Goal: Task Accomplishment & Management: Use online tool/utility

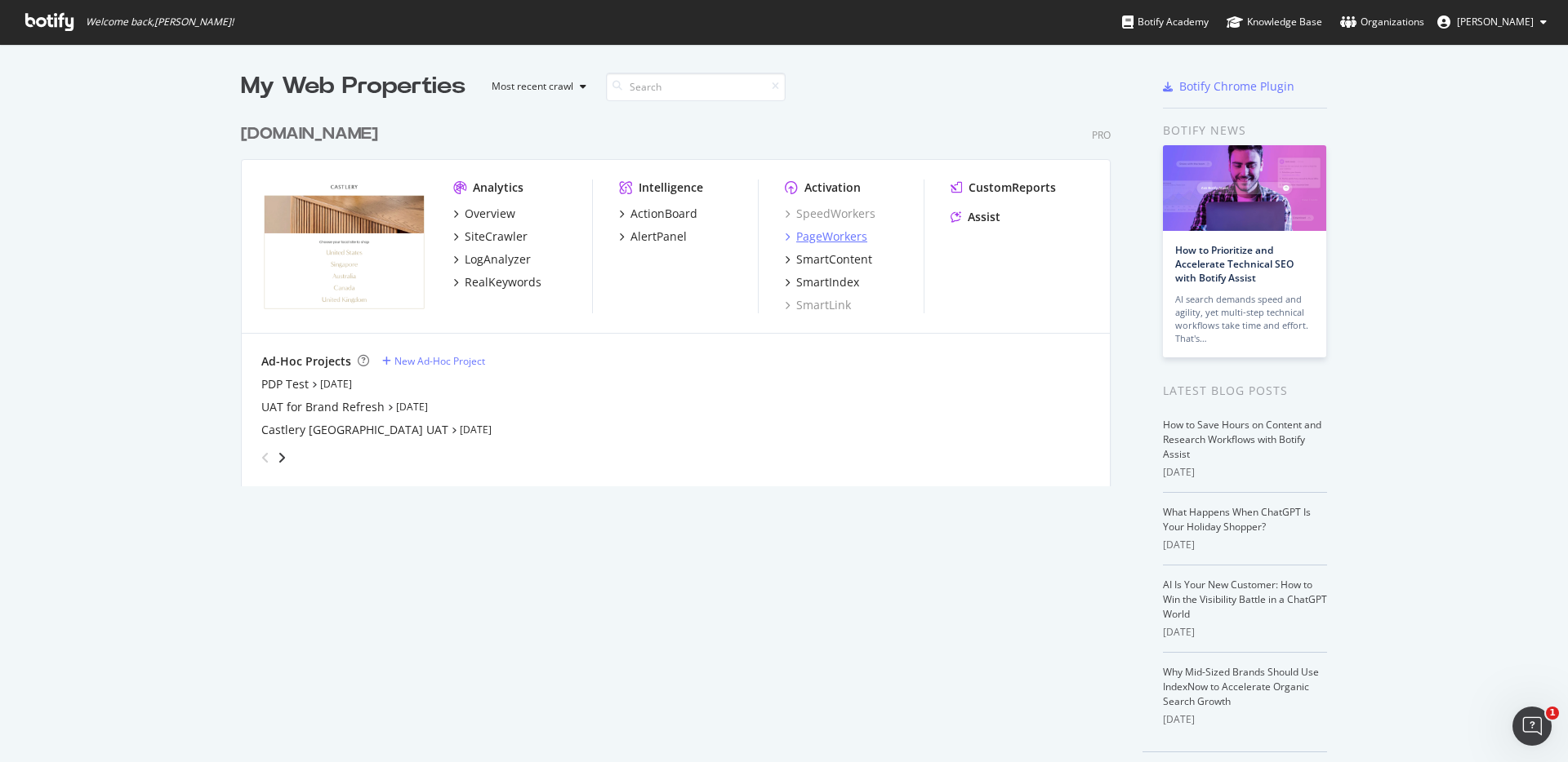
click at [818, 241] on div "PageWorkers" at bounding box center [831, 236] width 71 height 17
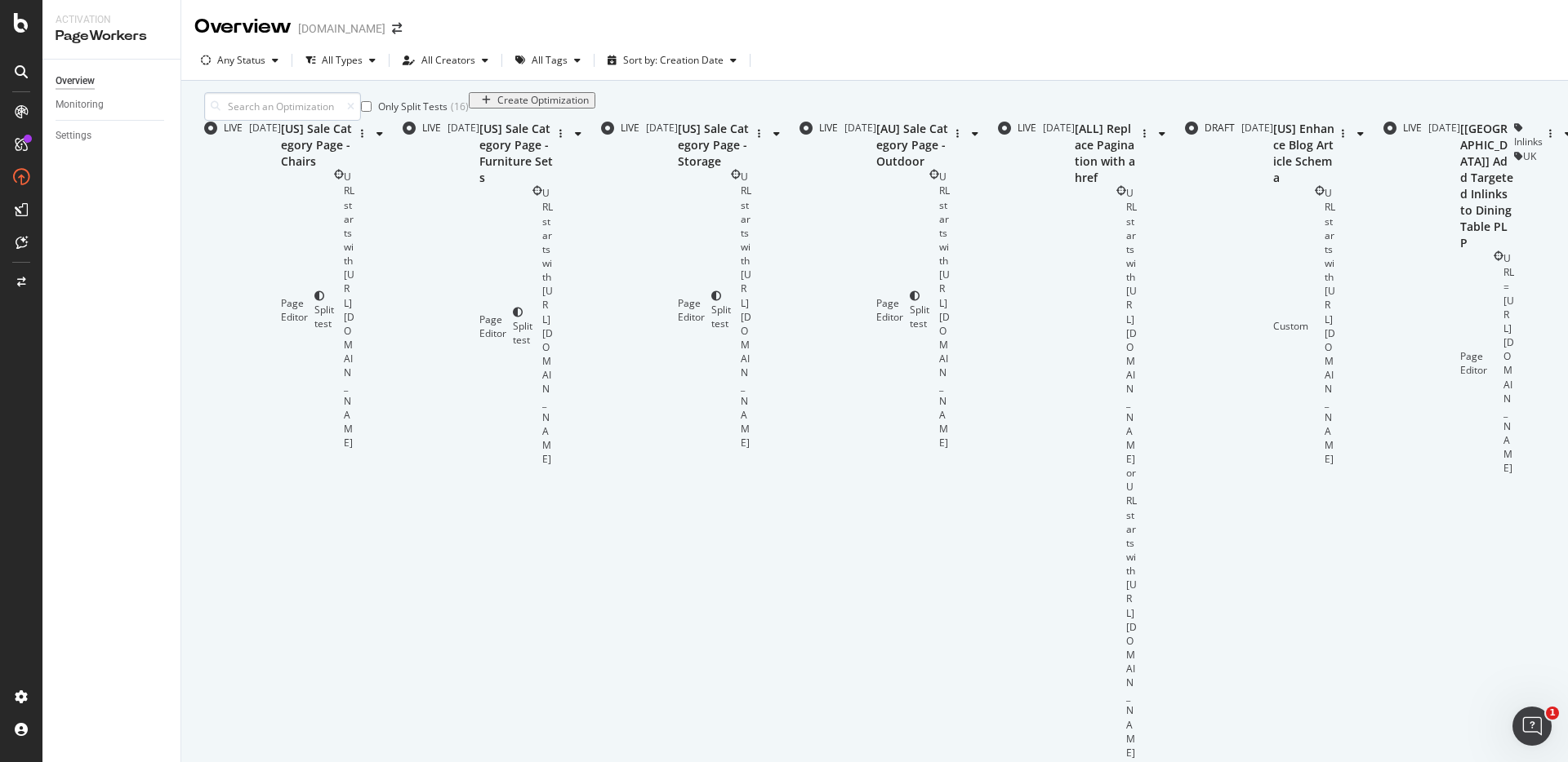
click at [294, 121] on input at bounding box center [282, 106] width 157 height 29
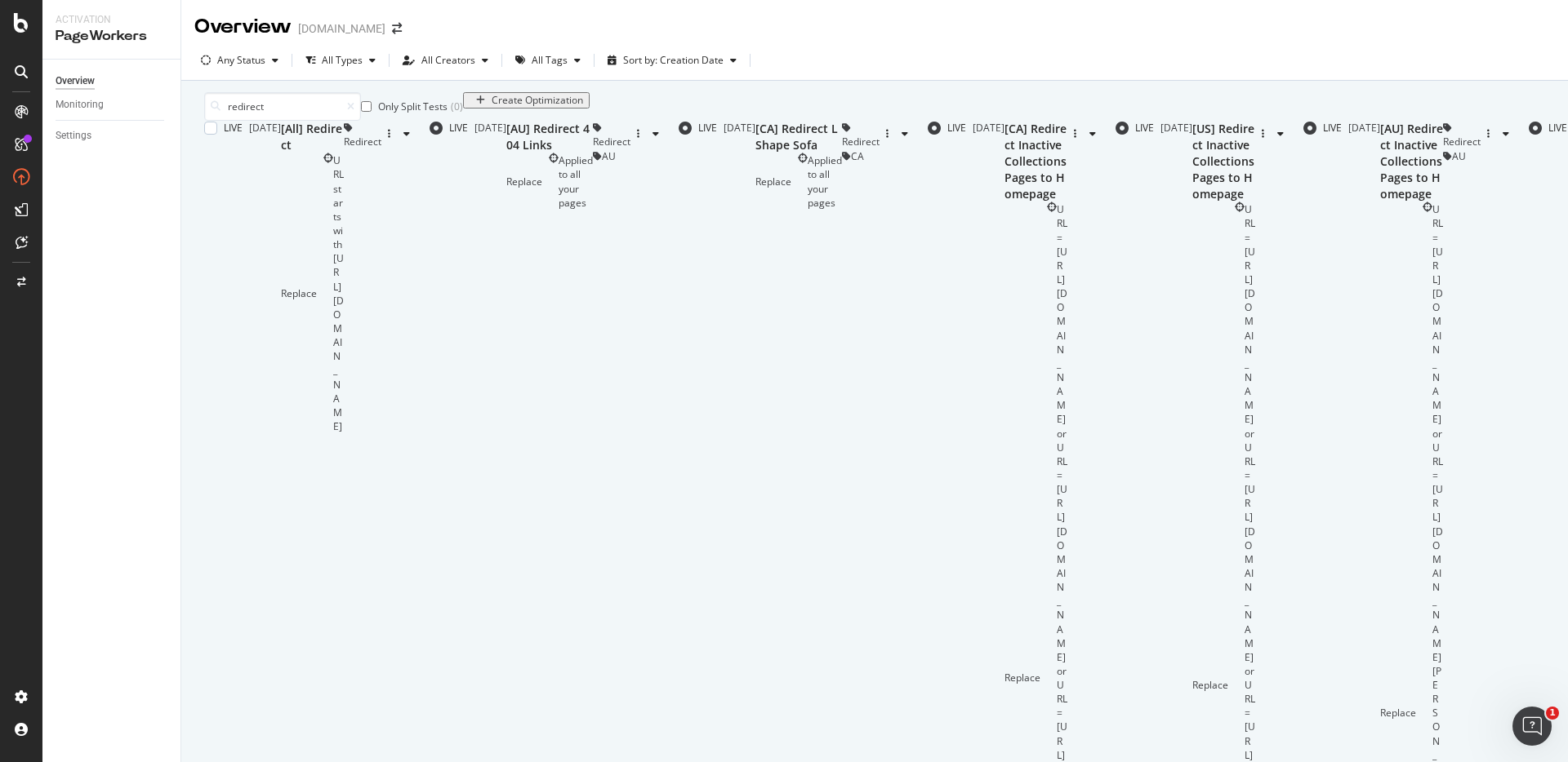
click at [344, 154] on div "[All] Redirect" at bounding box center [312, 137] width 63 height 32
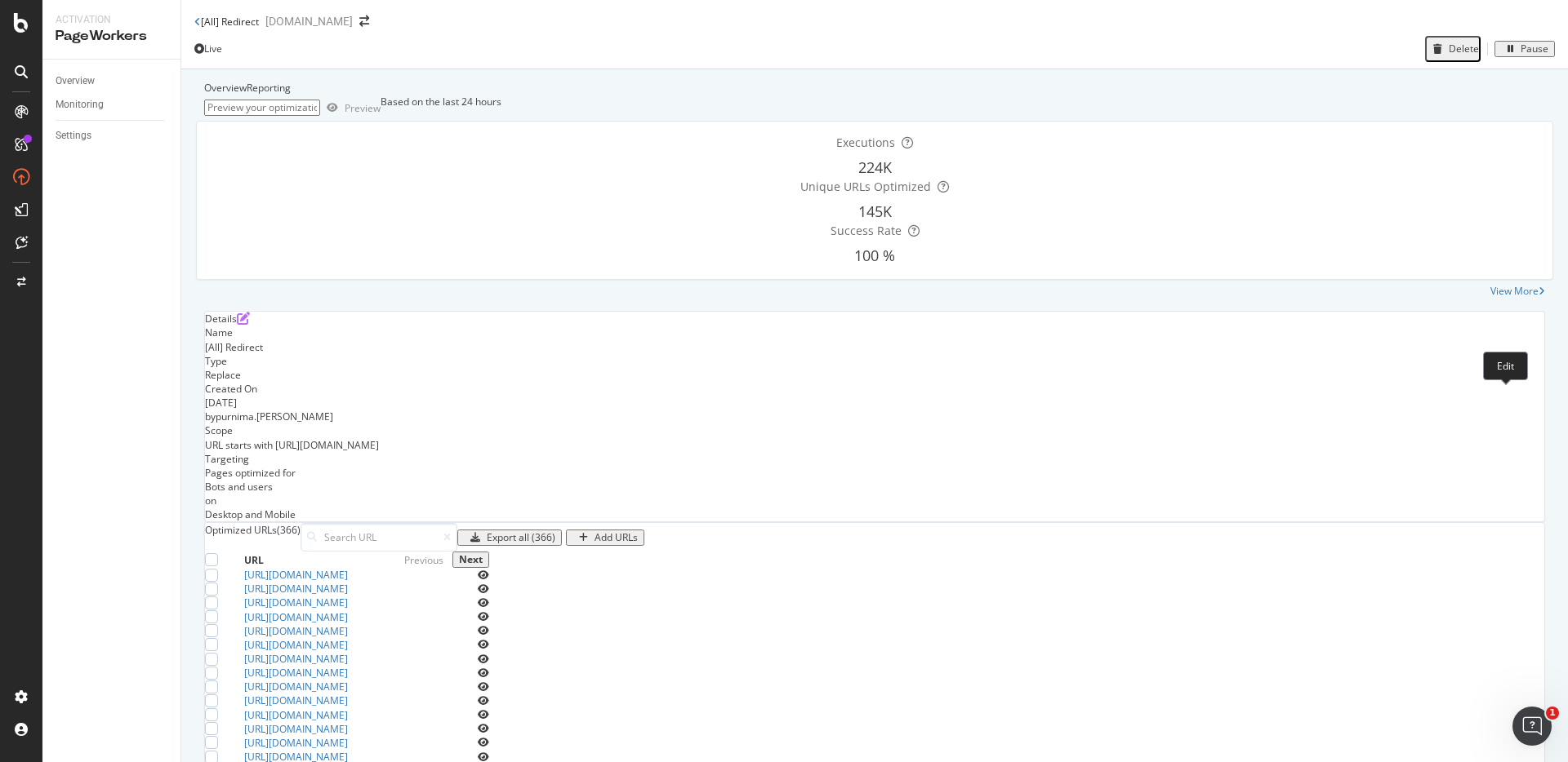
click at [250, 325] on icon "pen-to-square" at bounding box center [242, 318] width 13 height 13
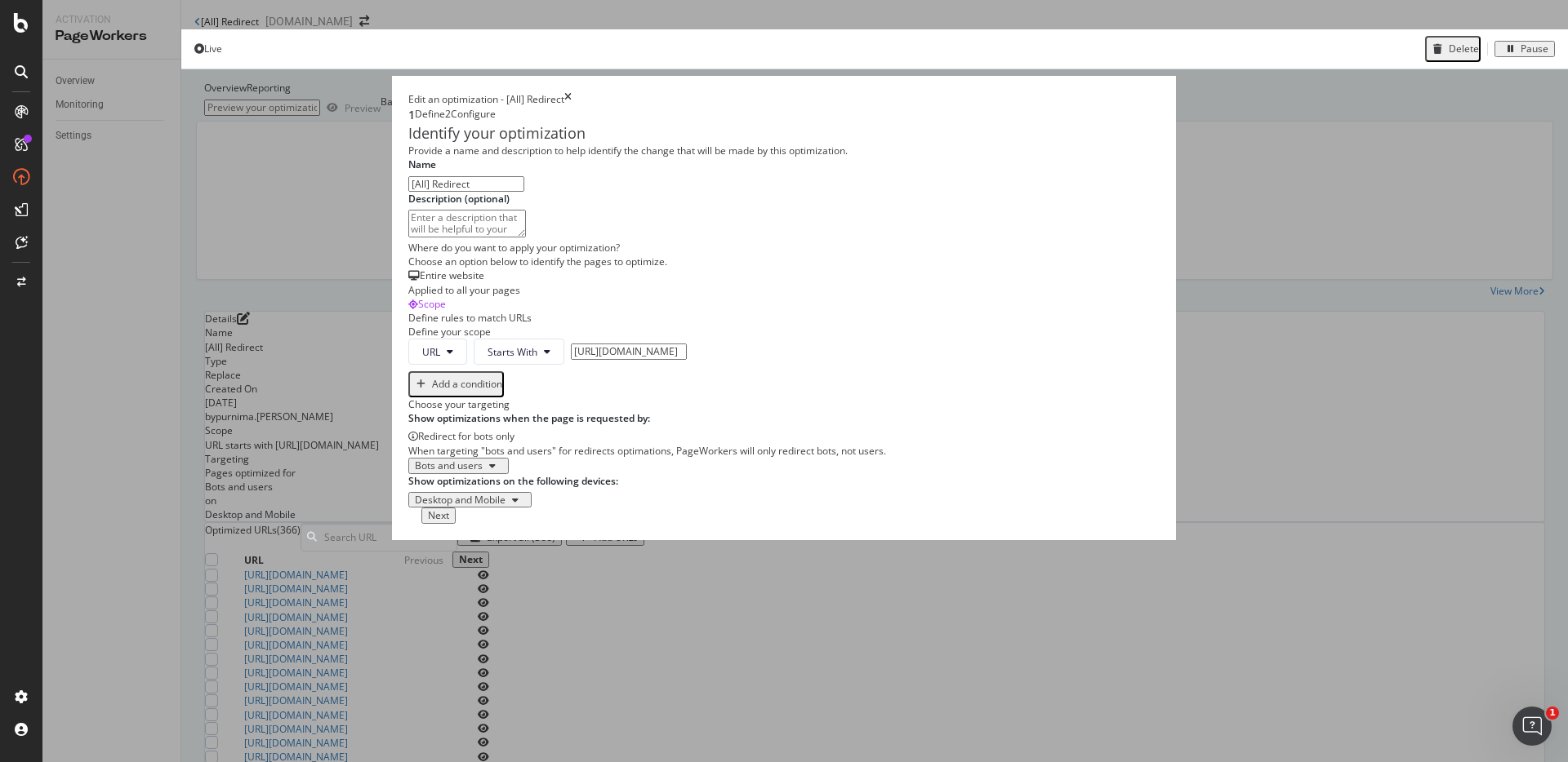
scroll to position [194, 0]
click at [456, 524] on button "Next" at bounding box center [438, 516] width 34 height 17
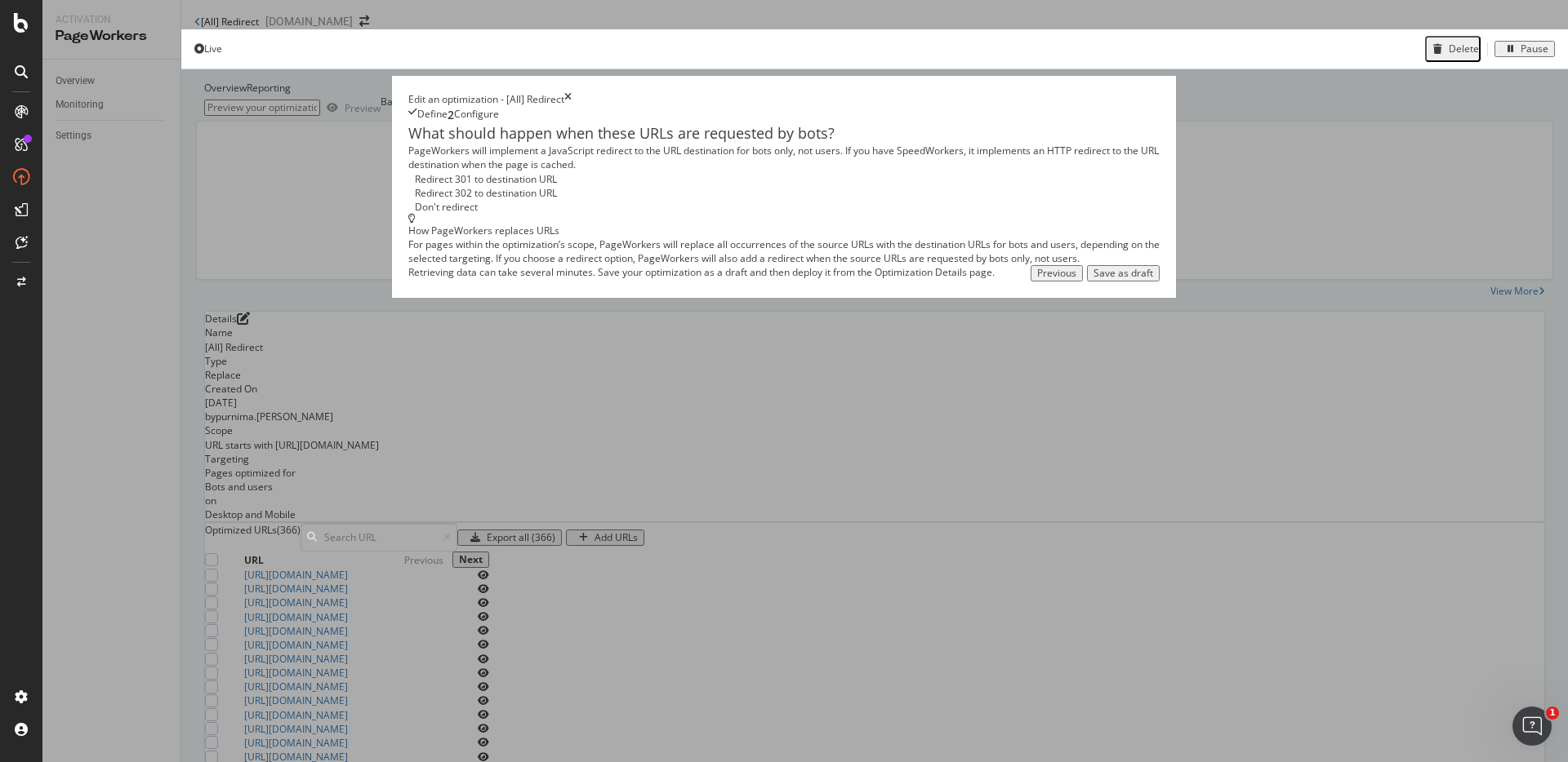
scroll to position [0, 0]
click at [1153, 280] on div "Save as draft" at bounding box center [1123, 274] width 60 height 12
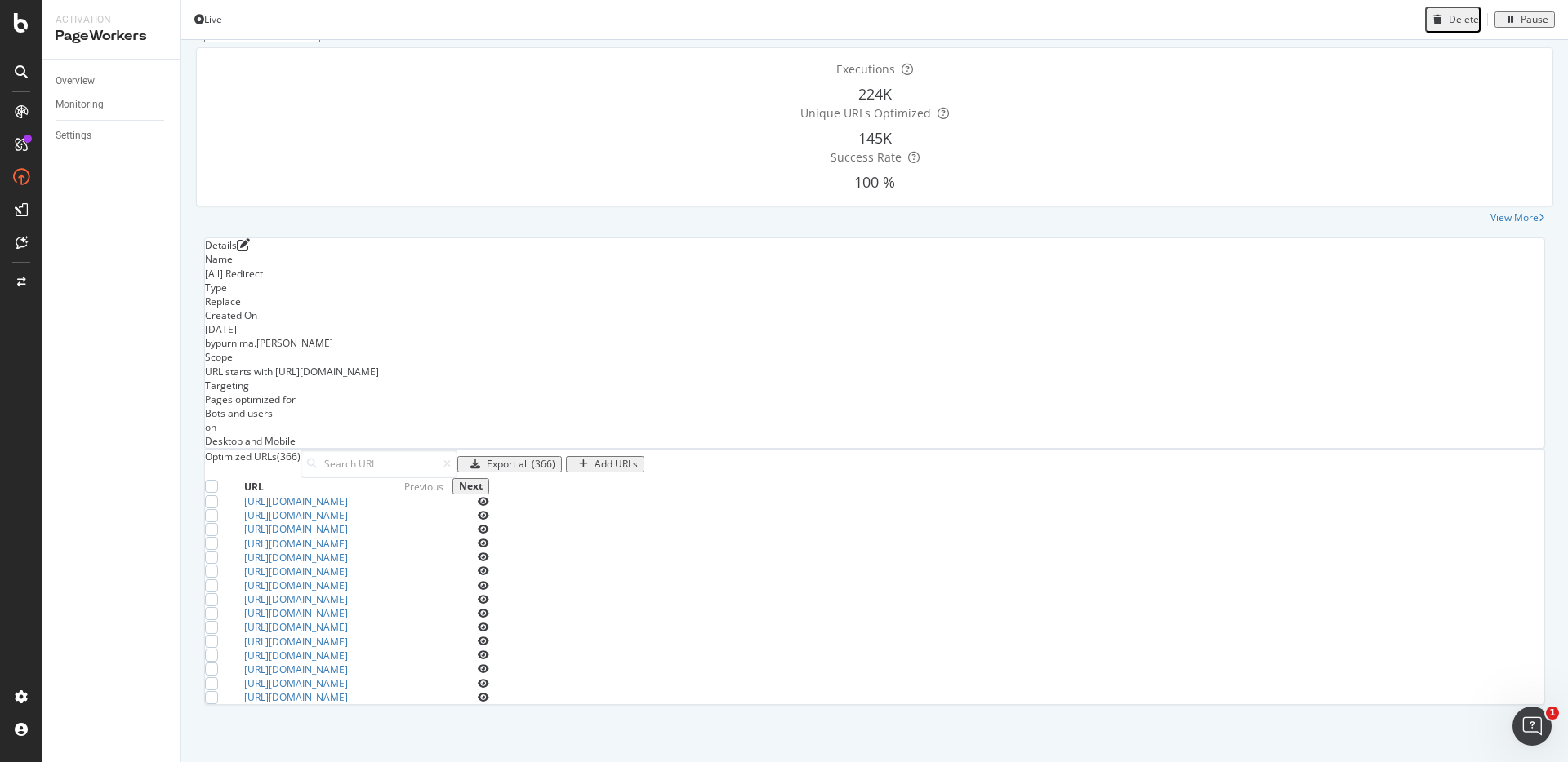
scroll to position [442, 0]
click at [218, 495] on div at bounding box center [211, 501] width 13 height 13
click at [216, 498] on icon at bounding box center [211, 502] width 7 height 8
click at [483, 480] on div "Next" at bounding box center [471, 486] width 24 height 12
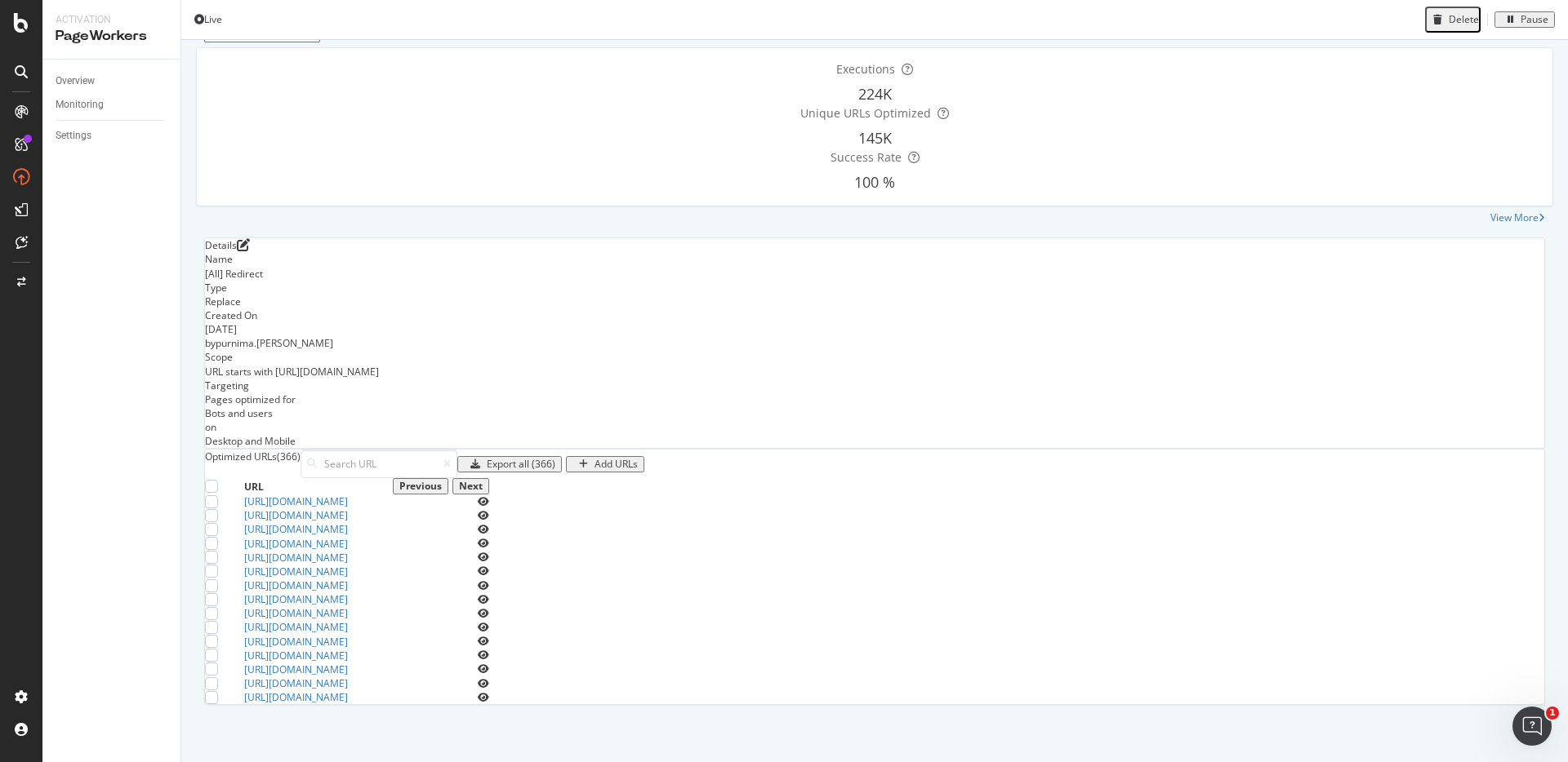
click at [483, 480] on div "Next" at bounding box center [471, 486] width 24 height 12
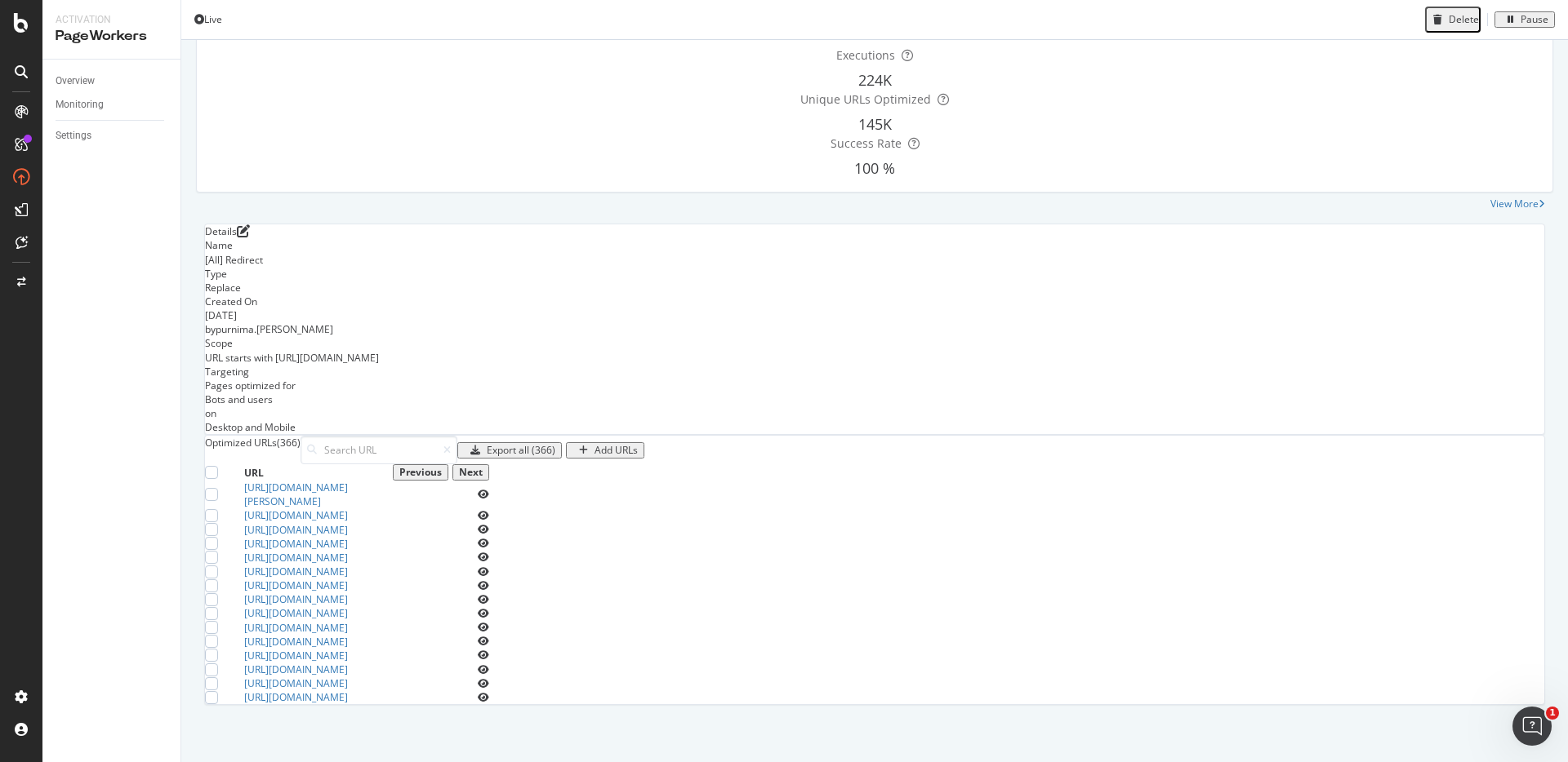
click at [483, 467] on div "Next" at bounding box center [471, 473] width 24 height 12
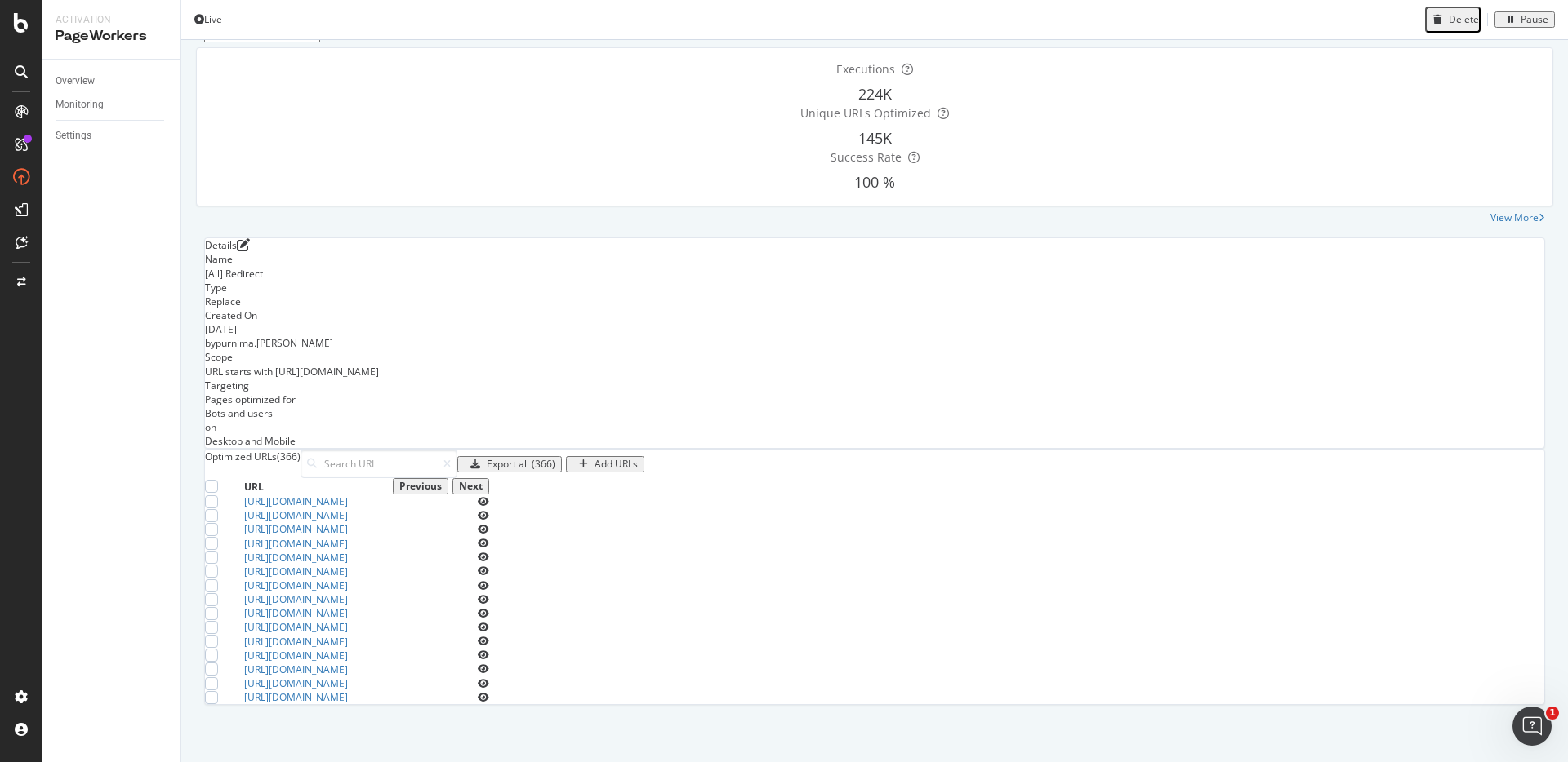
click at [483, 480] on div "Next" at bounding box center [471, 486] width 24 height 12
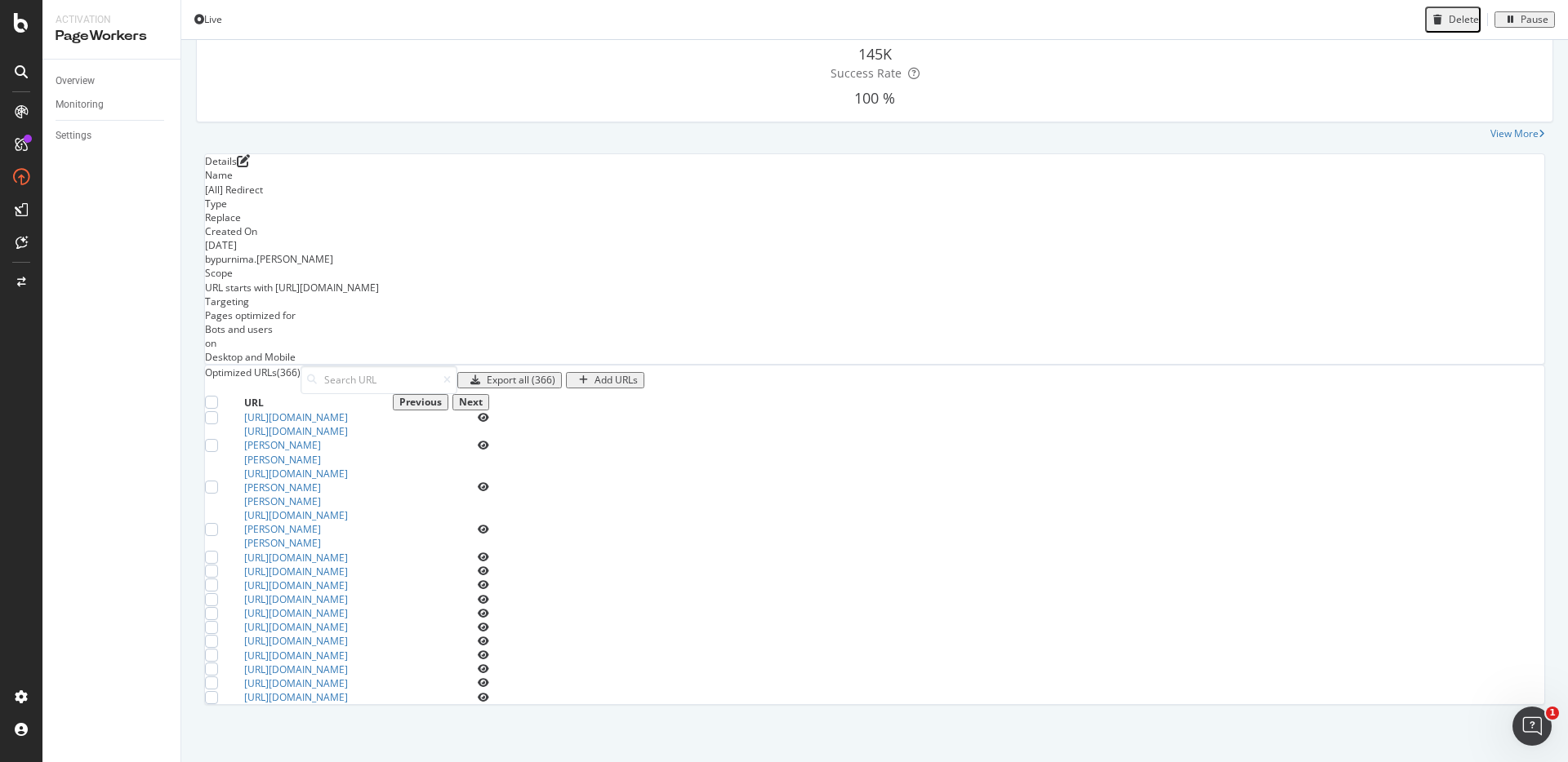
click at [483, 397] on div "Next" at bounding box center [471, 403] width 24 height 12
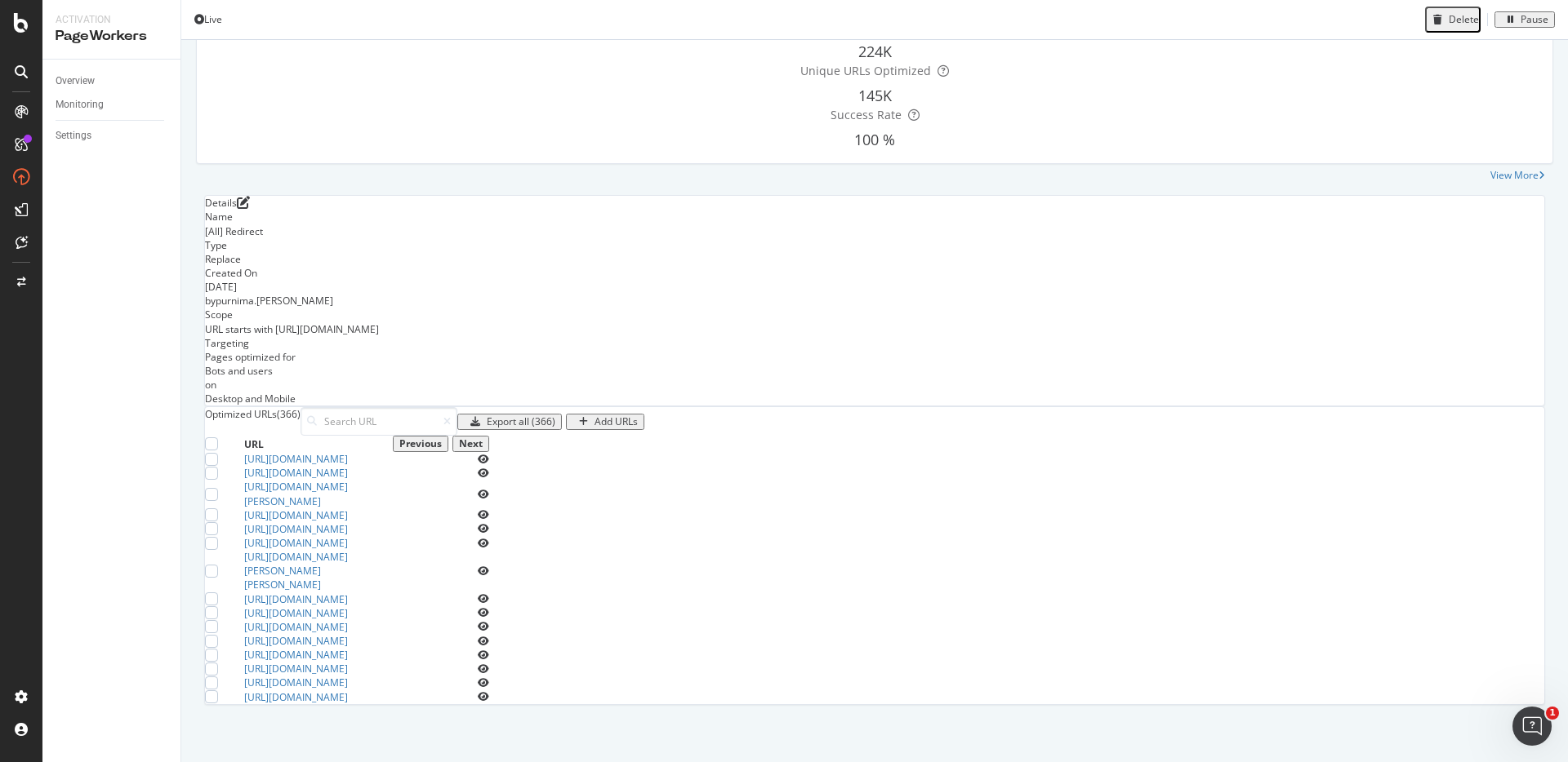
click at [483, 438] on div "Next" at bounding box center [471, 444] width 24 height 12
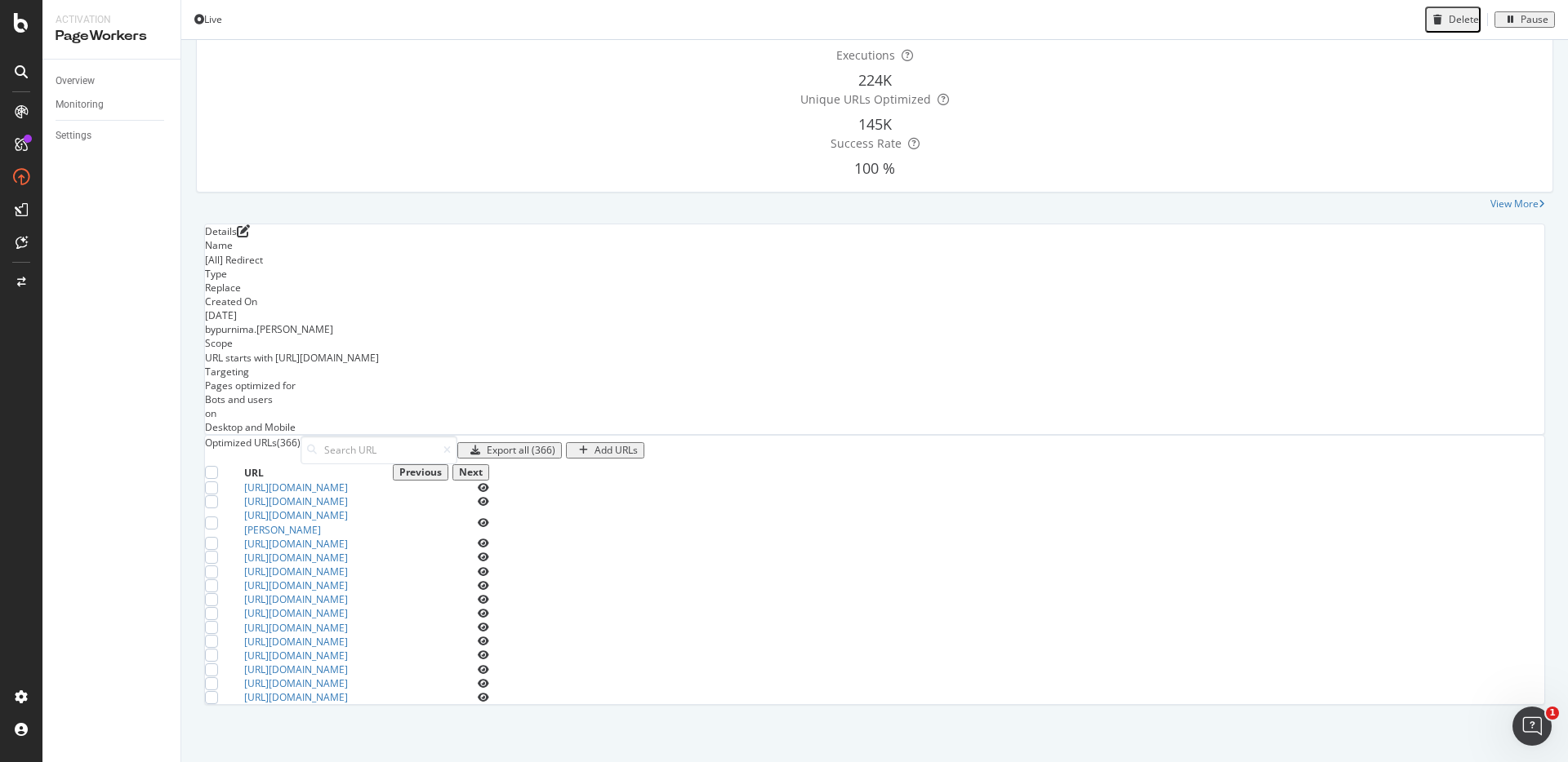
click at [483, 467] on div "Next" at bounding box center [471, 473] width 24 height 12
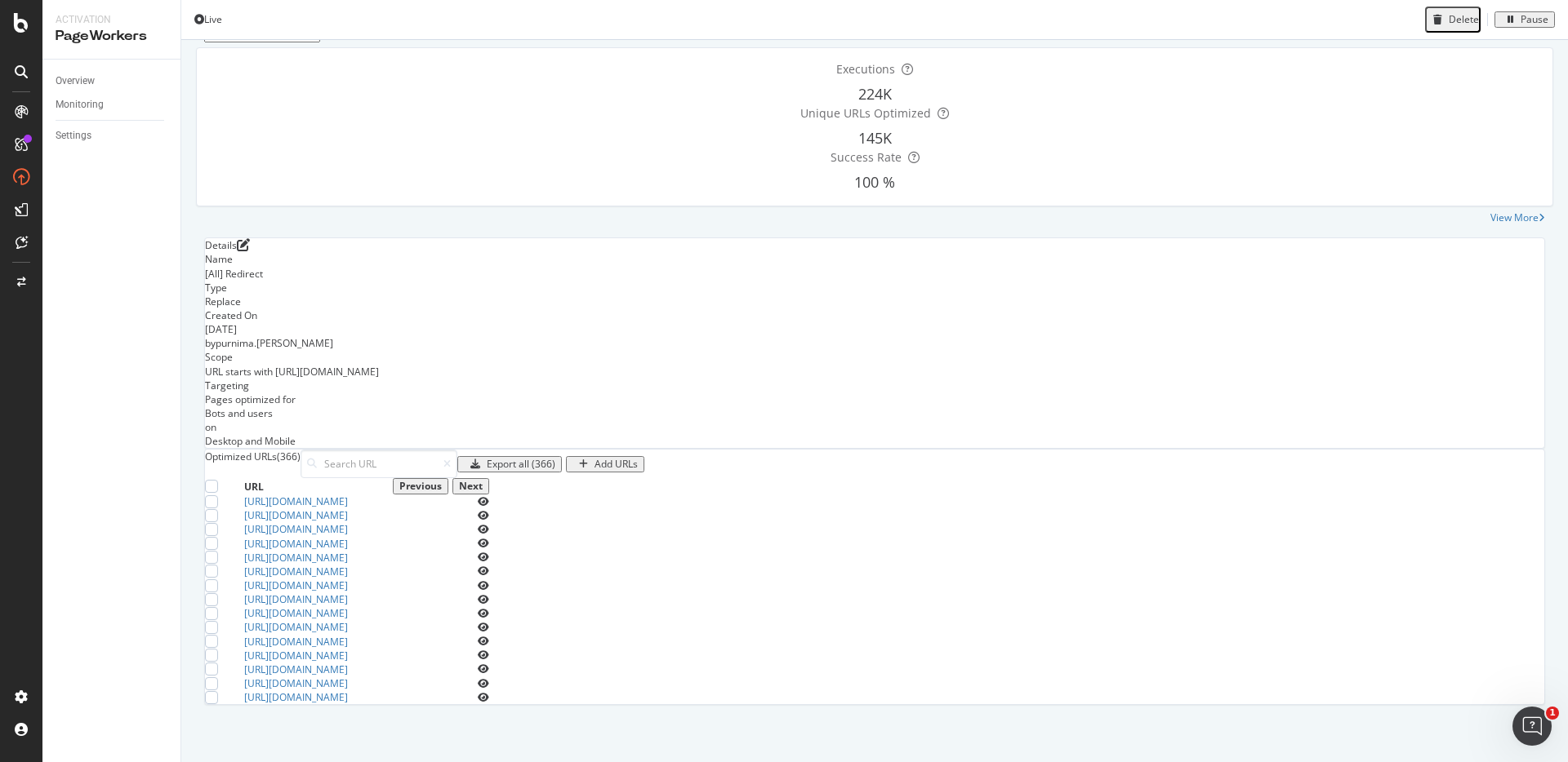
click at [483, 480] on div "Next" at bounding box center [471, 486] width 24 height 12
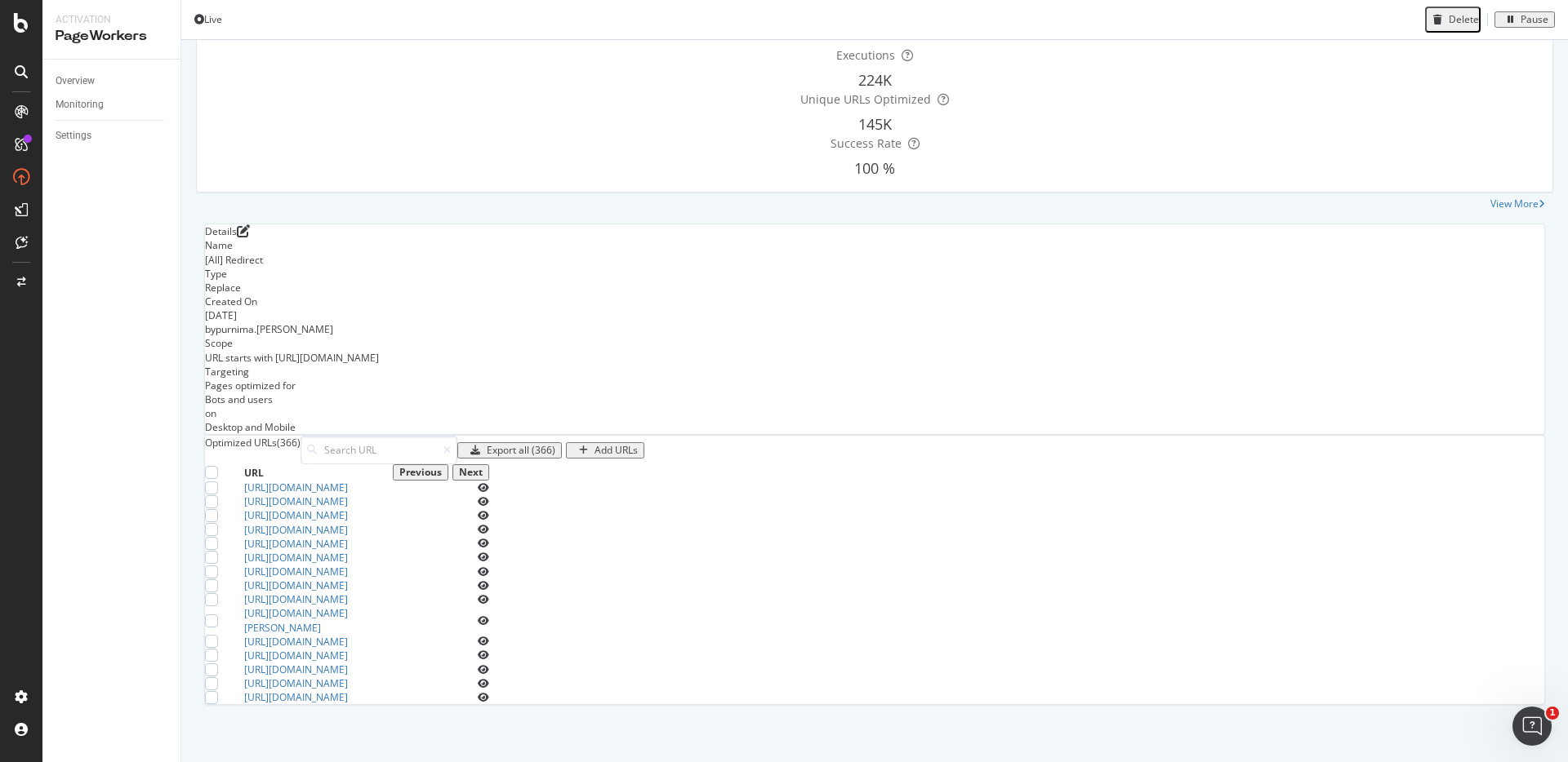
click at [483, 467] on div "Next" at bounding box center [471, 473] width 24 height 12
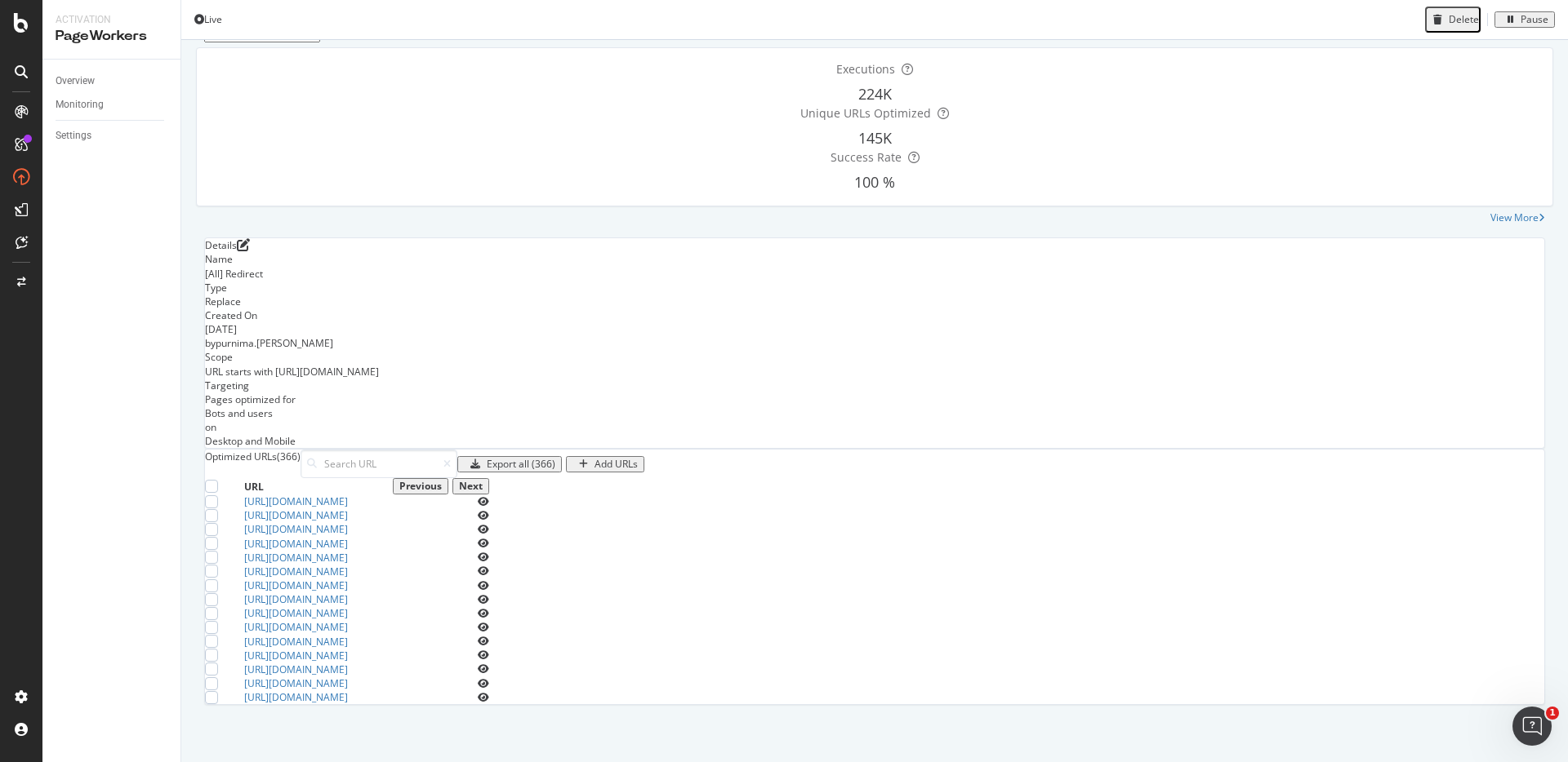
click at [483, 480] on div "Next" at bounding box center [471, 486] width 24 height 12
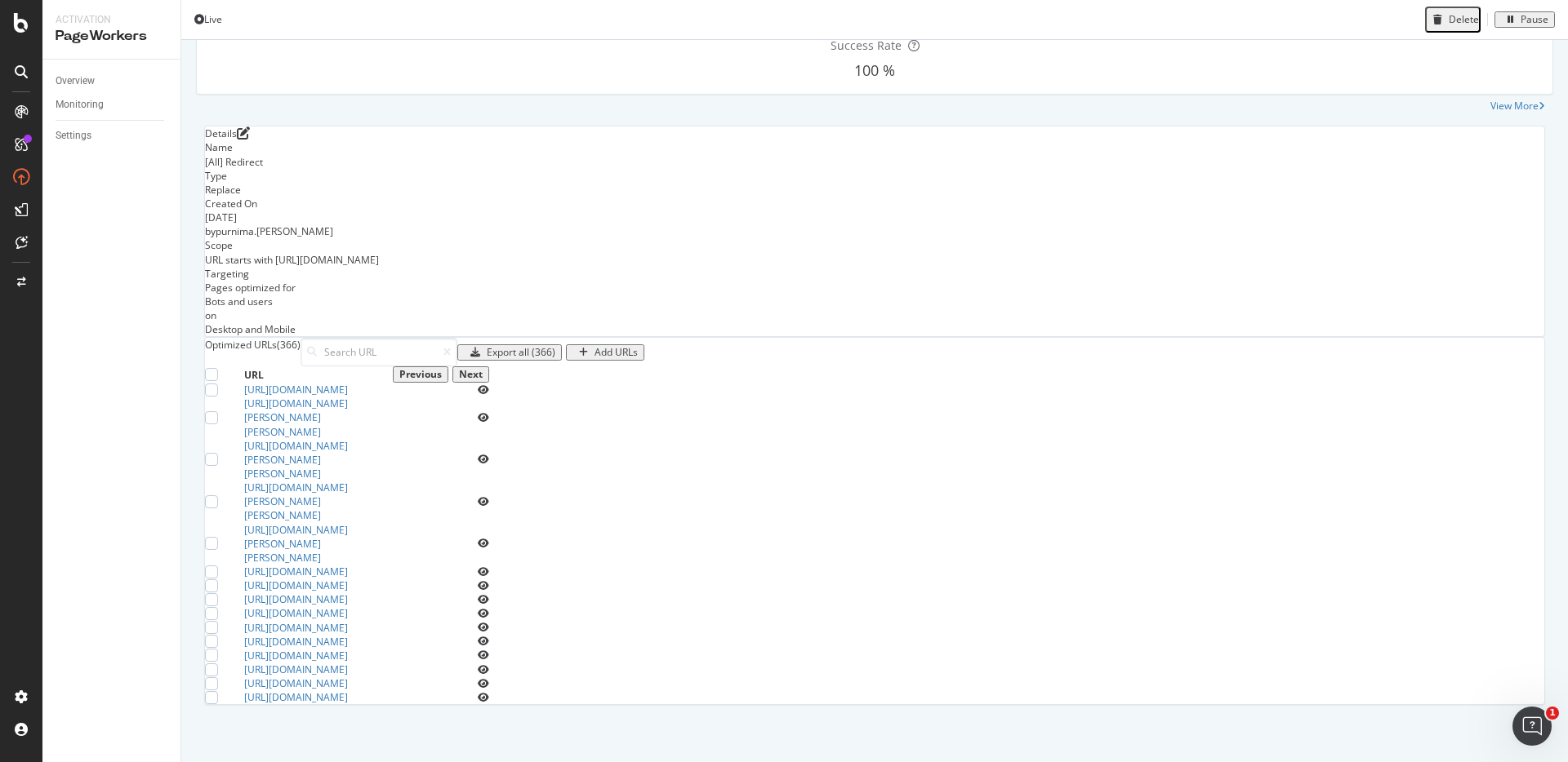
click at [483, 369] on div "Next" at bounding box center [471, 375] width 24 height 12
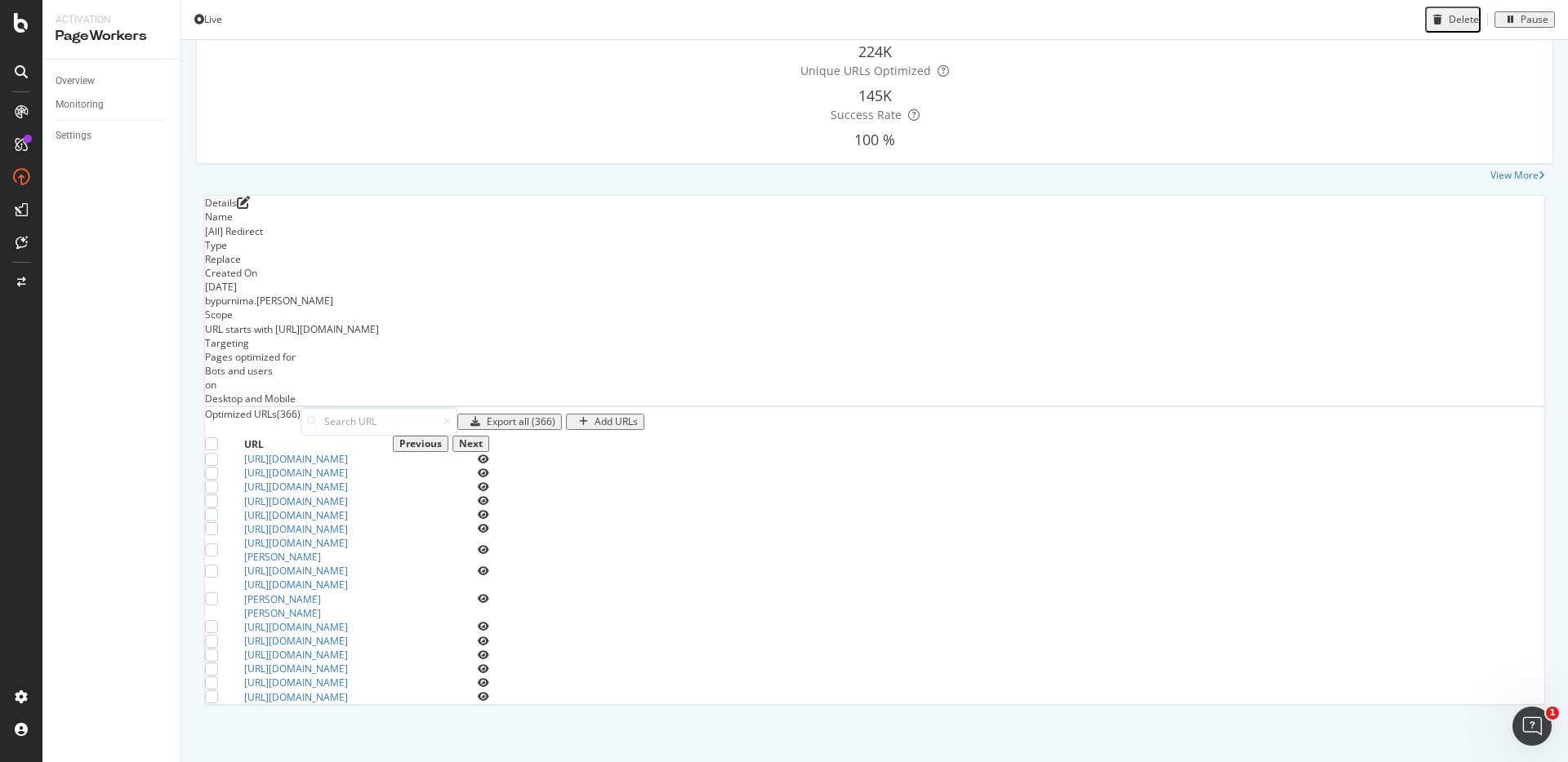
click at [483, 438] on div "Next" at bounding box center [471, 444] width 24 height 12
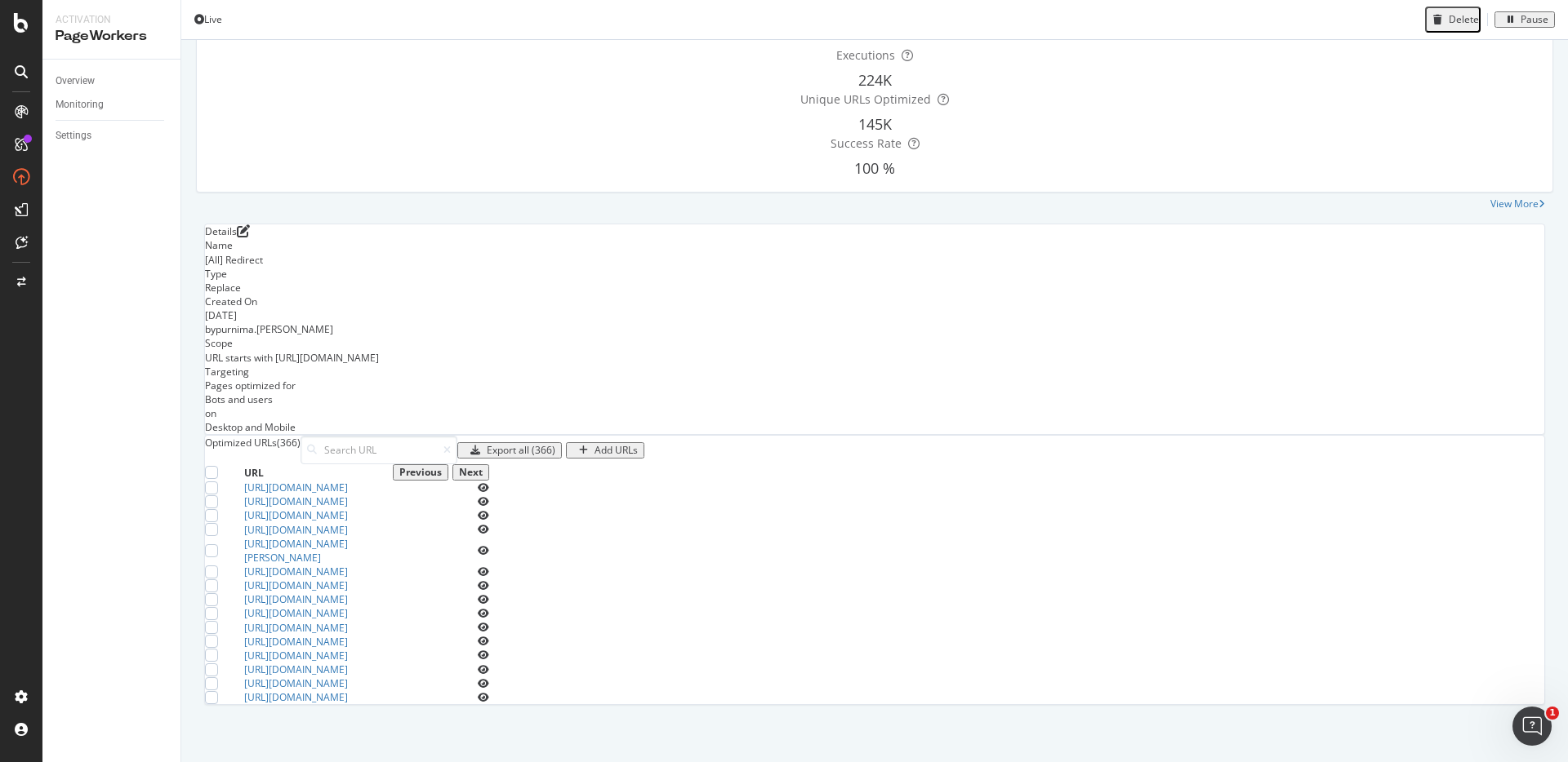
click at [483, 467] on div "Next" at bounding box center [471, 473] width 24 height 12
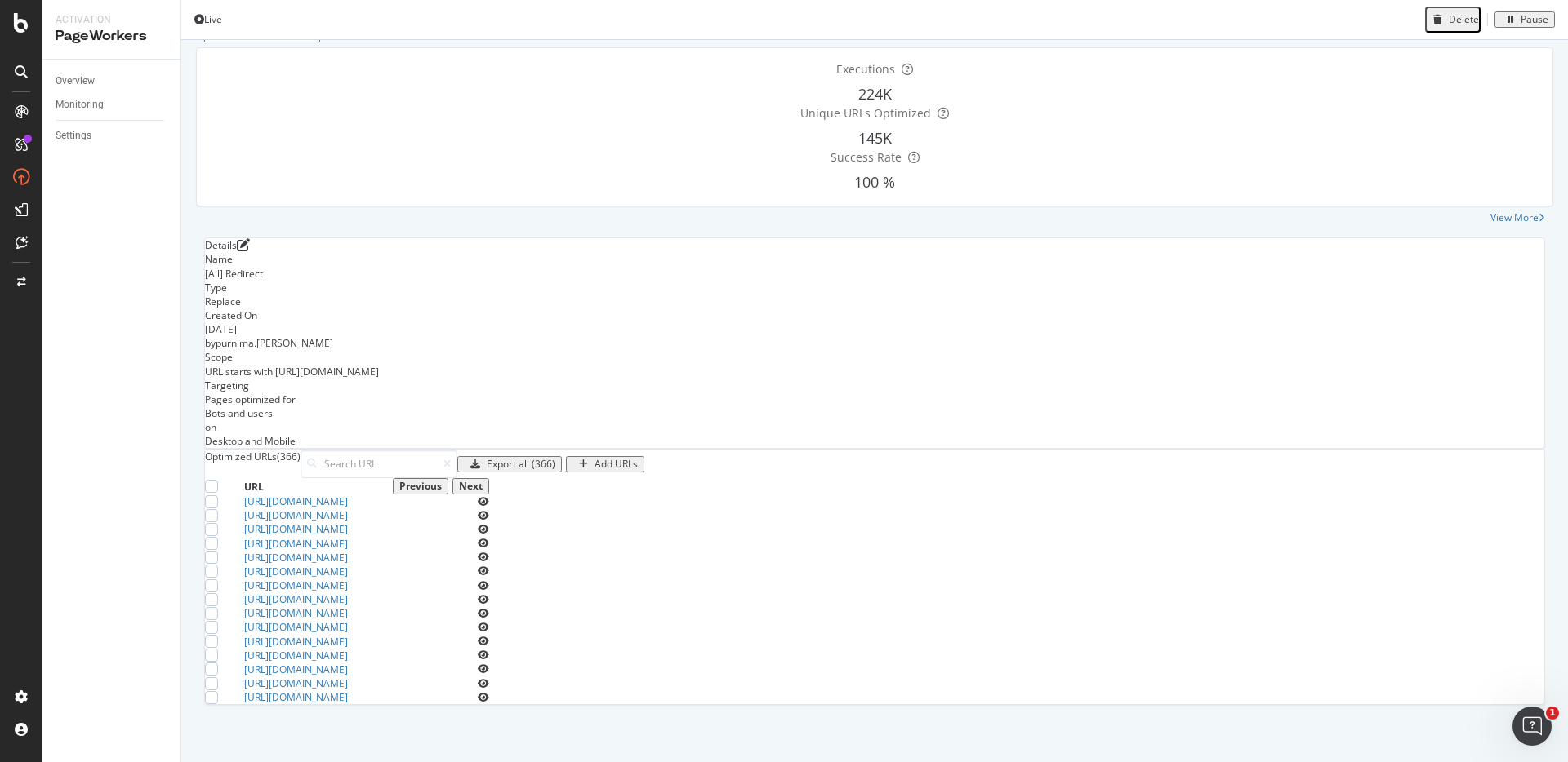
click at [483, 480] on div "Next" at bounding box center [471, 486] width 24 height 12
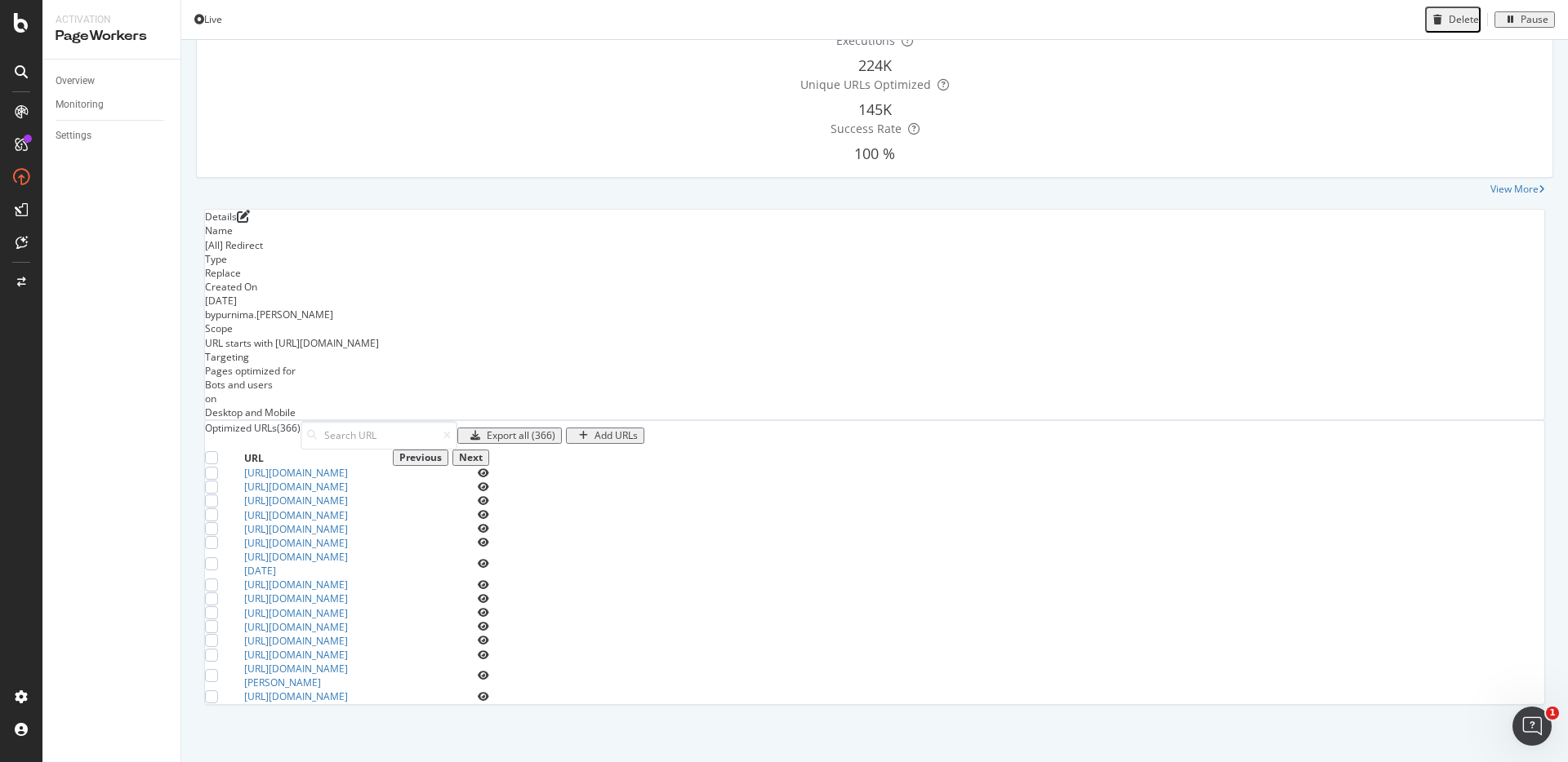
click at [483, 452] on div "Next" at bounding box center [471, 458] width 24 height 12
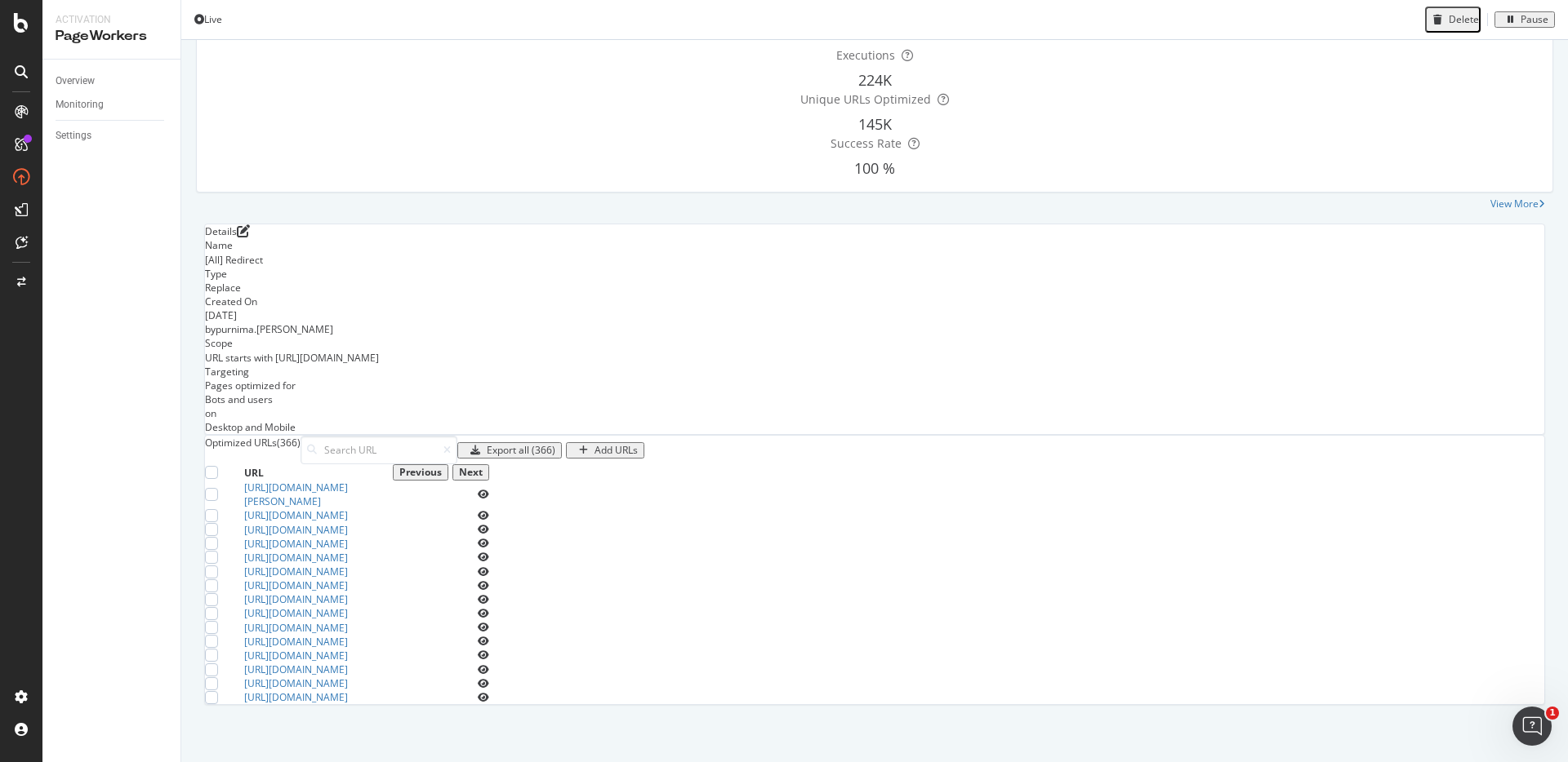
click at [483, 467] on div "Next" at bounding box center [471, 473] width 24 height 12
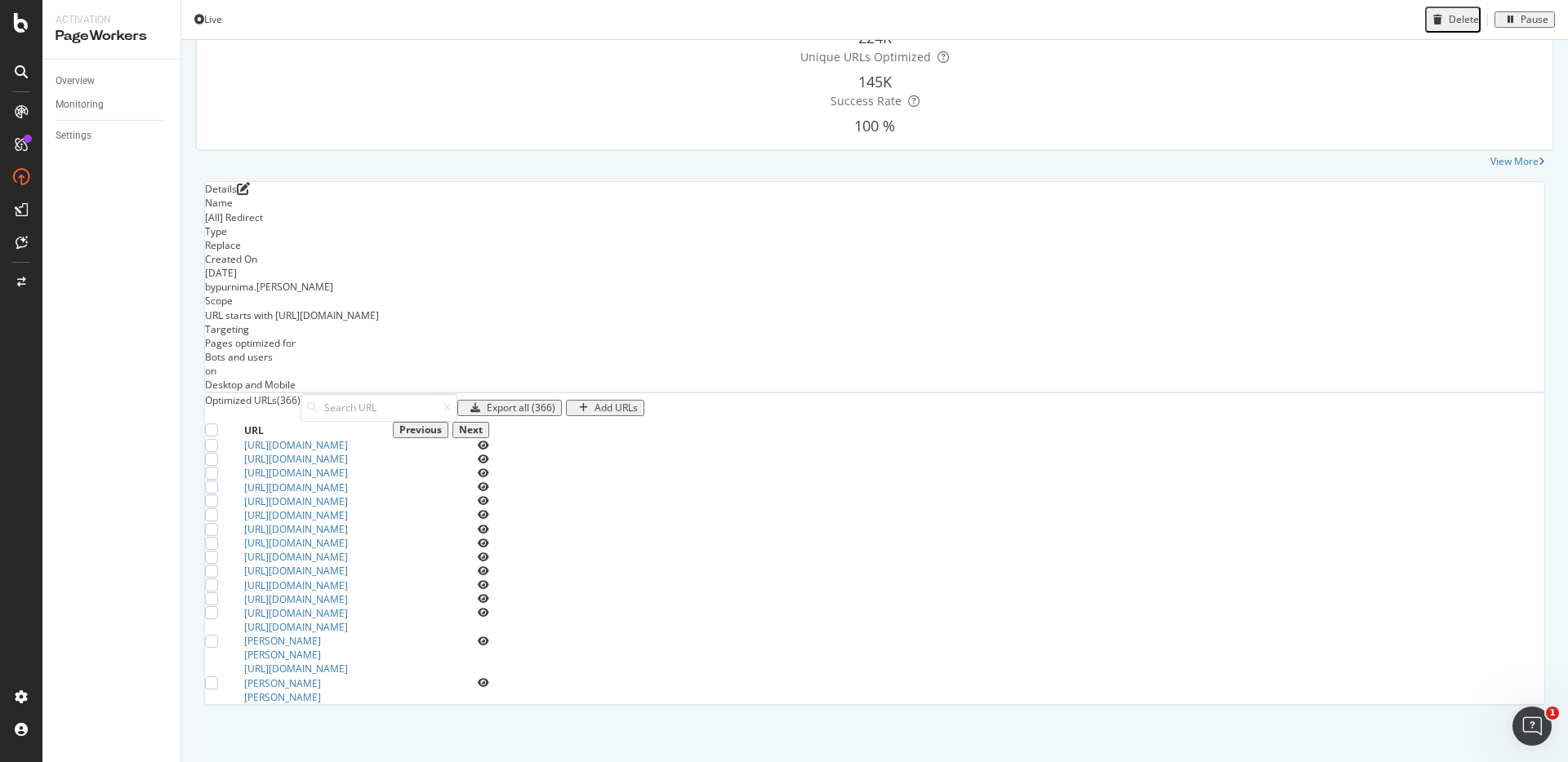
click at [483, 424] on div "Next" at bounding box center [471, 430] width 24 height 12
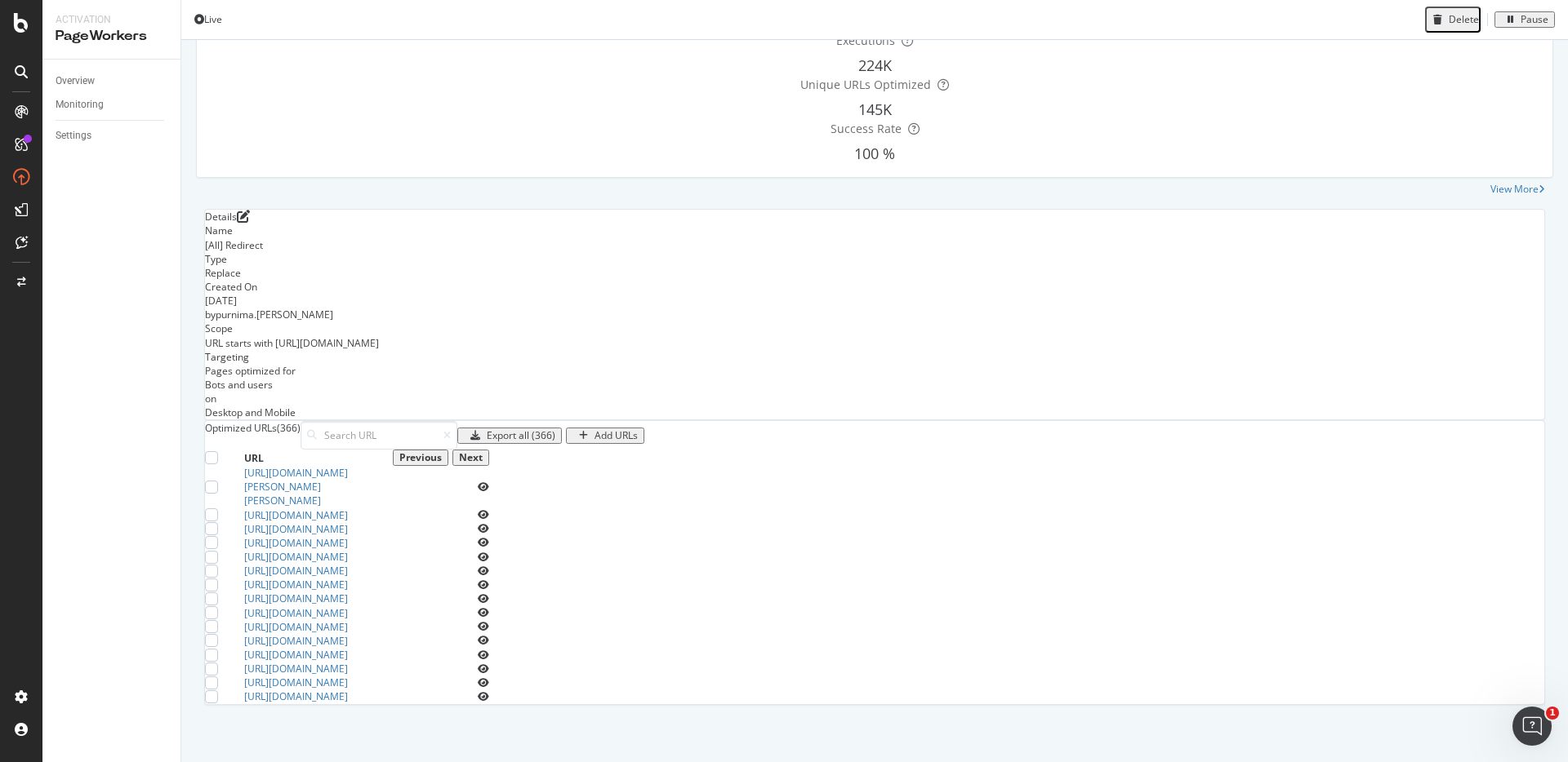
click at [483, 452] on div "Next" at bounding box center [471, 458] width 24 height 12
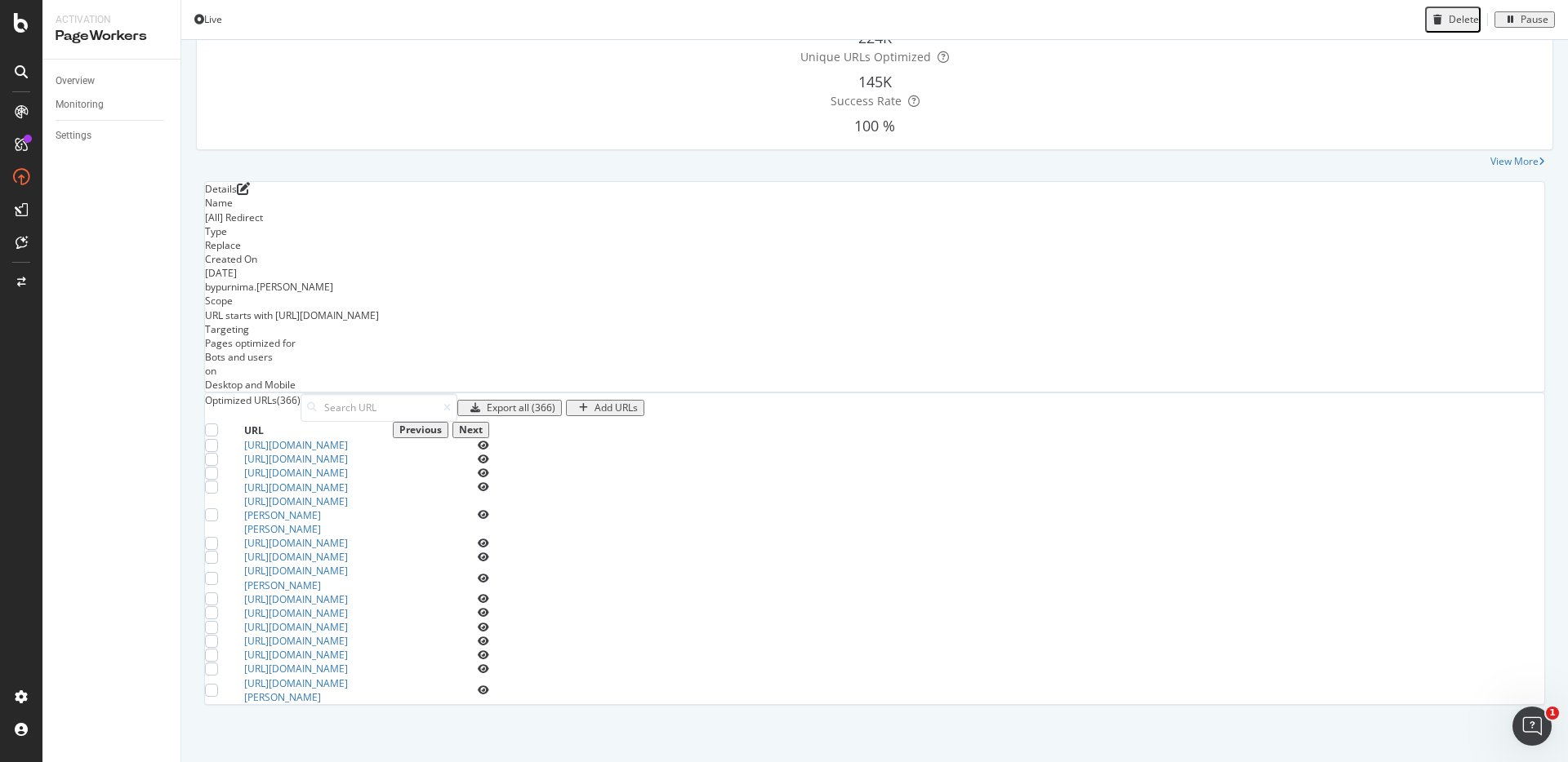
click at [483, 424] on div "Next" at bounding box center [471, 430] width 24 height 12
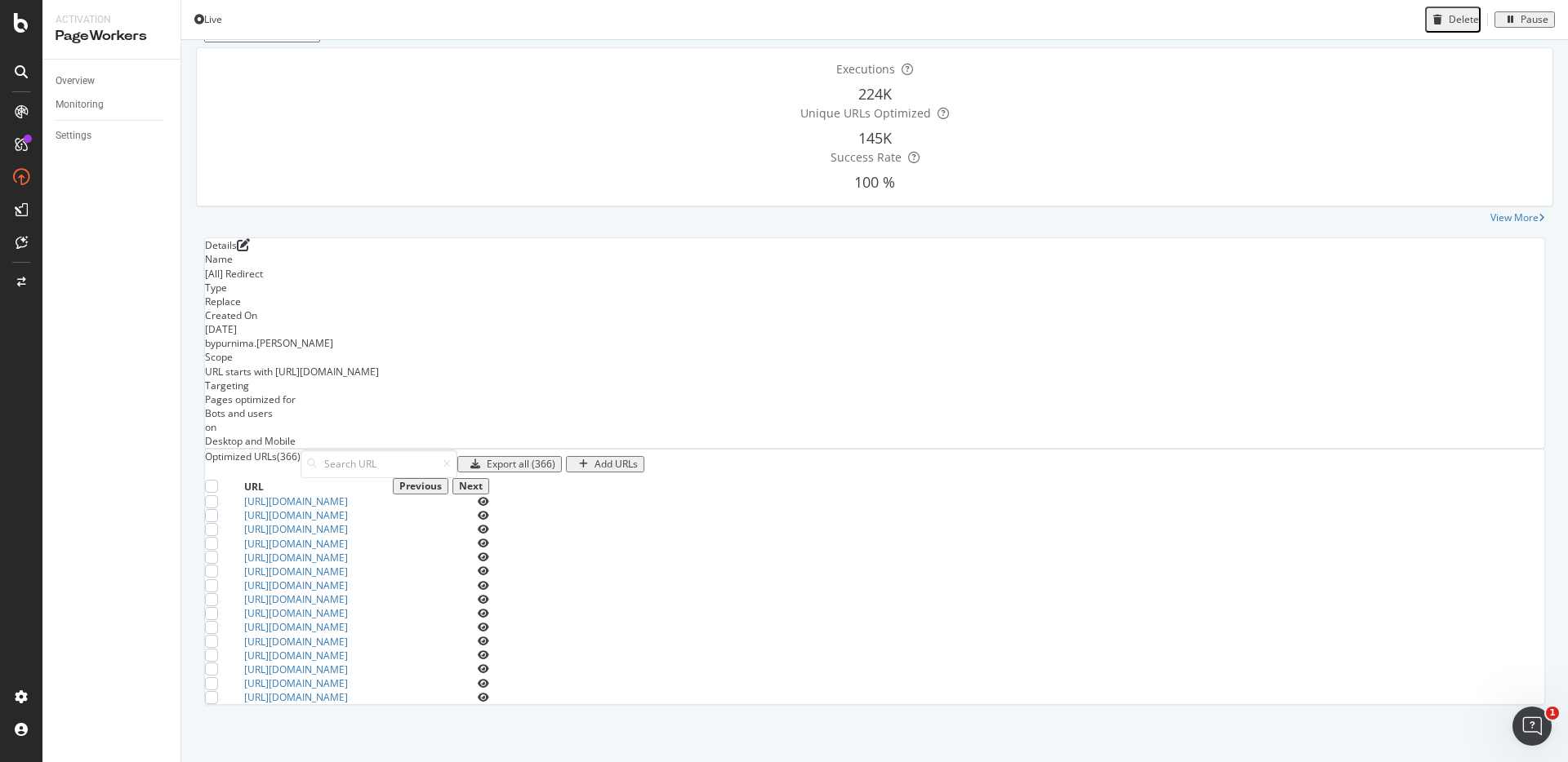
click at [483, 480] on div "Next" at bounding box center [471, 486] width 24 height 12
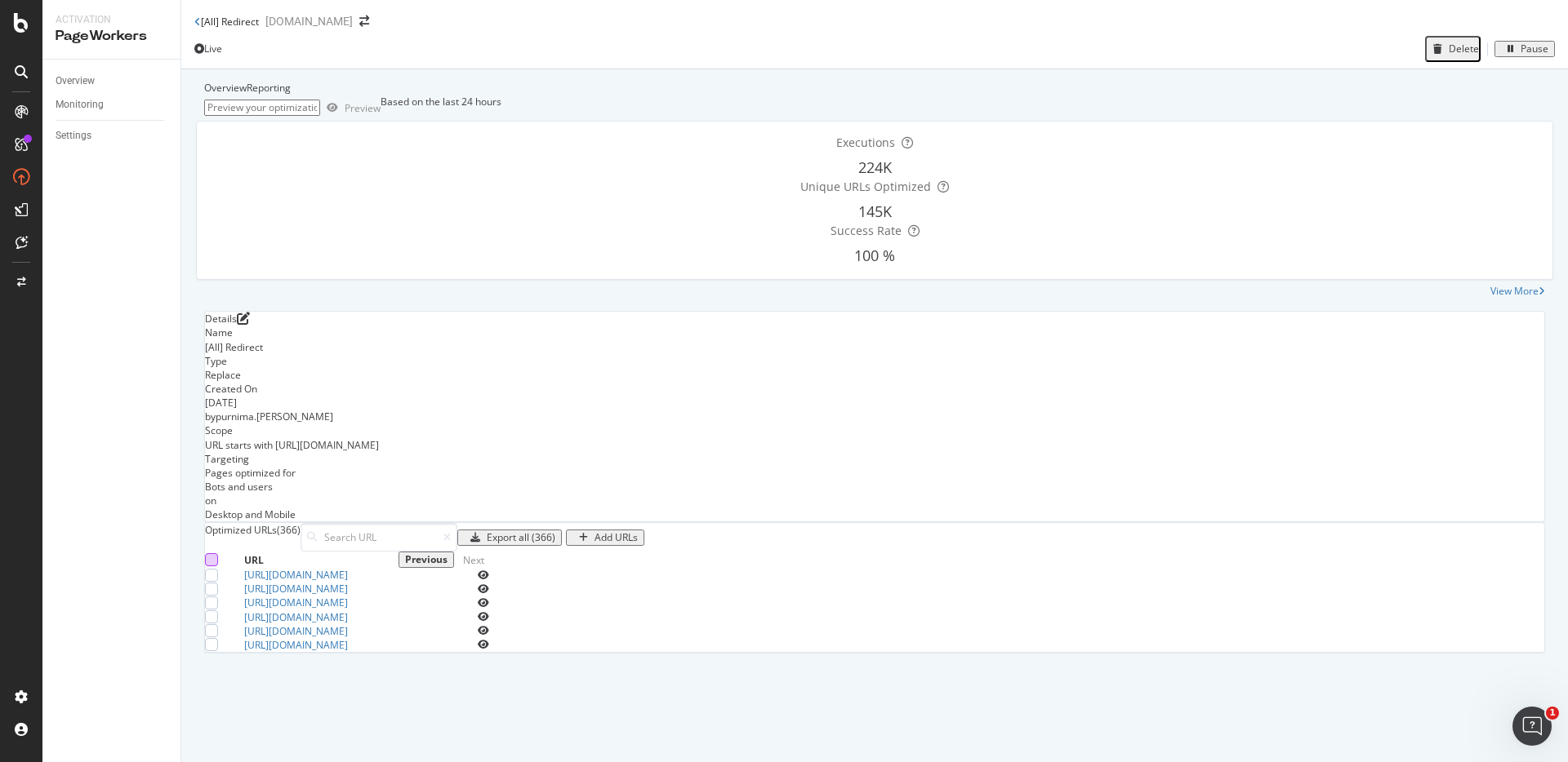
click at [218, 553] on div at bounding box center [211, 559] width 13 height 13
click at [531, 532] on div "Delete (6)" at bounding box center [497, 538] width 67 height 12
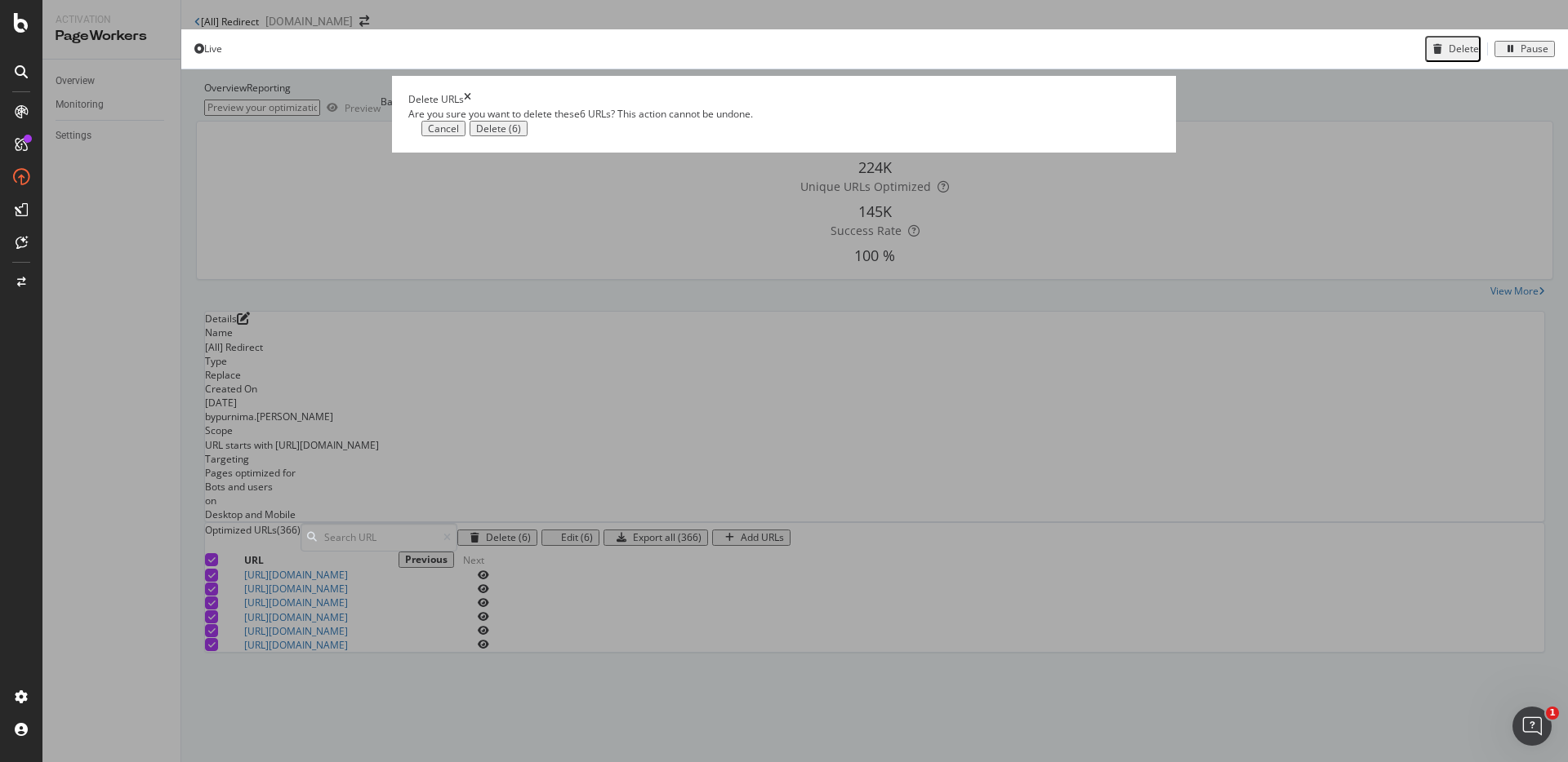
click at [521, 135] on div "Delete (6)" at bounding box center [498, 129] width 45 height 12
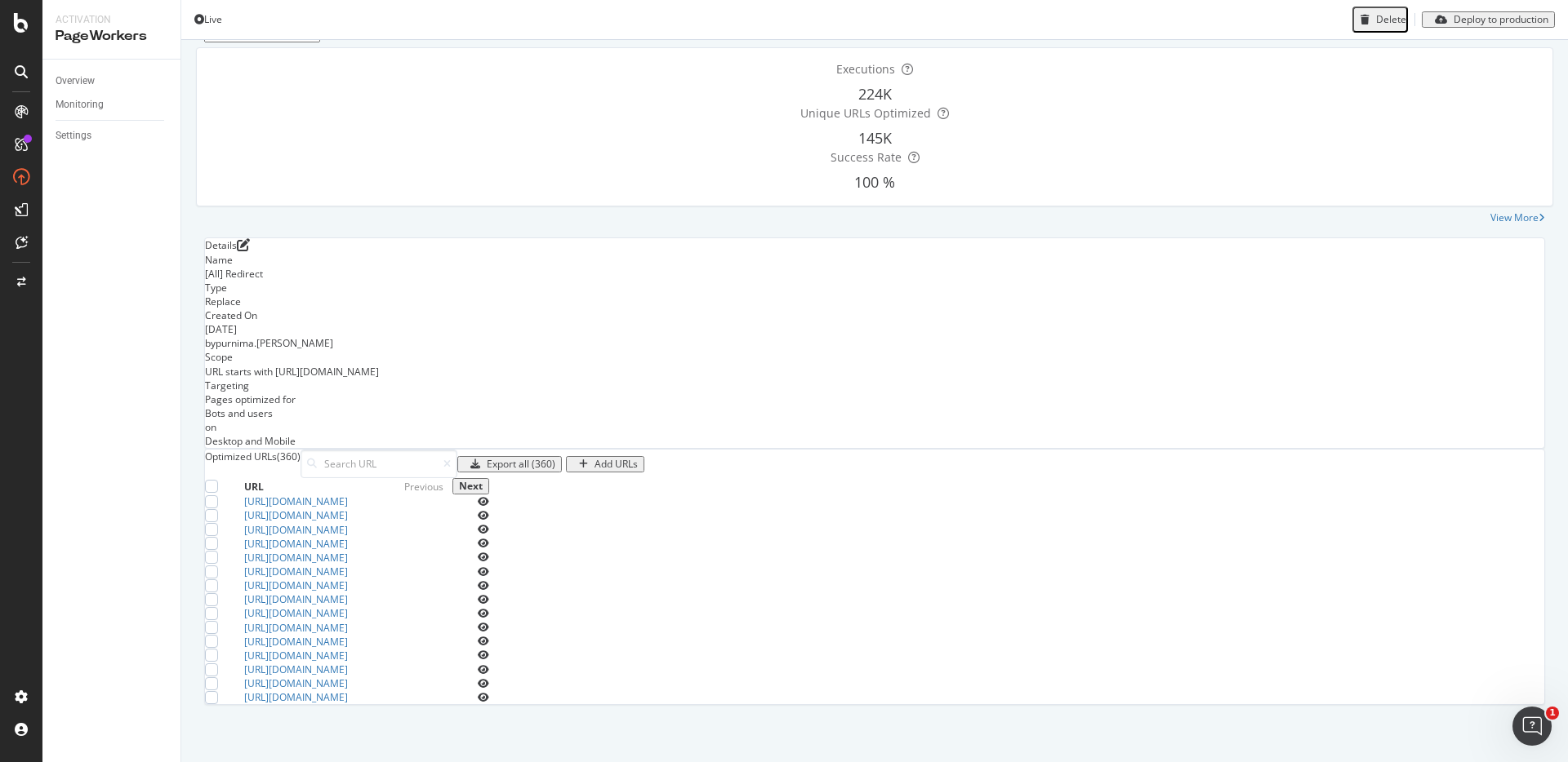
scroll to position [528, 0]
click at [218, 479] on div at bounding box center [211, 485] width 13 height 13
click at [874, 450] on div "Optimized URLs (360) Delete (15) Edit (15) Export all (360) Add URLs" at bounding box center [875, 464] width 1339 height 29
click at [537, 459] on div "Delete (15)" at bounding box center [510, 465] width 50 height 12
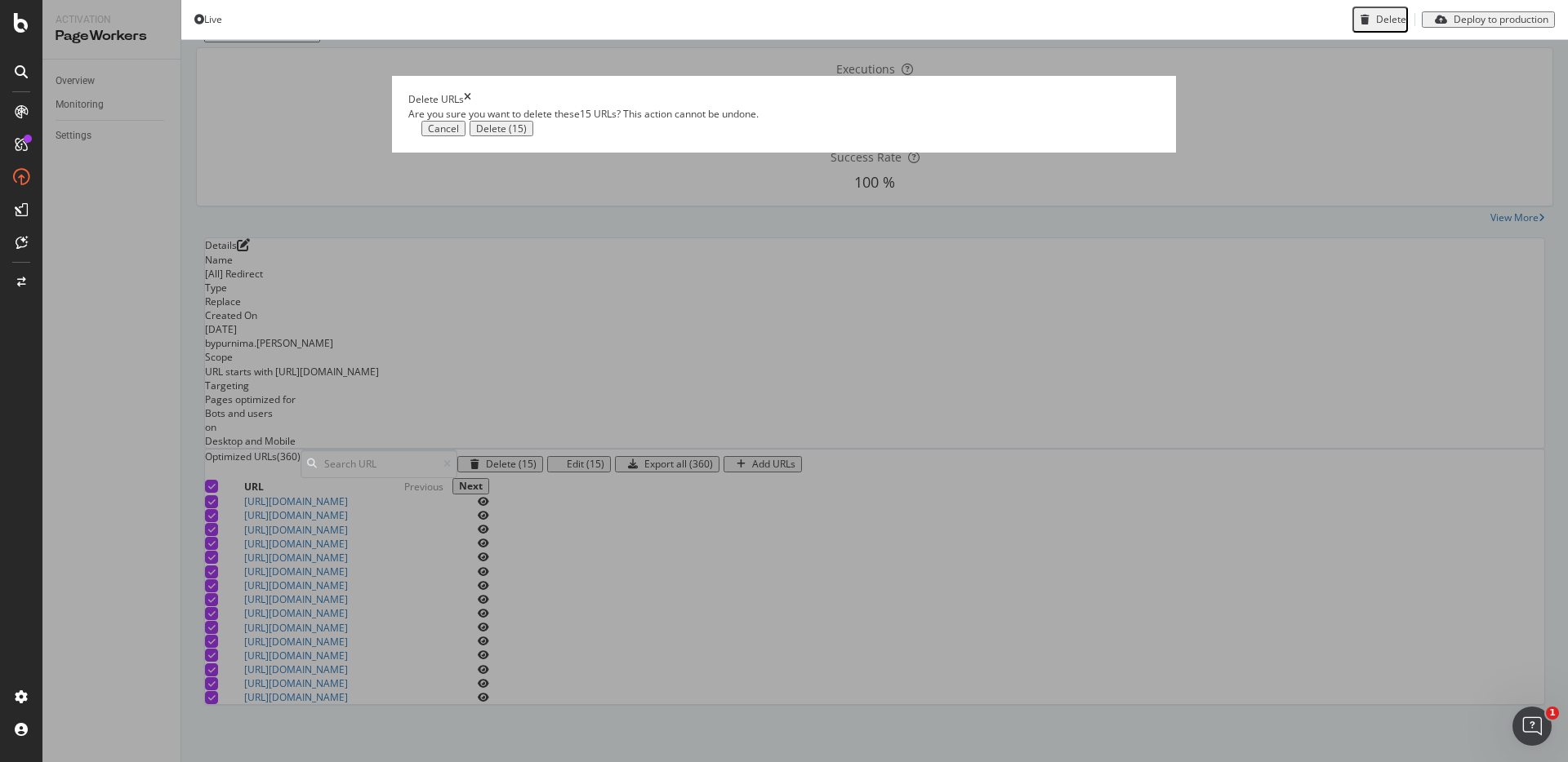
click at [533, 137] on button "Delete (15)" at bounding box center [501, 129] width 64 height 17
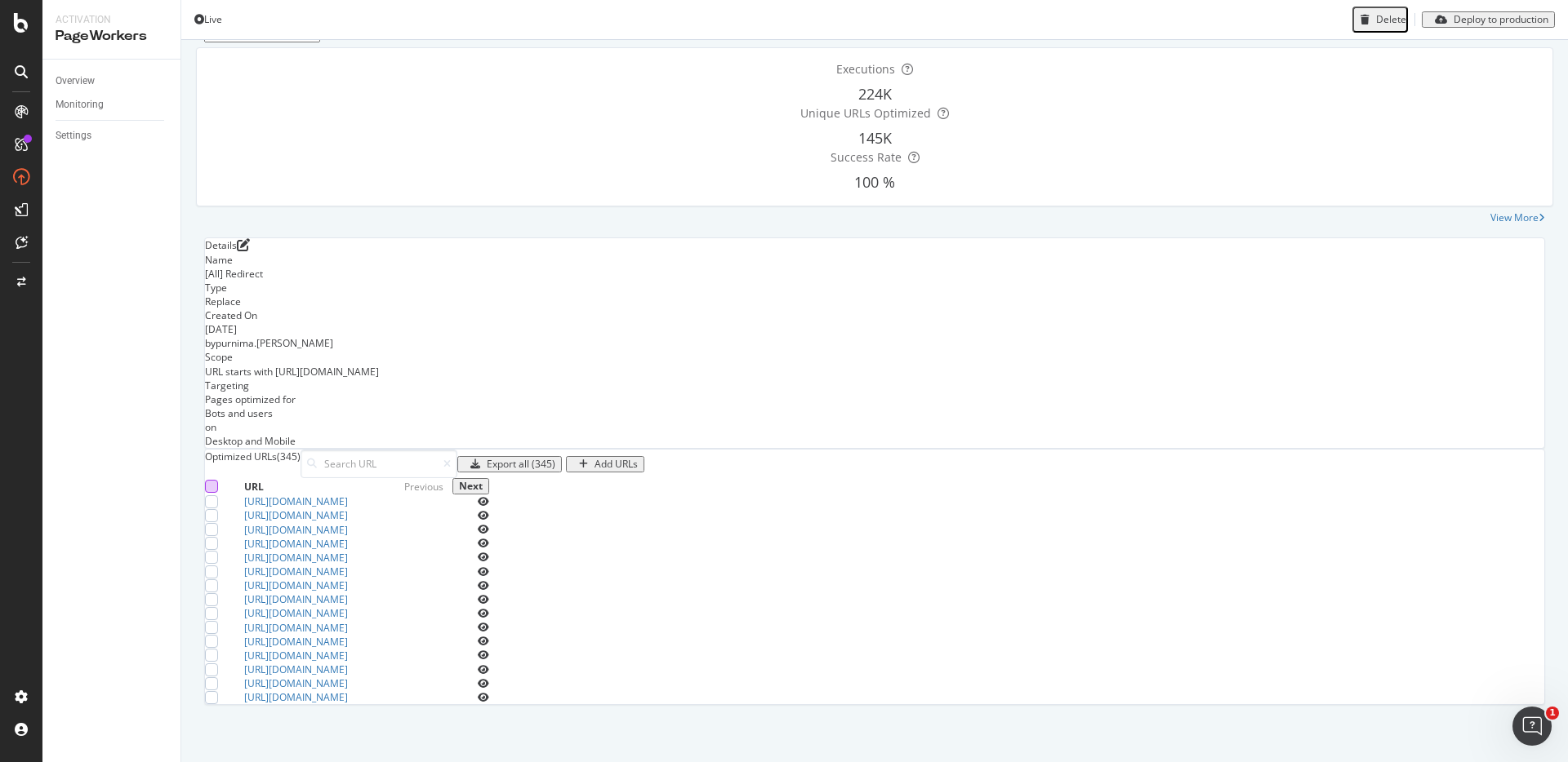
click at [218, 479] on div at bounding box center [211, 485] width 13 height 13
click at [537, 459] on div "Delete (15)" at bounding box center [510, 465] width 50 height 12
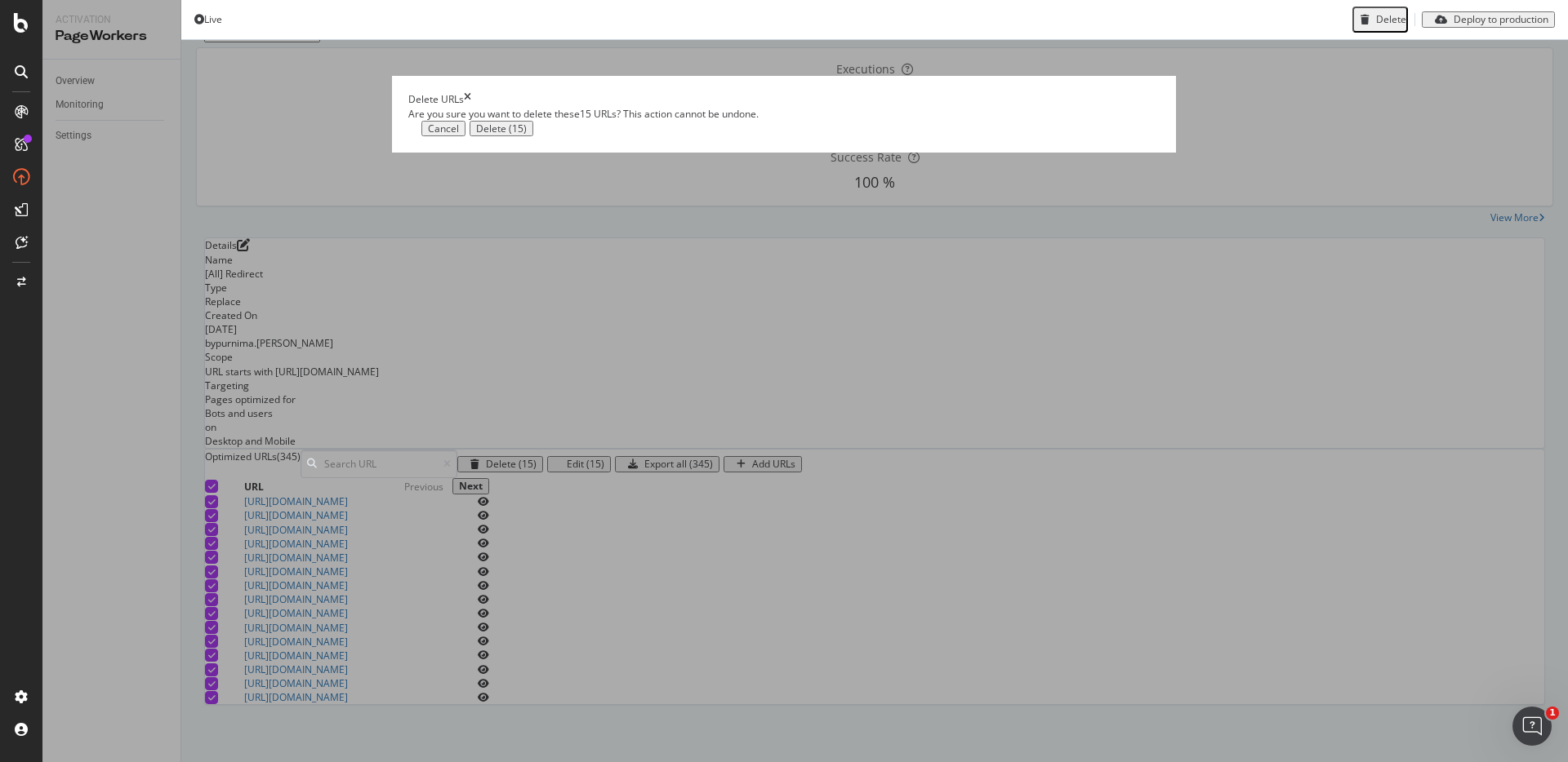
click at [527, 135] on div "Delete (15)" at bounding box center [500, 129] width 50 height 12
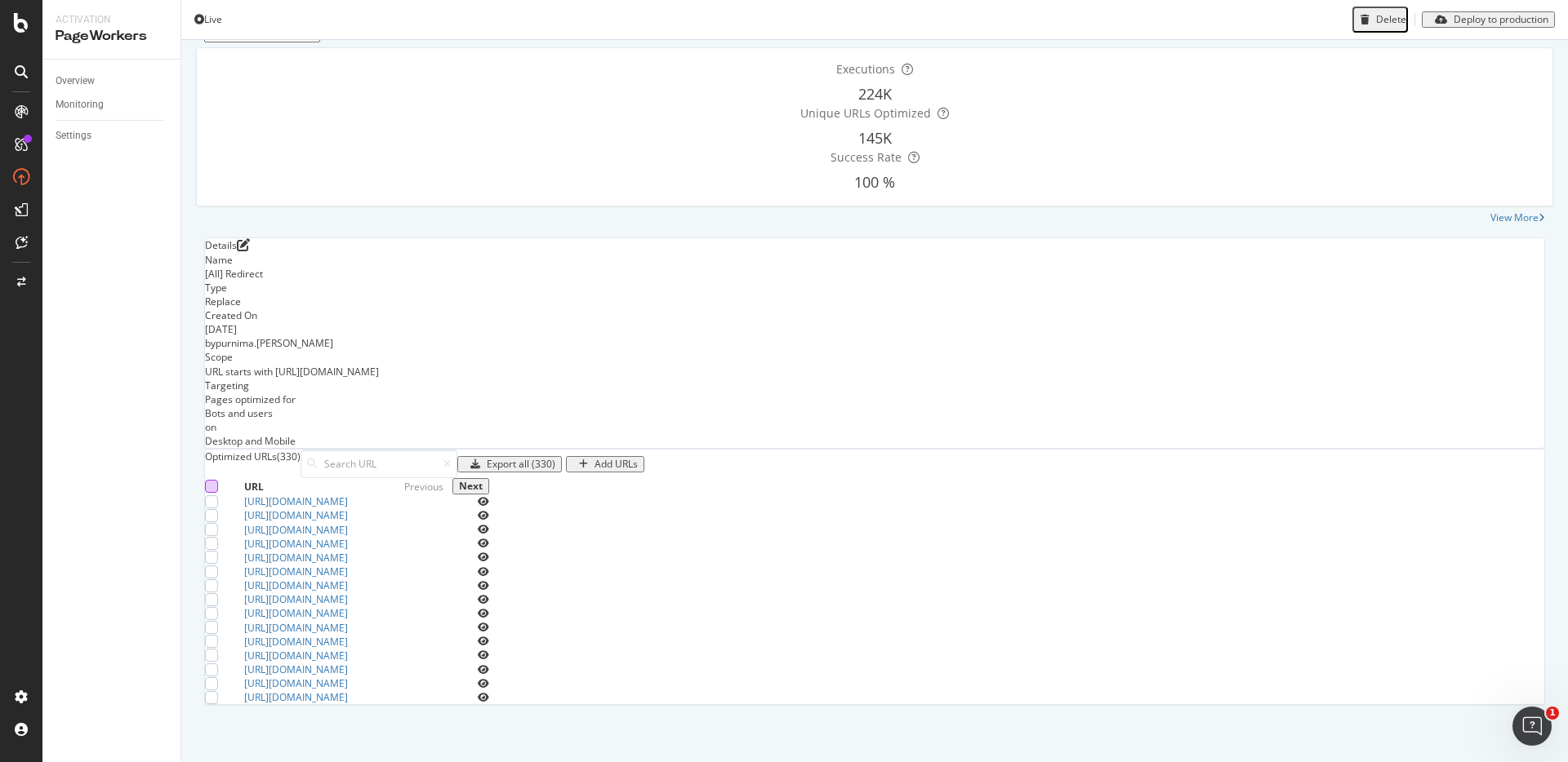
click at [218, 479] on div at bounding box center [211, 485] width 13 height 13
click at [537, 459] on div "Delete (15)" at bounding box center [510, 465] width 50 height 12
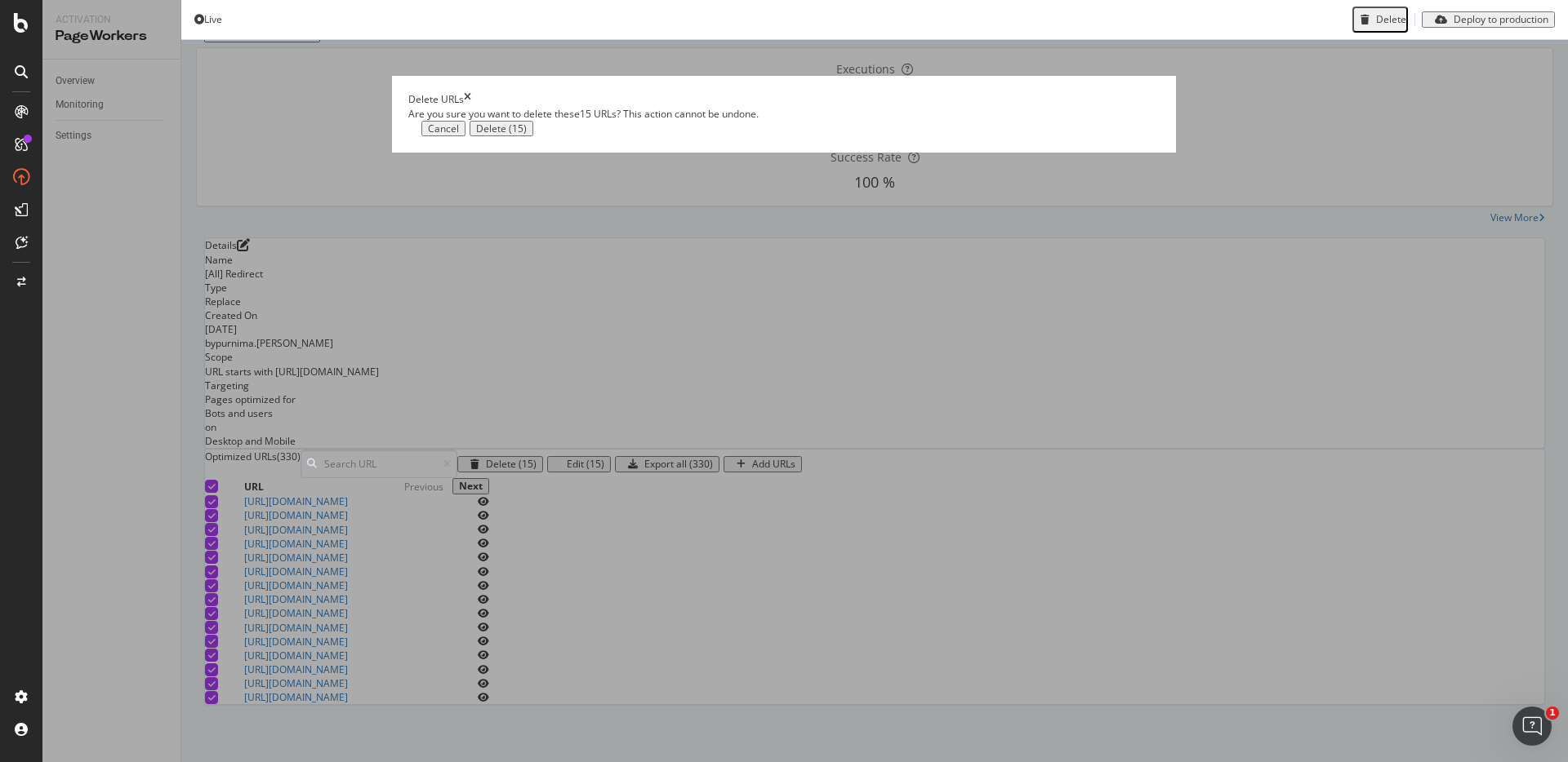
click at [527, 135] on div "Delete (15)" at bounding box center [500, 129] width 50 height 12
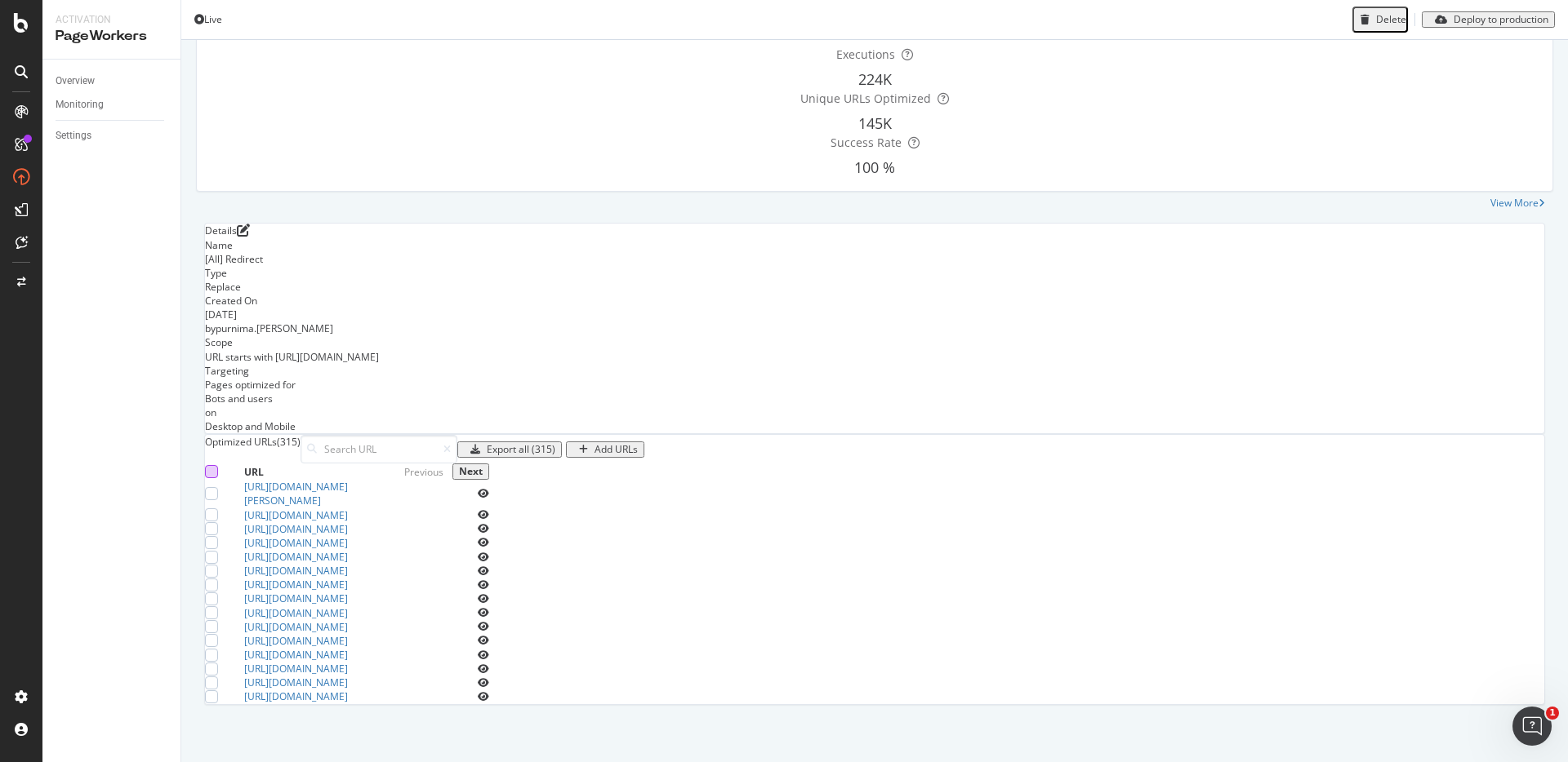
click at [218, 466] on div at bounding box center [211, 472] width 13 height 13
click at [537, 444] on div "Delete (15)" at bounding box center [510, 450] width 50 height 12
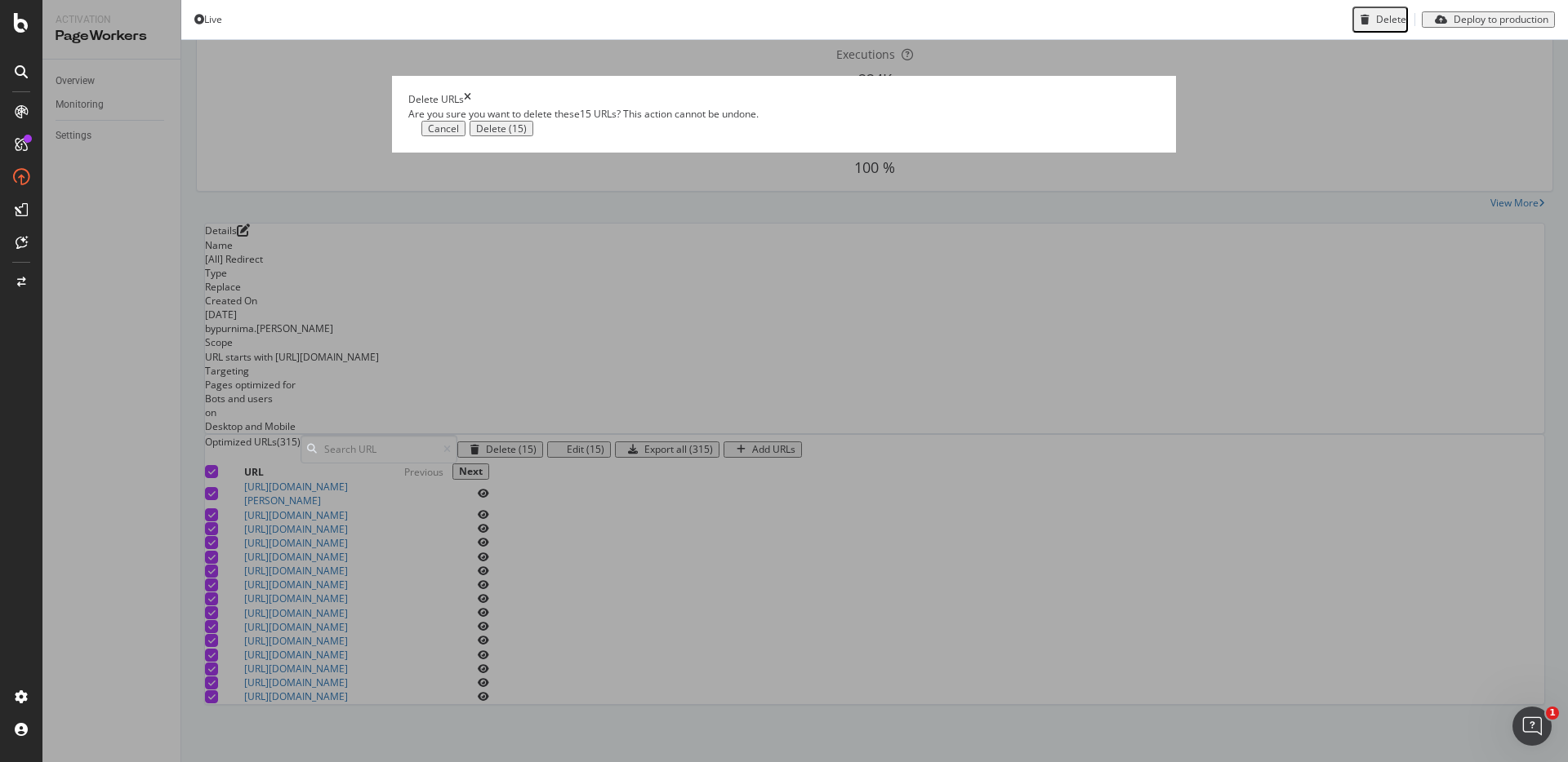
click at [1077, 137] on div "Cancel Delete (15)" at bounding box center [783, 129] width 751 height 17
click at [527, 135] on div "Delete (15)" at bounding box center [500, 129] width 50 height 12
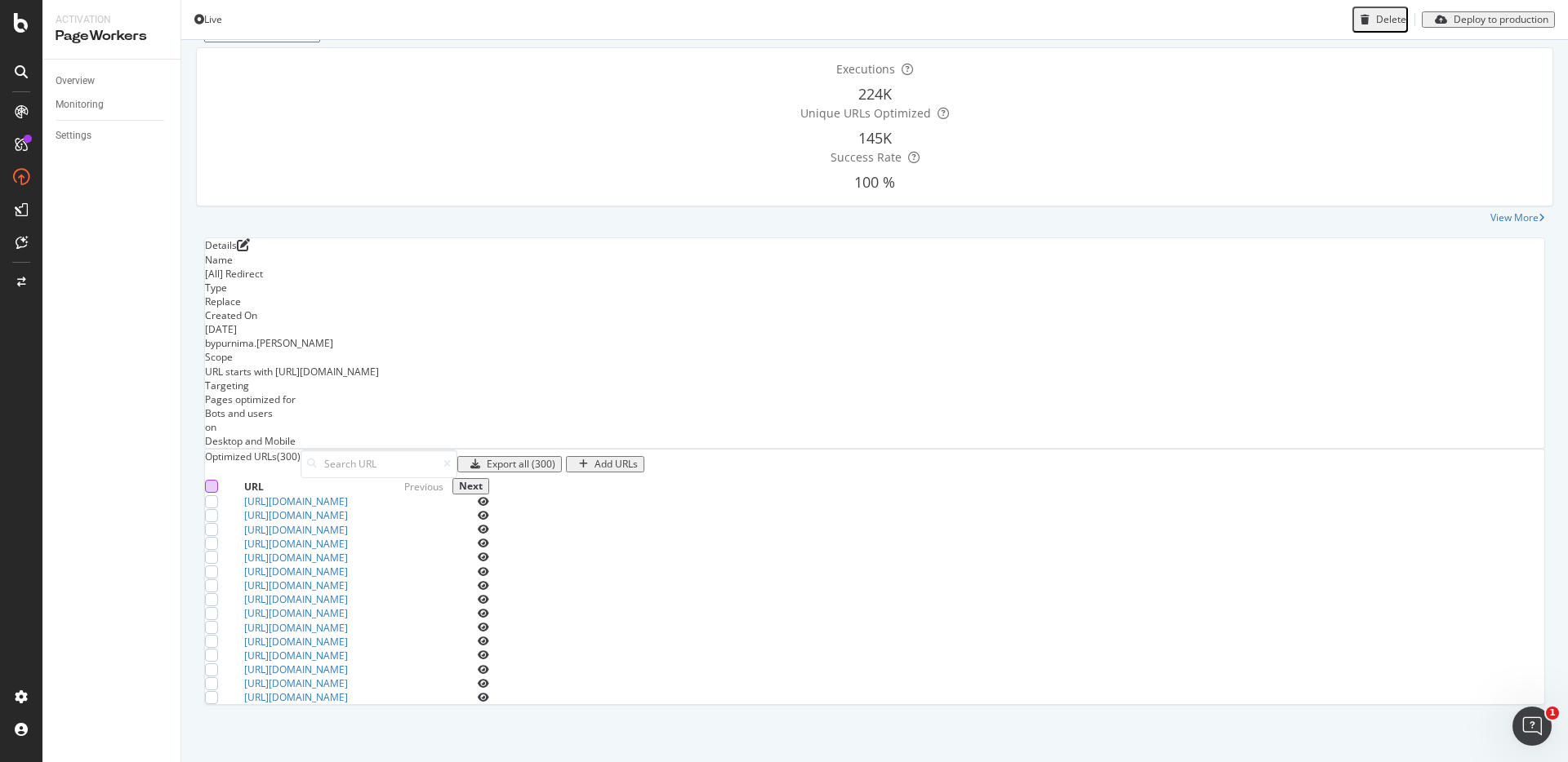
click at [218, 479] on div at bounding box center [211, 485] width 13 height 13
click at [537, 459] on div "Delete (15)" at bounding box center [510, 465] width 50 height 12
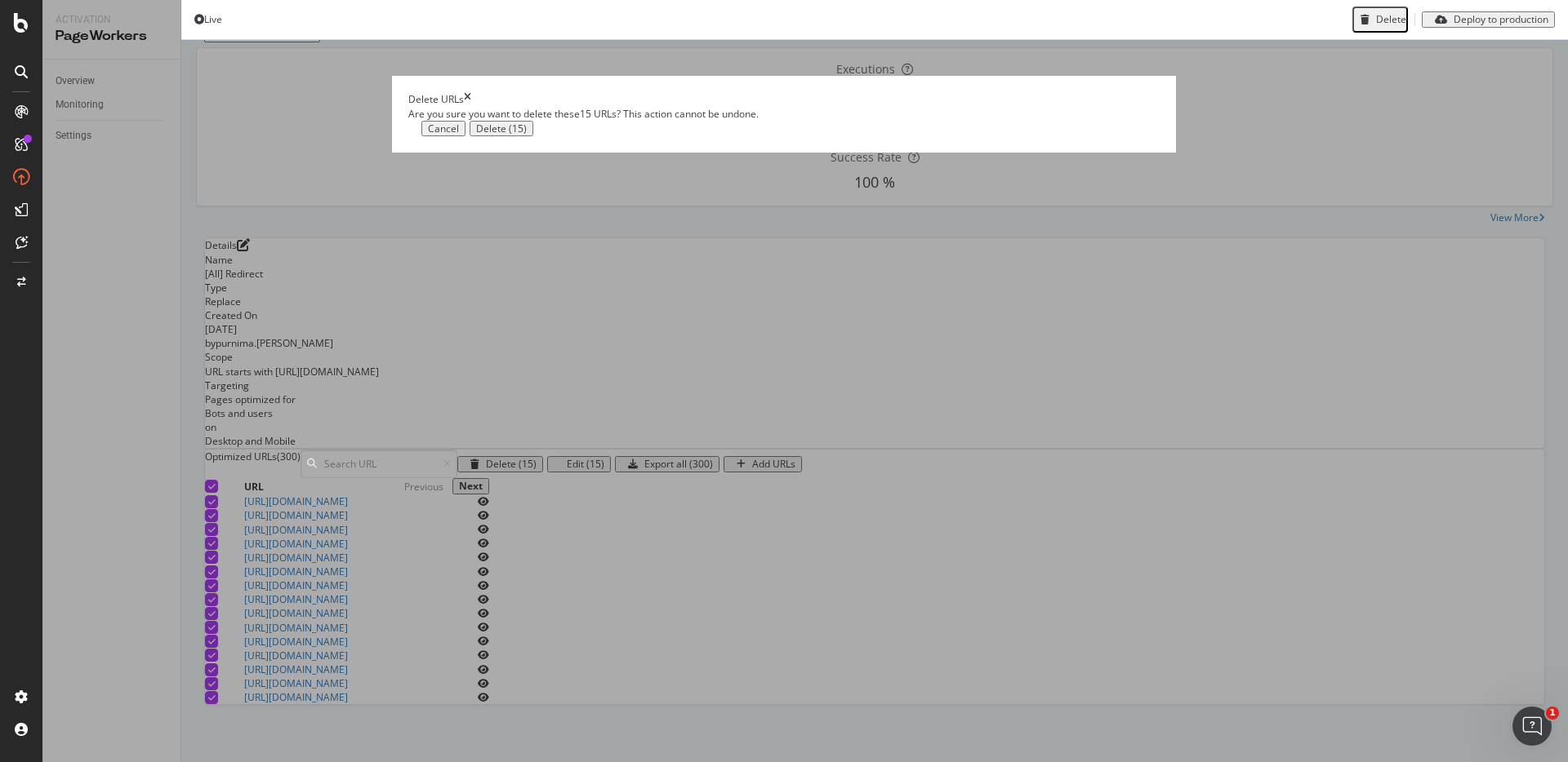
click at [527, 135] on div "Delete (15)" at bounding box center [500, 129] width 50 height 12
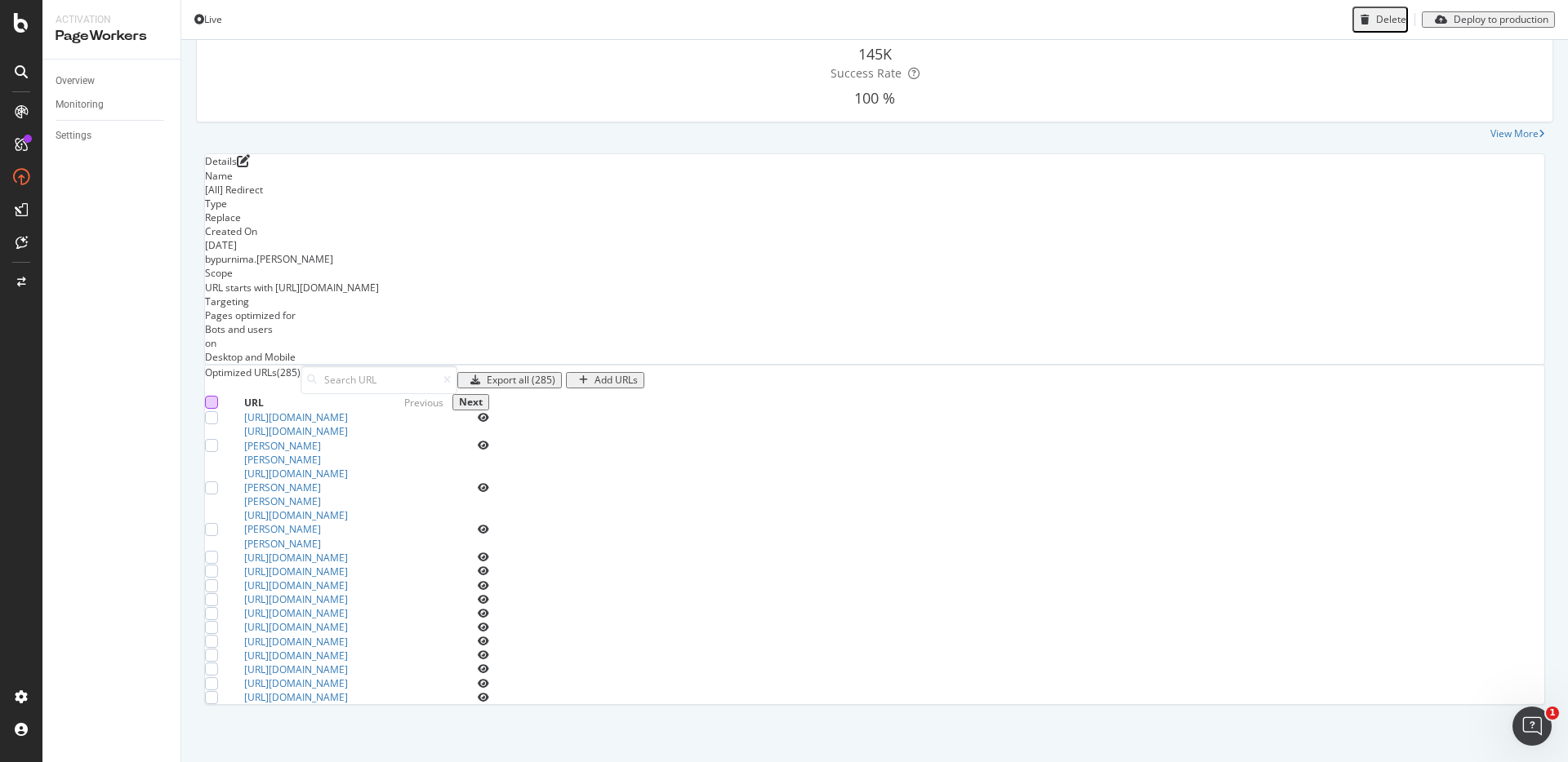
click at [218, 396] on div at bounding box center [211, 402] width 13 height 13
click at [537, 375] on div "Delete (15)" at bounding box center [500, 381] width 73 height 12
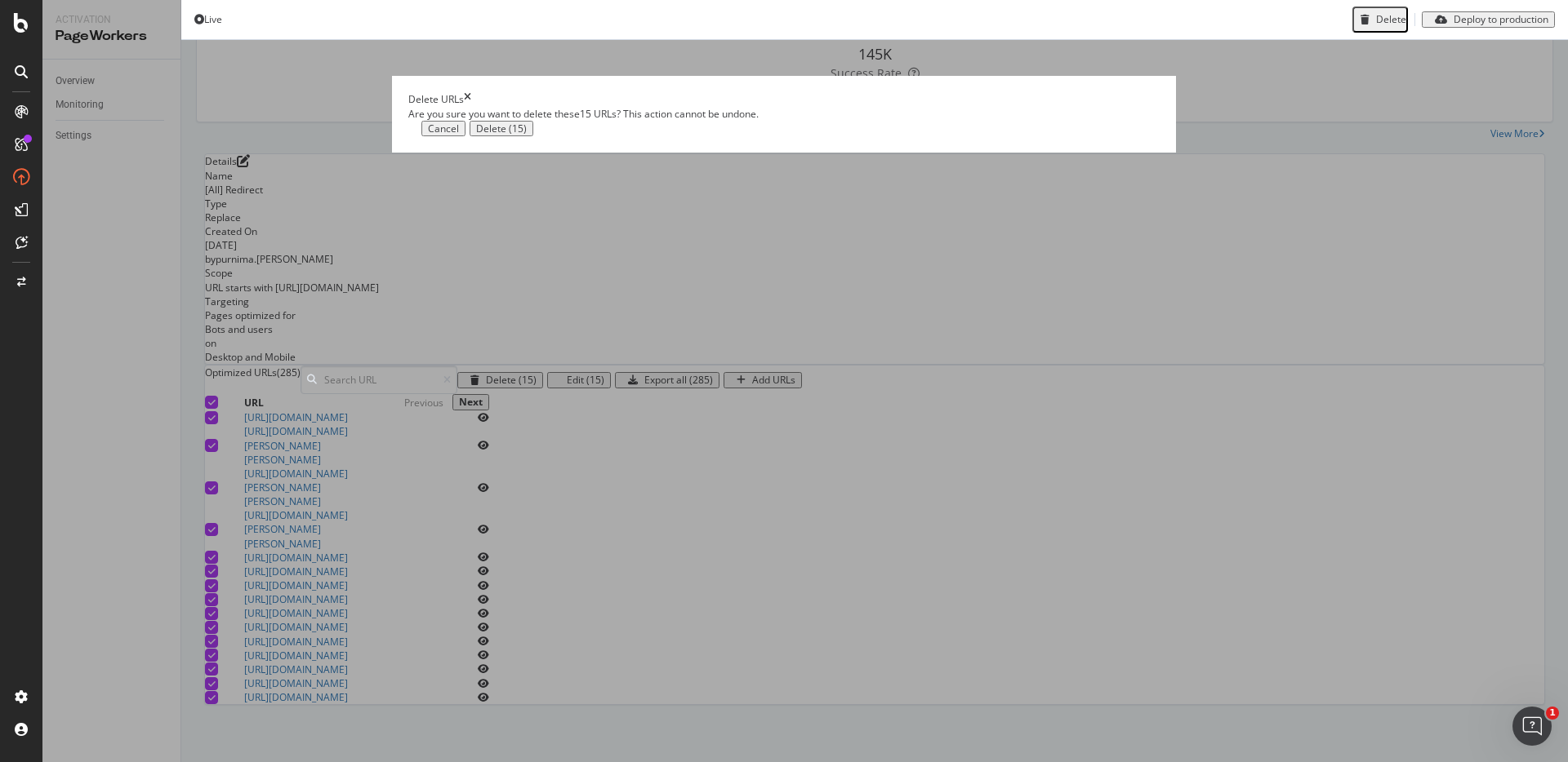
click at [527, 135] on div "Delete (15)" at bounding box center [500, 129] width 50 height 12
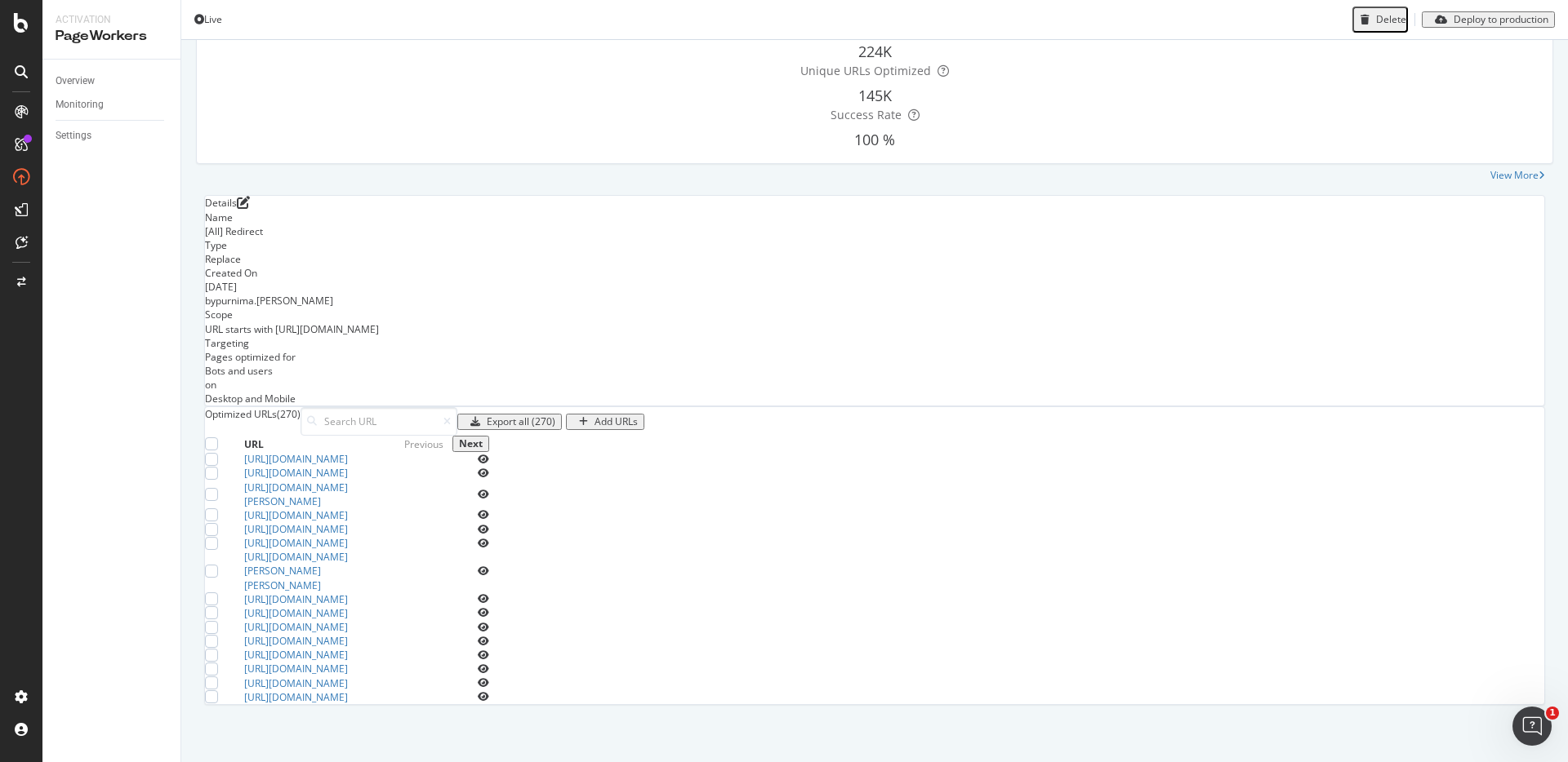
click at [244, 437] on div at bounding box center [225, 443] width 39 height 13
click at [218, 437] on div at bounding box center [211, 443] width 13 height 13
click at [537, 416] on div "Delete (15)" at bounding box center [500, 422] width 73 height 12
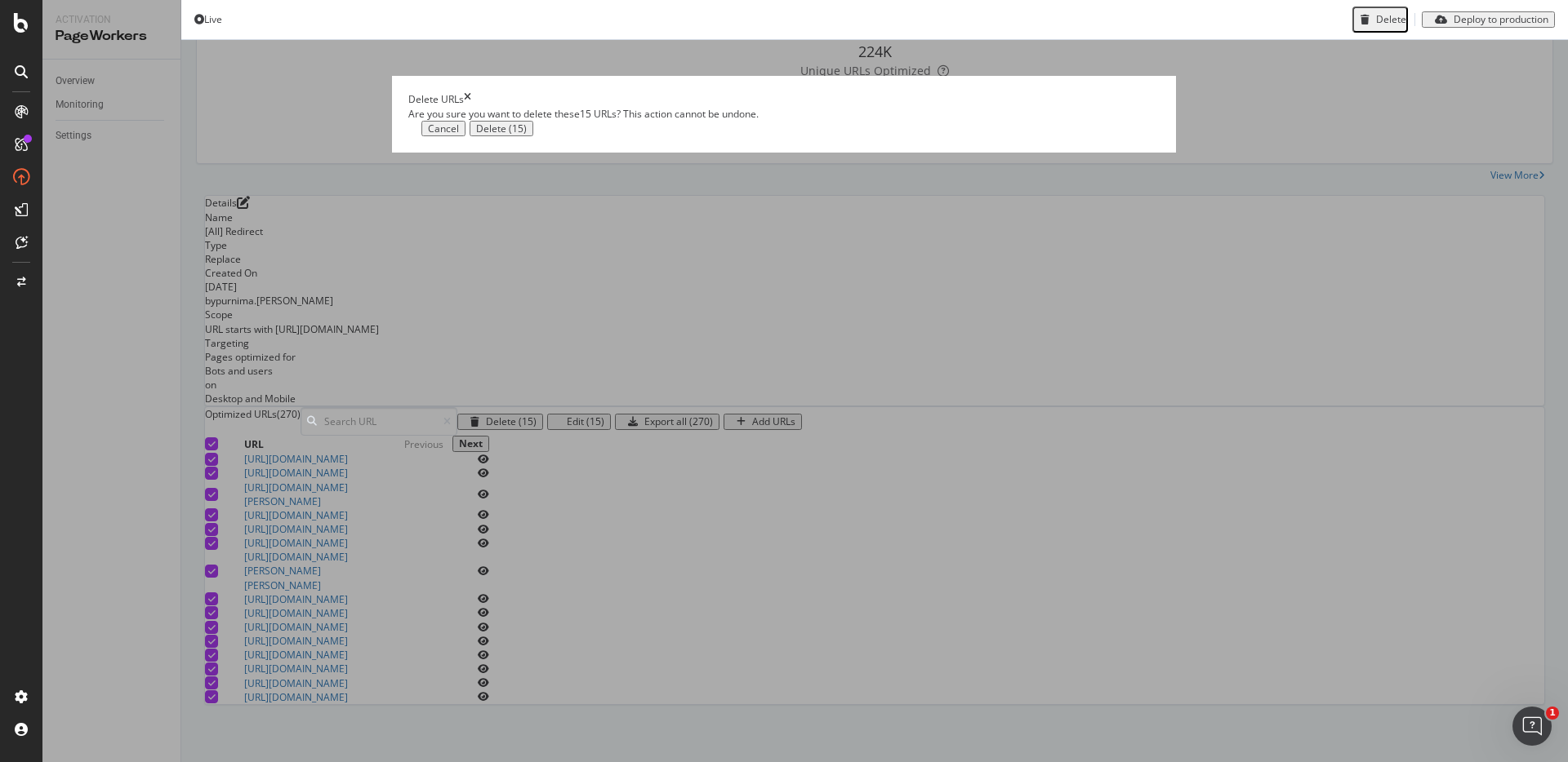
click at [533, 137] on button "Delete (15)" at bounding box center [501, 129] width 64 height 17
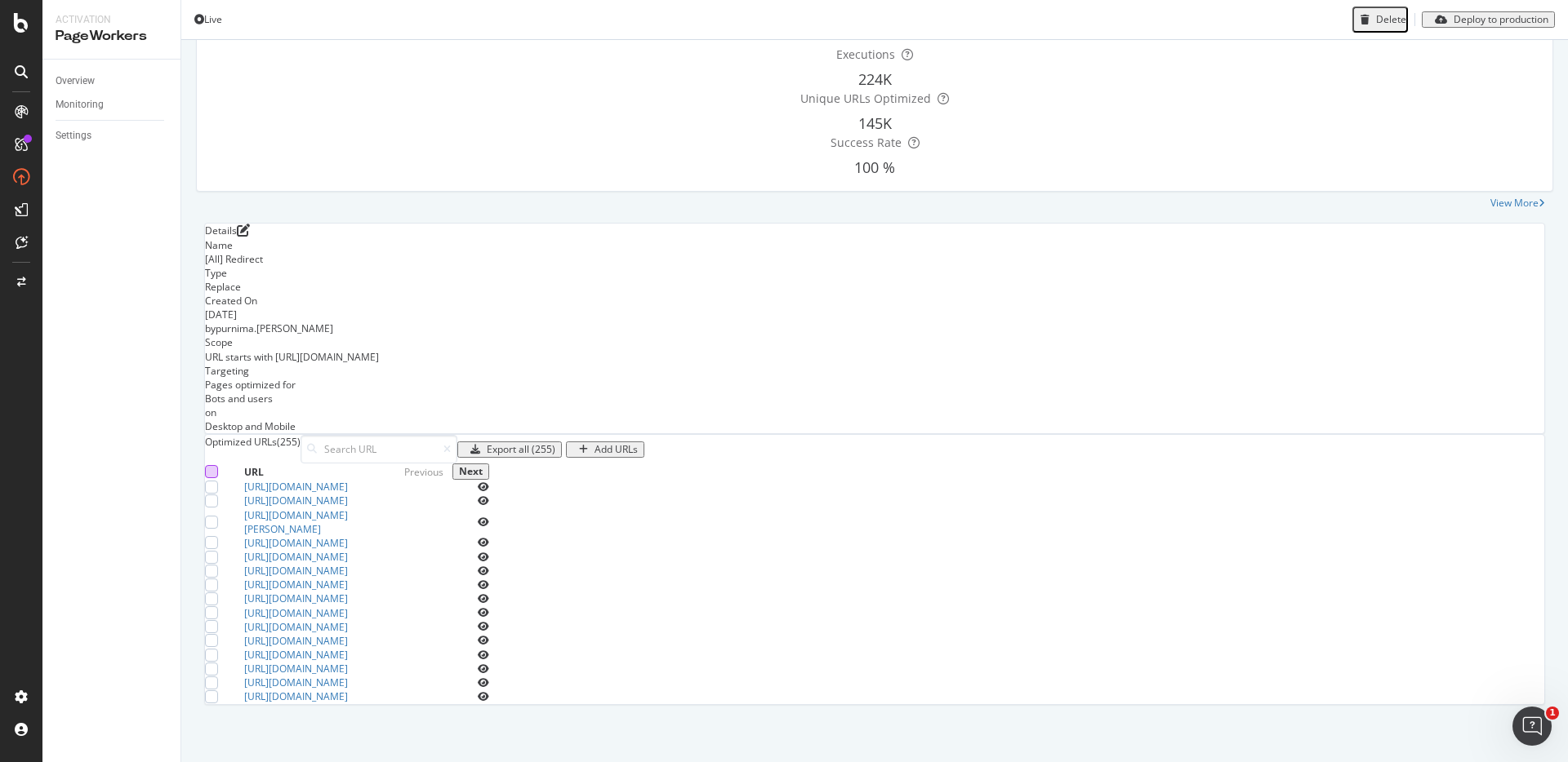
click at [218, 466] on div at bounding box center [211, 472] width 13 height 13
click at [537, 444] on div "Delete (15)" at bounding box center [510, 450] width 50 height 12
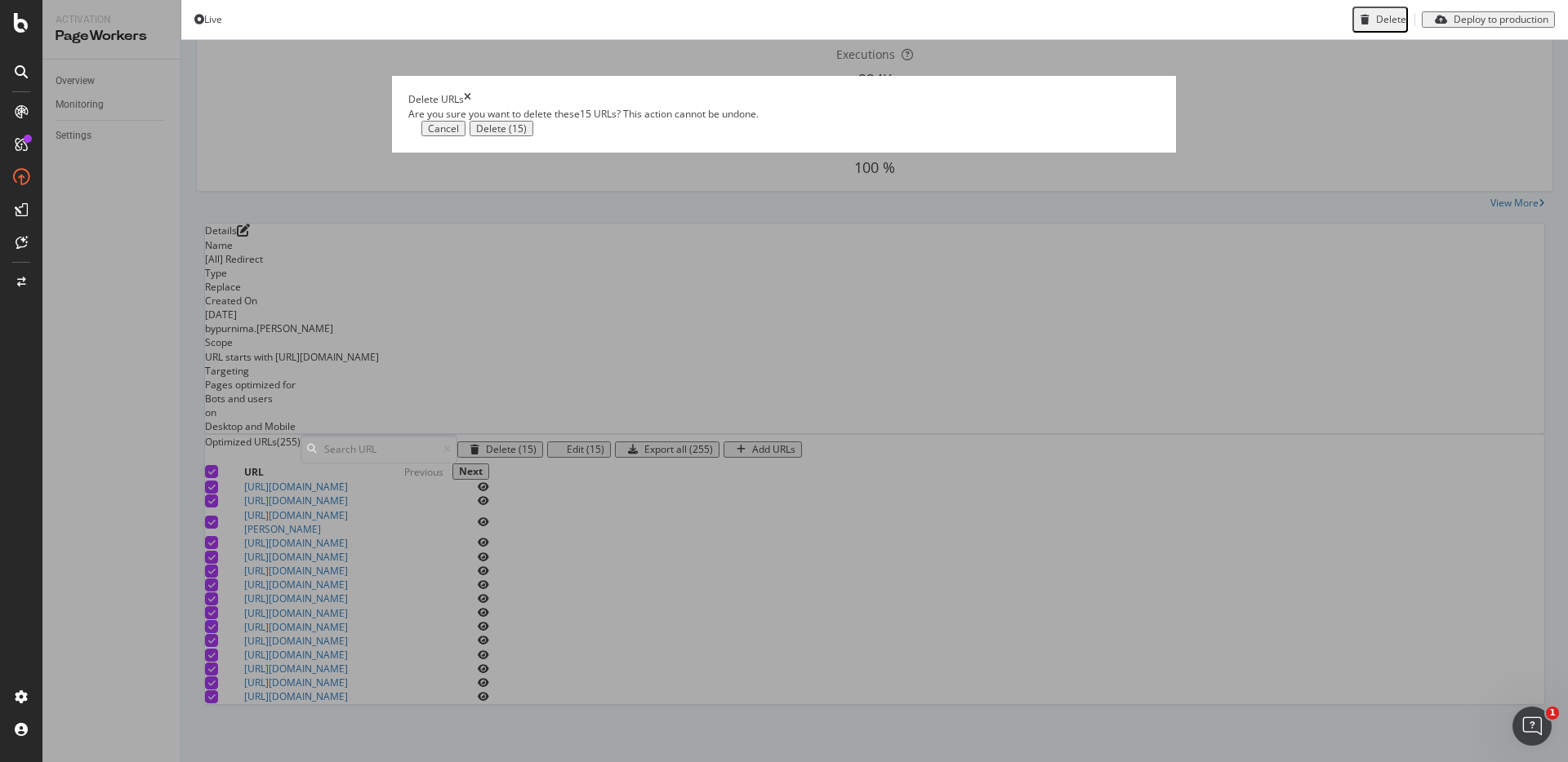
click at [527, 135] on div "Delete (15)" at bounding box center [500, 129] width 50 height 12
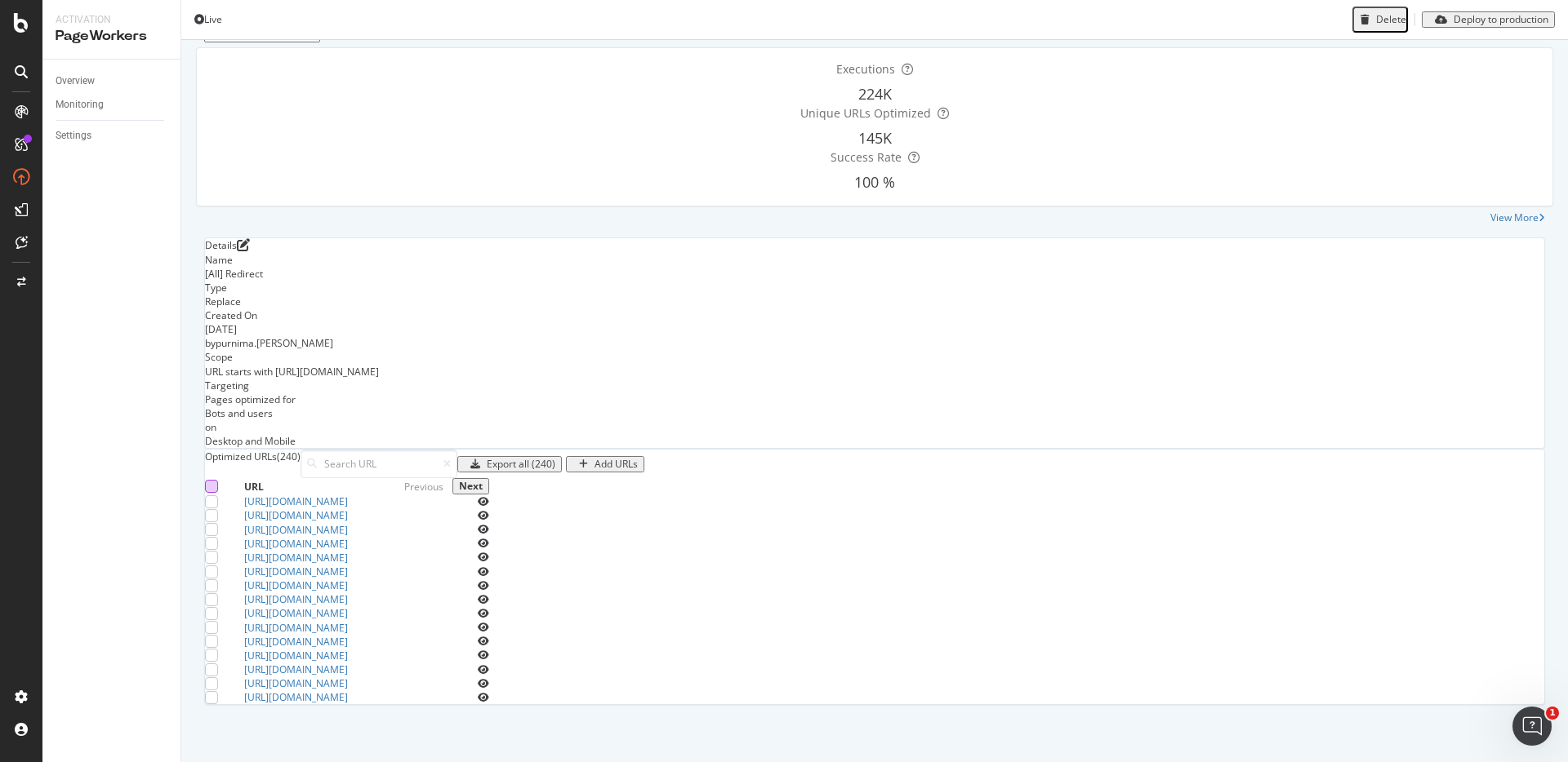
click at [218, 479] on div at bounding box center [211, 485] width 13 height 13
click at [537, 459] on div "Delete (15)" at bounding box center [510, 465] width 50 height 12
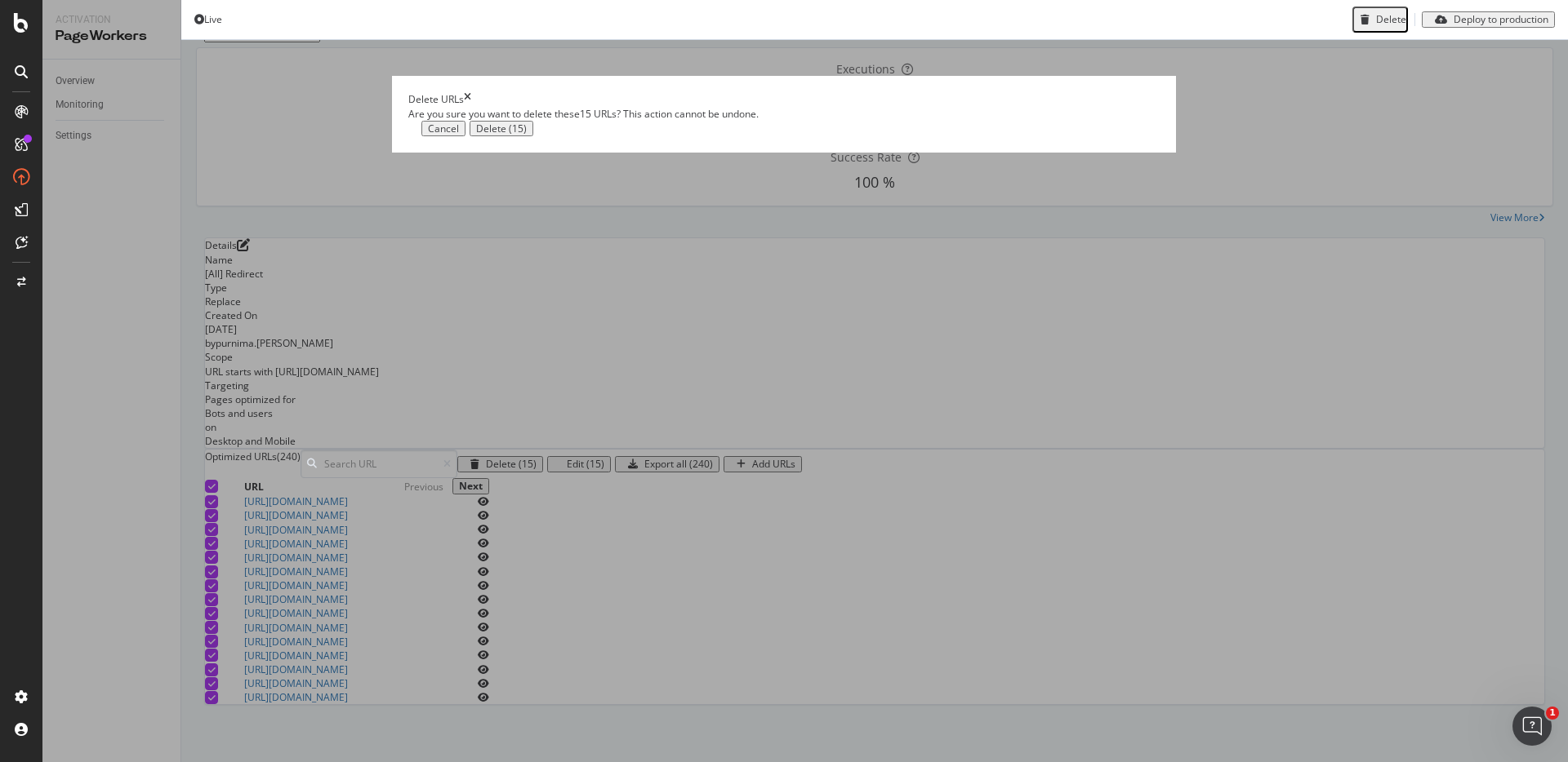
click at [527, 135] on div "Delete (15)" at bounding box center [500, 129] width 50 height 12
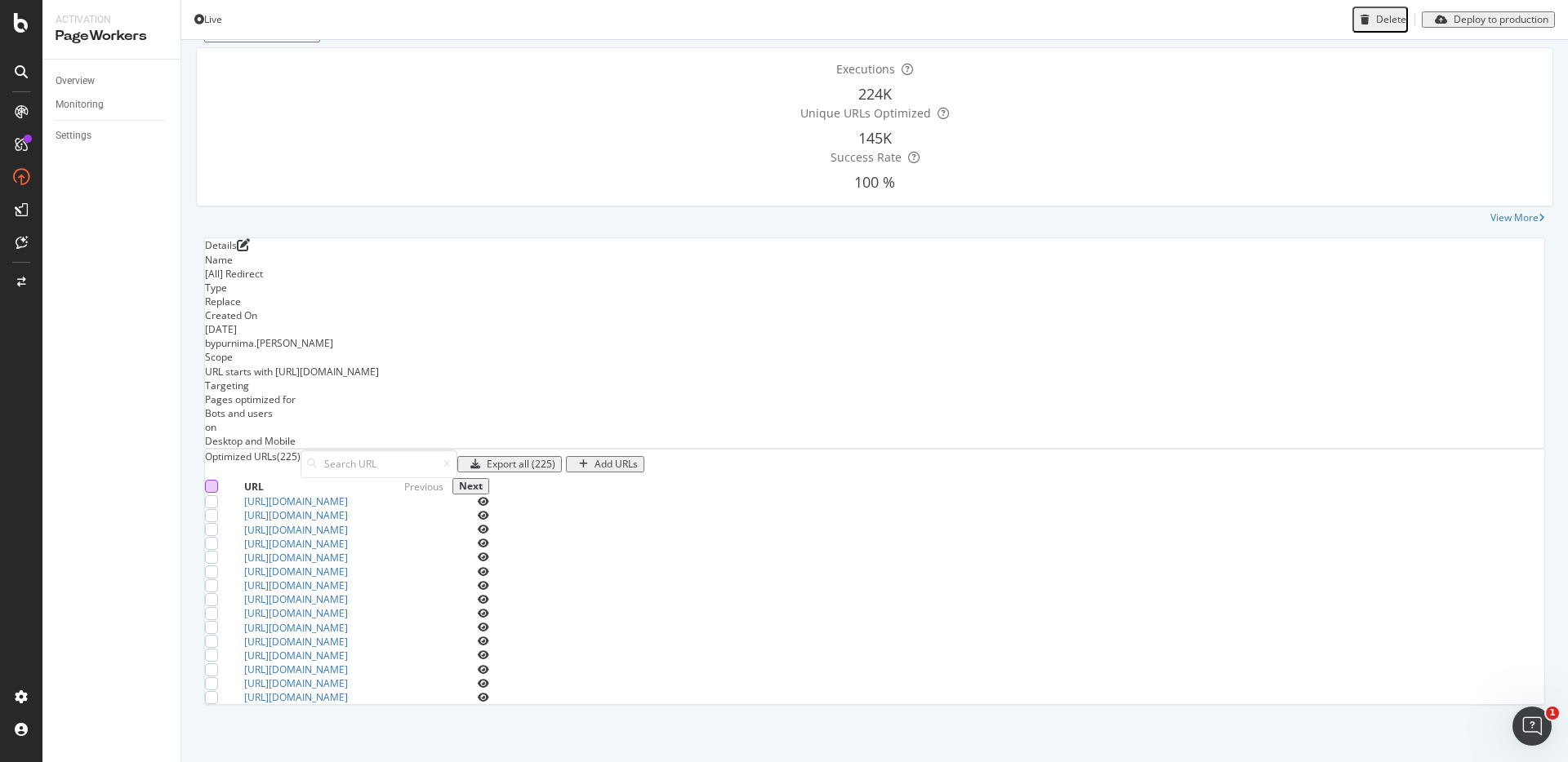
click at [218, 479] on div at bounding box center [211, 485] width 13 height 13
click at [537, 459] on div "Delete (15)" at bounding box center [510, 465] width 50 height 12
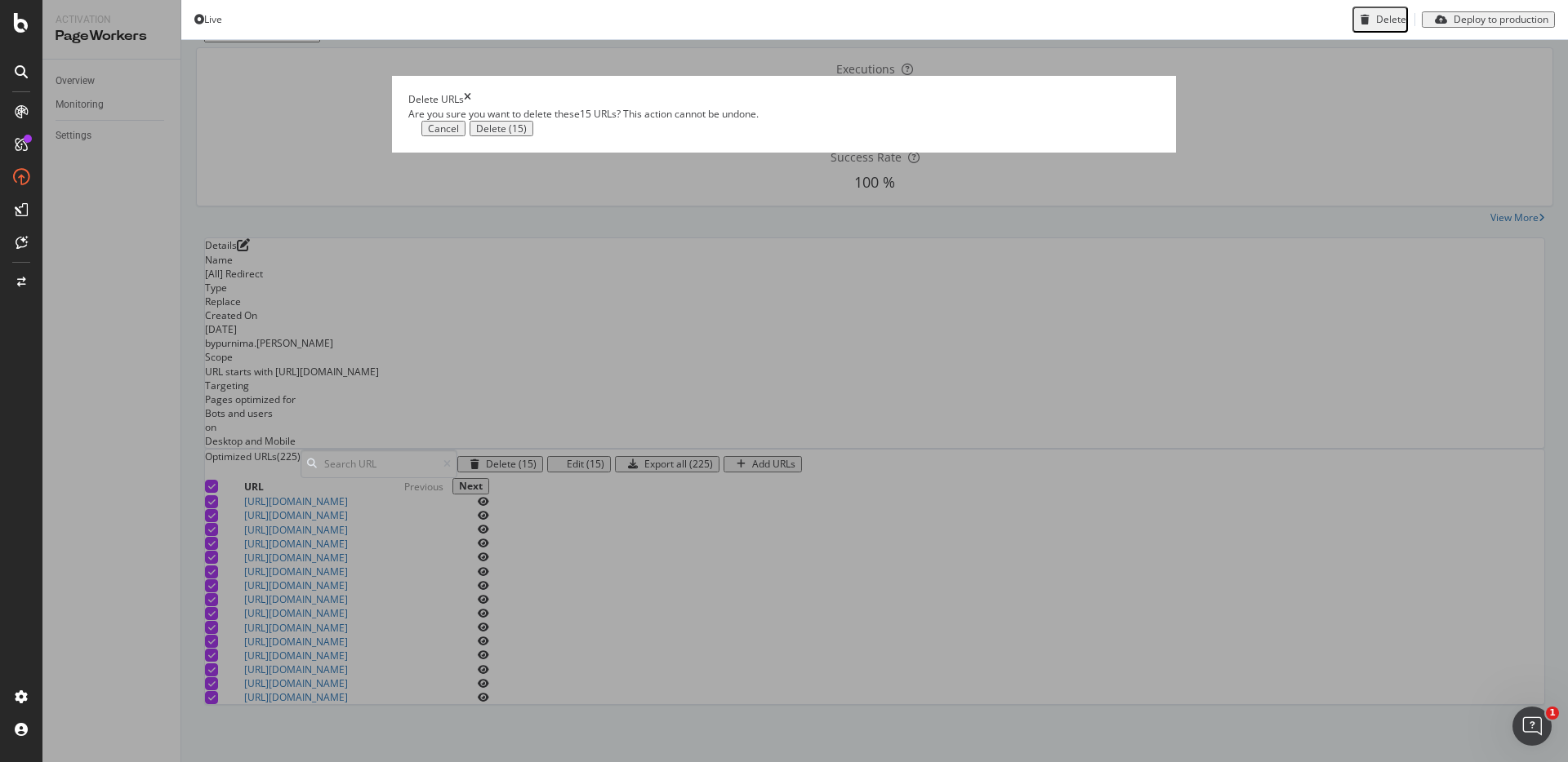
click at [527, 135] on div "Delete (15)" at bounding box center [500, 129] width 50 height 12
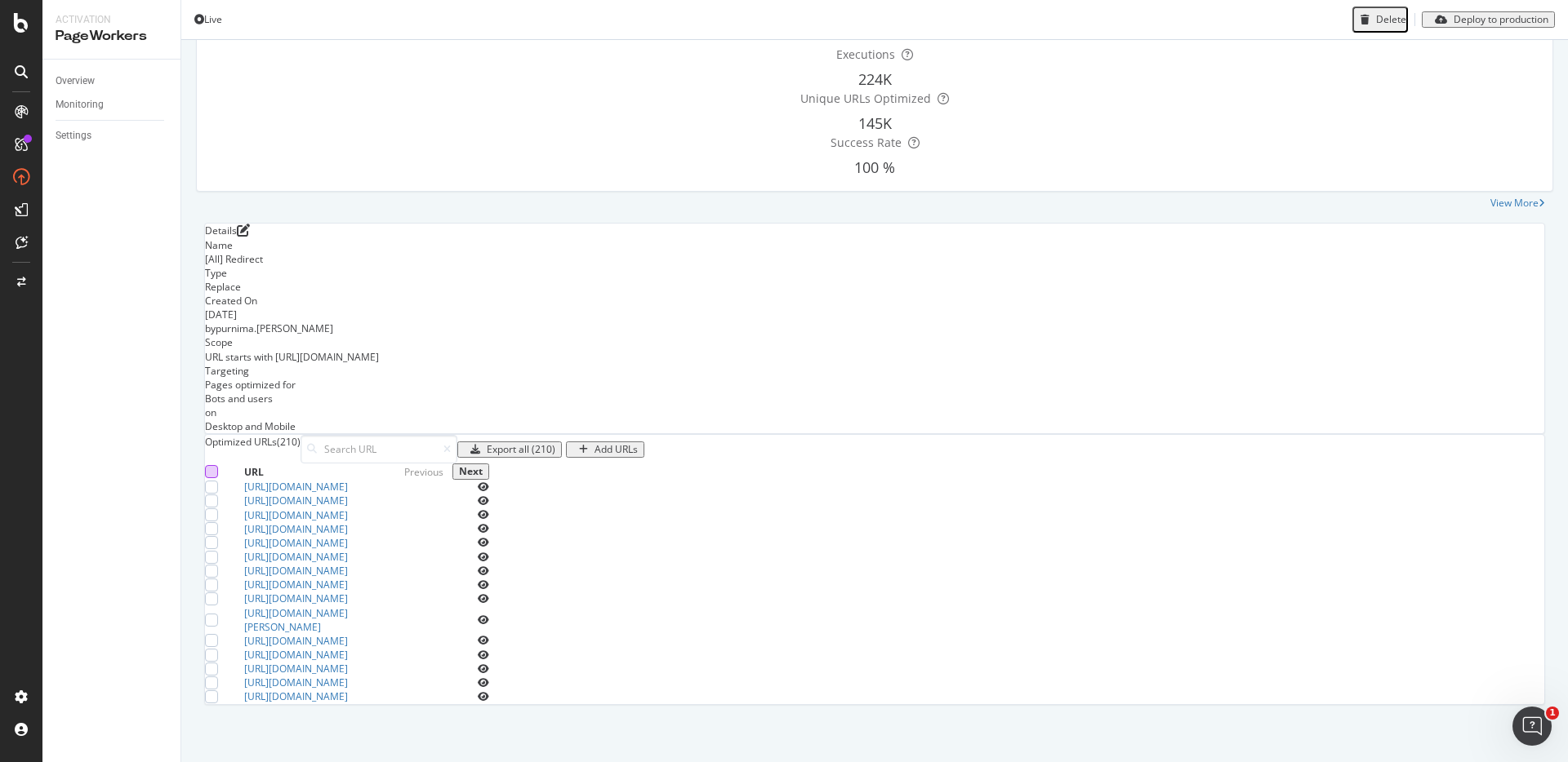
click at [218, 466] on div at bounding box center [211, 472] width 13 height 13
click at [537, 444] on div "Delete (15)" at bounding box center [510, 450] width 50 height 12
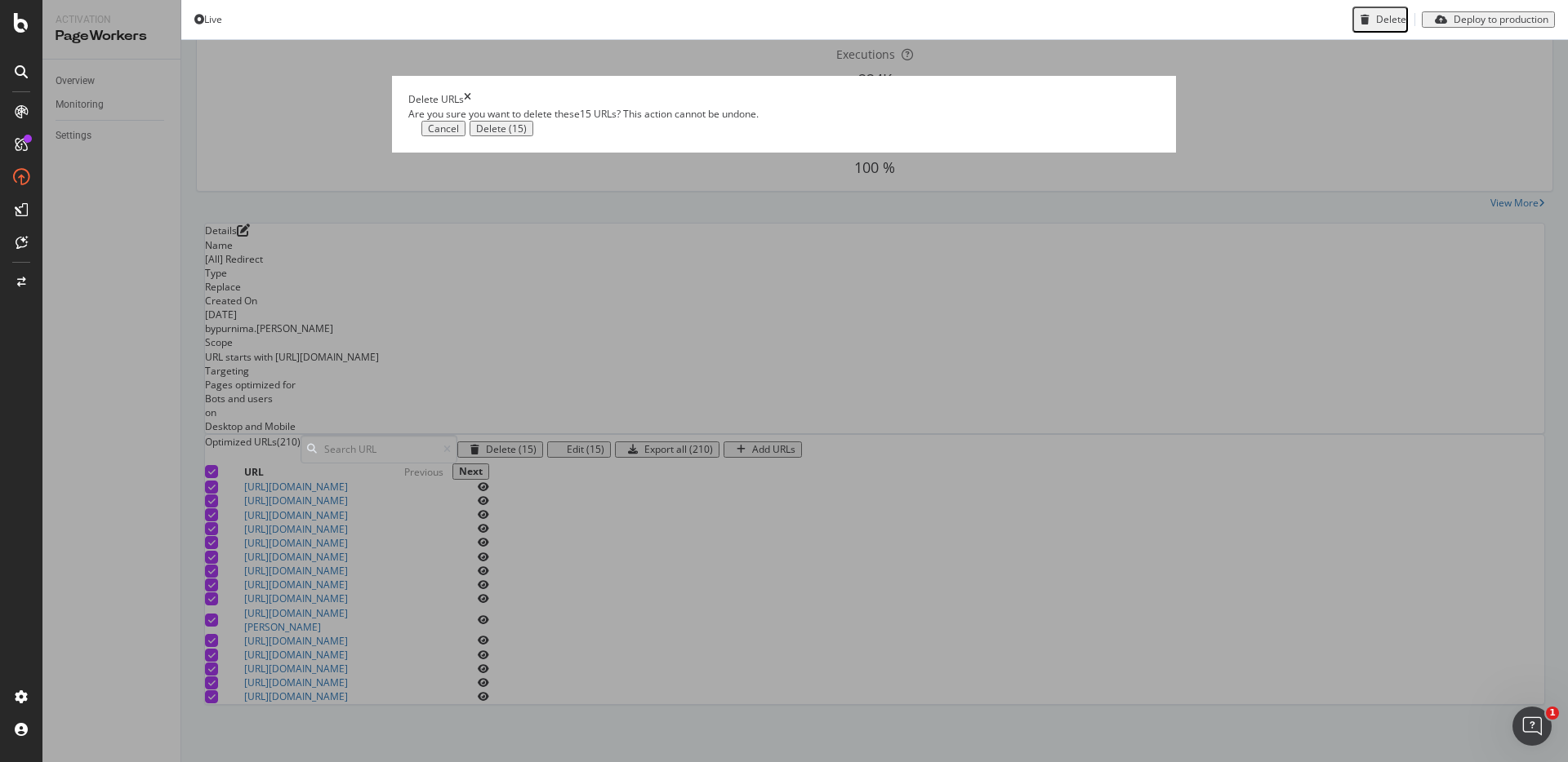
click at [533, 137] on button "Delete (15)" at bounding box center [501, 129] width 64 height 17
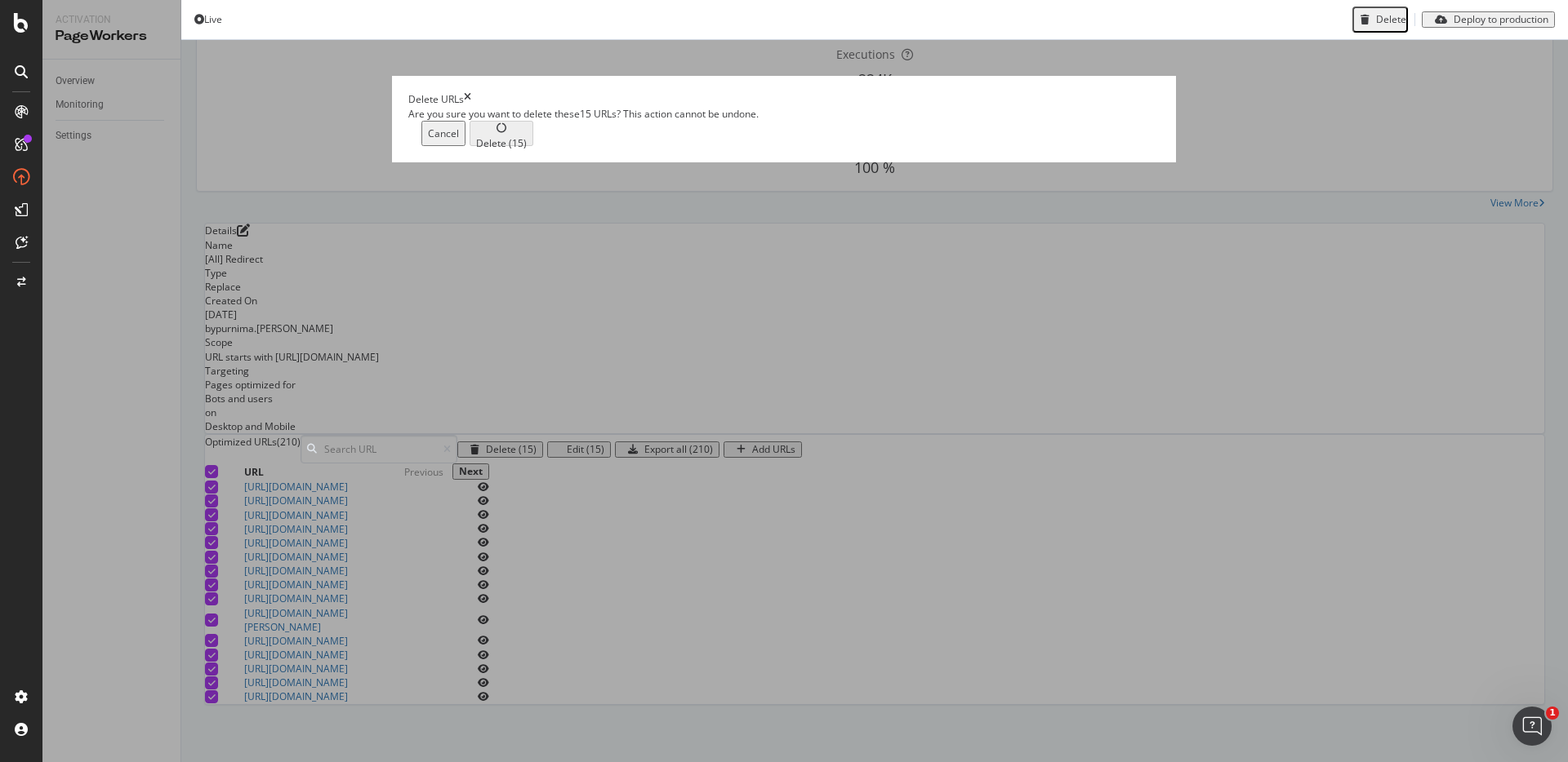
click at [459, 140] on div "Cancel" at bounding box center [443, 134] width 32 height 12
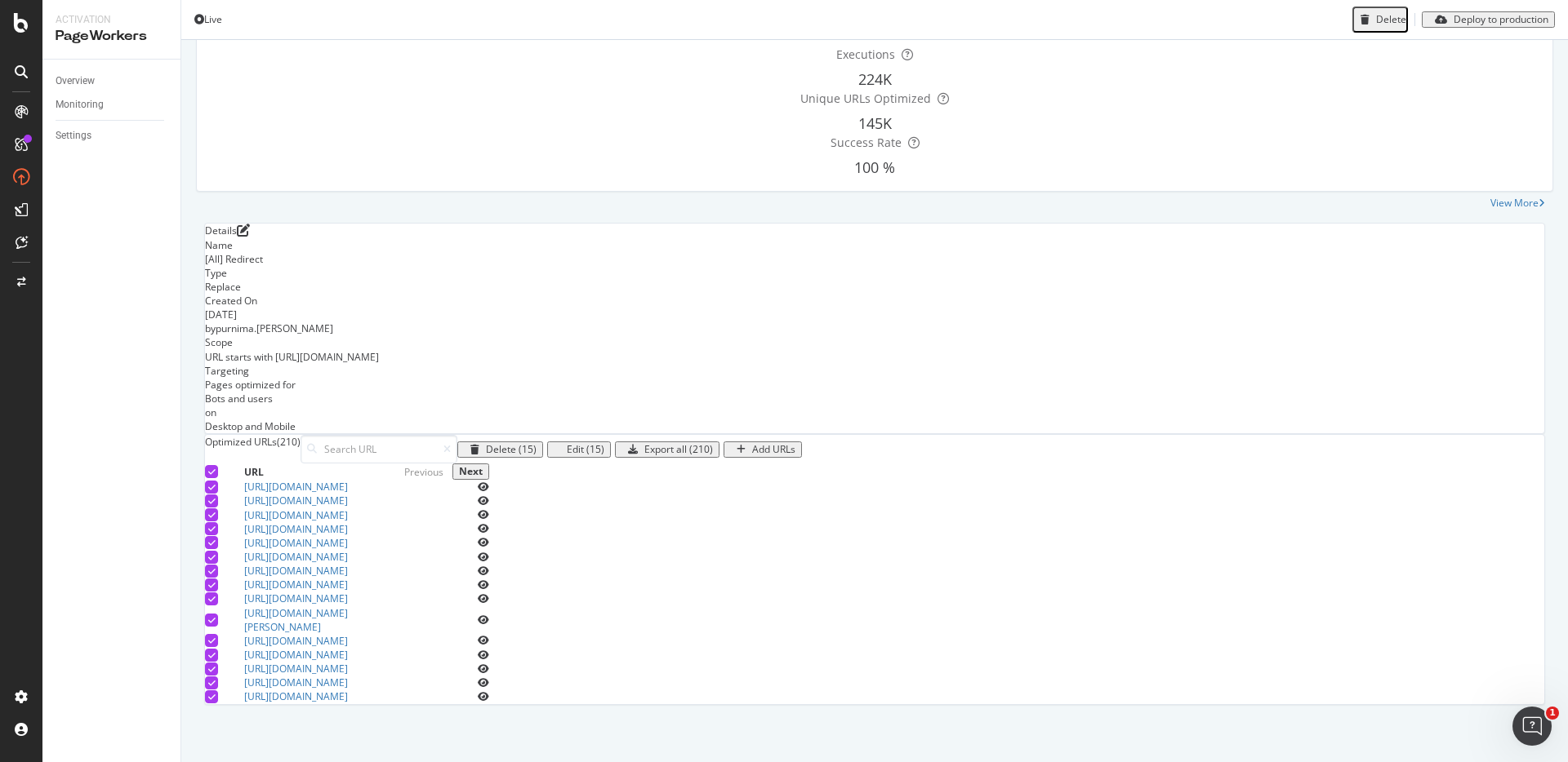
click at [216, 468] on icon at bounding box center [211, 472] width 7 height 8
click at [218, 466] on div at bounding box center [211, 472] width 13 height 13
click at [216, 666] on icon at bounding box center [211, 669] width 7 height 8
click at [537, 444] on div "Delete (14)" at bounding box center [510, 450] width 50 height 12
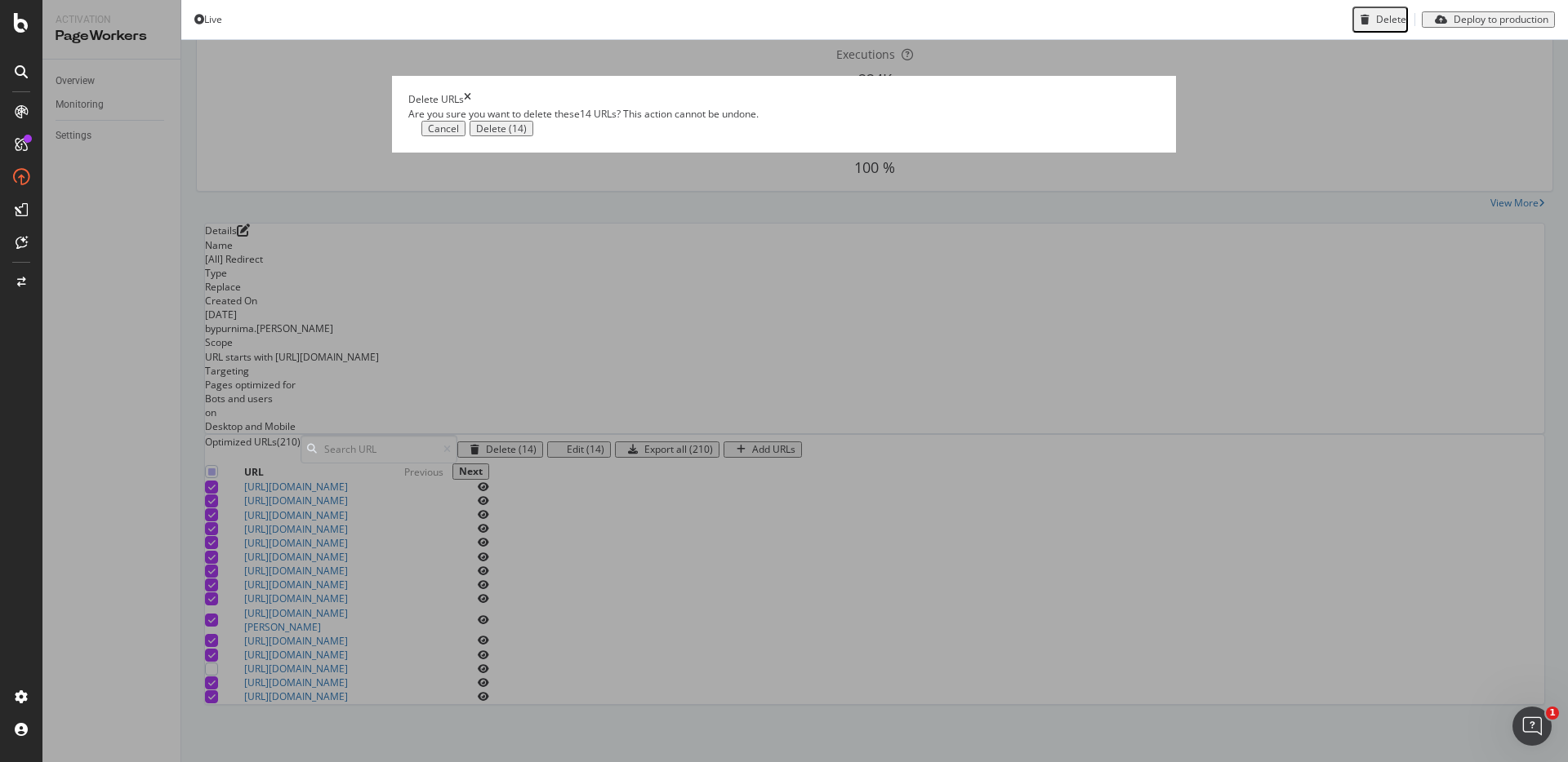
click at [527, 135] on div "Delete (14)" at bounding box center [500, 129] width 50 height 12
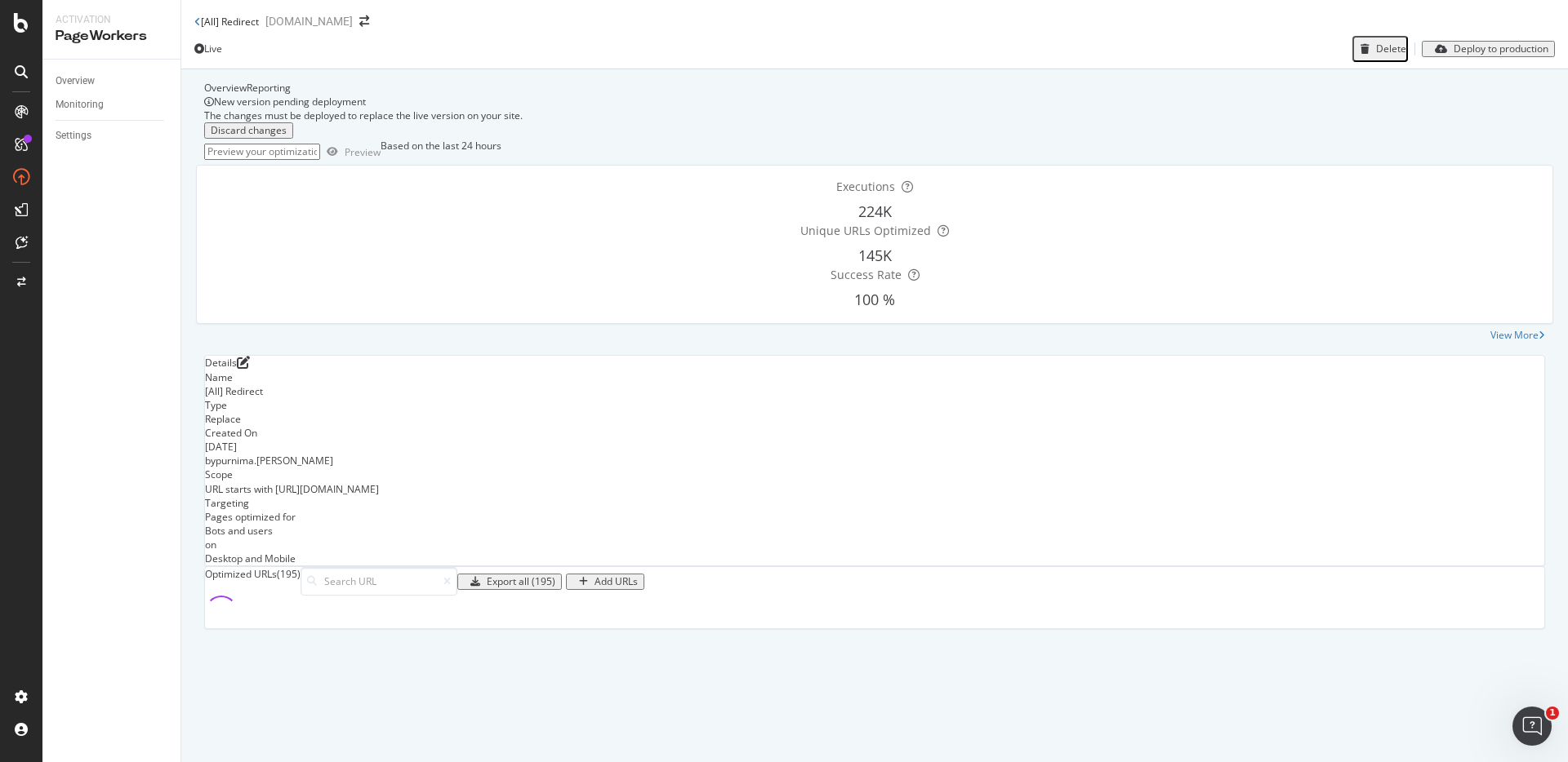
scroll to position [443, 0]
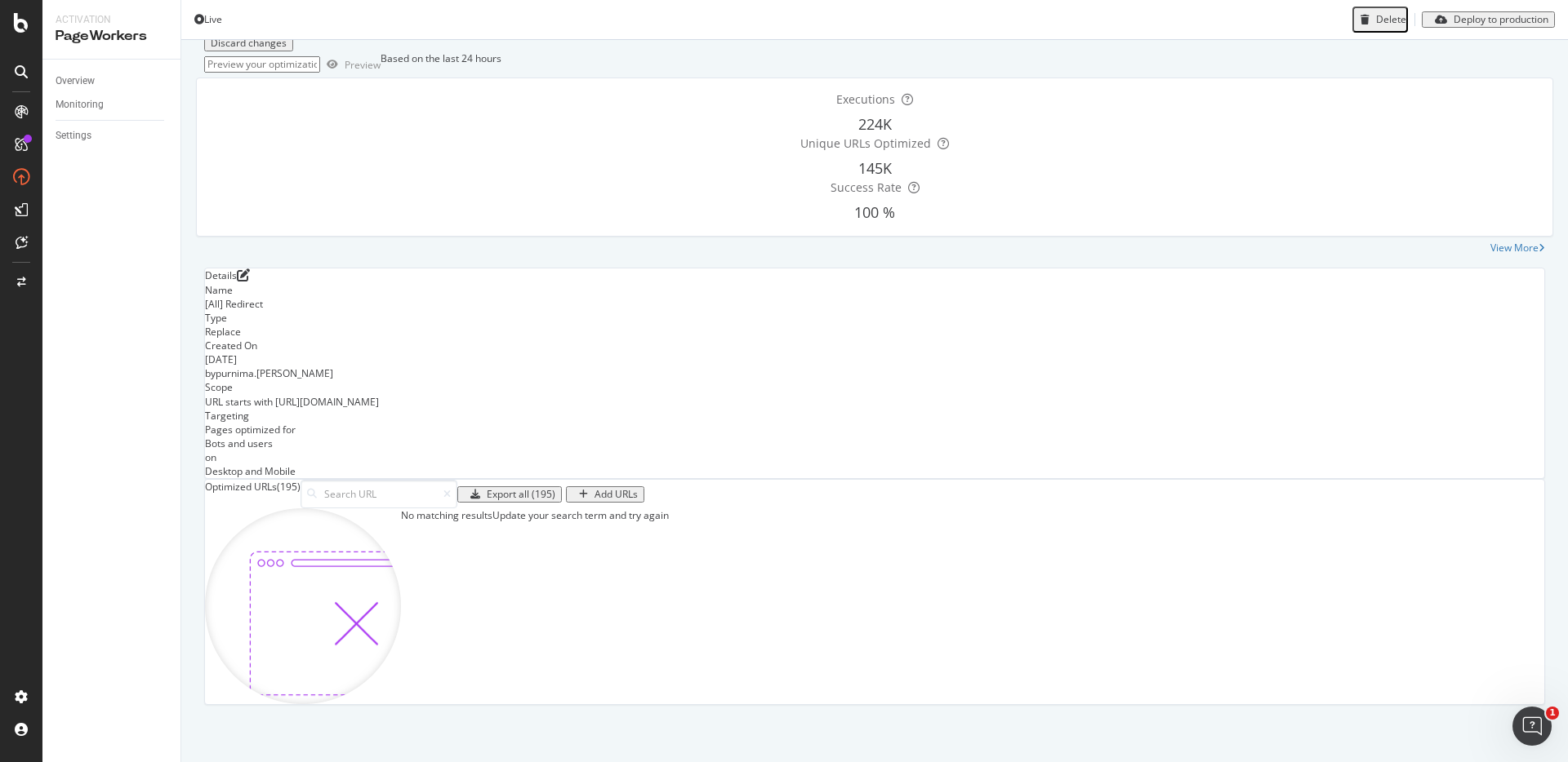
click at [1110, 479] on div "Optimized URLs (195) Export all (195) Add URLs" at bounding box center [875, 493] width 1339 height 29
click at [451, 489] on icon at bounding box center [446, 494] width 7 height 10
click at [659, 268] on div "Details Name [All] Redirect Type Replace Created On 29 Aug. 2025 by purnima.bal…" at bounding box center [874, 486] width 1340 height 437
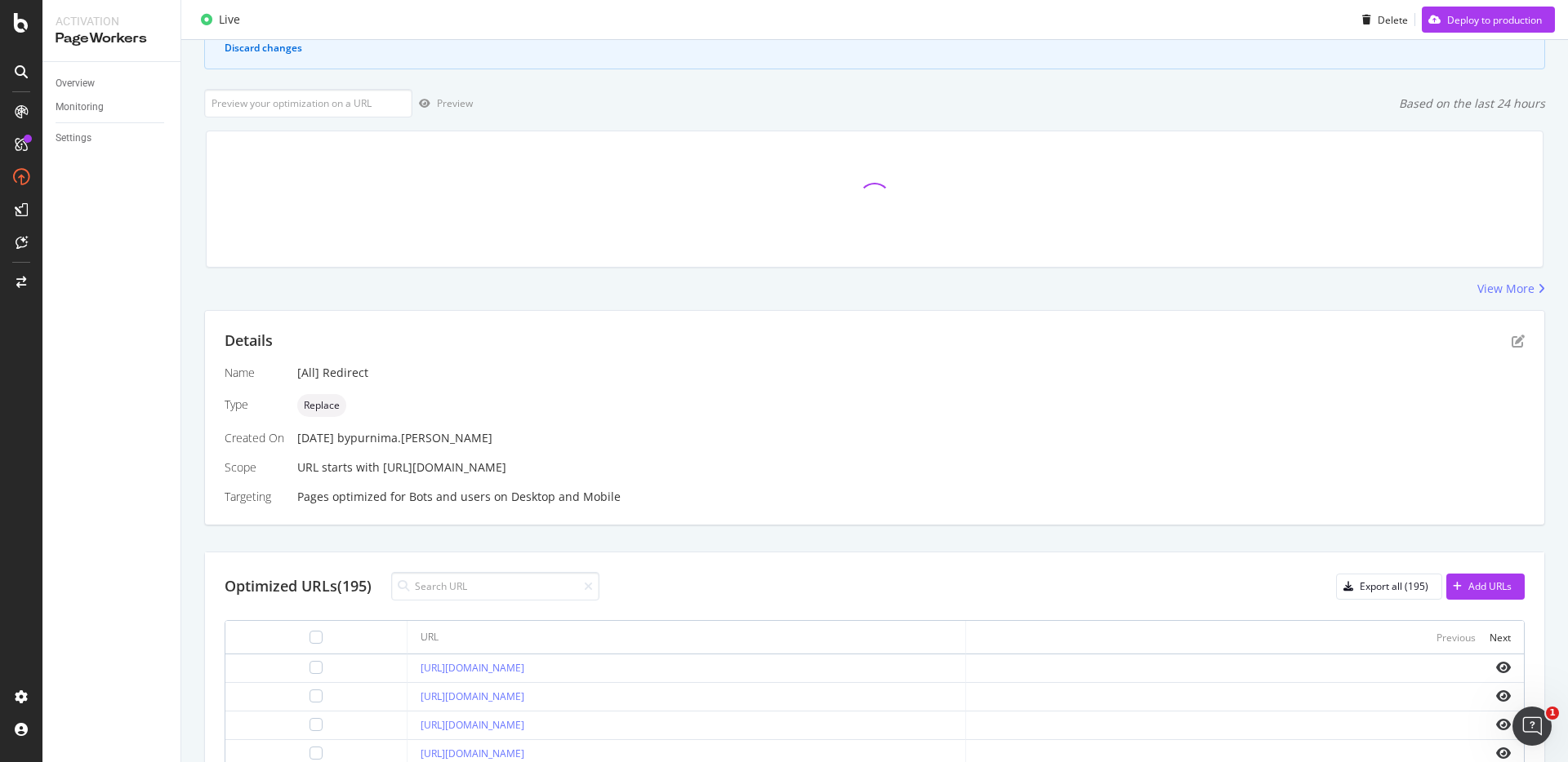
scroll to position [320, 0]
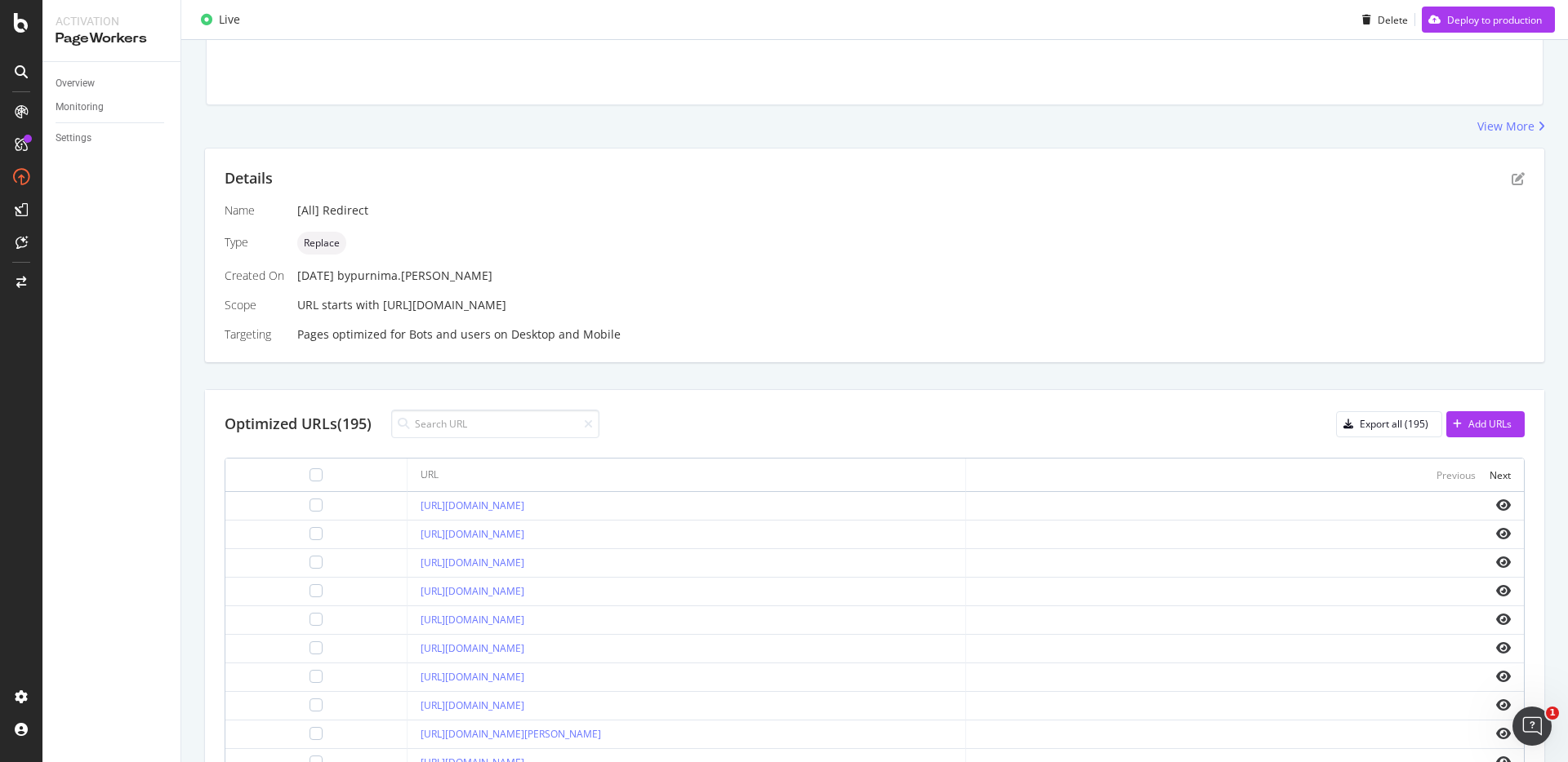
click at [671, 416] on div "Optimized URLs (195) Export all (195) Add URLs" at bounding box center [875, 423] width 1300 height 29
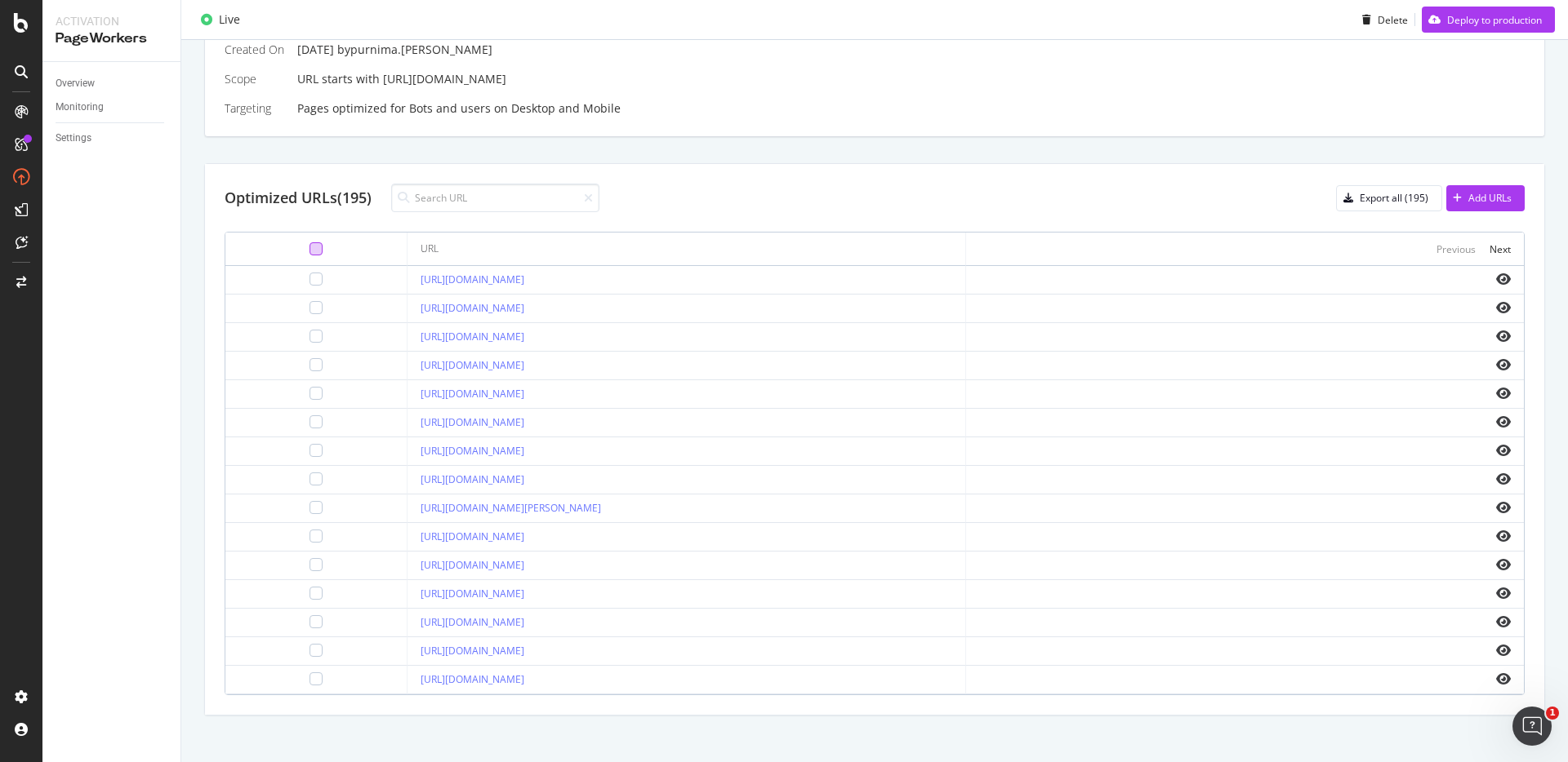
click at [309, 250] on div at bounding box center [315, 248] width 13 height 13
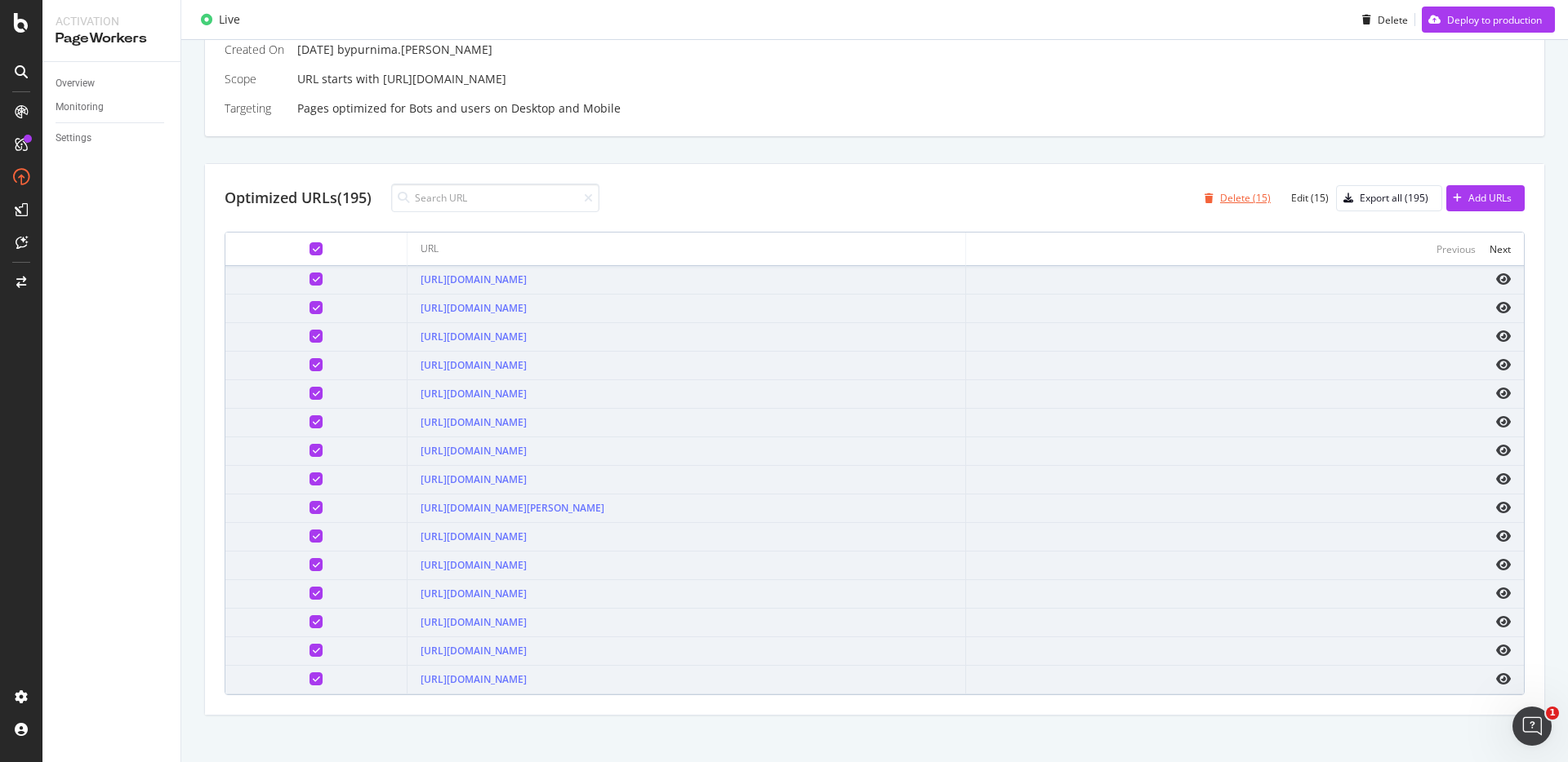
click at [1241, 206] on div "Delete (15)" at bounding box center [1234, 198] width 73 height 25
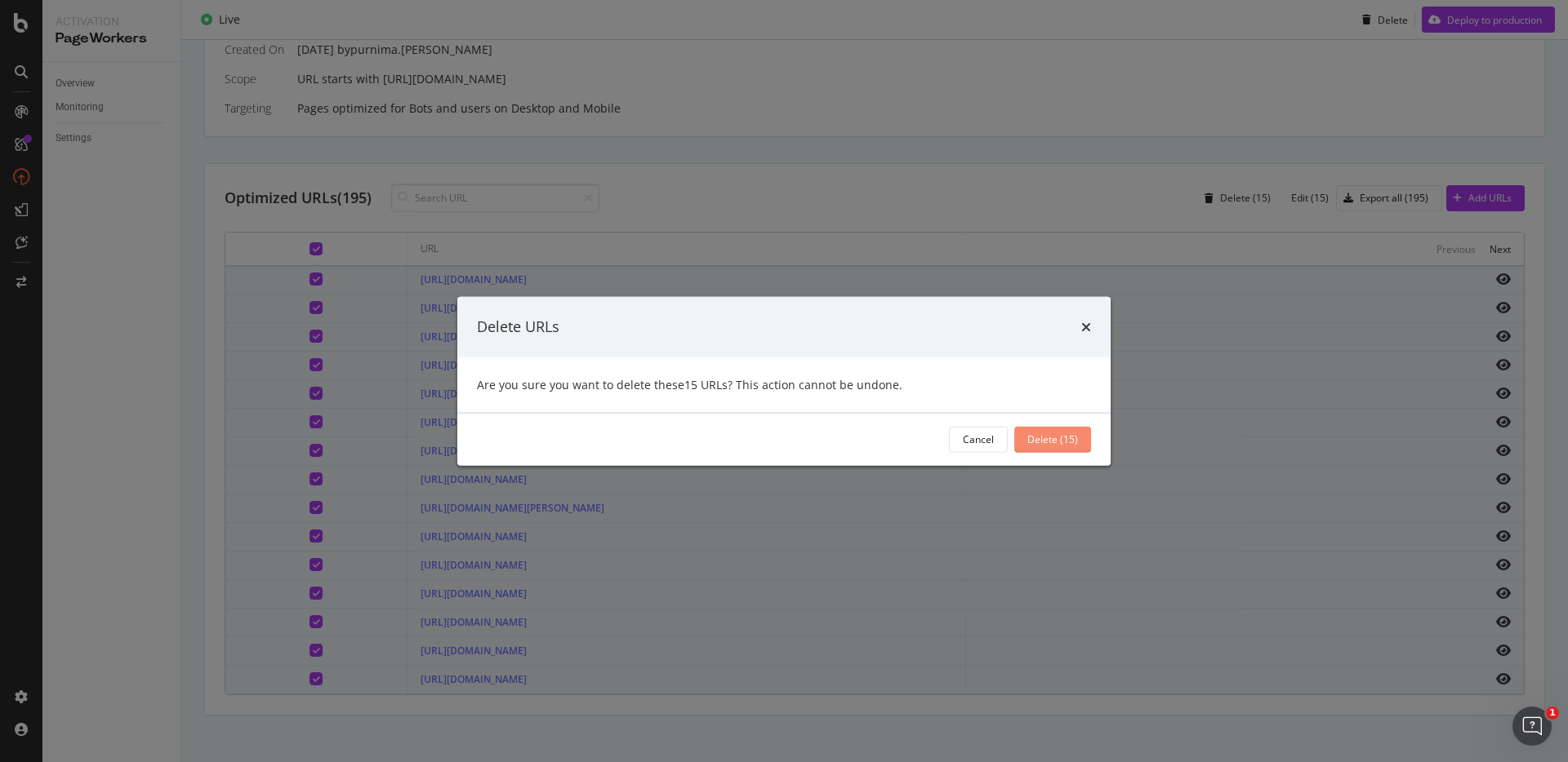
click at [1033, 436] on div "Delete (15)" at bounding box center [1052, 439] width 50 height 14
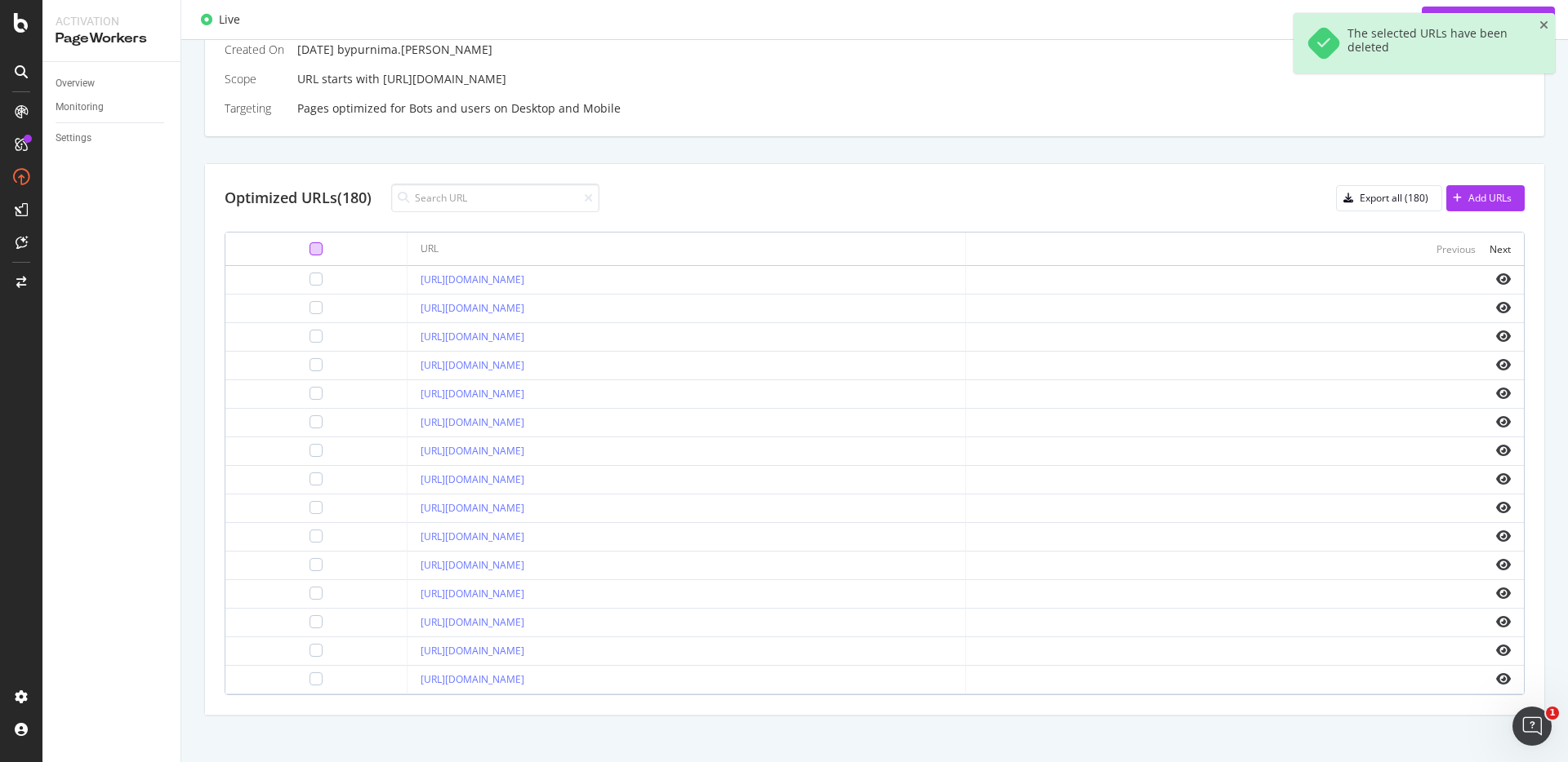
click at [309, 250] on div at bounding box center [315, 248] width 13 height 13
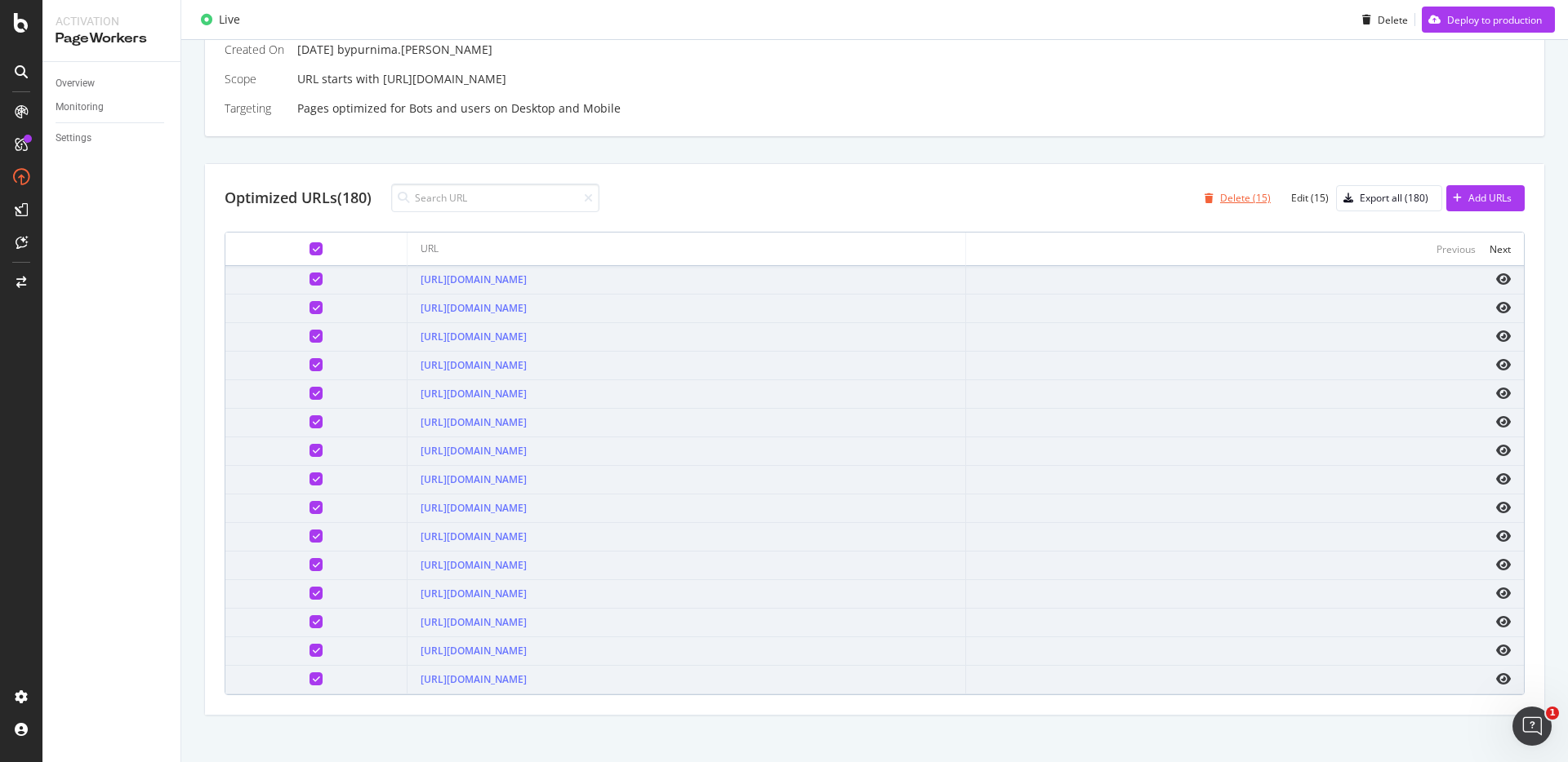
click at [1229, 204] on div "Delete (15)" at bounding box center [1244, 198] width 50 height 14
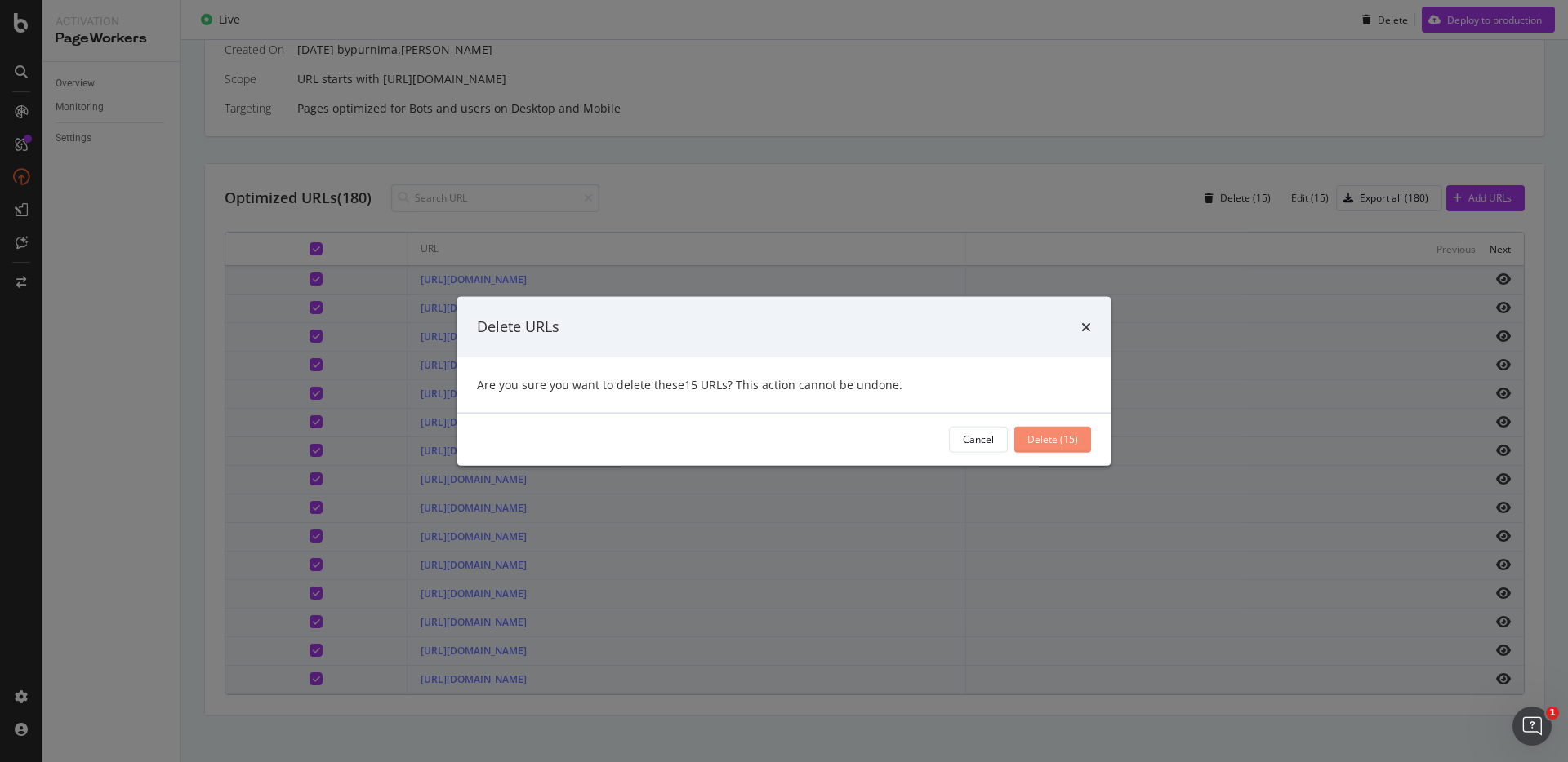
click at [1067, 430] on div "Delete (15)" at bounding box center [1052, 439] width 50 height 25
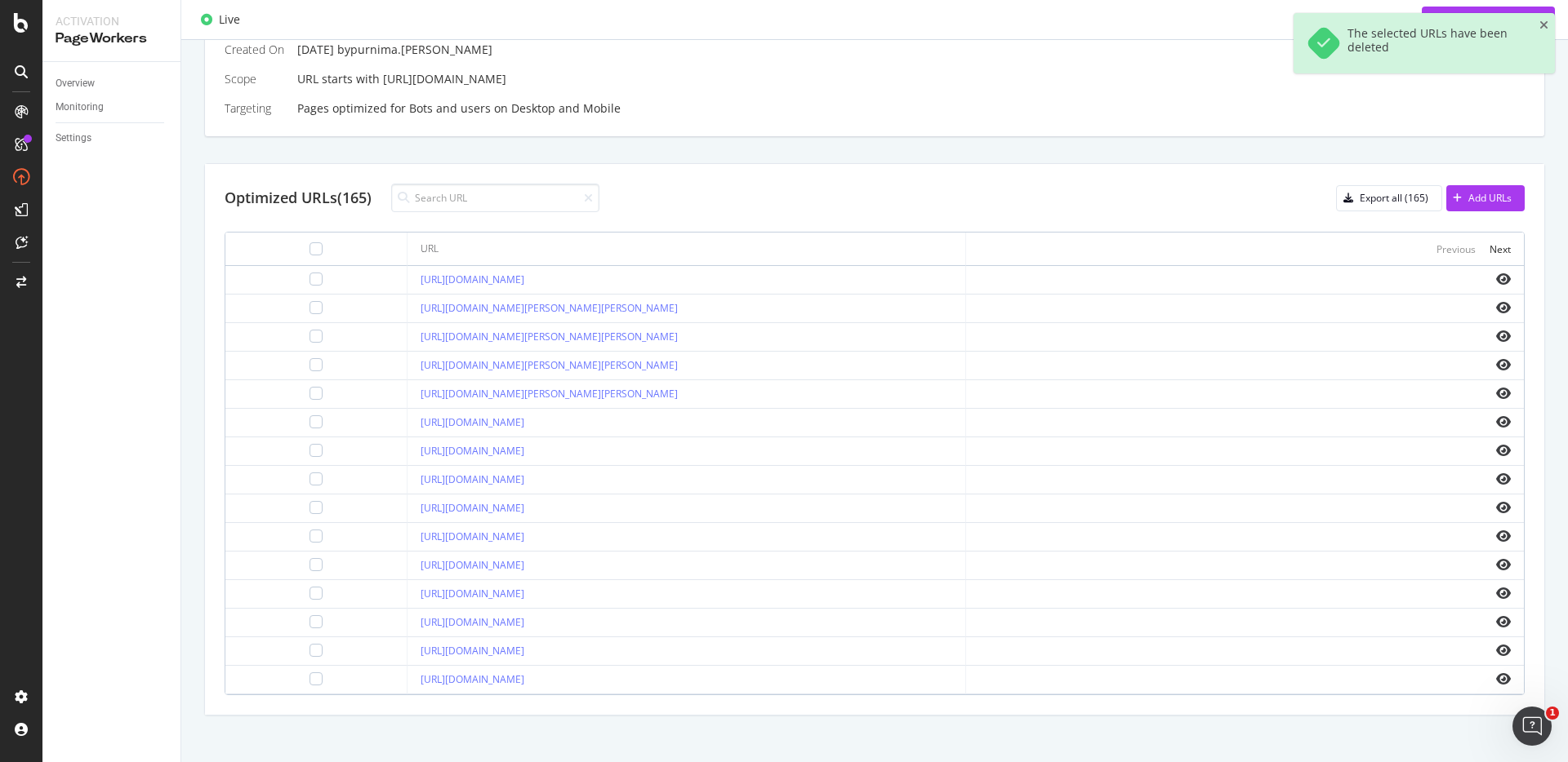
click at [297, 249] on div at bounding box center [316, 249] width 156 height 20
click at [309, 248] on div at bounding box center [315, 248] width 13 height 13
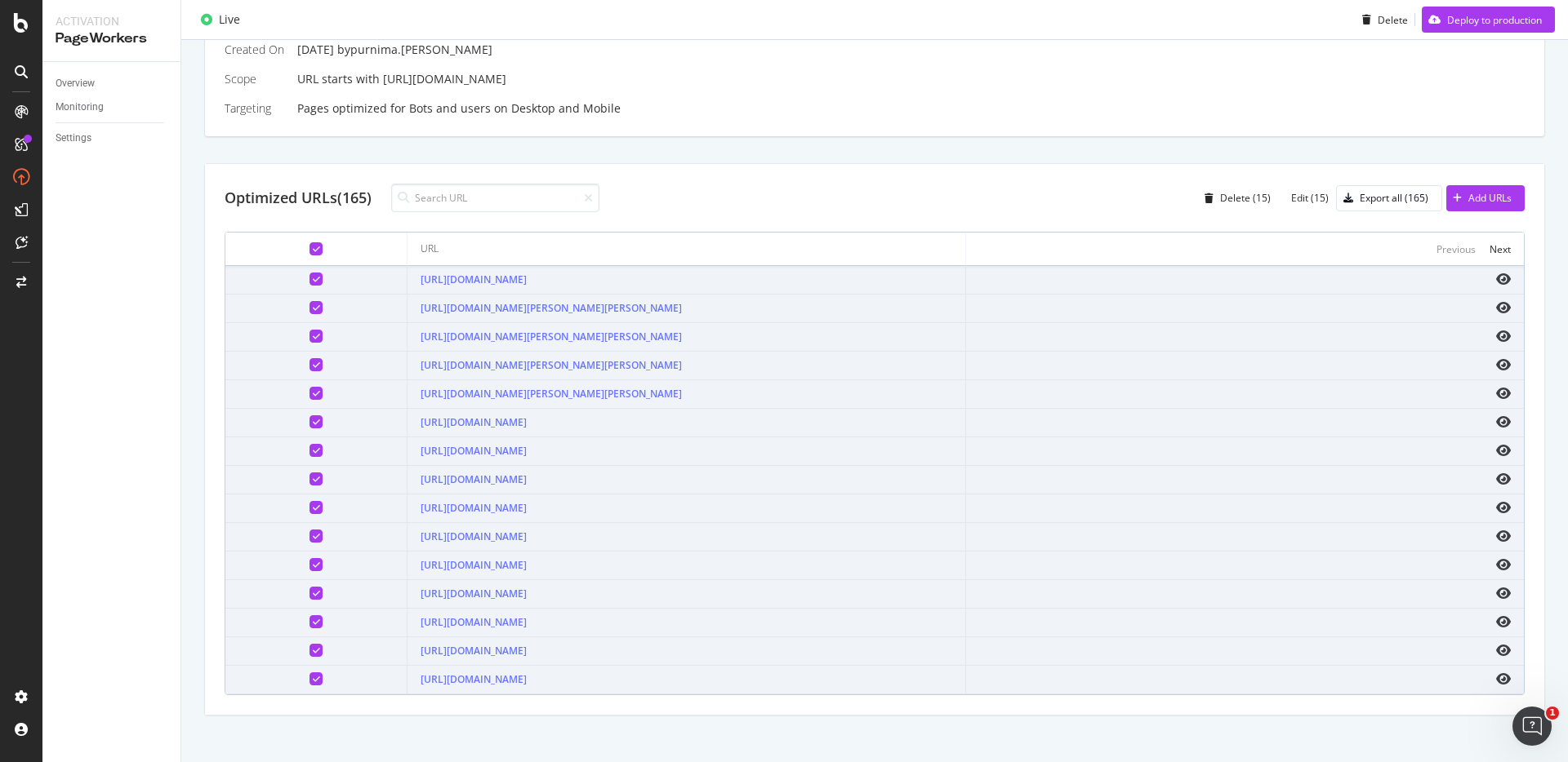
click at [309, 338] on div at bounding box center [315, 336] width 13 height 13
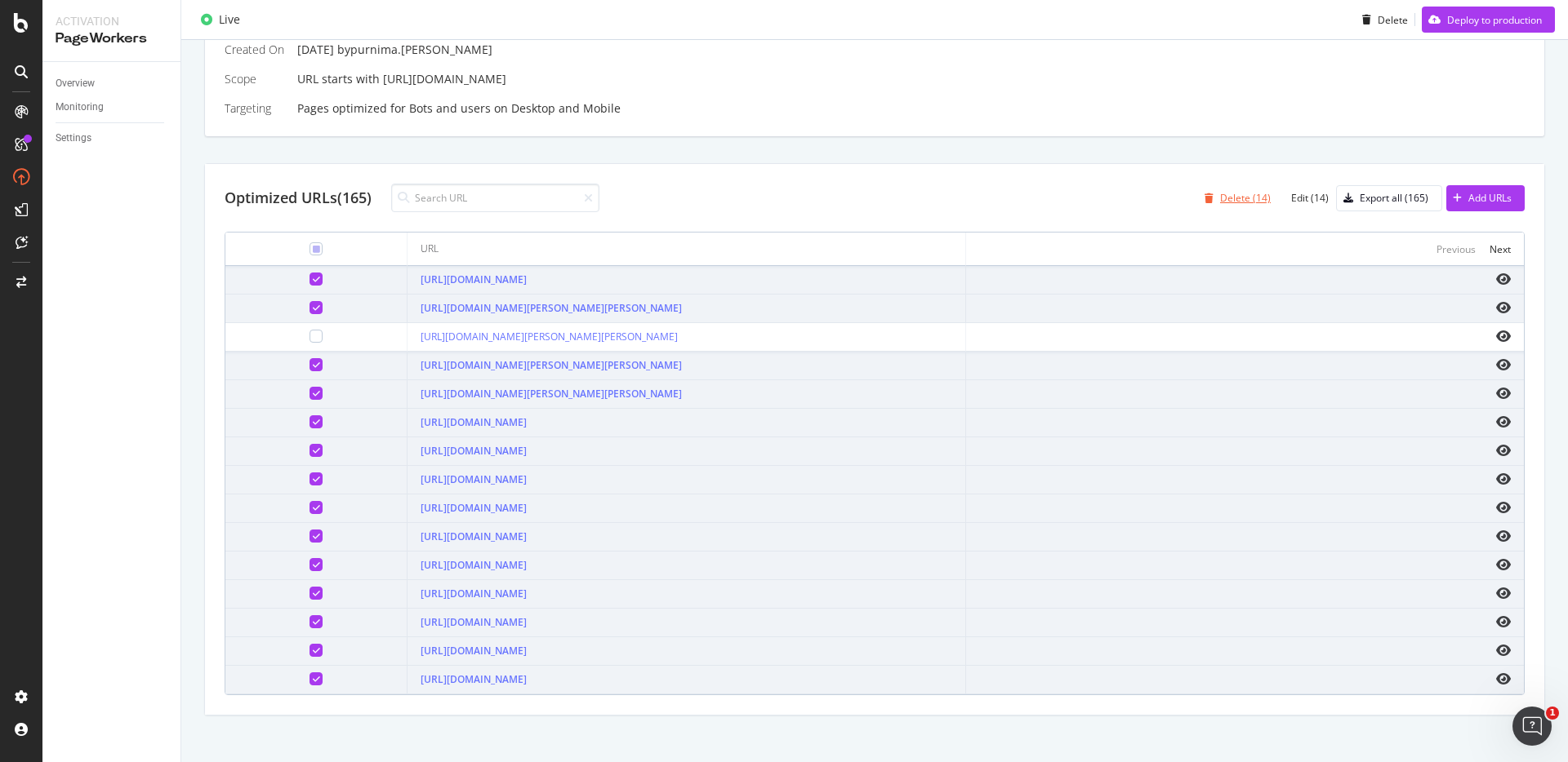
click at [1219, 206] on div "Delete (14)" at bounding box center [1234, 198] width 73 height 25
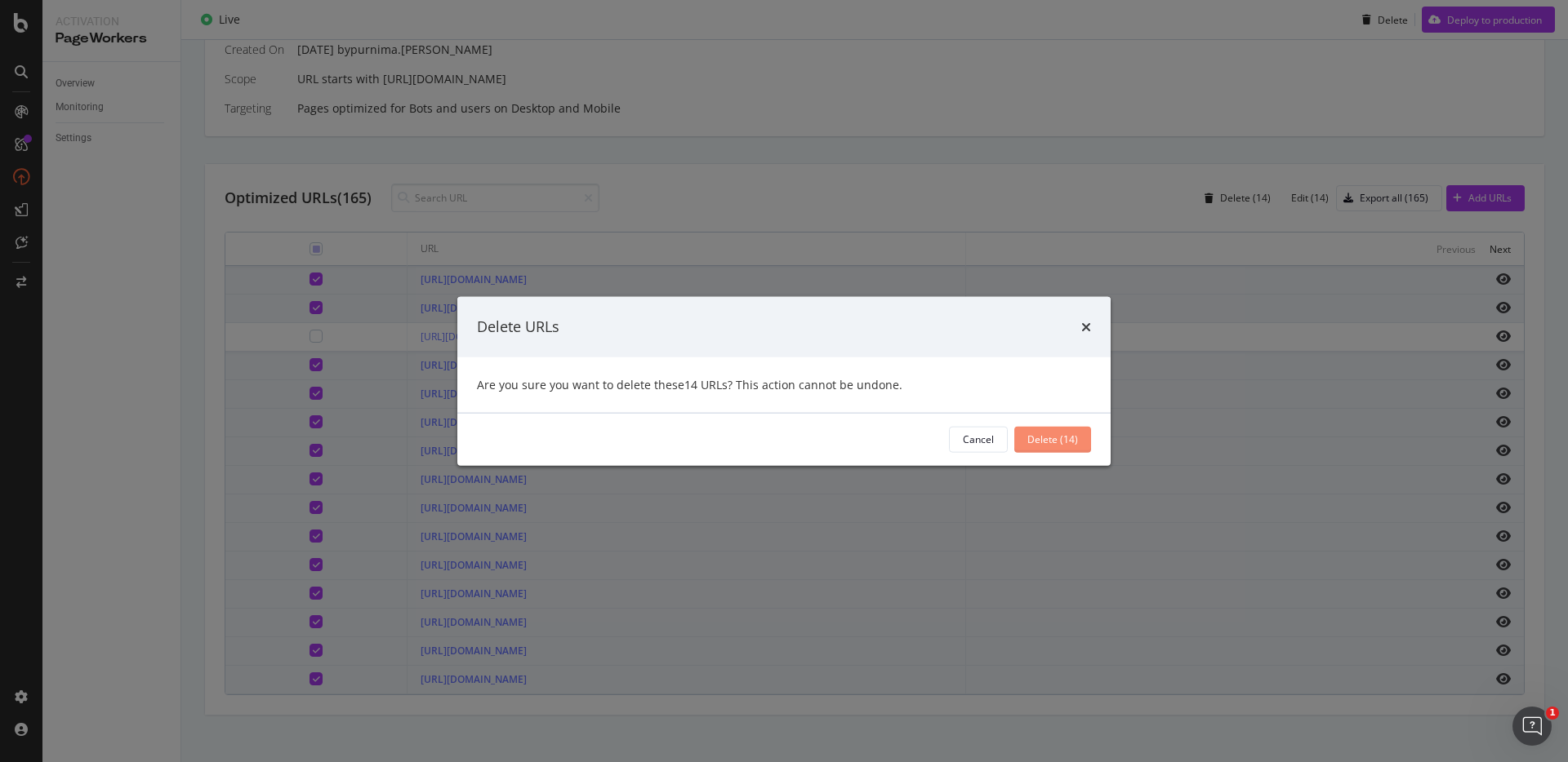
click at [1063, 437] on div "Delete (14)" at bounding box center [1052, 439] width 50 height 14
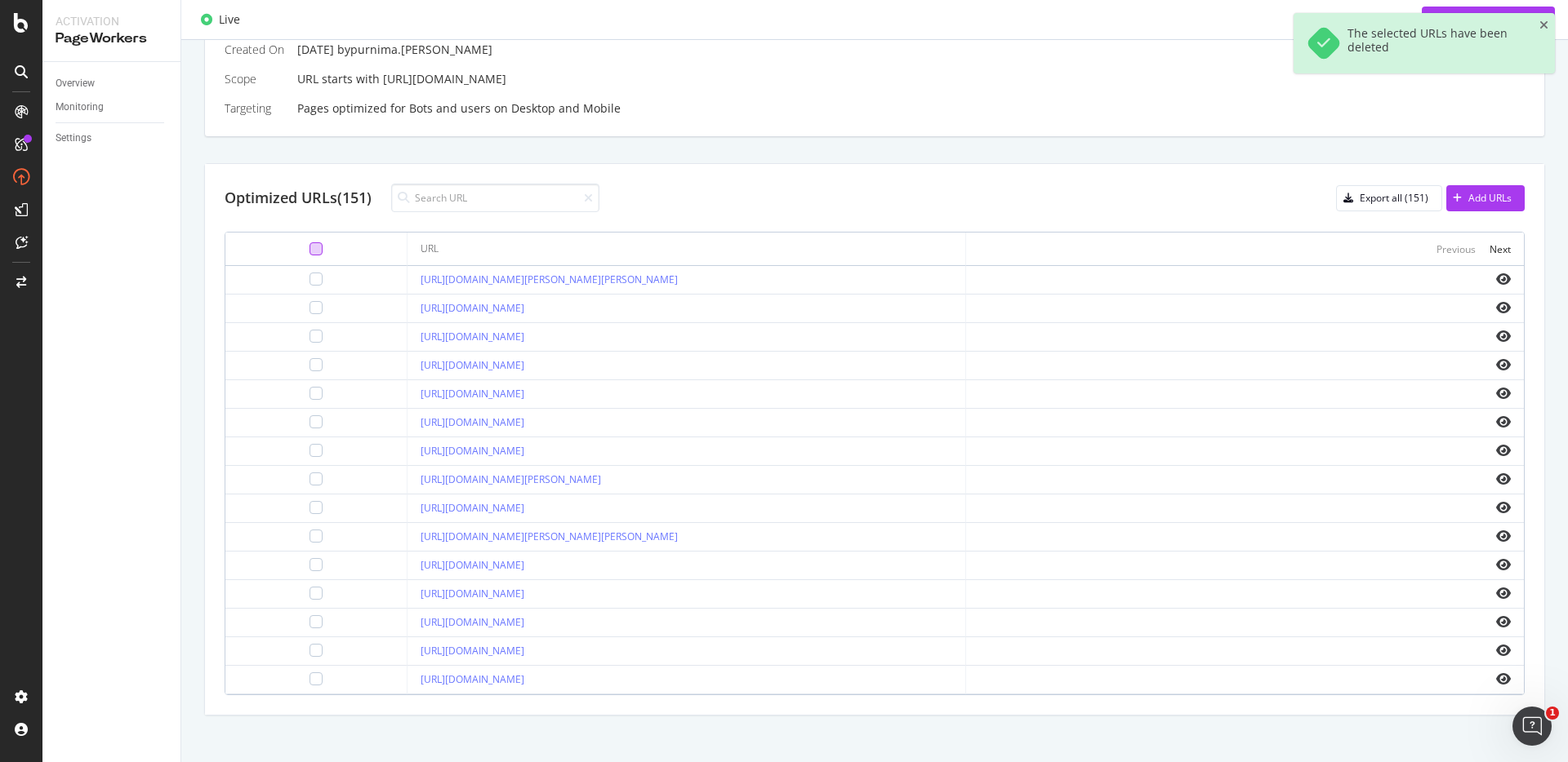
click at [309, 242] on div at bounding box center [315, 248] width 13 height 13
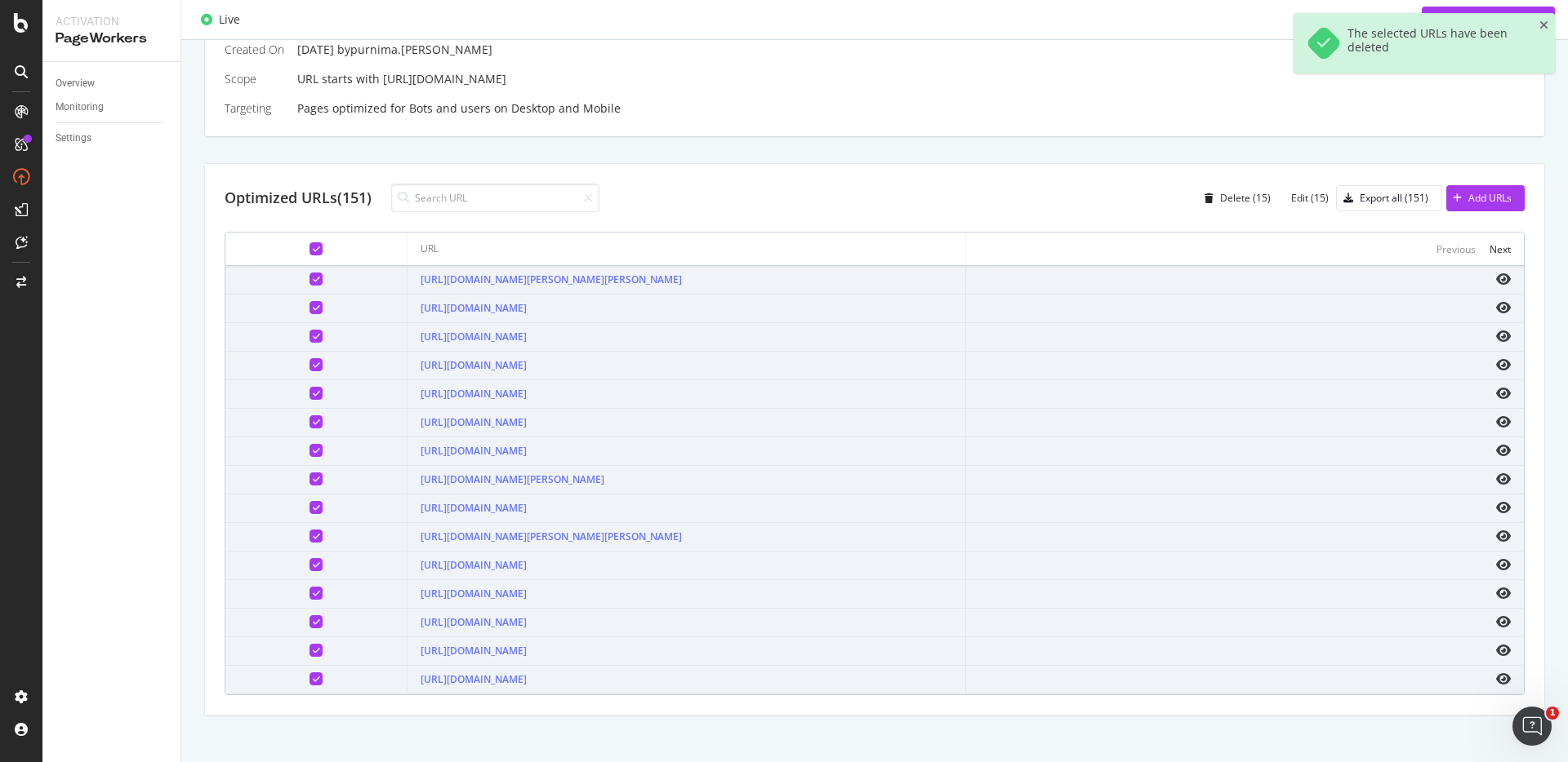
click at [312, 280] on icon at bounding box center [315, 279] width 7 height 8
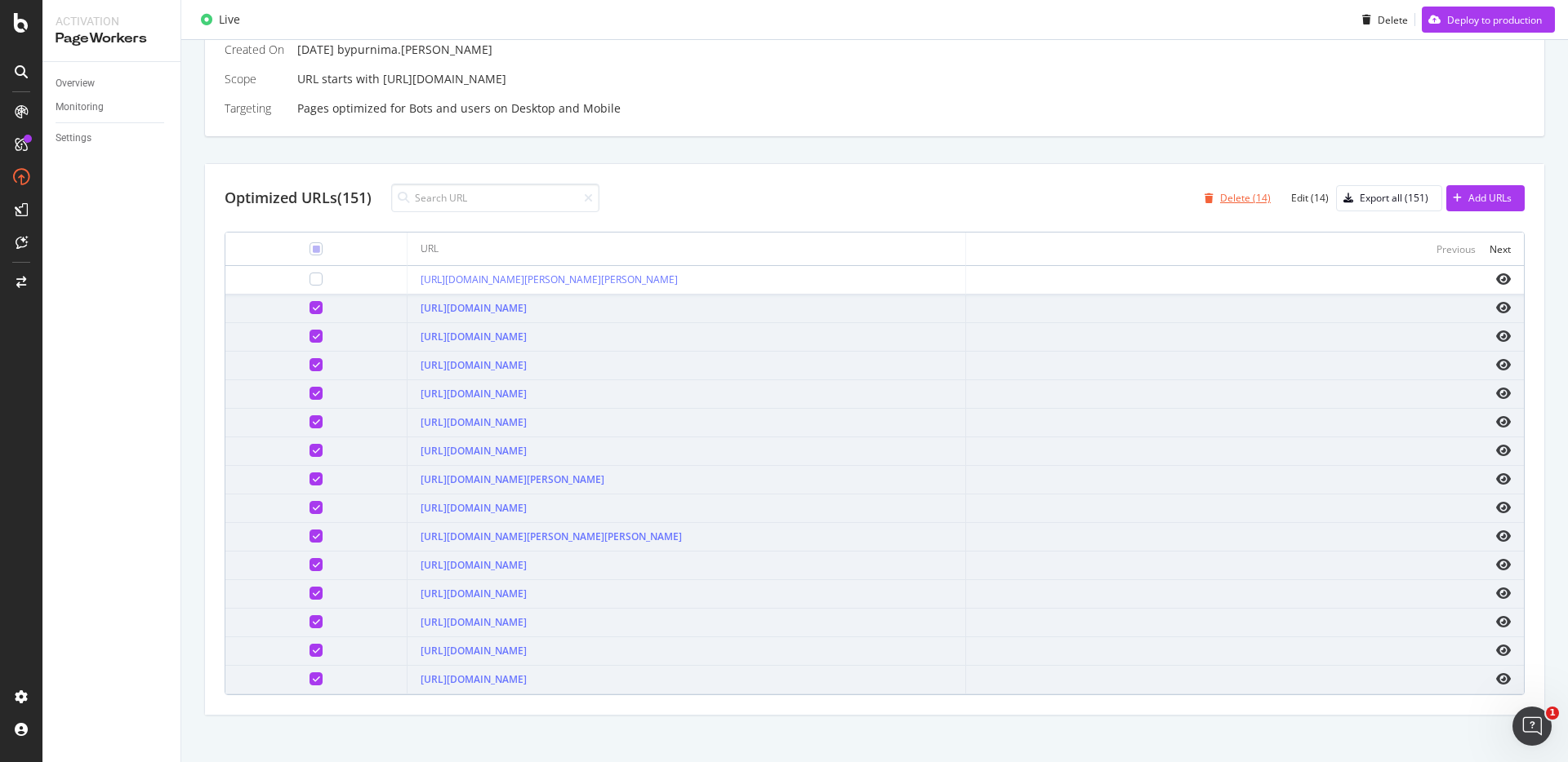
click at [1247, 205] on div "Delete (14)" at bounding box center [1234, 198] width 73 height 25
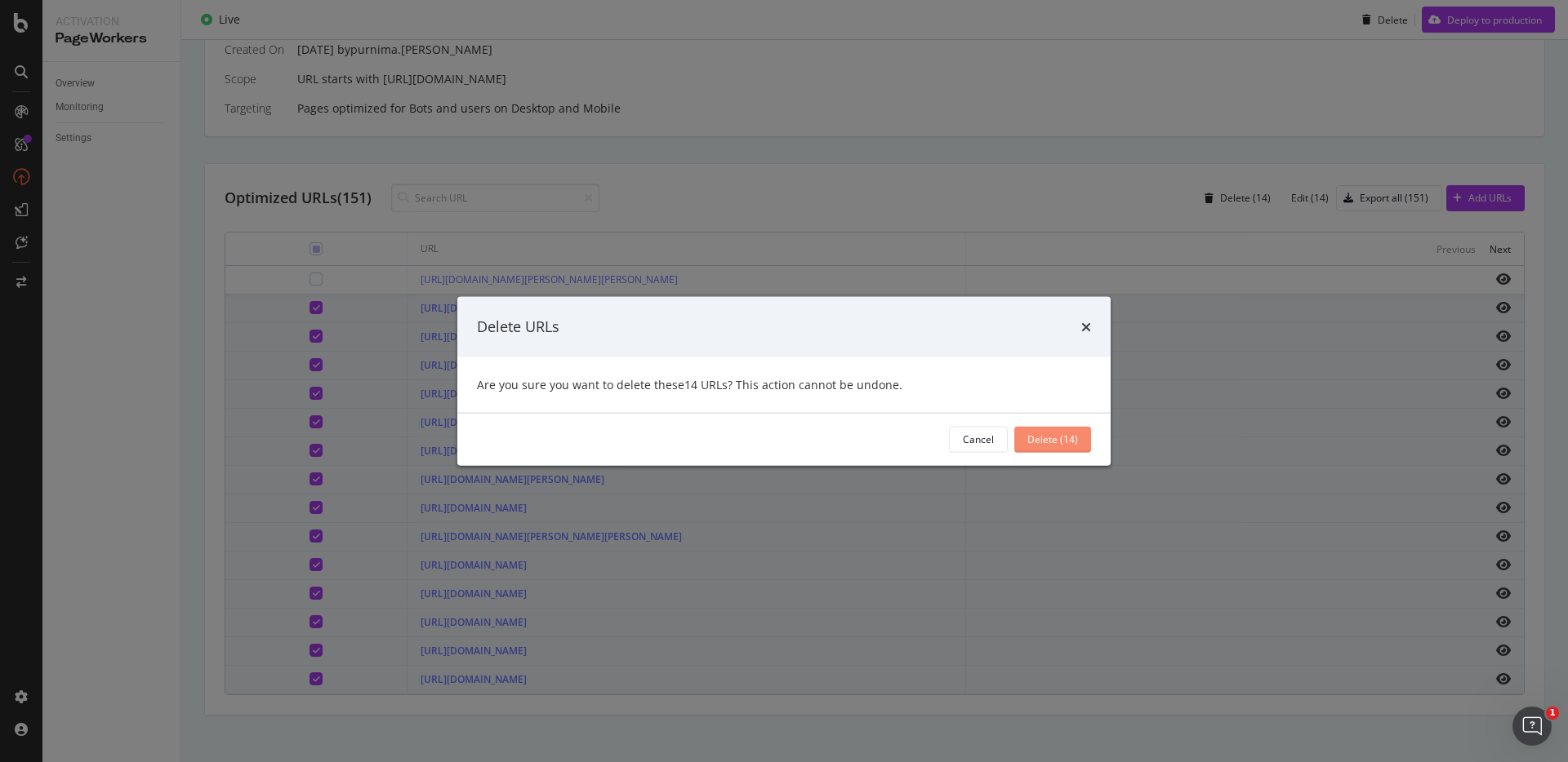
click at [1059, 427] on div "Delete (14)" at bounding box center [1052, 439] width 50 height 25
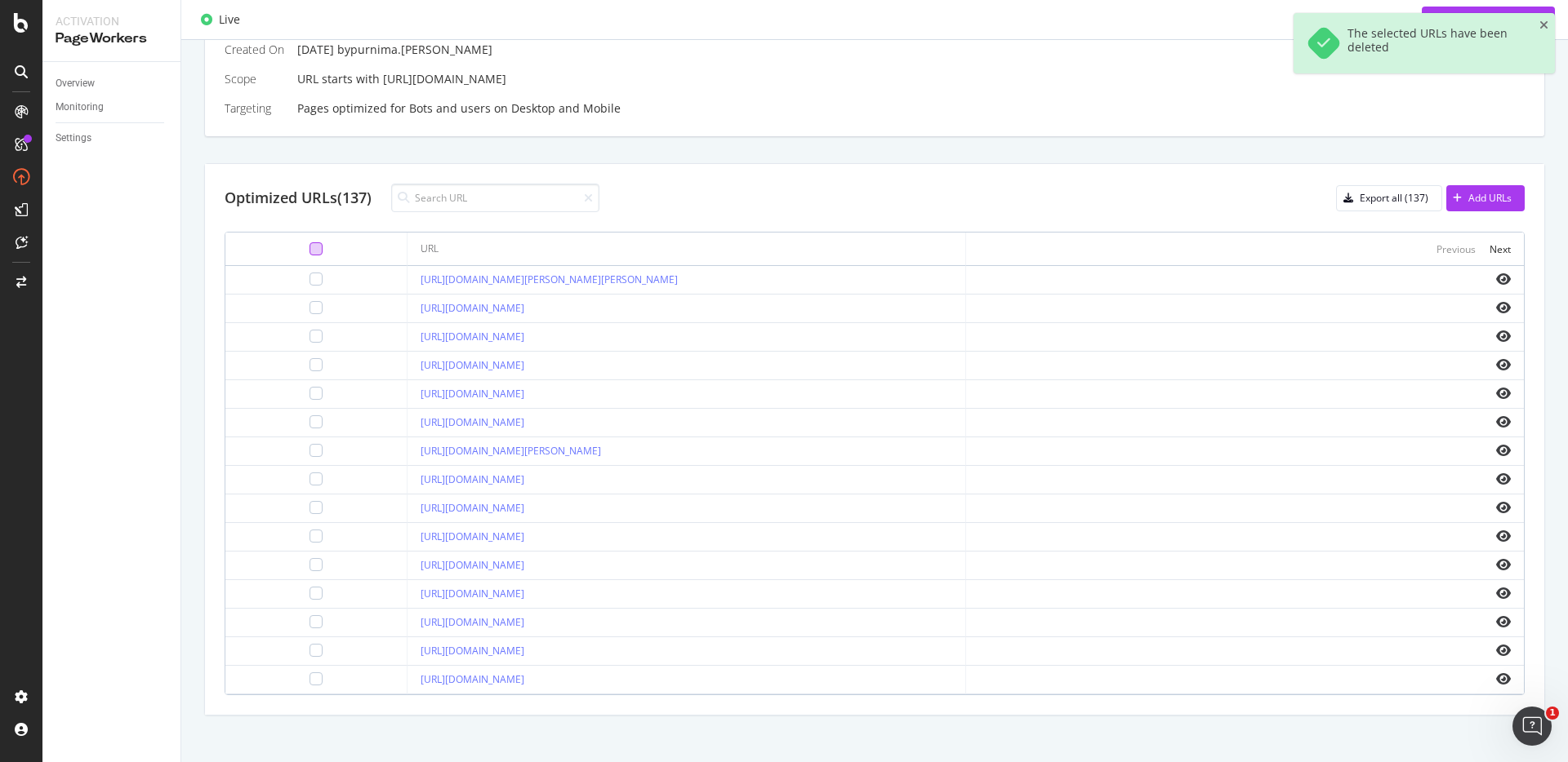
click at [309, 252] on div at bounding box center [315, 248] width 13 height 13
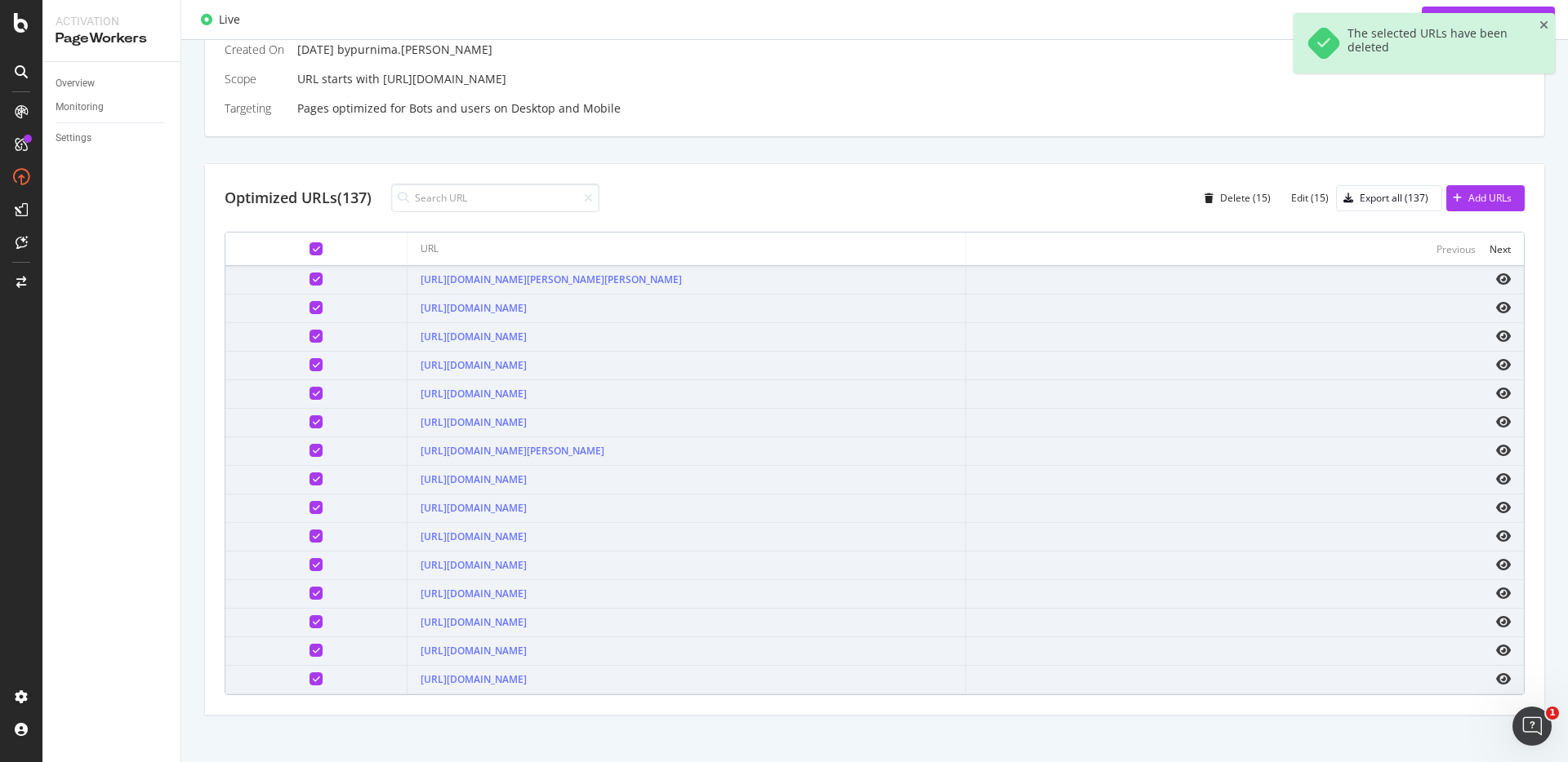
click at [312, 280] on icon at bounding box center [315, 279] width 7 height 8
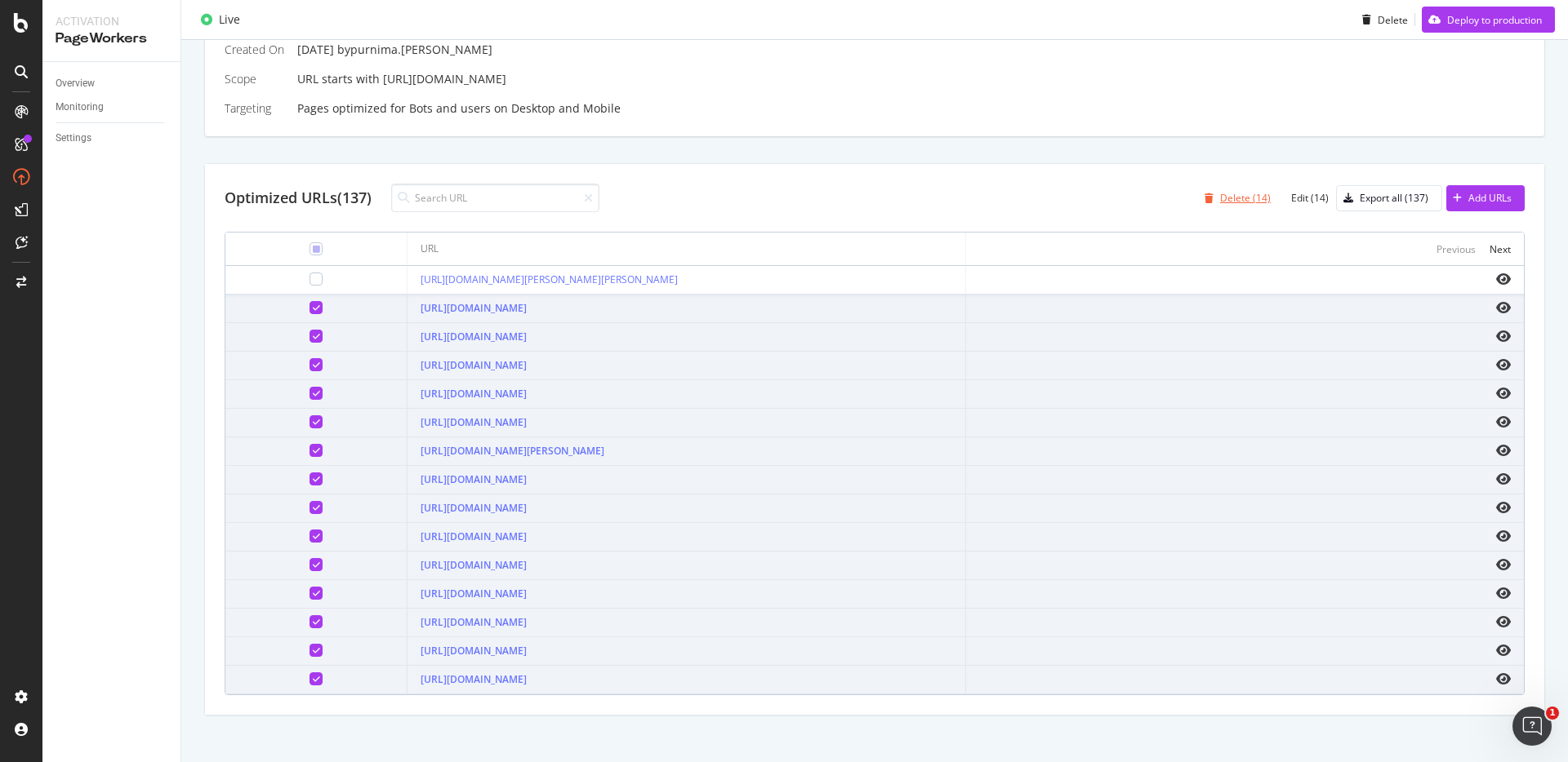
click at [1252, 198] on div "Delete (14)" at bounding box center [1244, 198] width 50 height 14
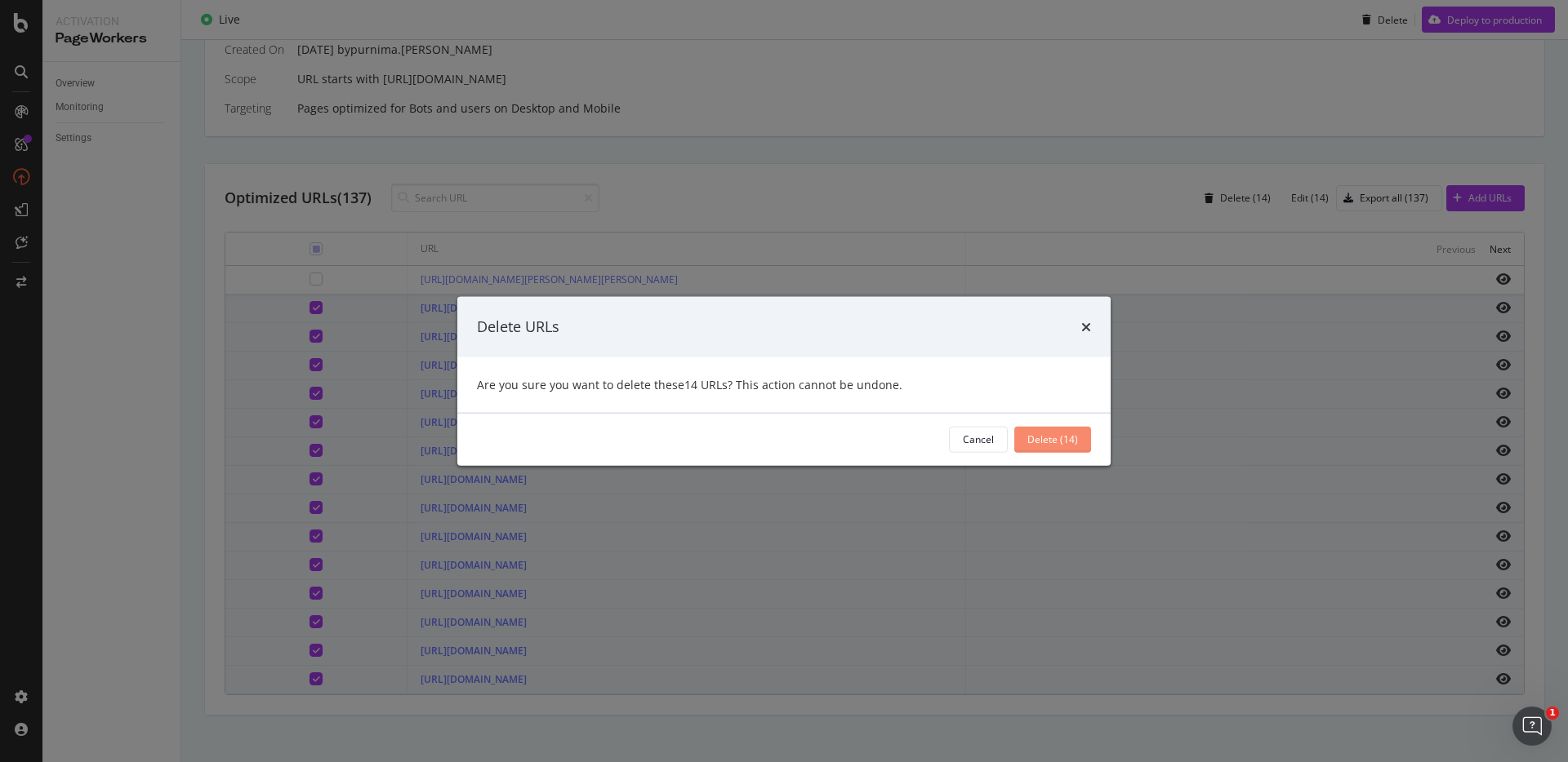
click at [1052, 441] on div "Delete (14)" at bounding box center [1052, 439] width 50 height 14
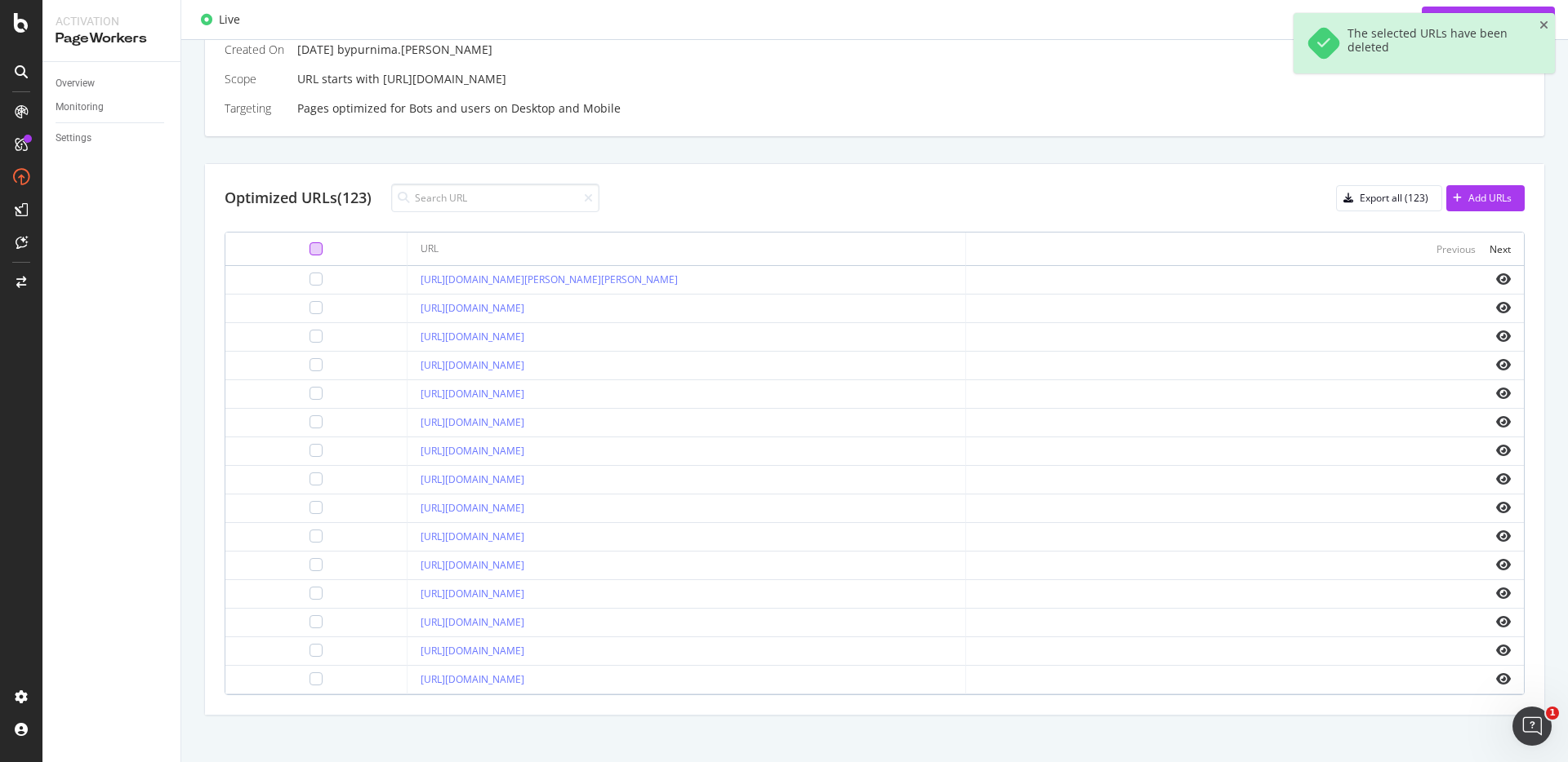
click at [309, 249] on div at bounding box center [315, 248] width 13 height 13
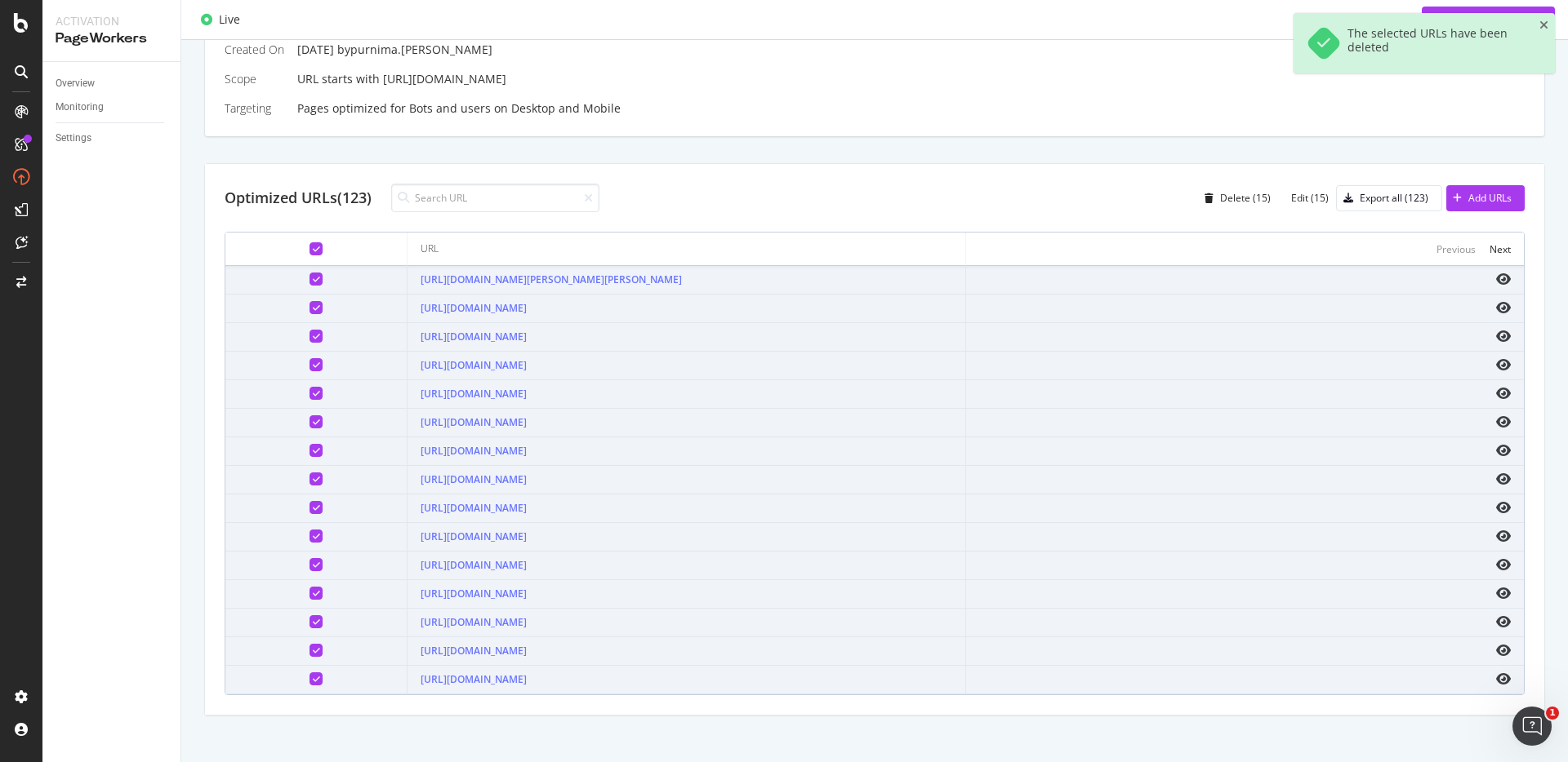
click at [312, 276] on icon at bounding box center [315, 279] width 7 height 8
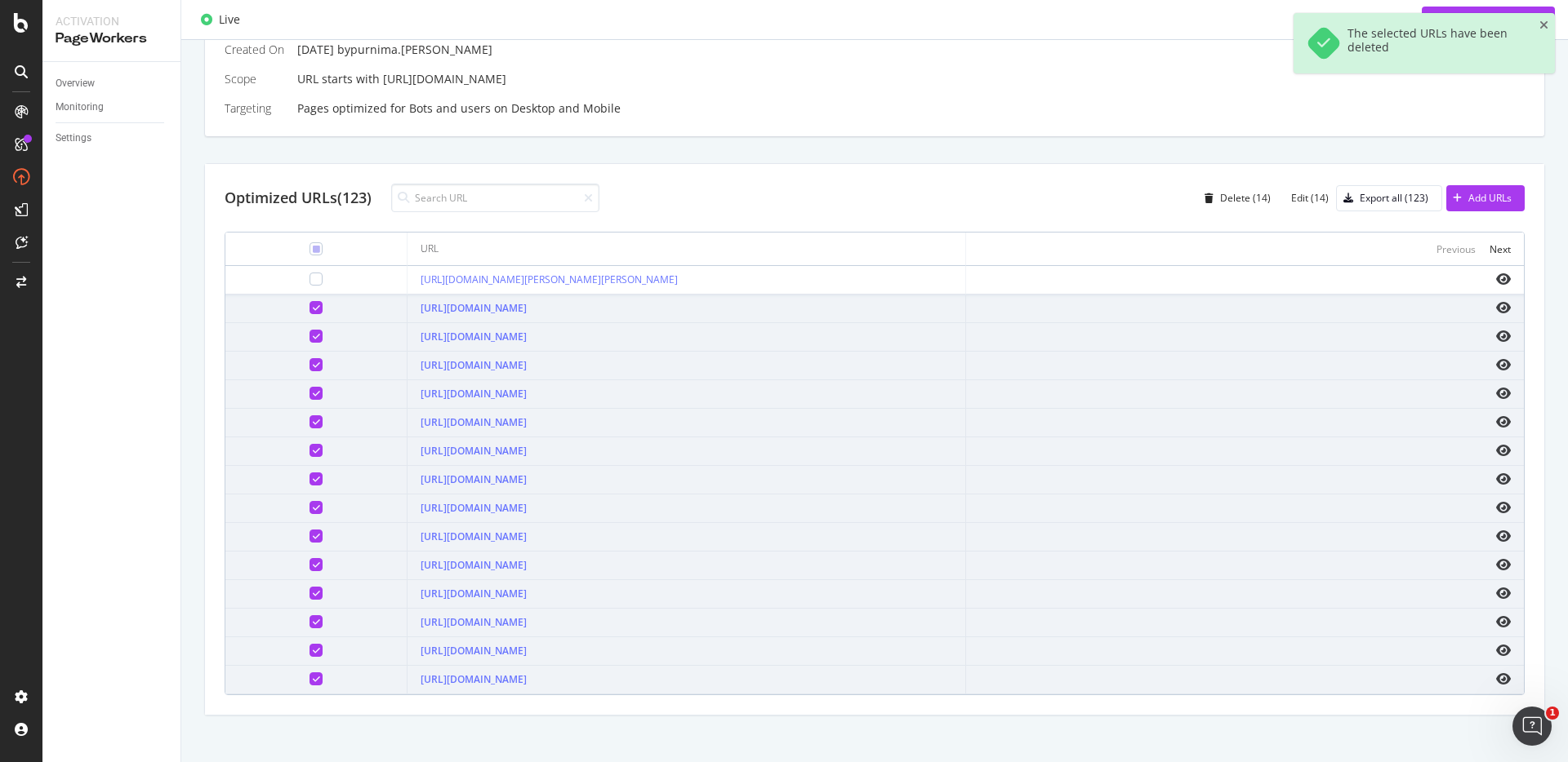
click at [312, 477] on icon at bounding box center [315, 478] width 7 height 8
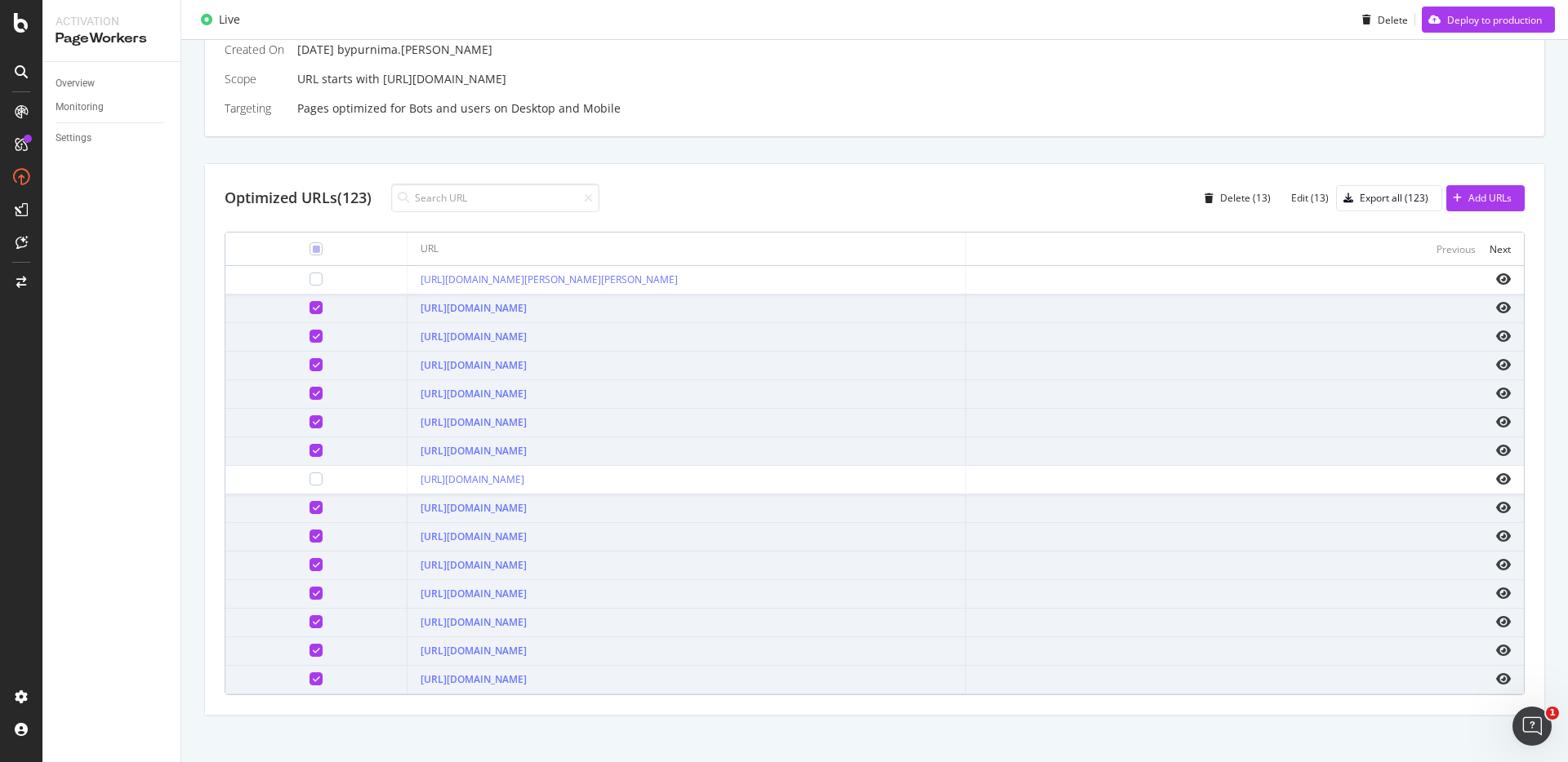
click at [312, 510] on icon at bounding box center [315, 507] width 7 height 8
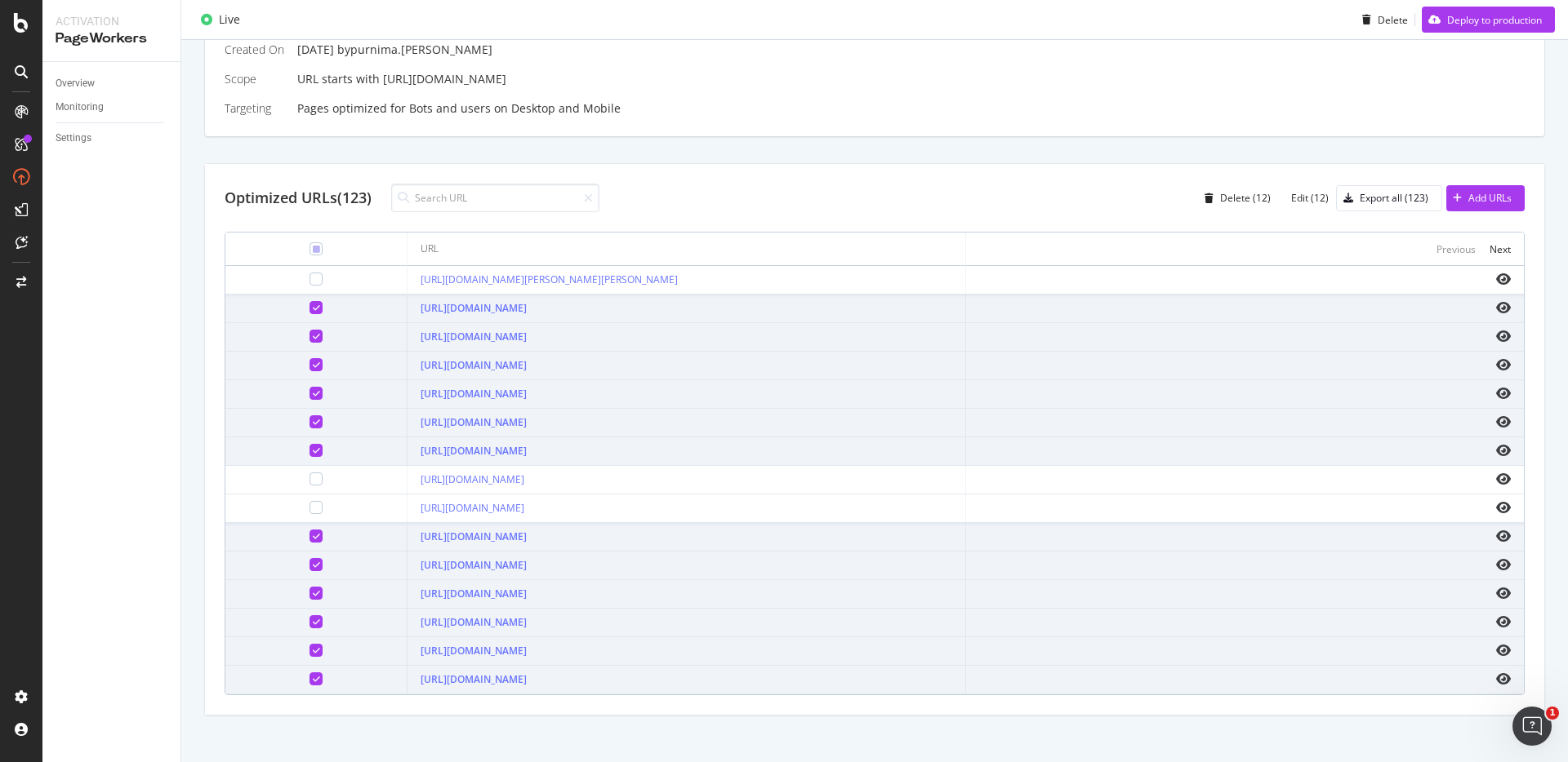
click at [312, 537] on icon at bounding box center [315, 536] width 7 height 8
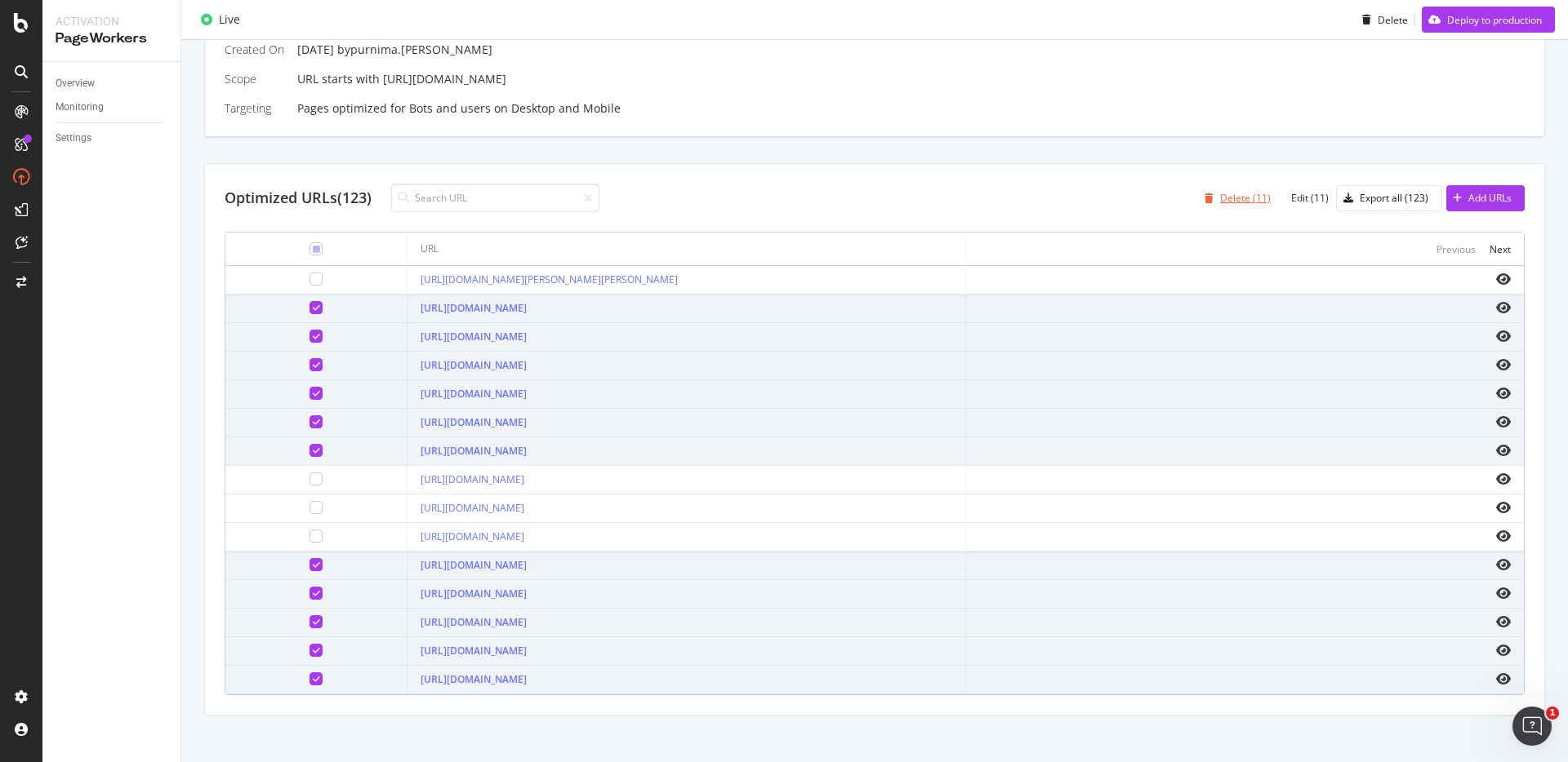
click at [1238, 204] on div "Delete (11)" at bounding box center [1244, 198] width 50 height 14
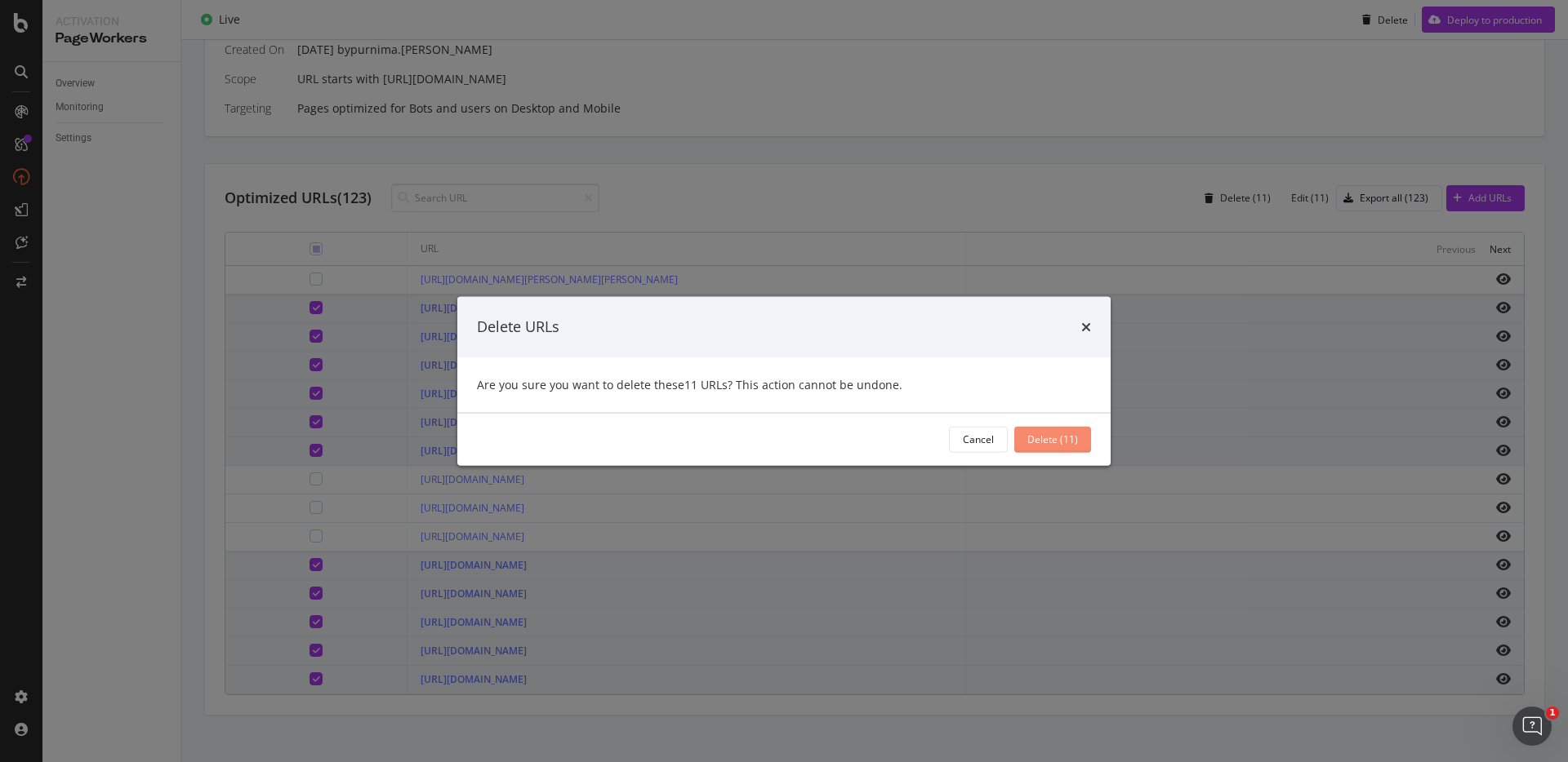
click at [1069, 441] on div "Delete (11)" at bounding box center [1052, 439] width 50 height 14
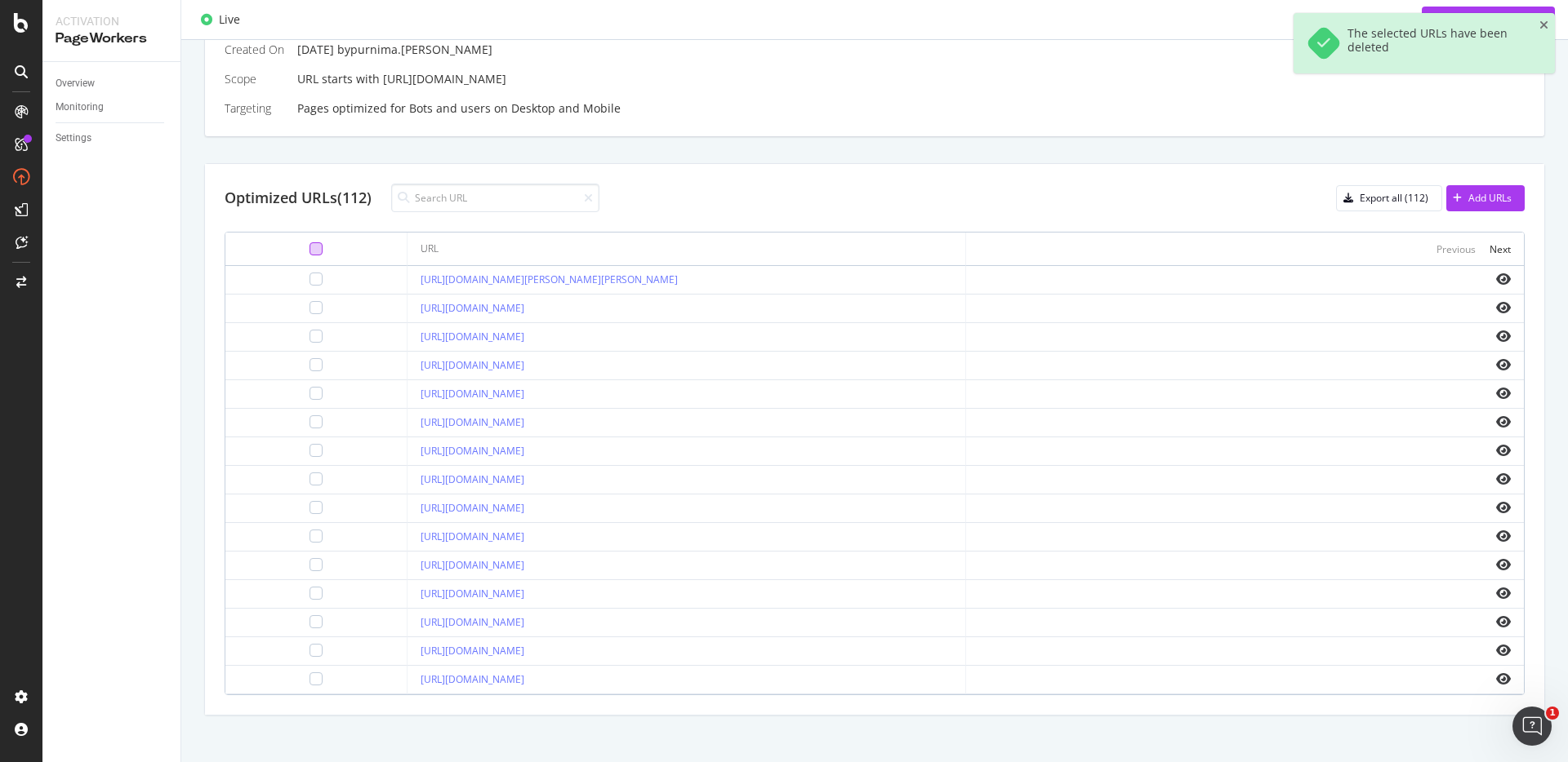
click at [309, 248] on div at bounding box center [315, 248] width 13 height 13
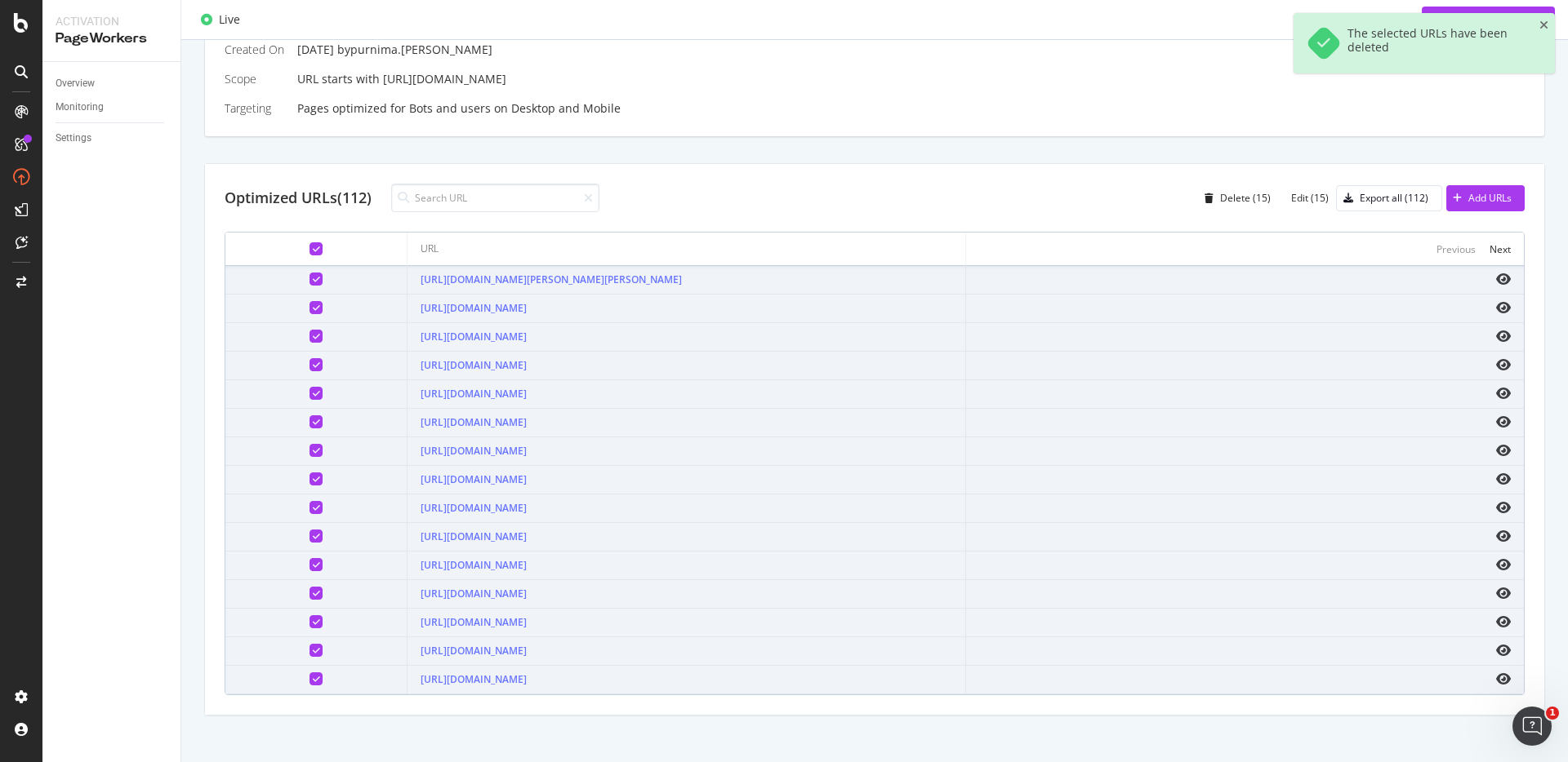
click at [312, 278] on icon at bounding box center [315, 279] width 7 height 8
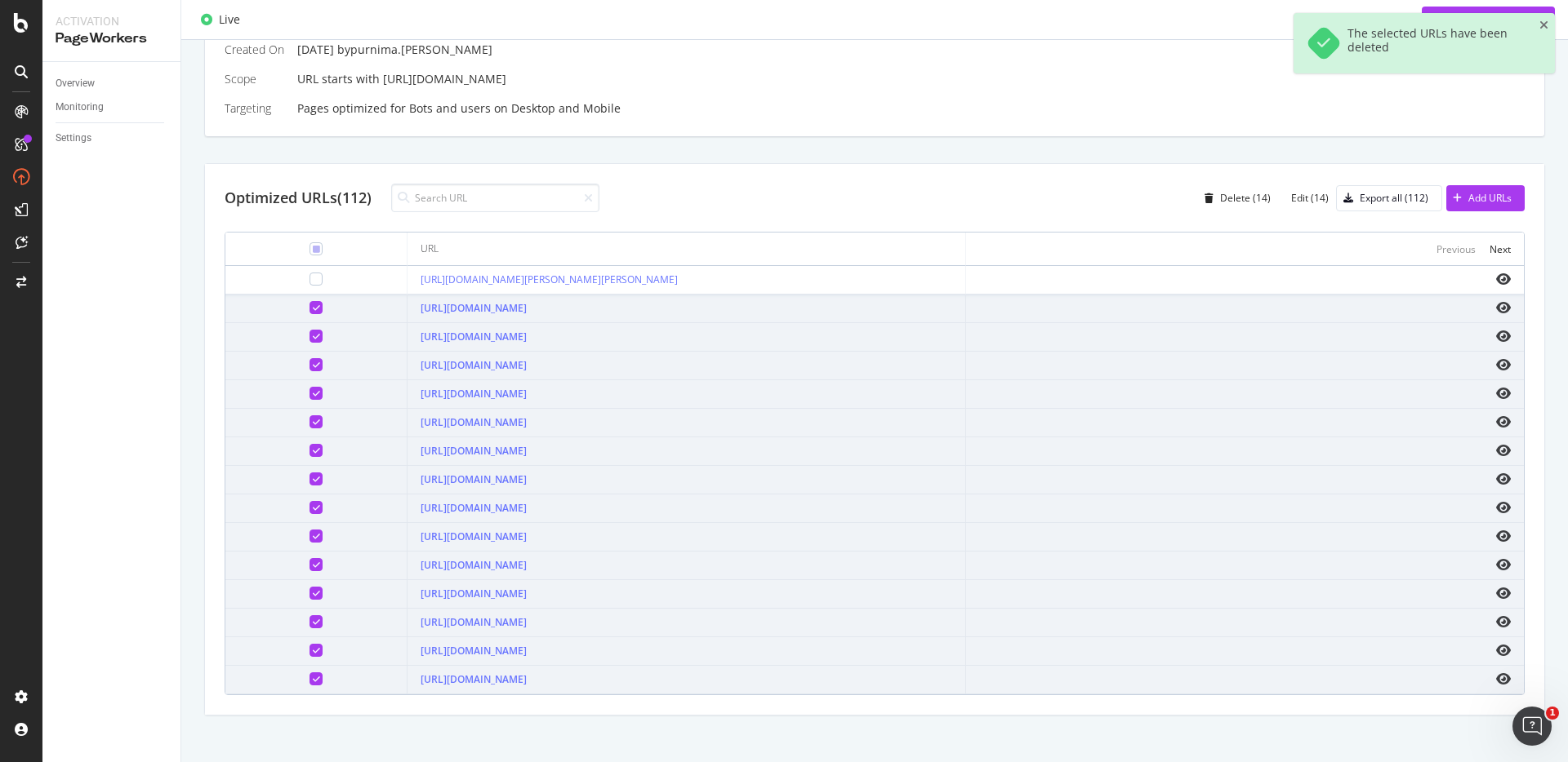
click at [312, 309] on icon at bounding box center [315, 307] width 7 height 8
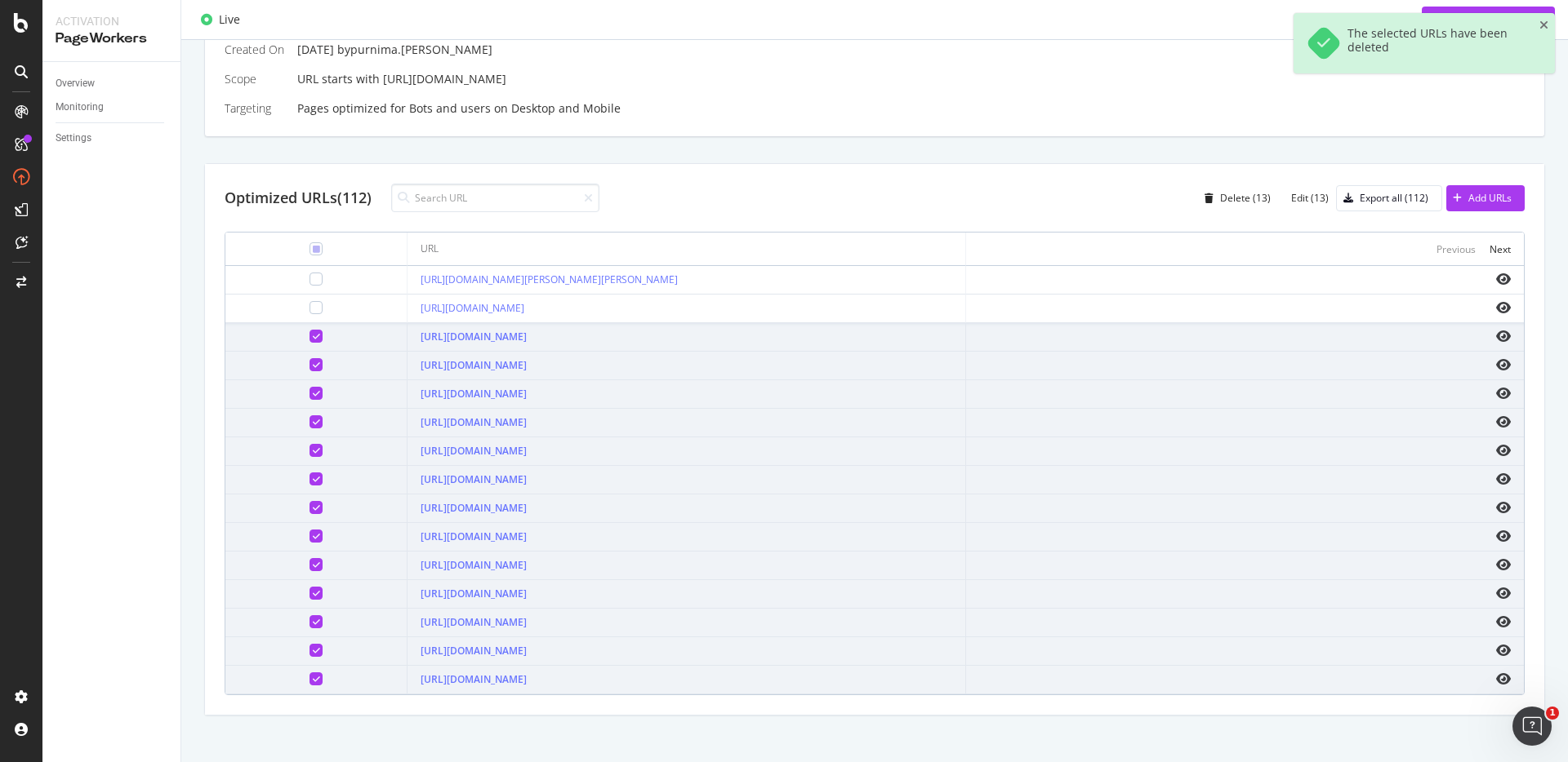
click at [312, 332] on icon at bounding box center [315, 336] width 7 height 8
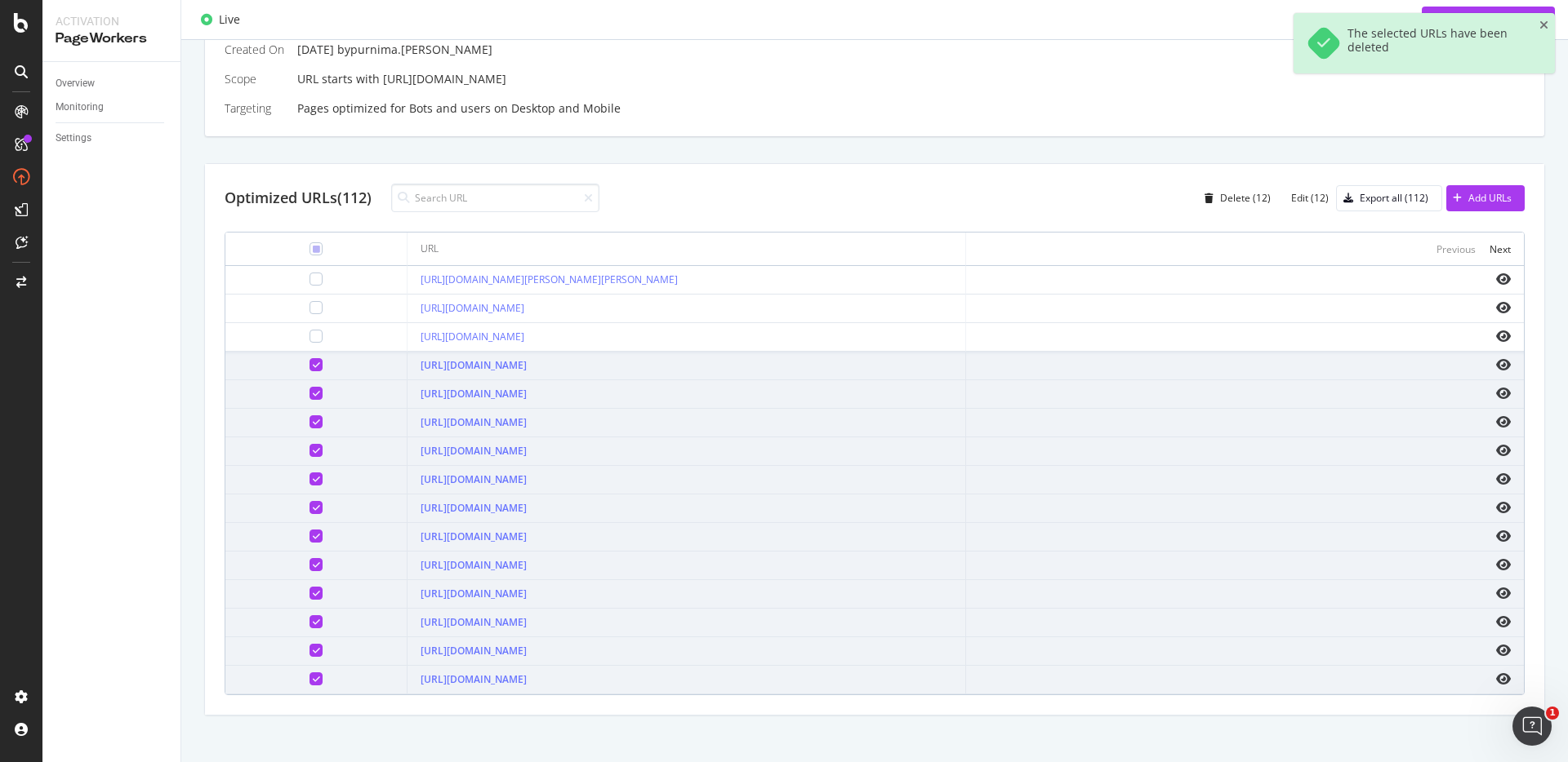
click at [309, 360] on div at bounding box center [315, 364] width 13 height 13
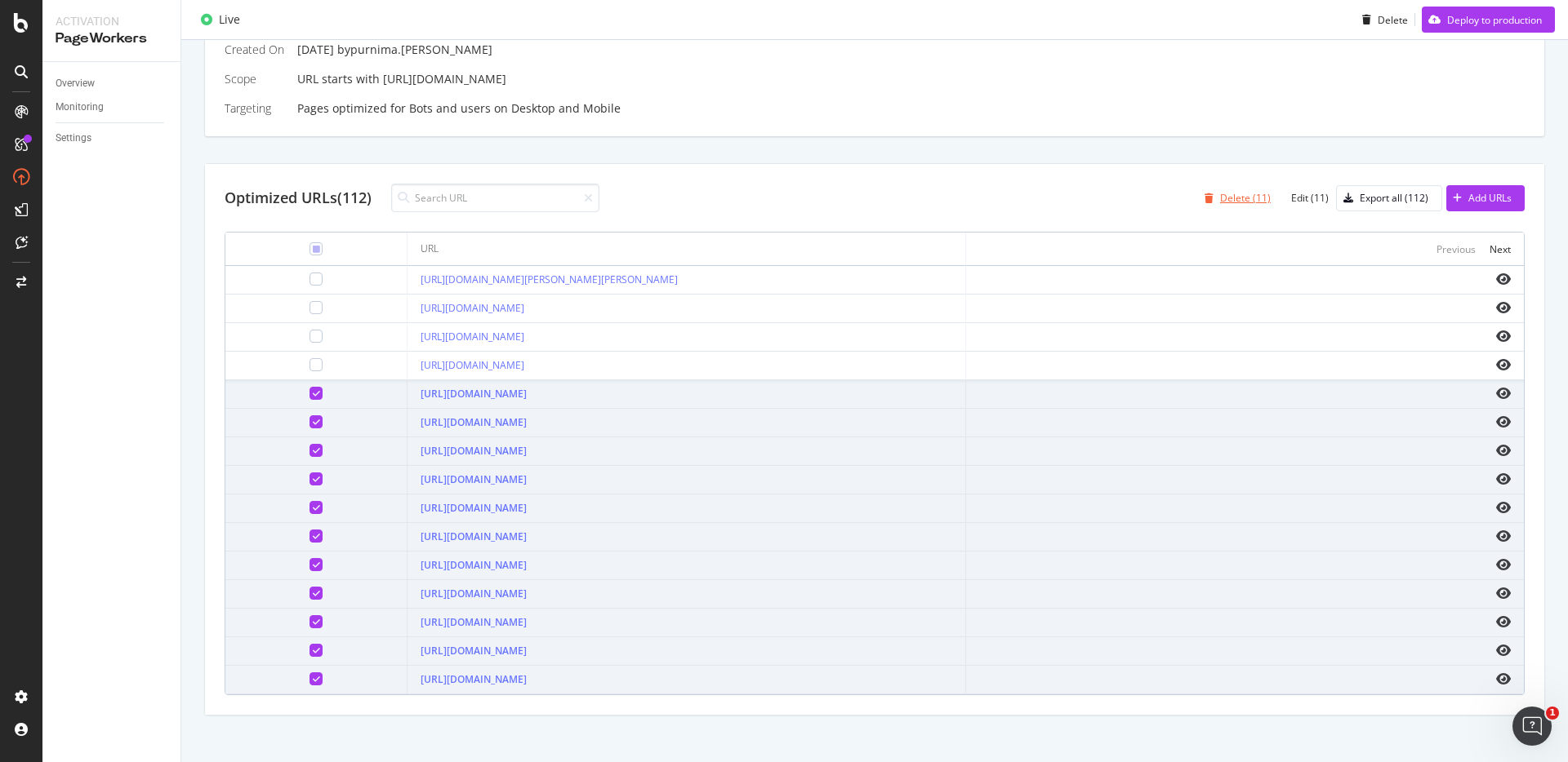
click at [1242, 206] on div "Delete (11)" at bounding box center [1234, 198] width 73 height 25
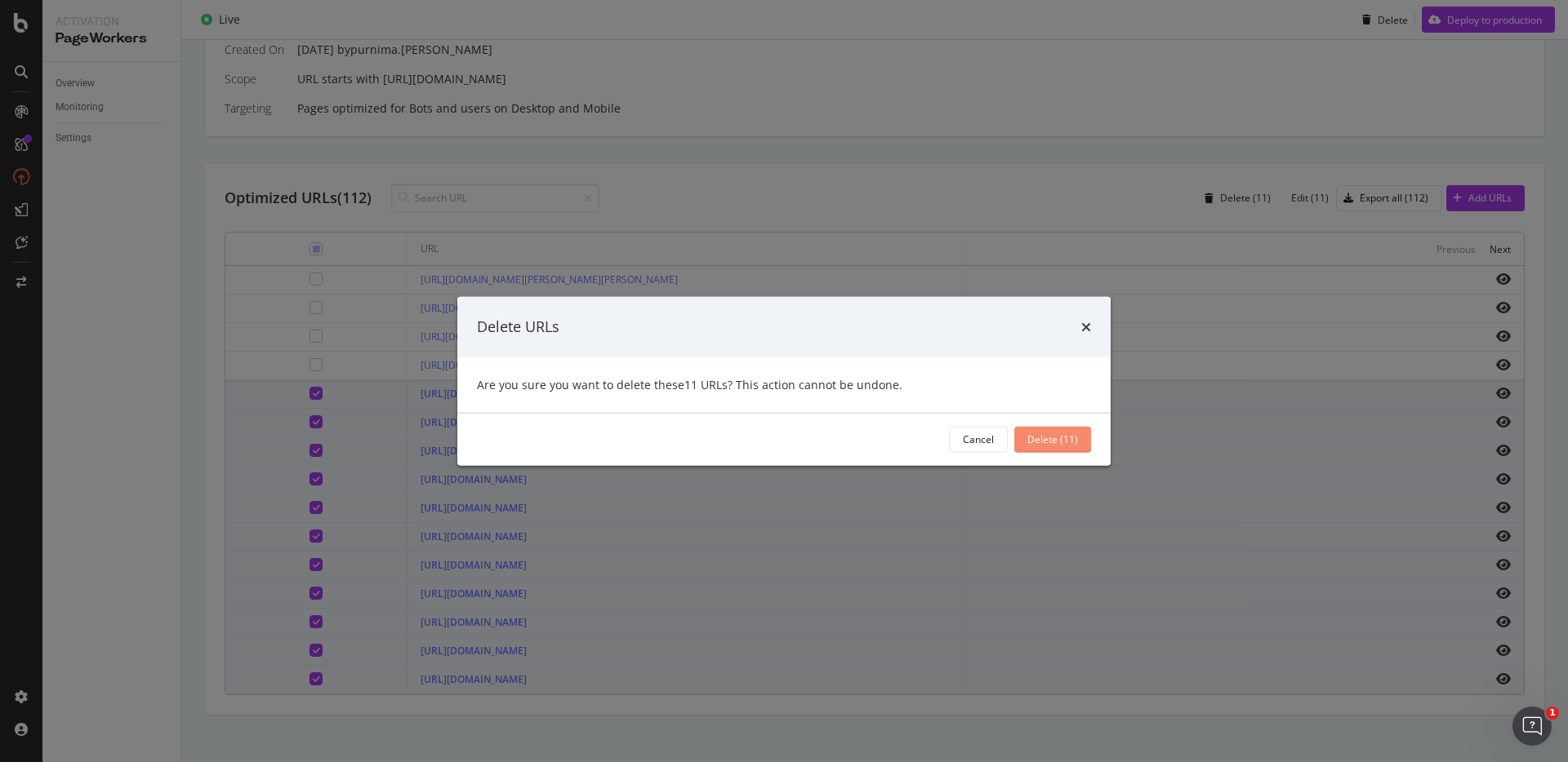
click at [1052, 440] on div "Delete (11)" at bounding box center [1052, 439] width 50 height 14
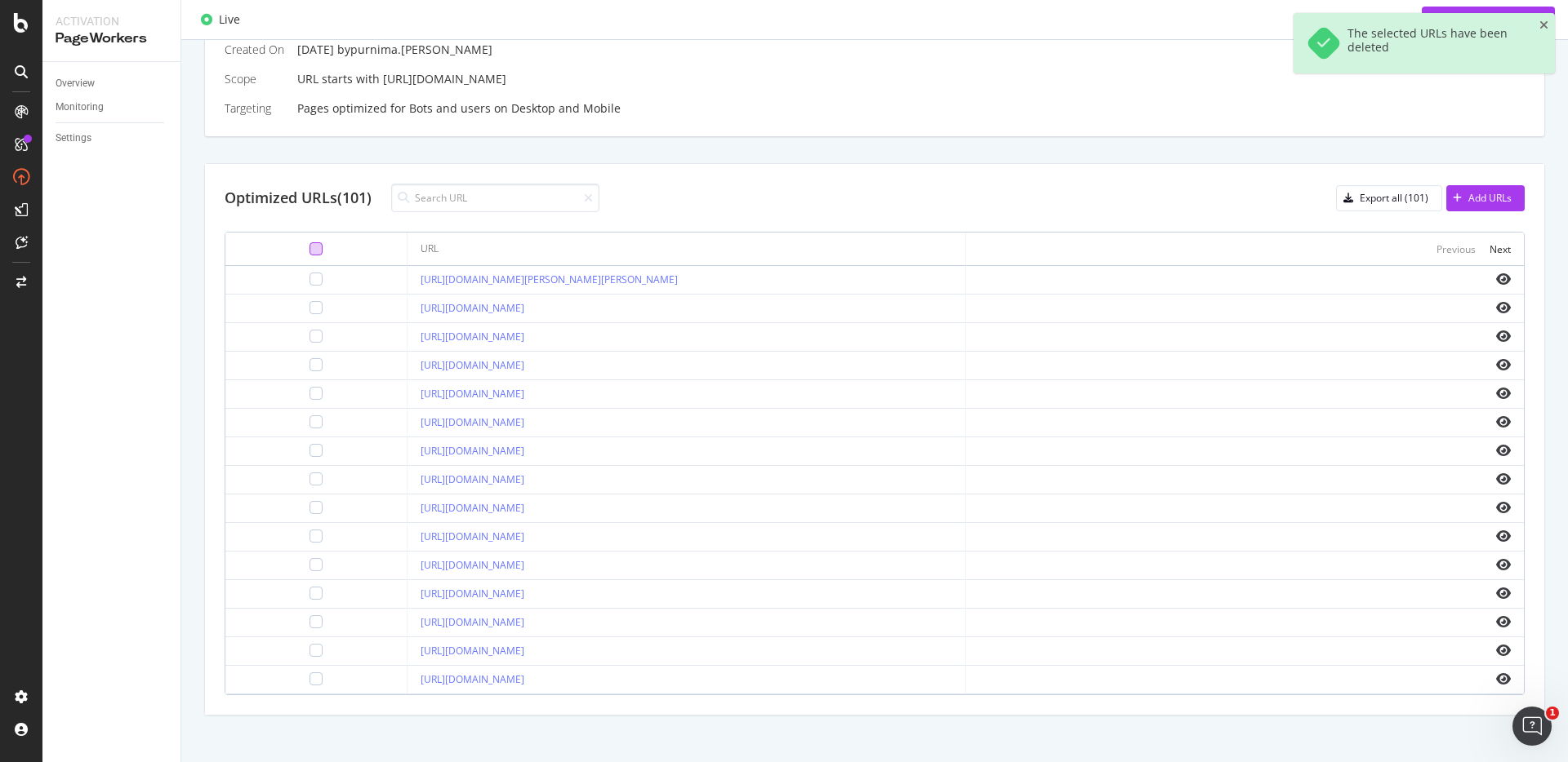
click at [309, 250] on div at bounding box center [315, 248] width 13 height 13
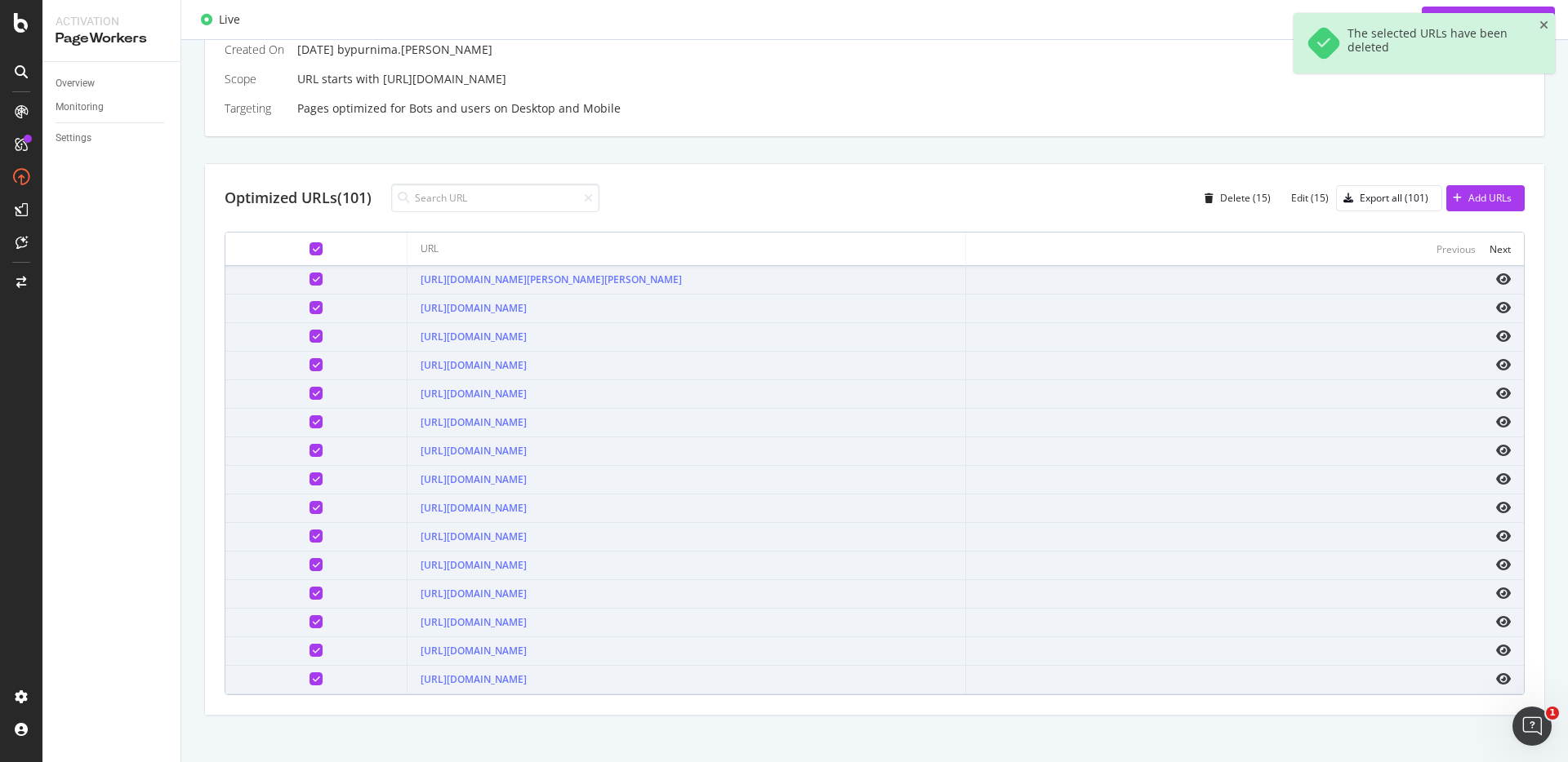
click at [312, 275] on icon at bounding box center [315, 279] width 7 height 8
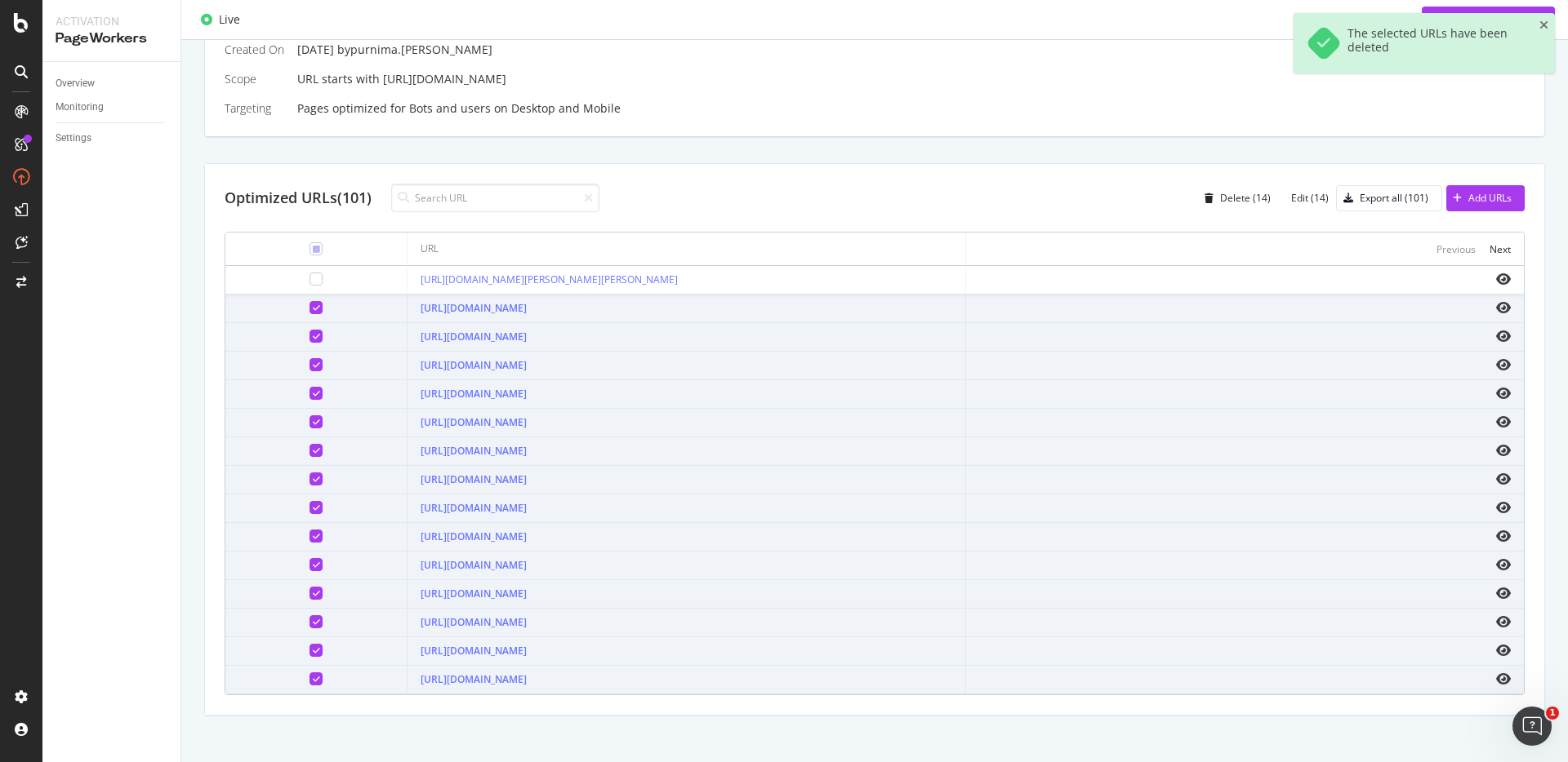
click at [312, 303] on icon at bounding box center [315, 307] width 7 height 8
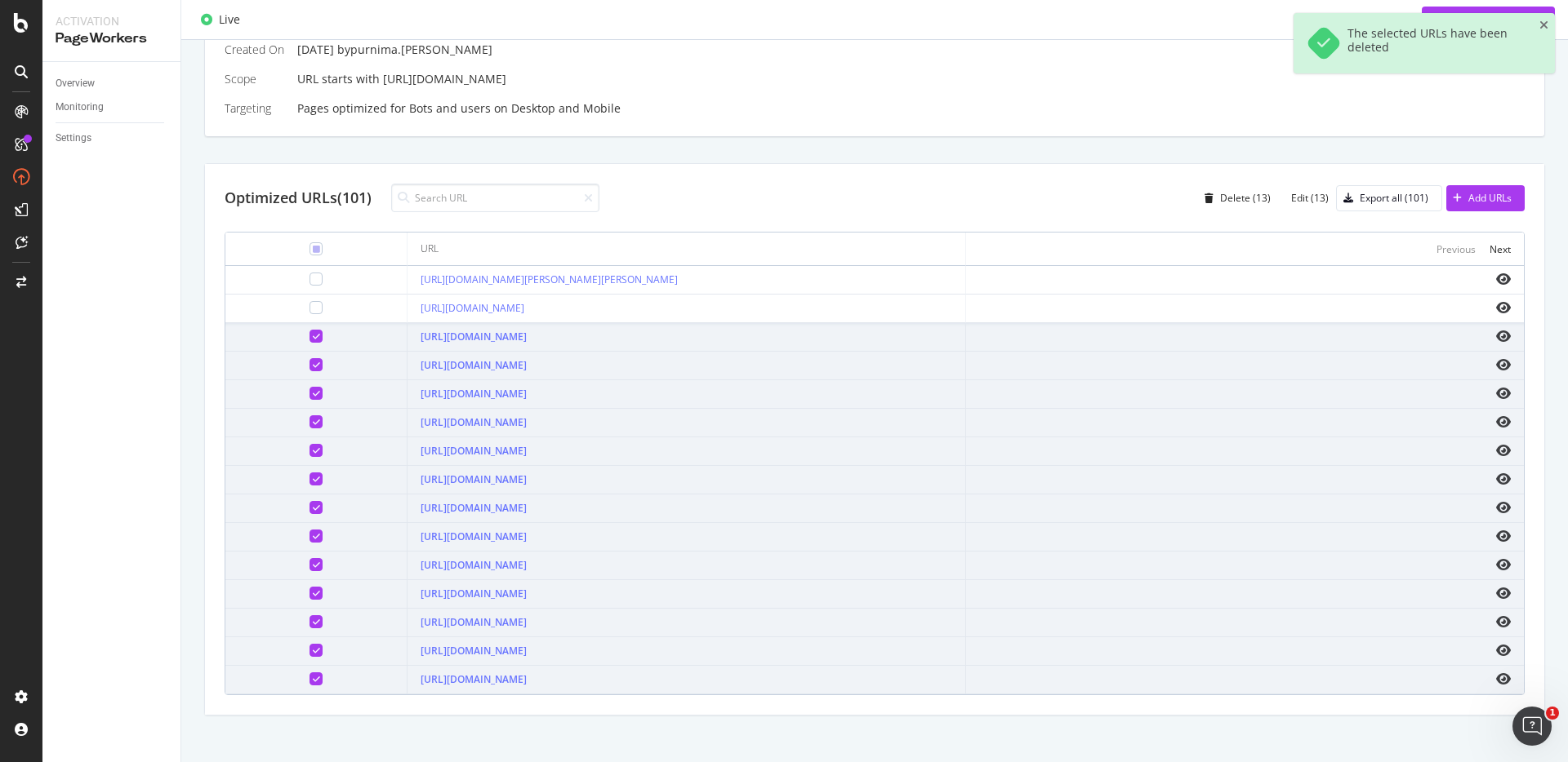
click at [312, 339] on icon at bounding box center [315, 336] width 7 height 8
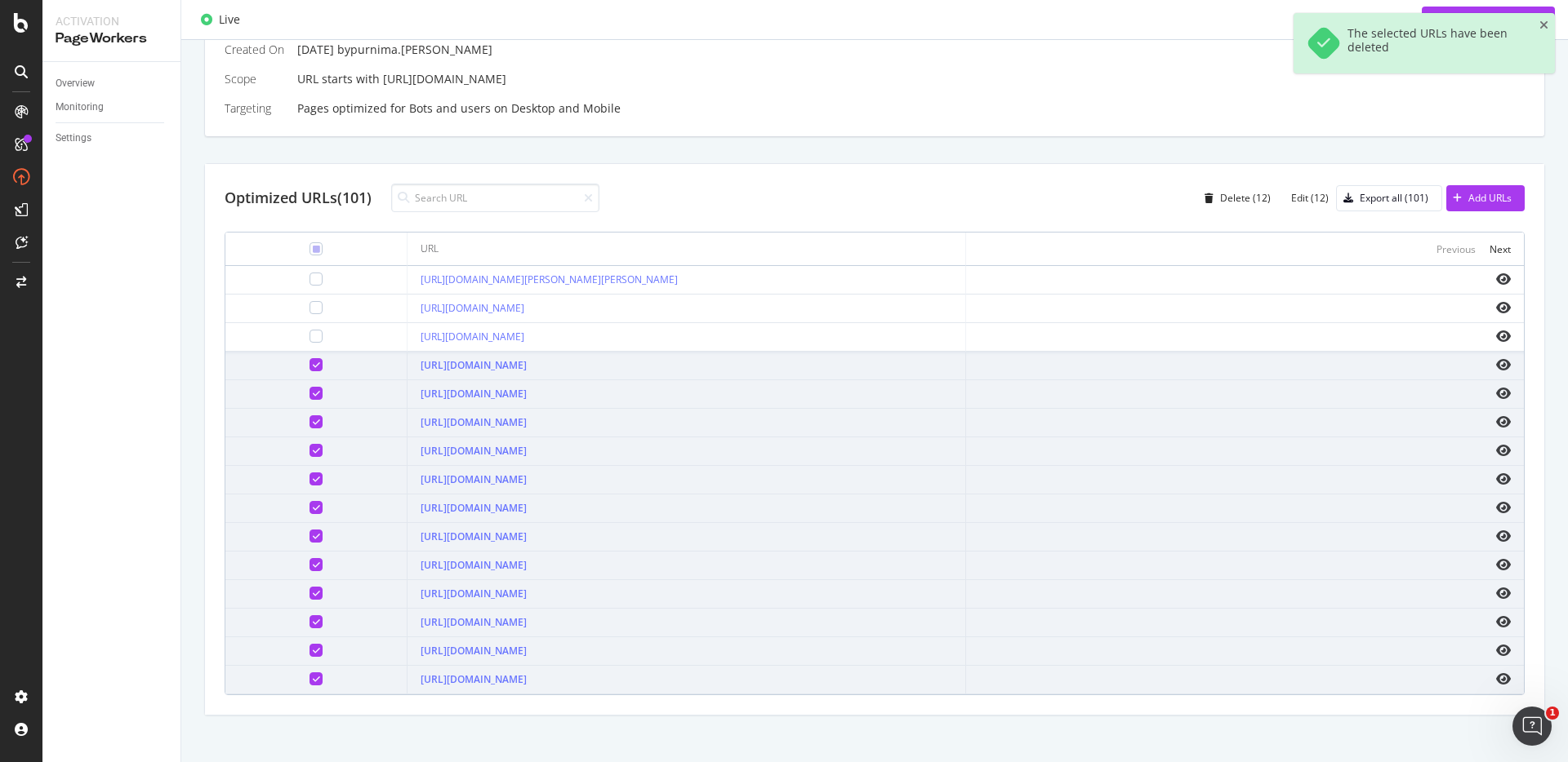
click at [309, 359] on div at bounding box center [315, 364] width 13 height 13
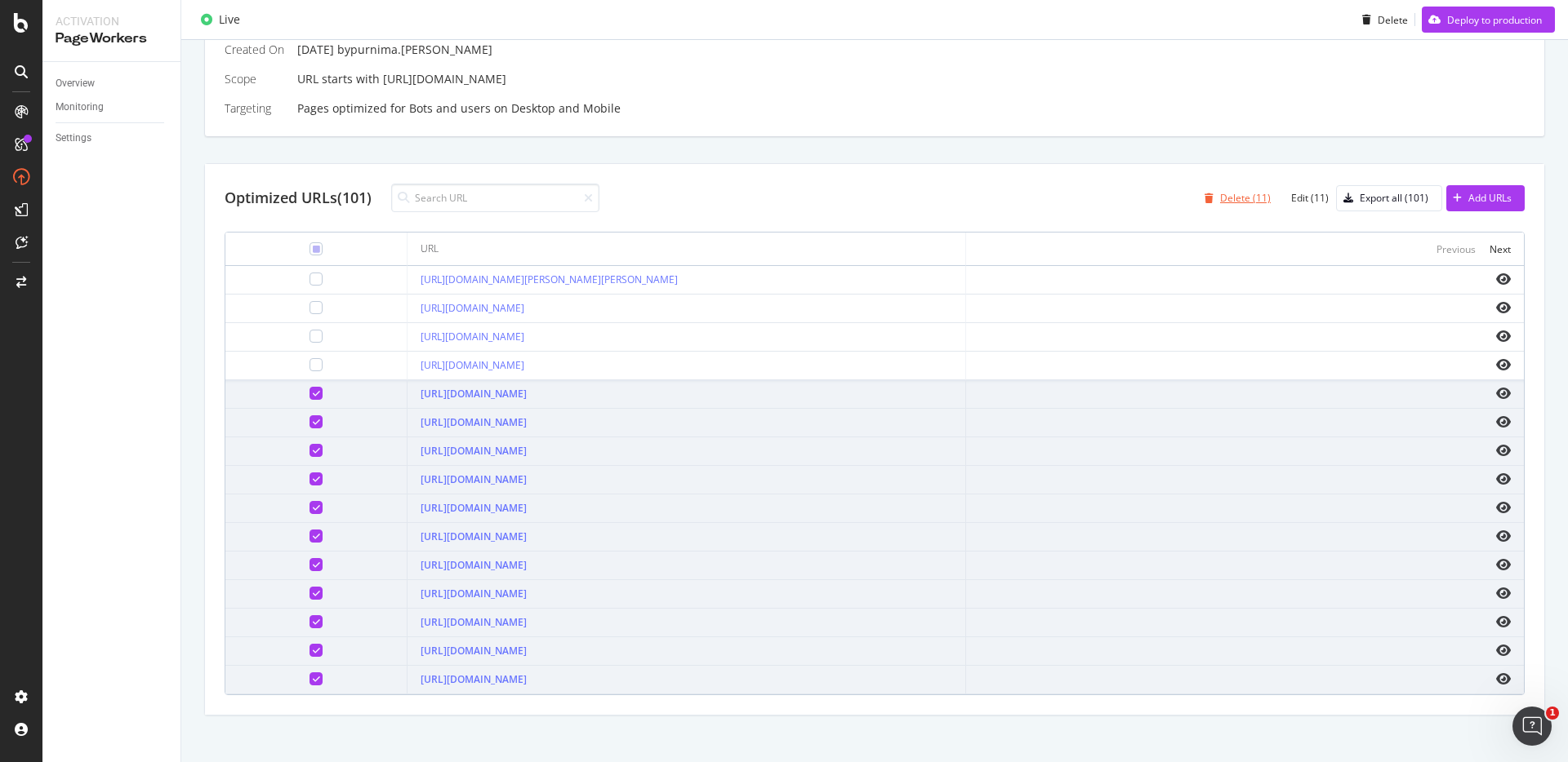
click at [1244, 193] on div "Delete (11)" at bounding box center [1244, 198] width 50 height 14
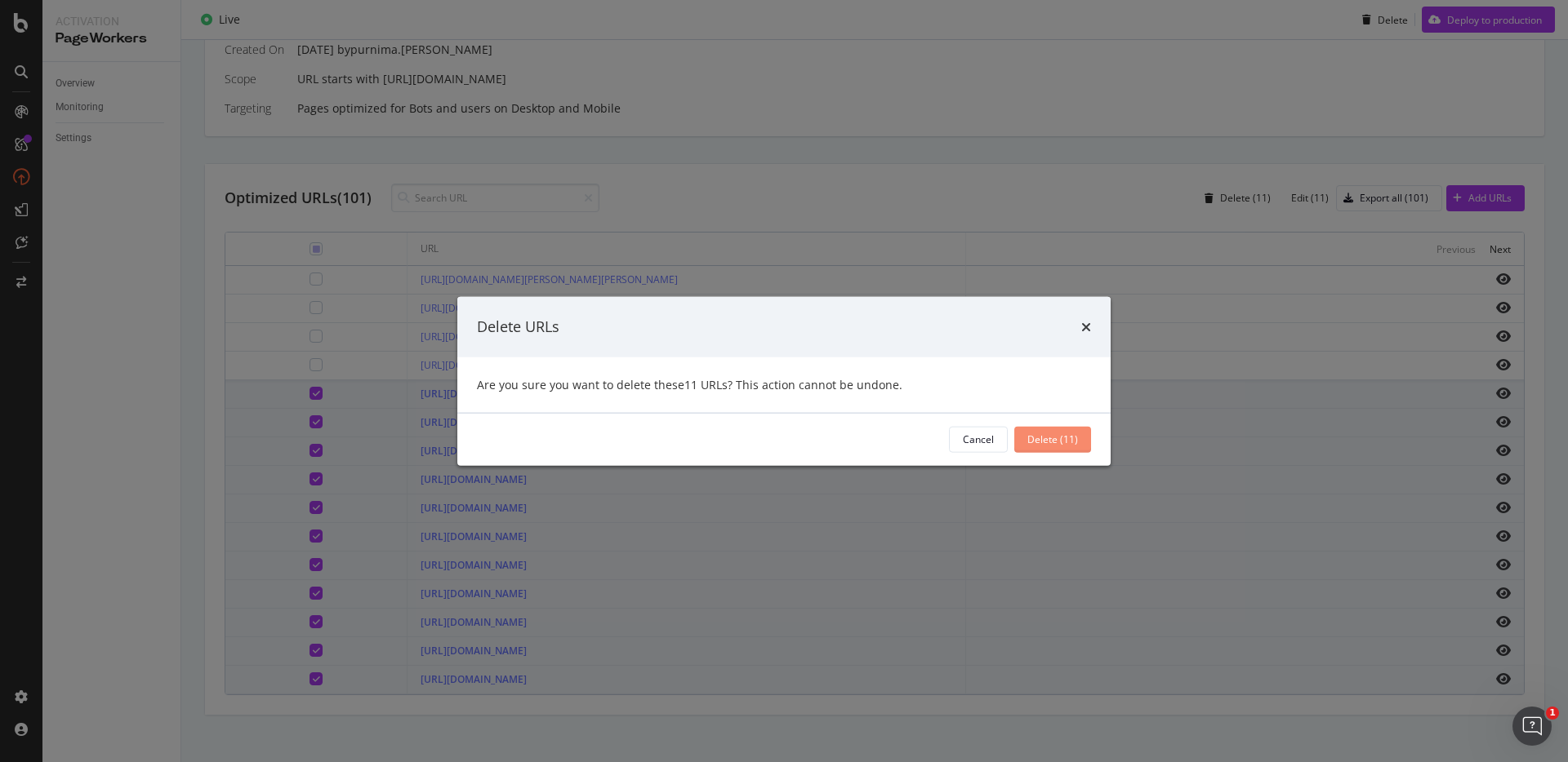
click at [1061, 438] on div "Delete (11)" at bounding box center [1052, 439] width 50 height 14
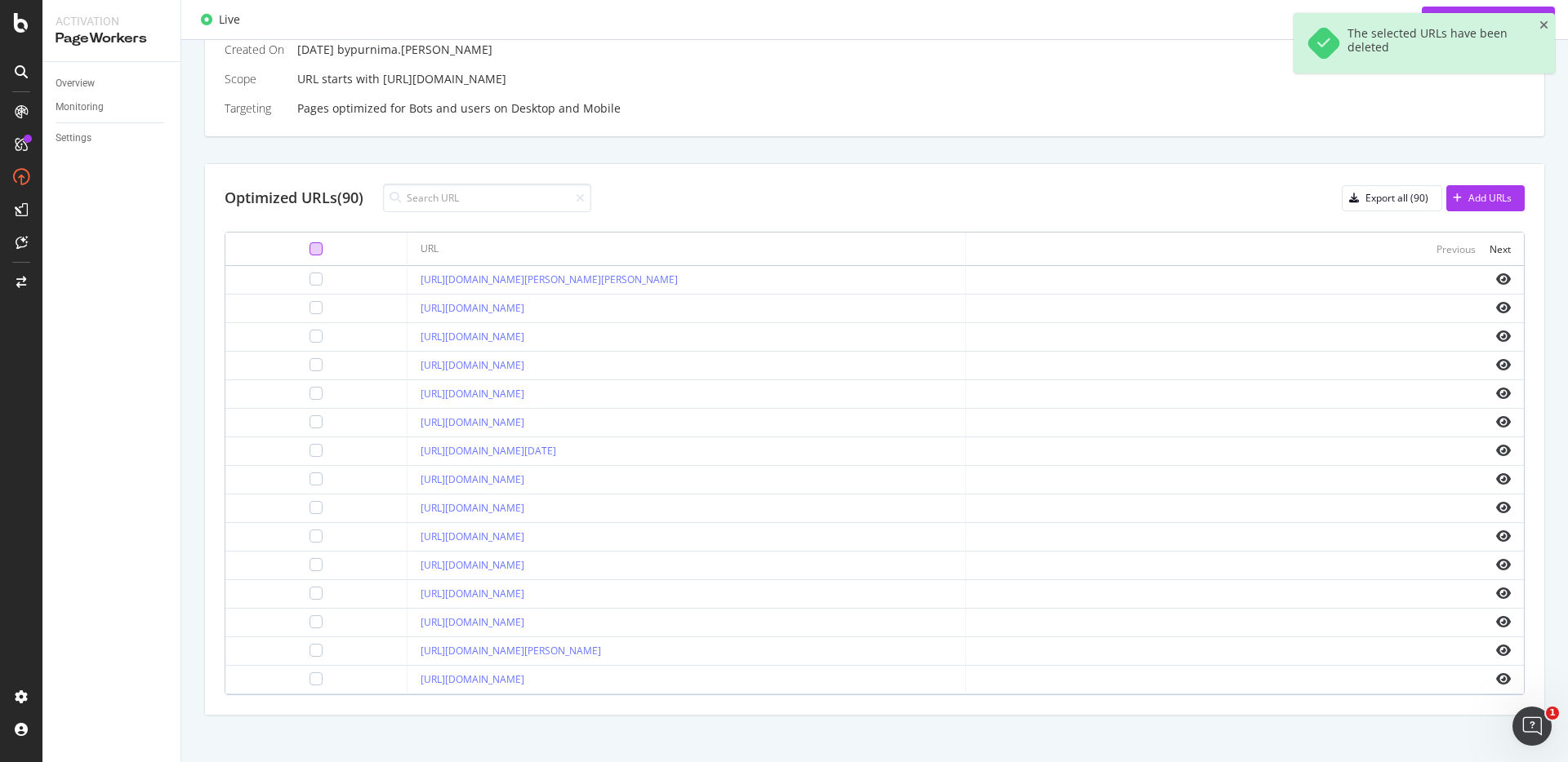
click at [309, 248] on div at bounding box center [315, 248] width 13 height 13
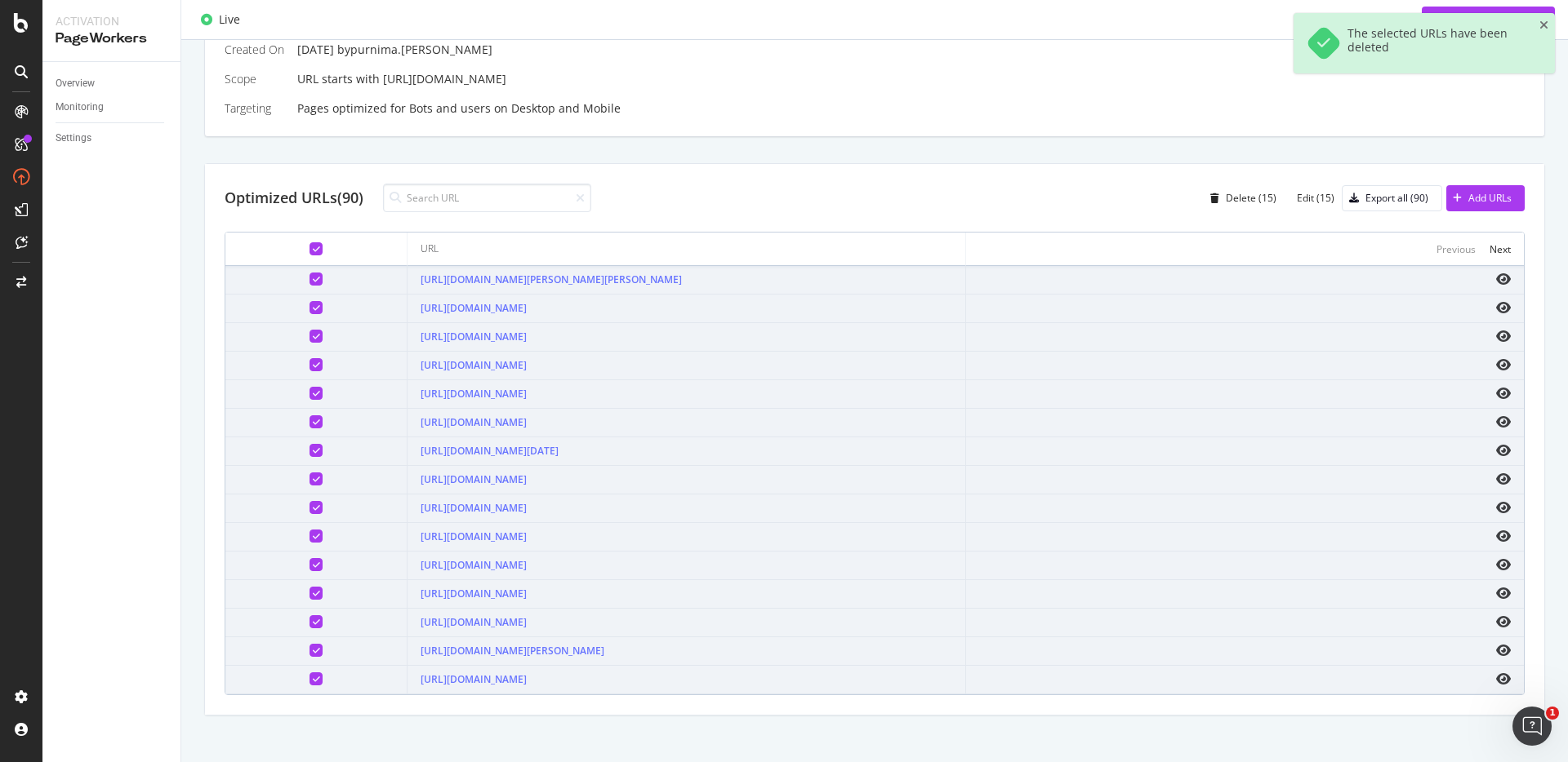
click at [292, 281] on div at bounding box center [316, 279] width 156 height 13
click at [309, 278] on div at bounding box center [315, 279] width 13 height 13
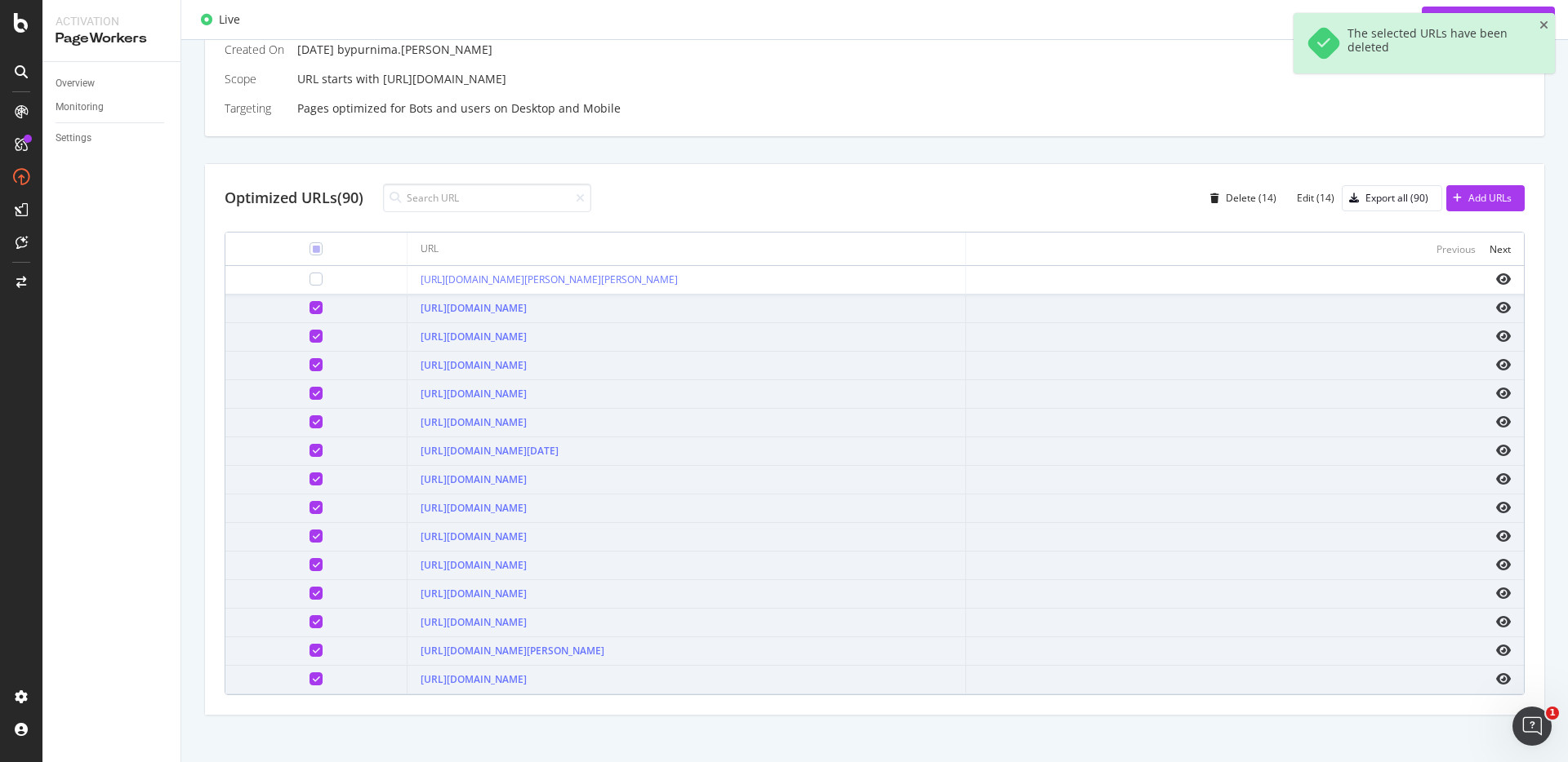
click at [309, 312] on div at bounding box center [315, 307] width 13 height 13
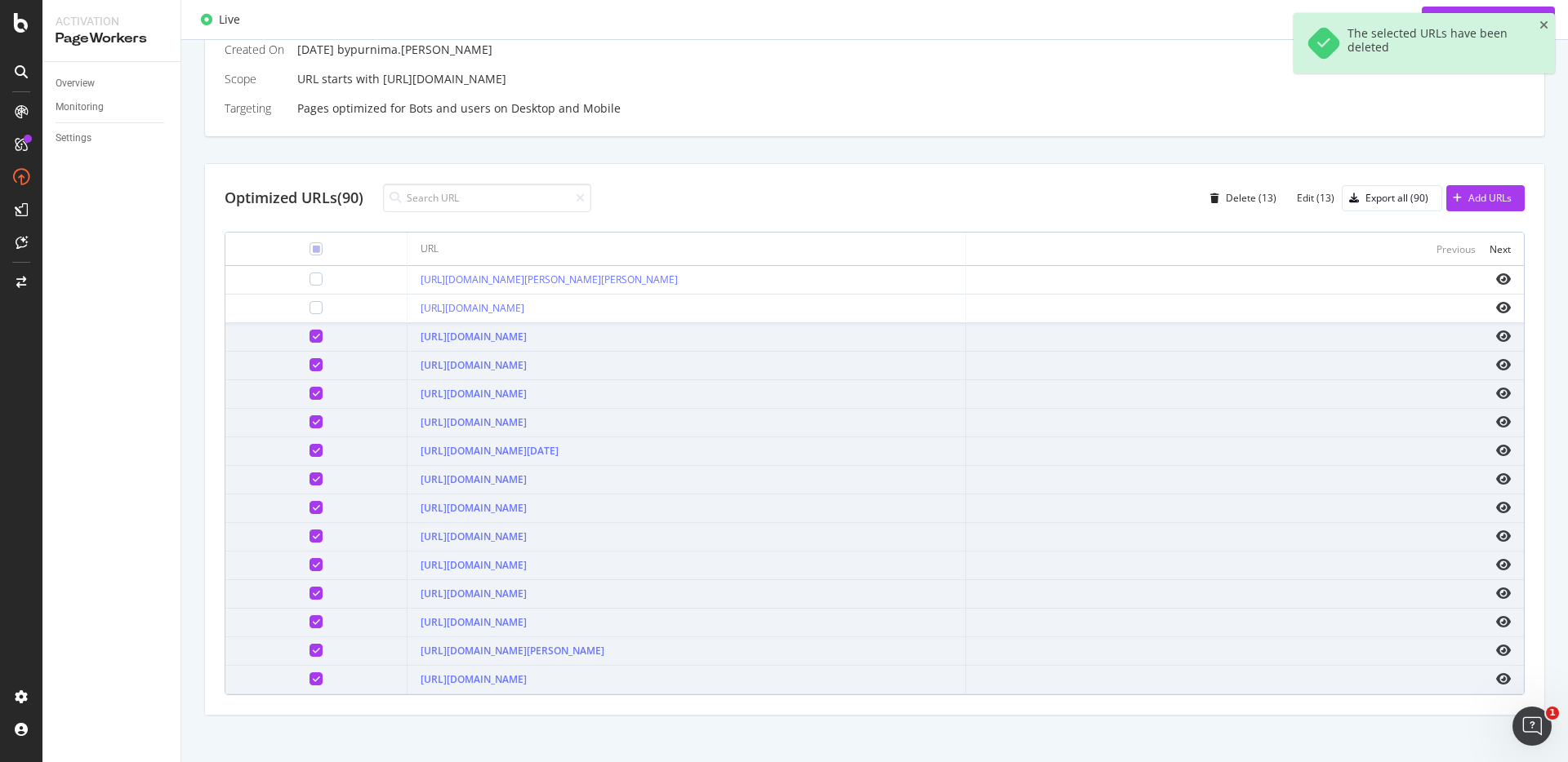
click at [309, 341] on div at bounding box center [315, 336] width 13 height 13
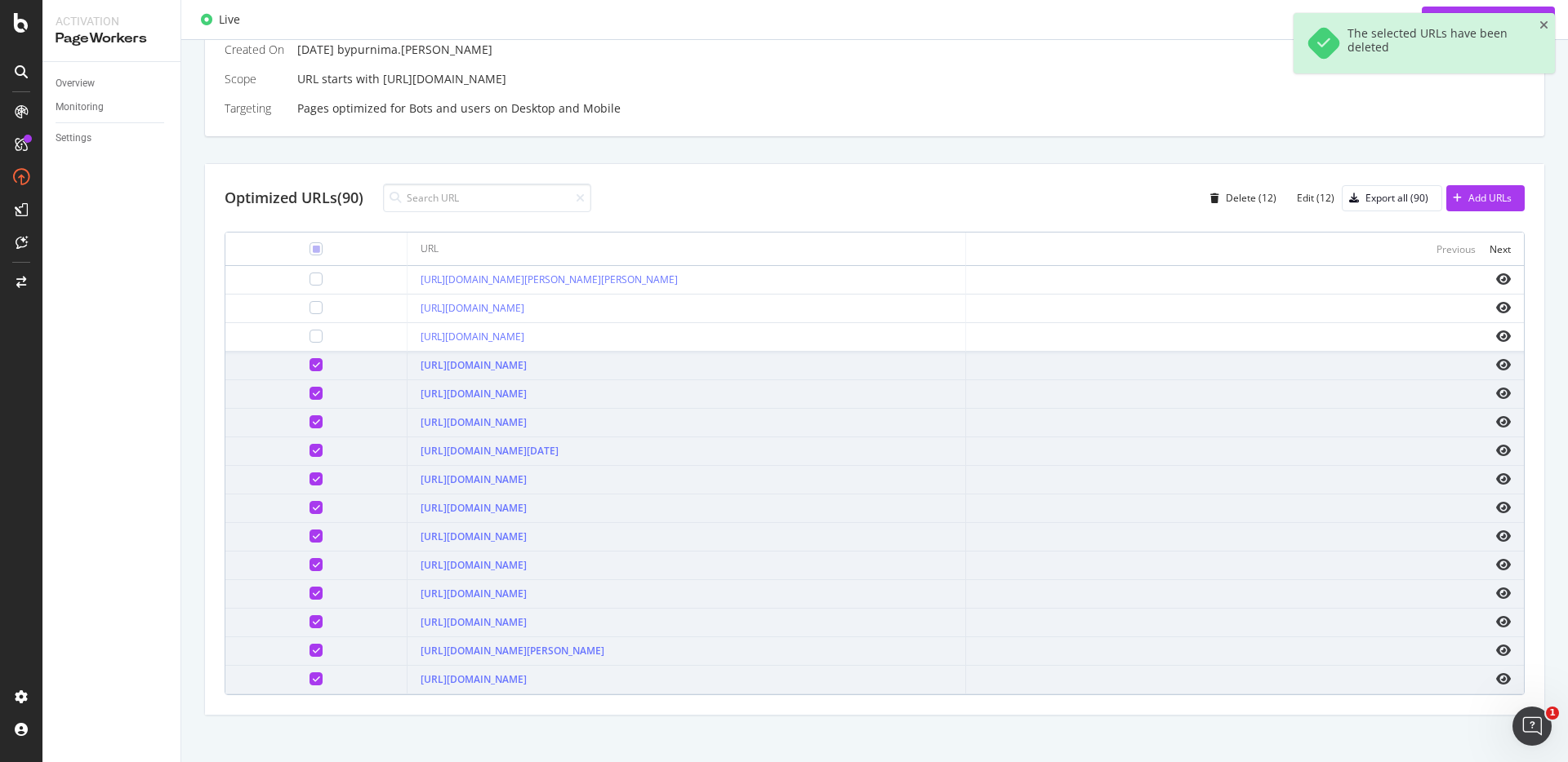
click at [309, 364] on div at bounding box center [315, 364] width 13 height 13
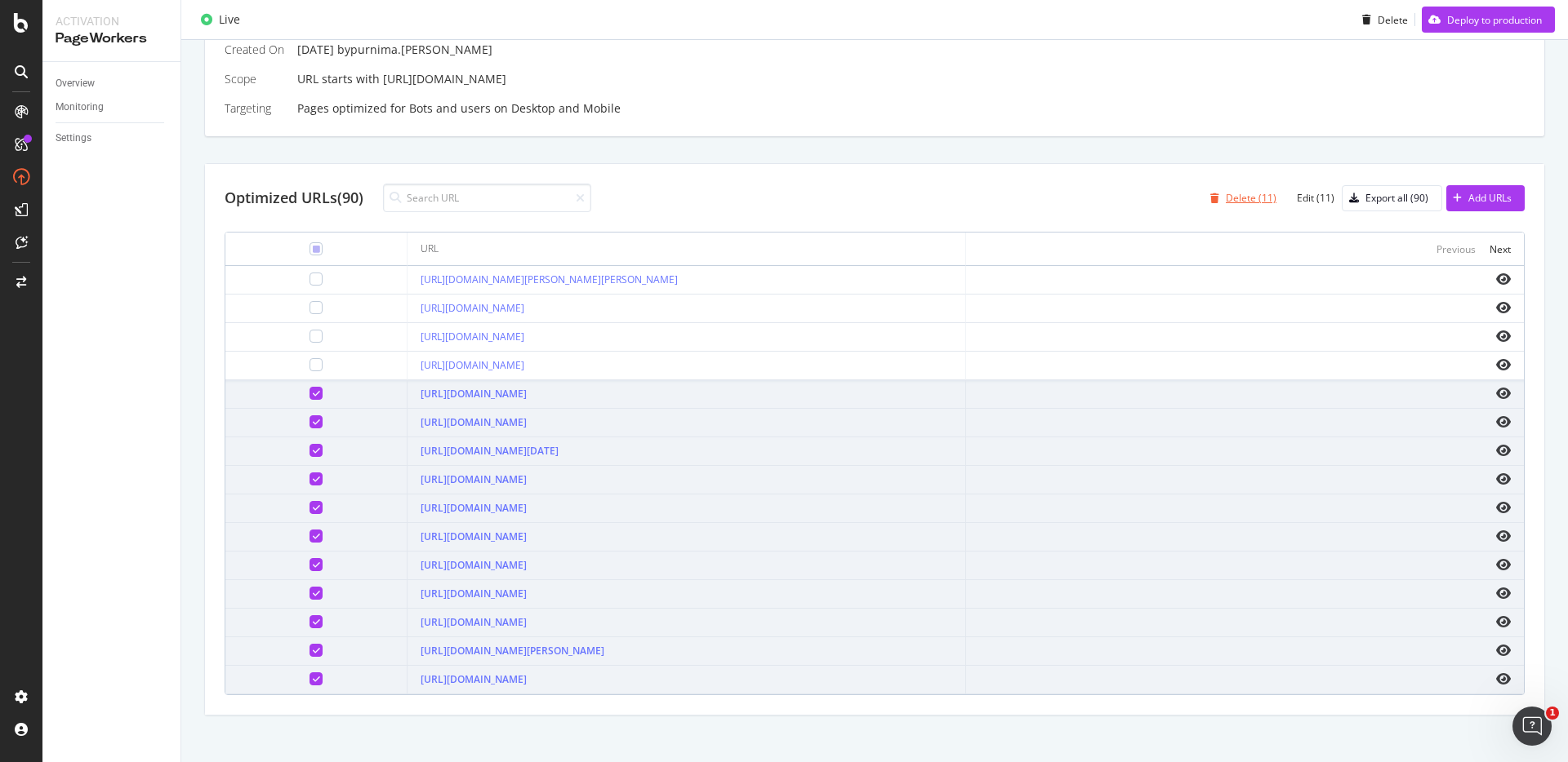
click at [1231, 200] on div "Delete (11)" at bounding box center [1250, 198] width 50 height 14
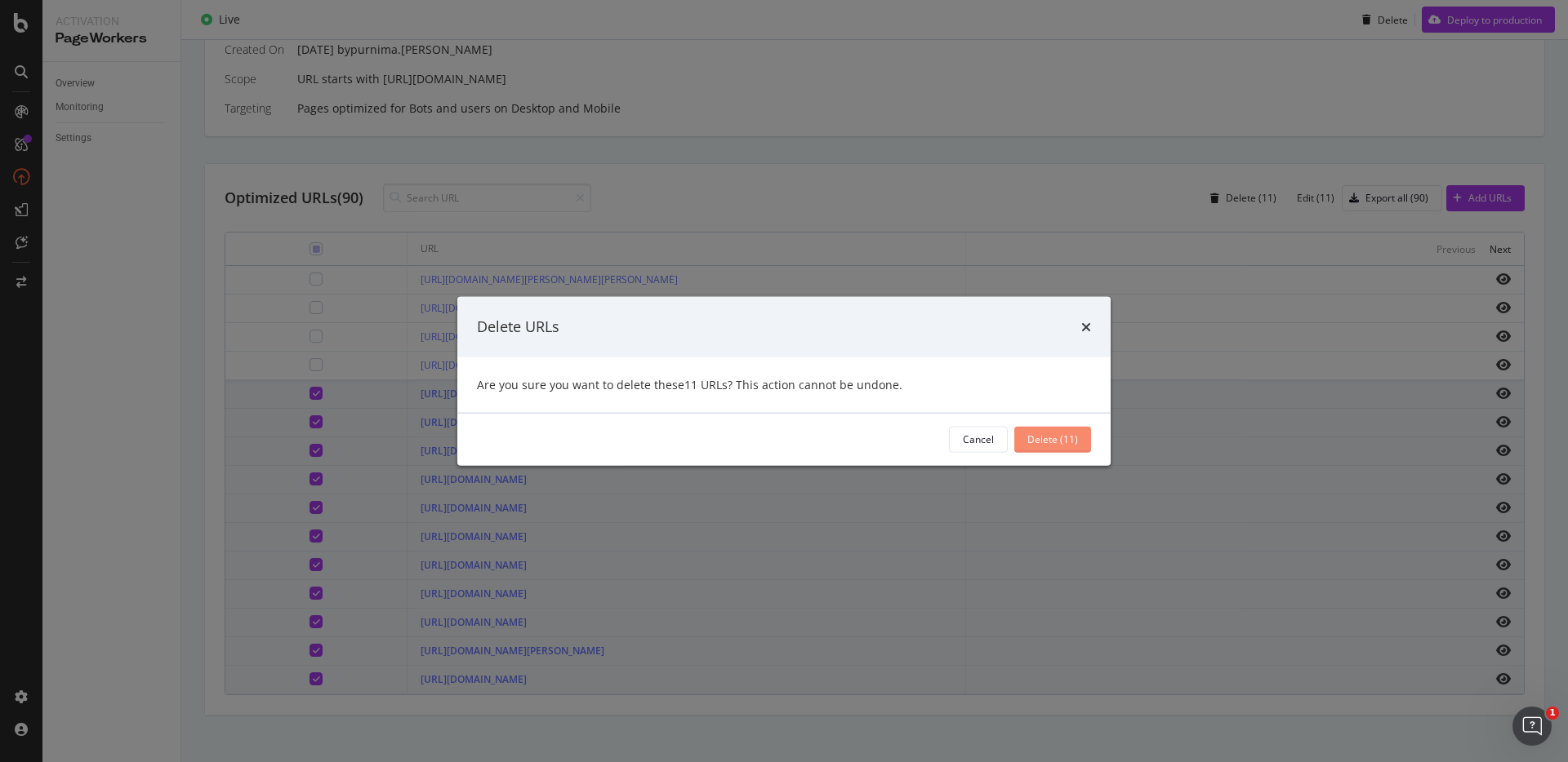
click at [1054, 432] on div "Delete (11)" at bounding box center [1052, 439] width 50 height 14
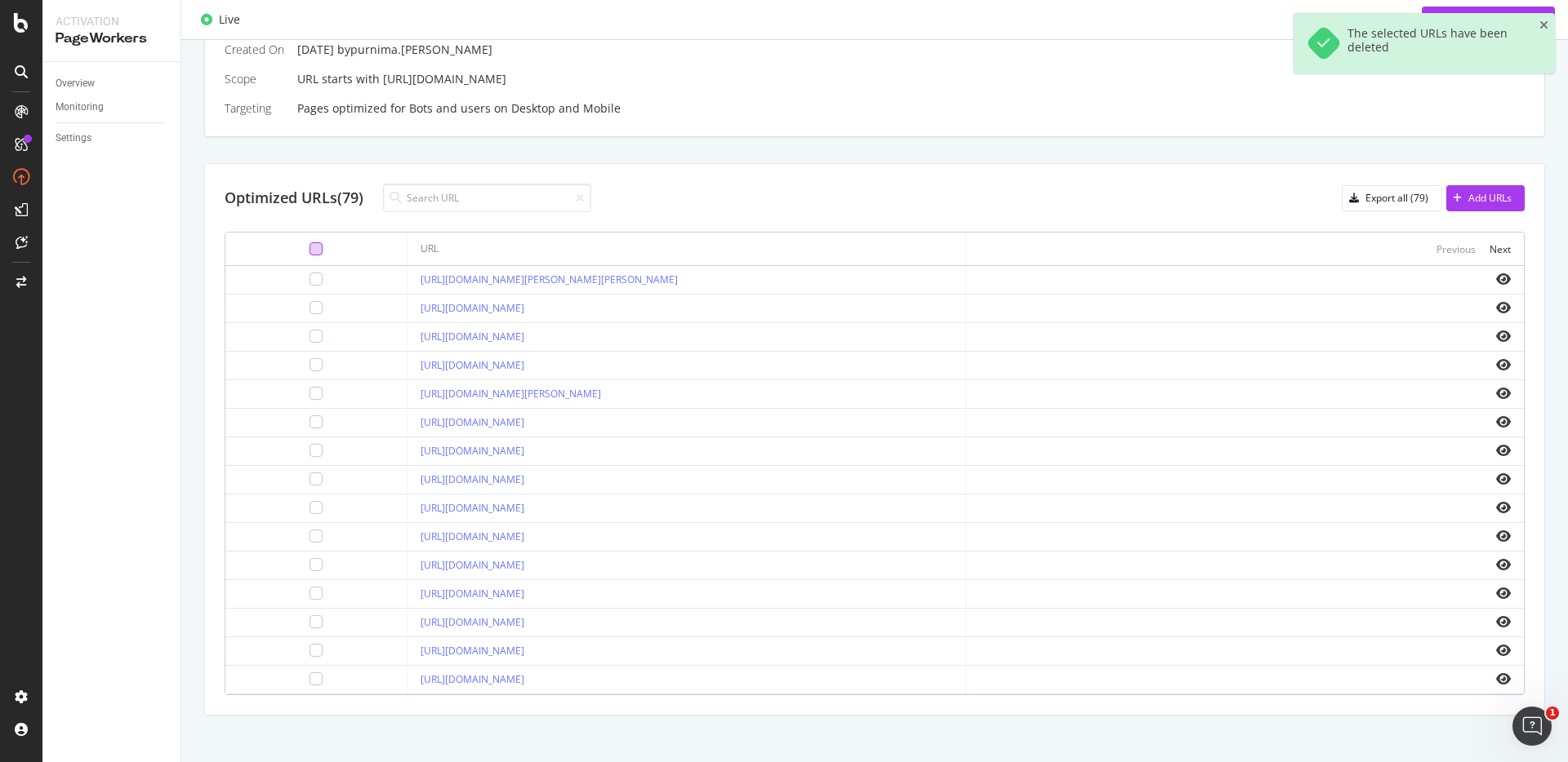
click at [309, 253] on div at bounding box center [315, 248] width 13 height 13
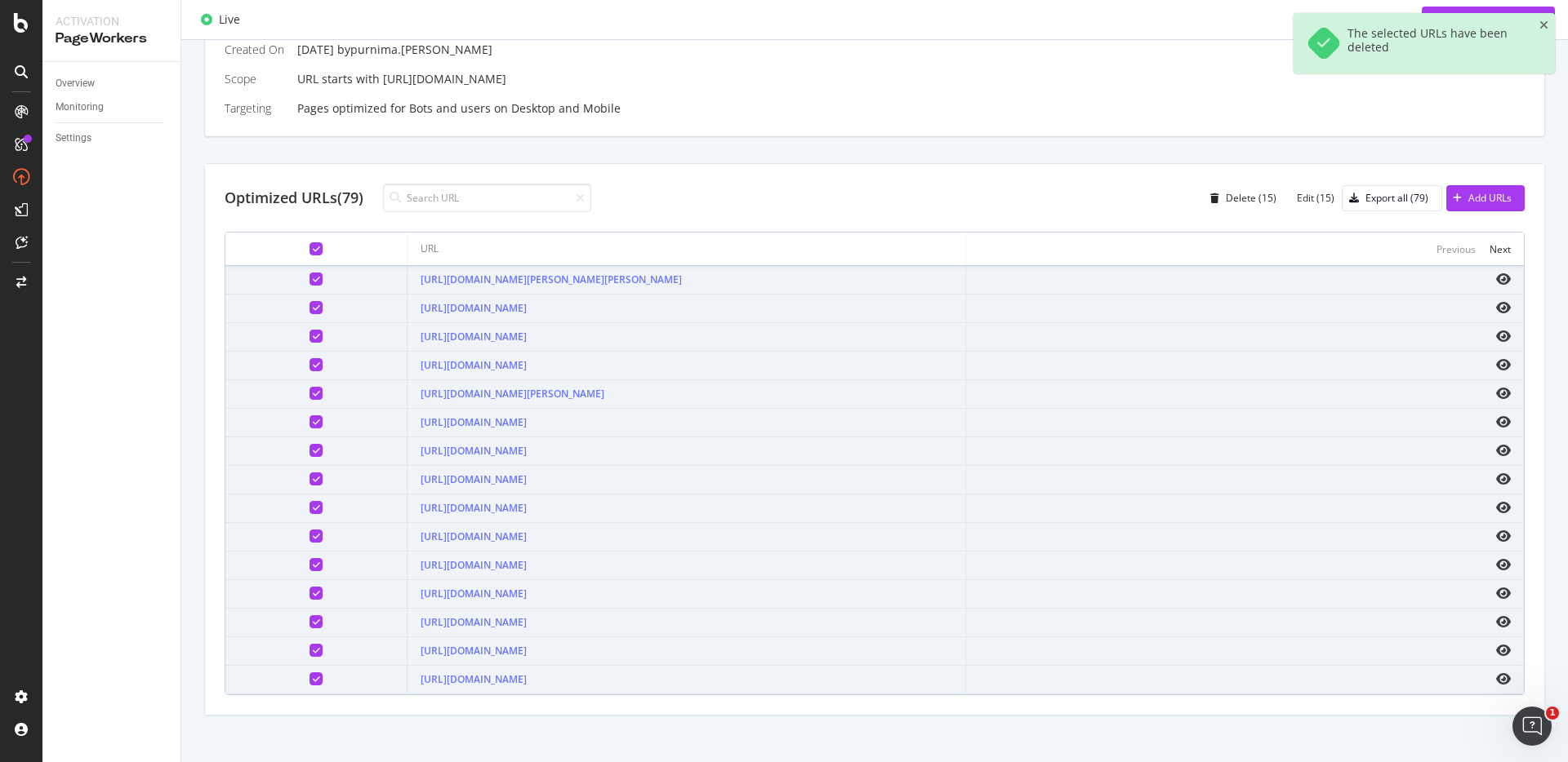
click at [295, 280] on div at bounding box center [316, 279] width 156 height 13
click at [309, 280] on div at bounding box center [315, 279] width 13 height 13
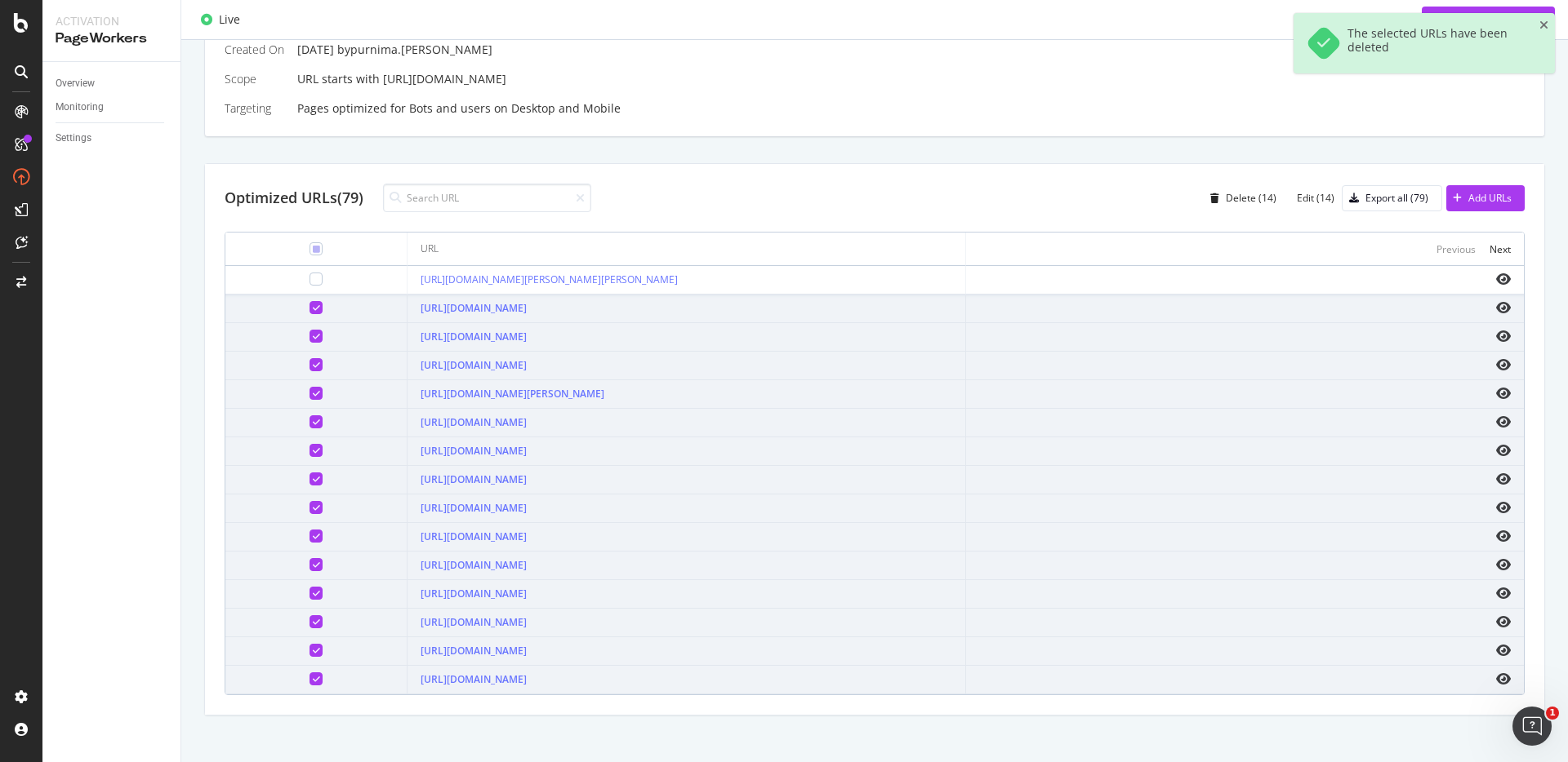
click at [295, 318] on td at bounding box center [316, 308] width 182 height 29
click at [309, 311] on div at bounding box center [315, 307] width 13 height 13
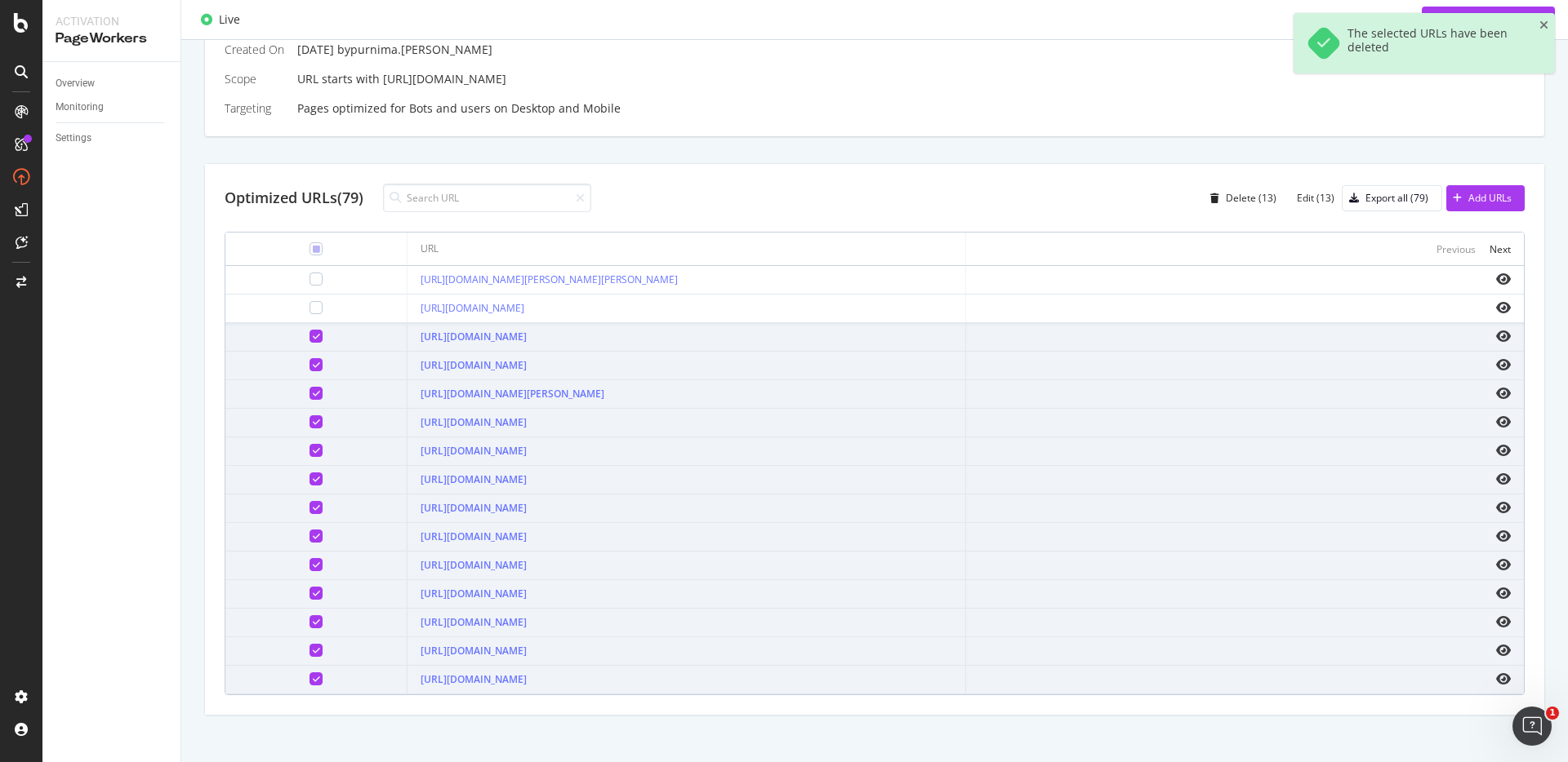
click at [309, 332] on div at bounding box center [315, 336] width 13 height 13
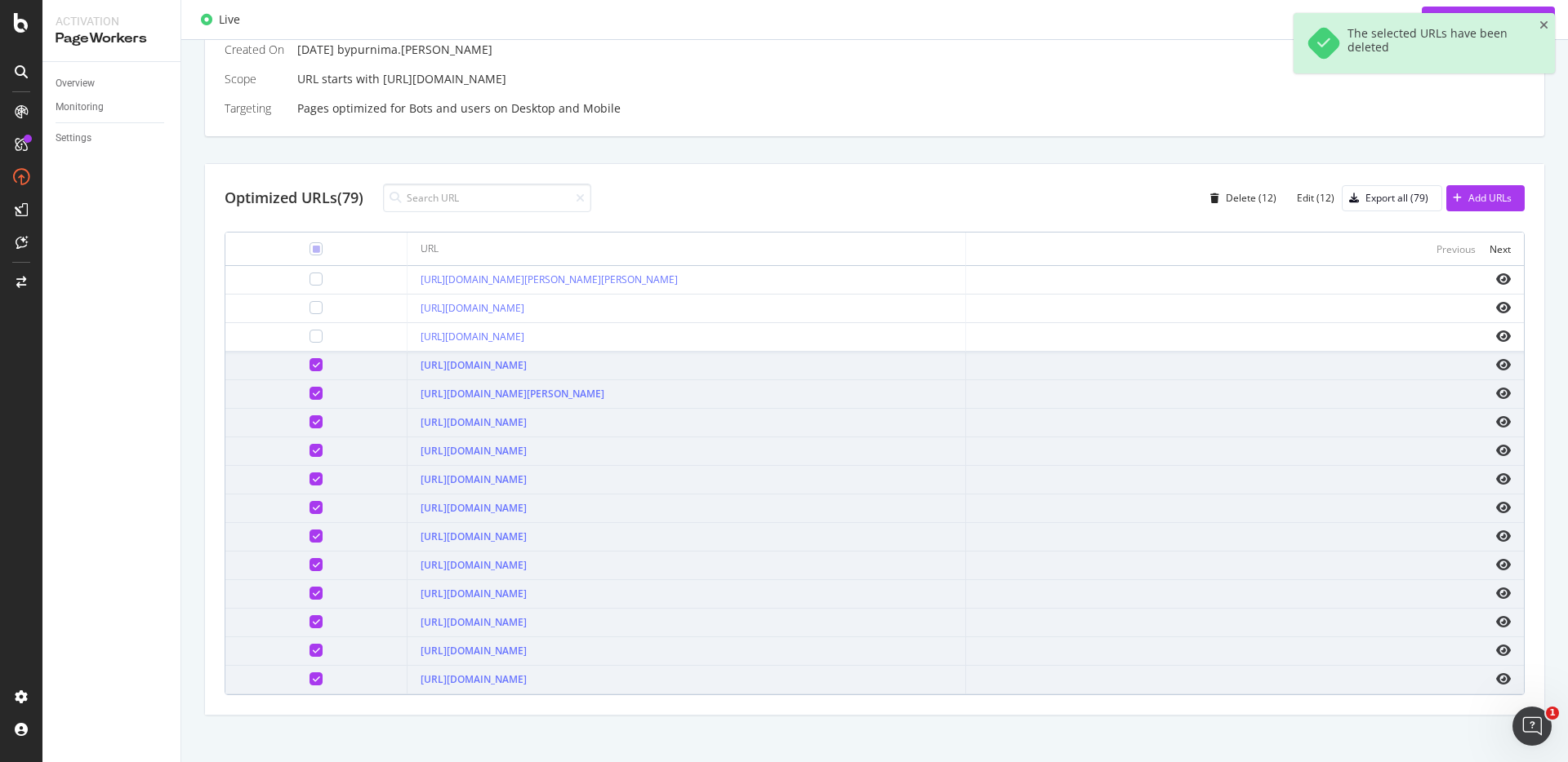
click at [312, 360] on icon at bounding box center [315, 364] width 7 height 8
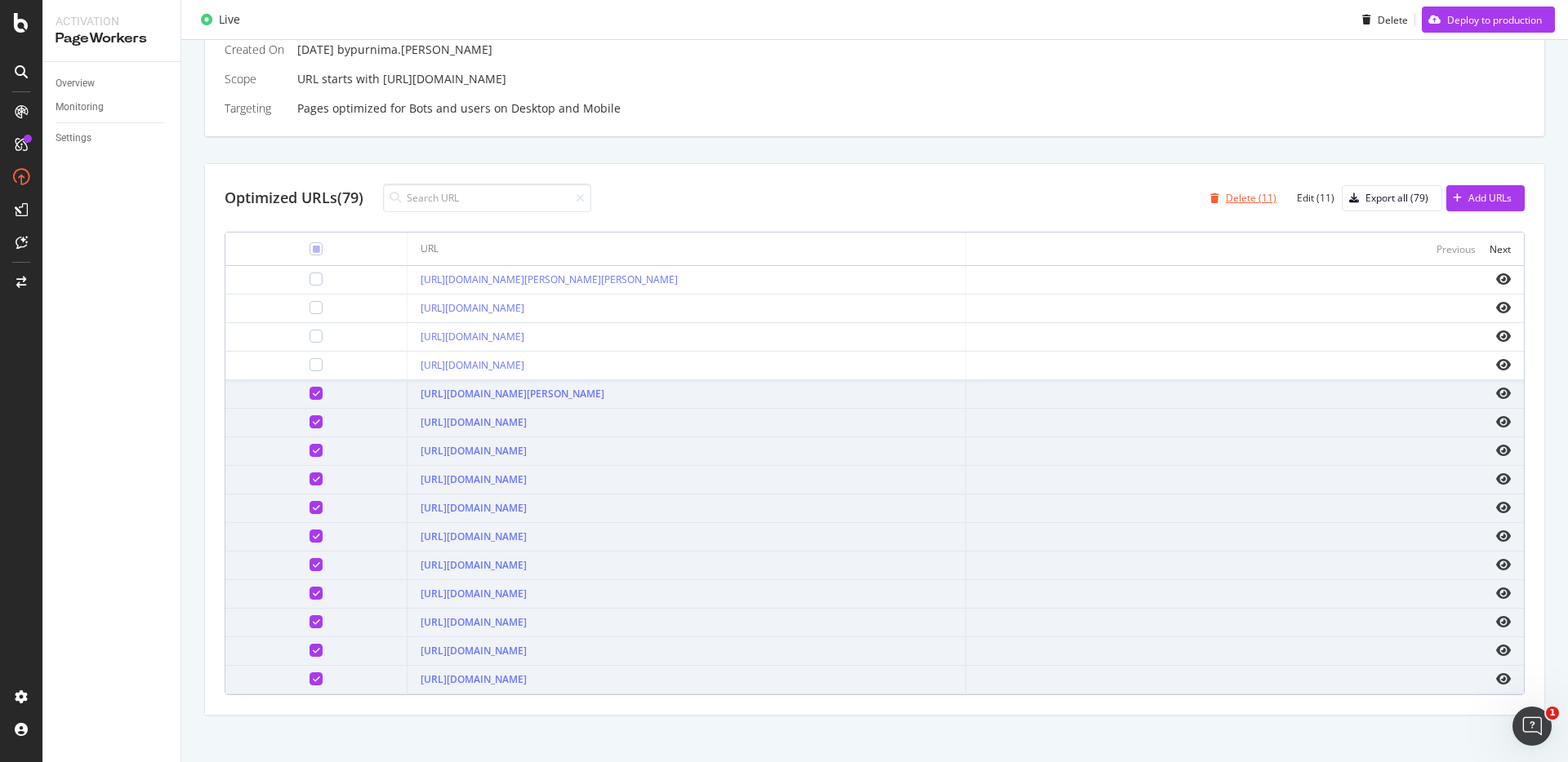
click at [1229, 203] on div "Delete (11)" at bounding box center [1250, 198] width 50 height 14
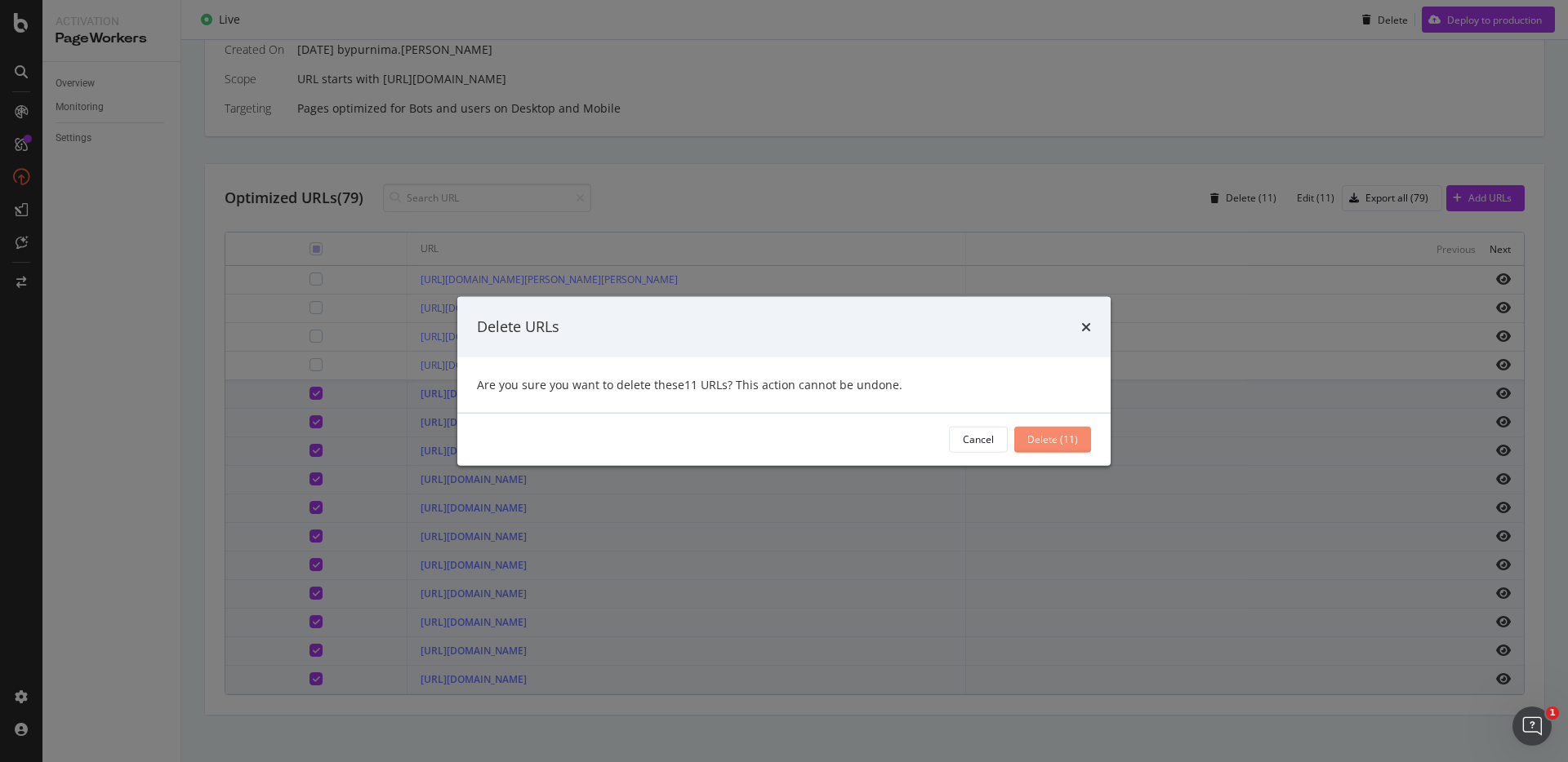
click at [1044, 433] on div "Delete (11)" at bounding box center [1052, 439] width 50 height 14
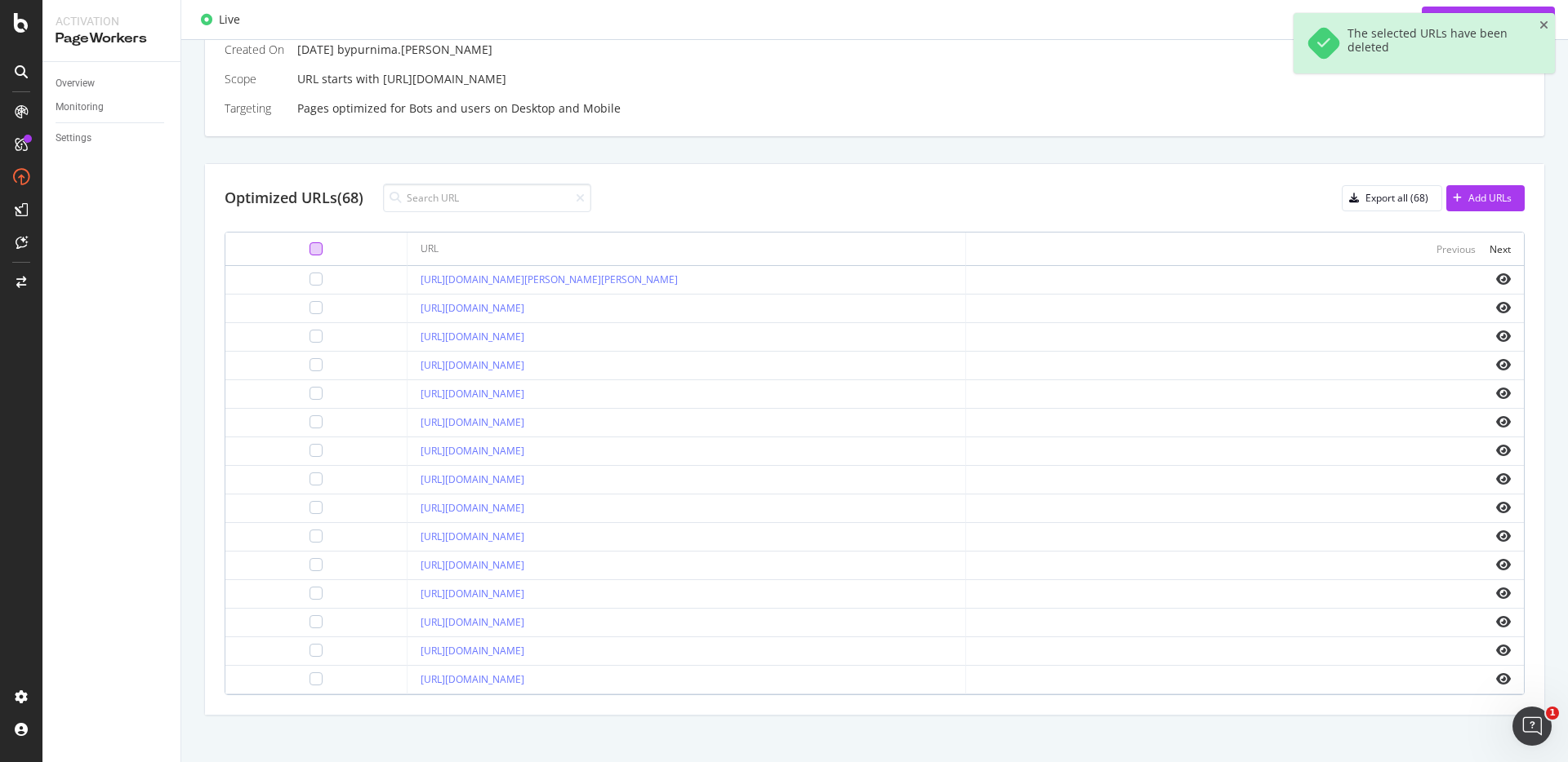
click at [309, 247] on div at bounding box center [315, 248] width 13 height 13
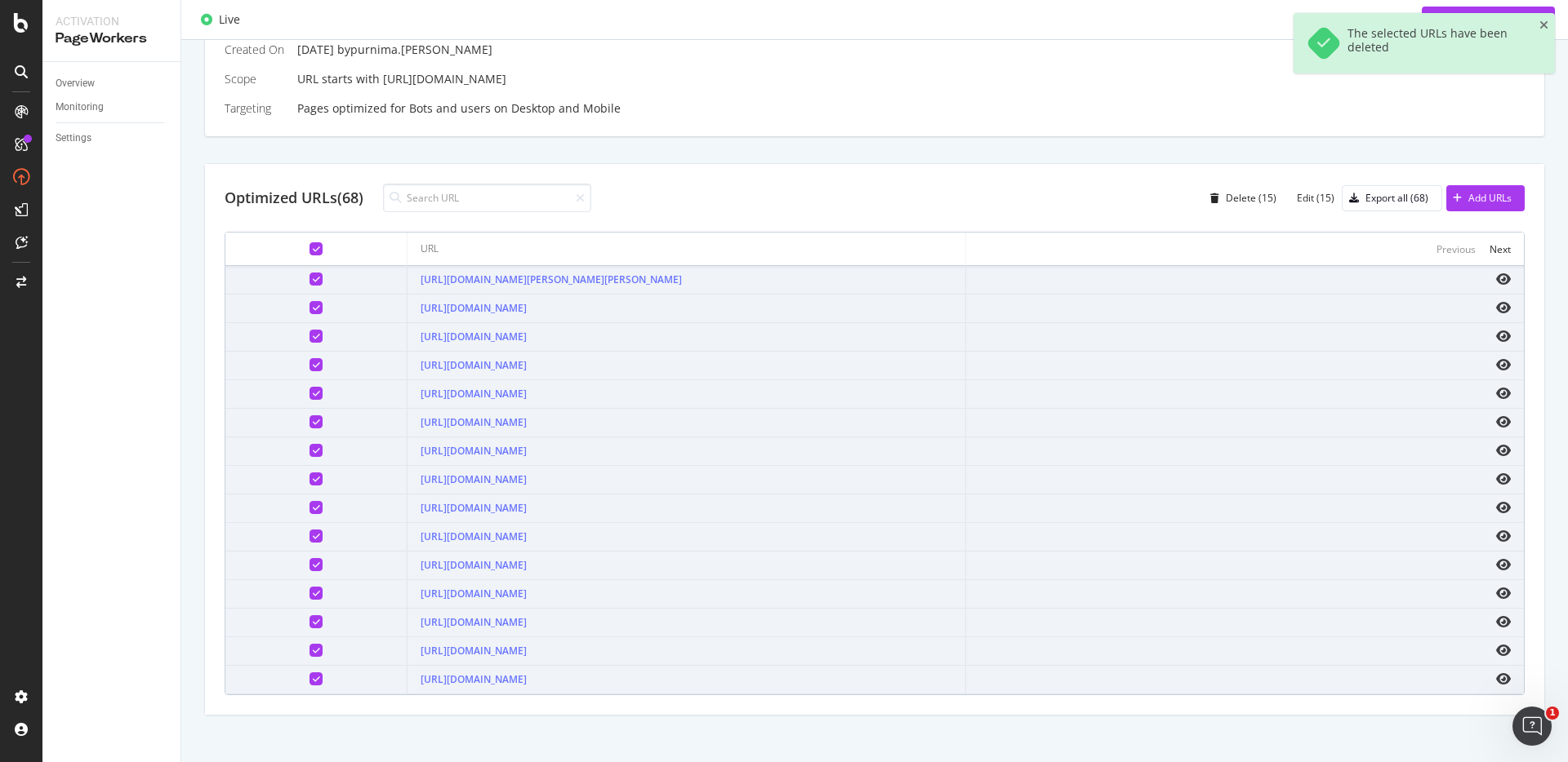
click at [312, 283] on icon at bounding box center [315, 279] width 7 height 8
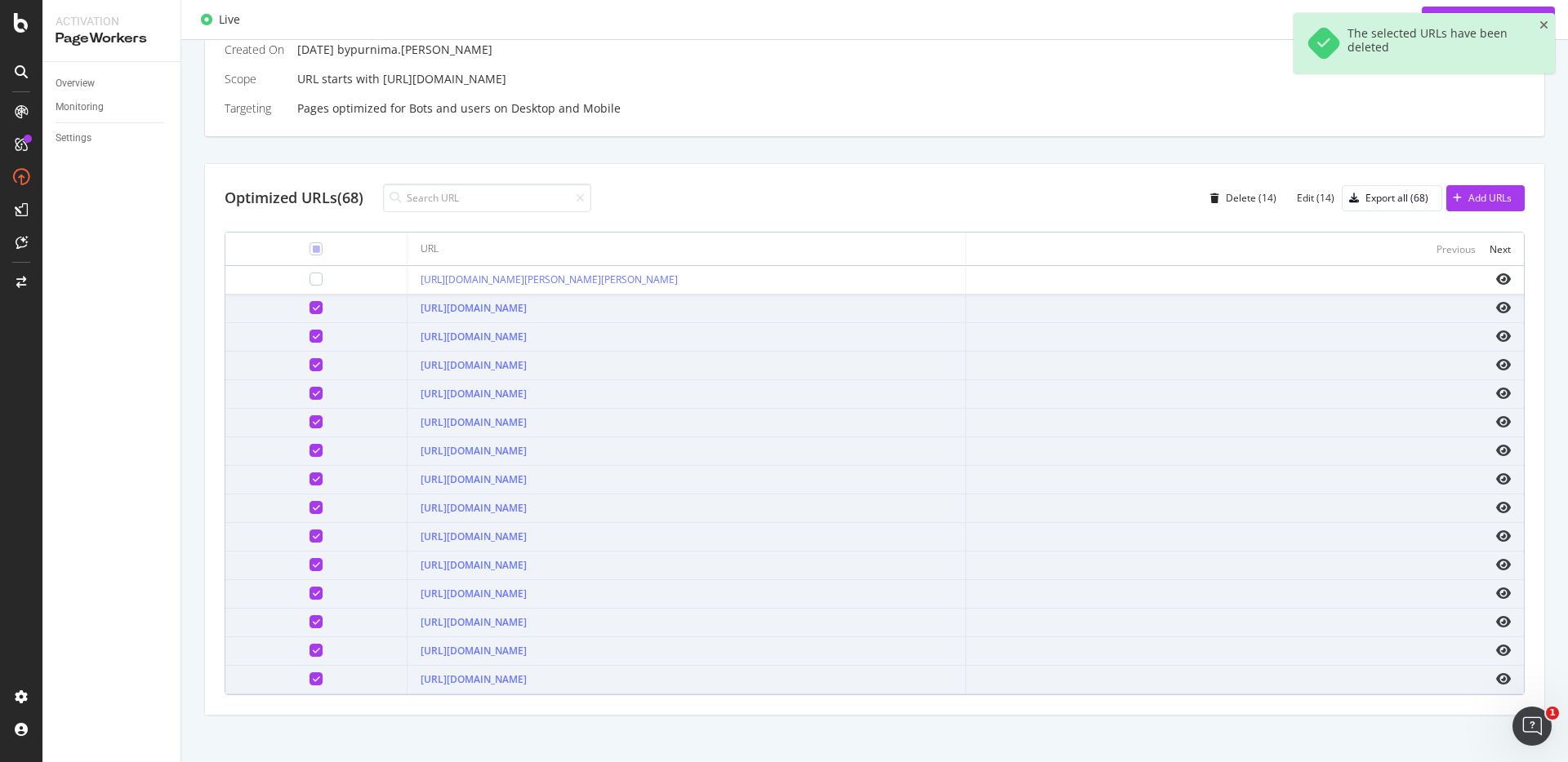
click at [309, 302] on div at bounding box center [315, 307] width 13 height 13
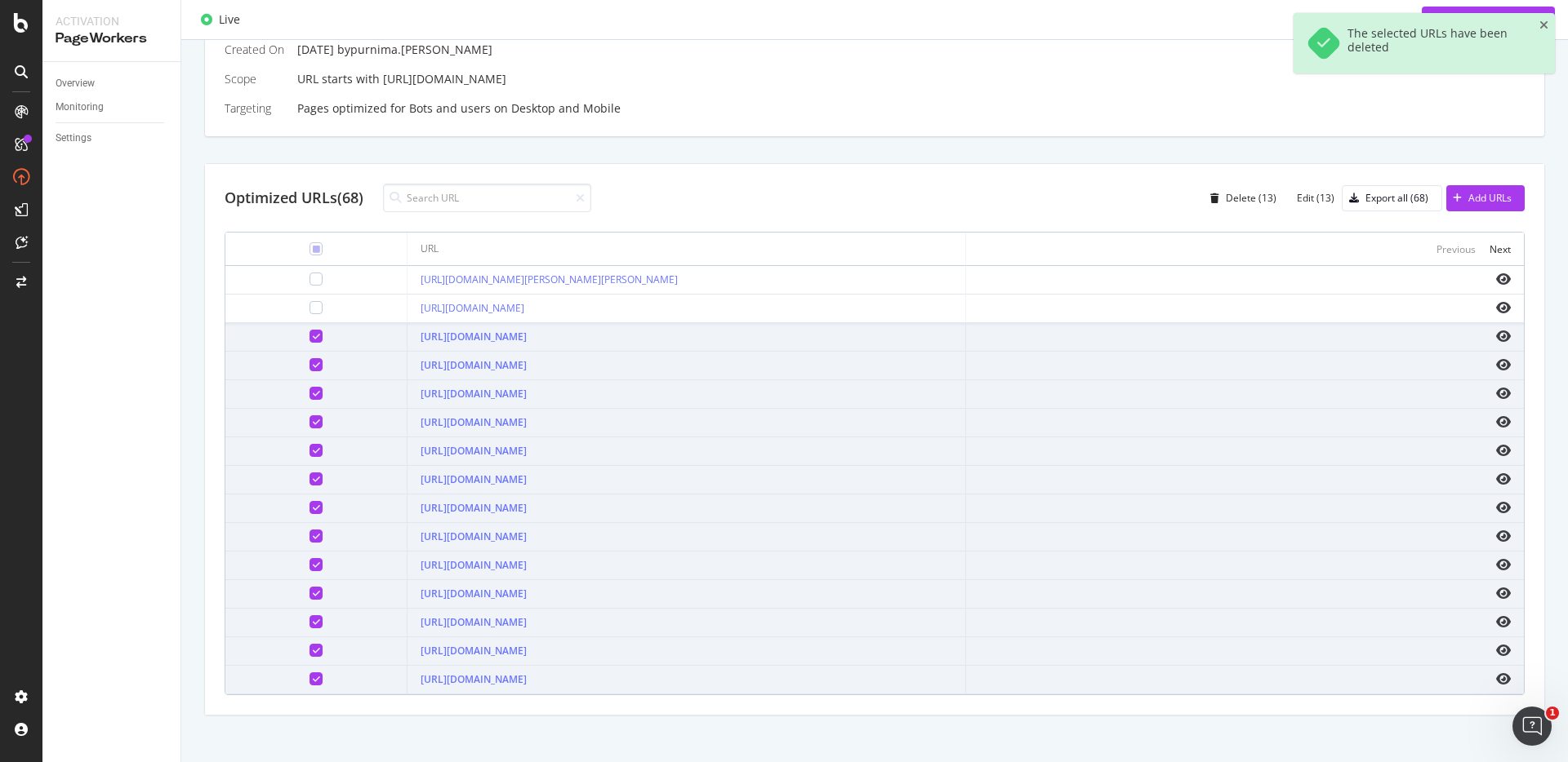
click at [312, 333] on icon at bounding box center [315, 336] width 7 height 8
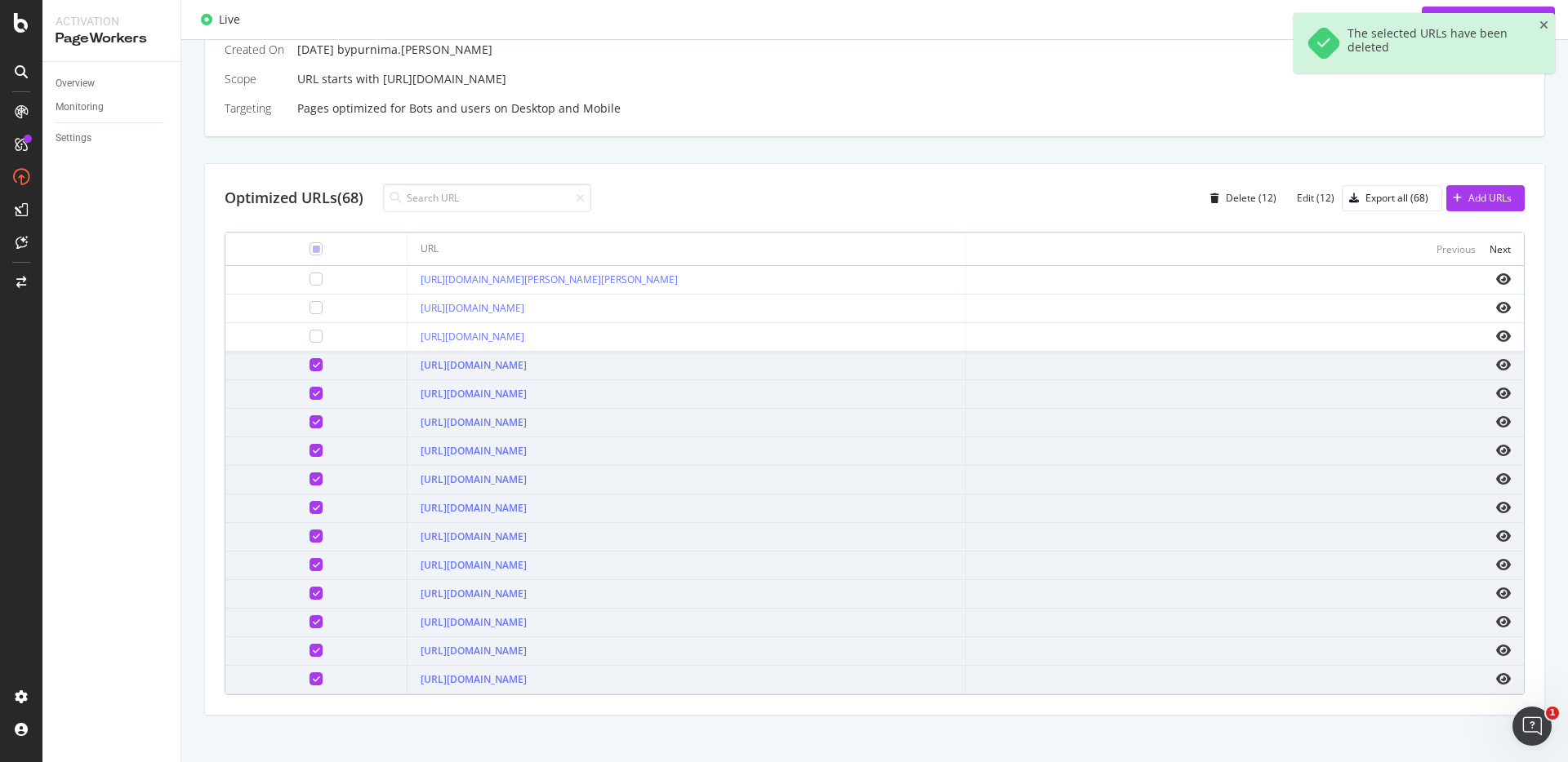
click at [312, 365] on icon at bounding box center [315, 364] width 7 height 8
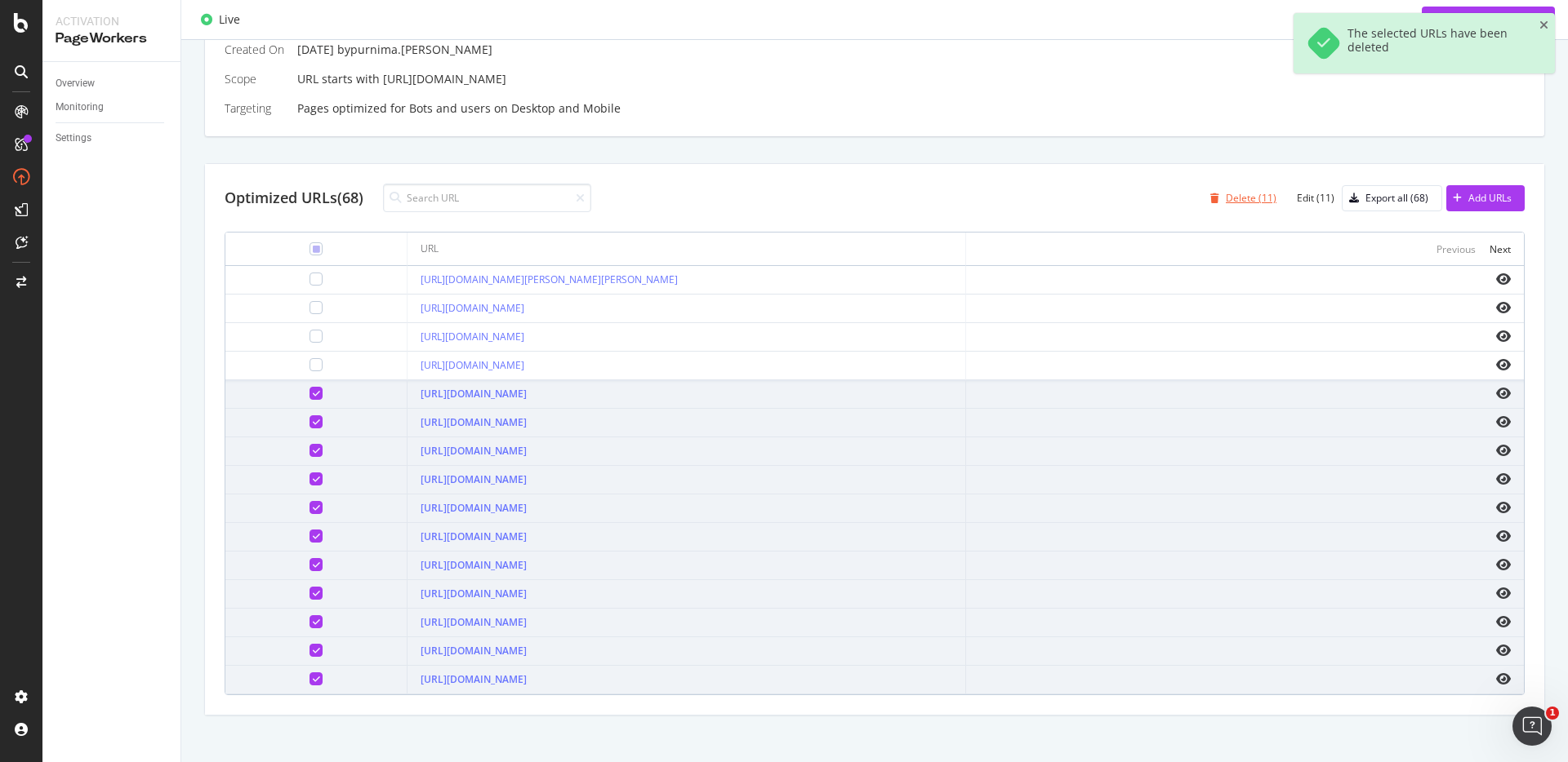
click at [1253, 198] on div "Delete (11)" at bounding box center [1250, 198] width 50 height 14
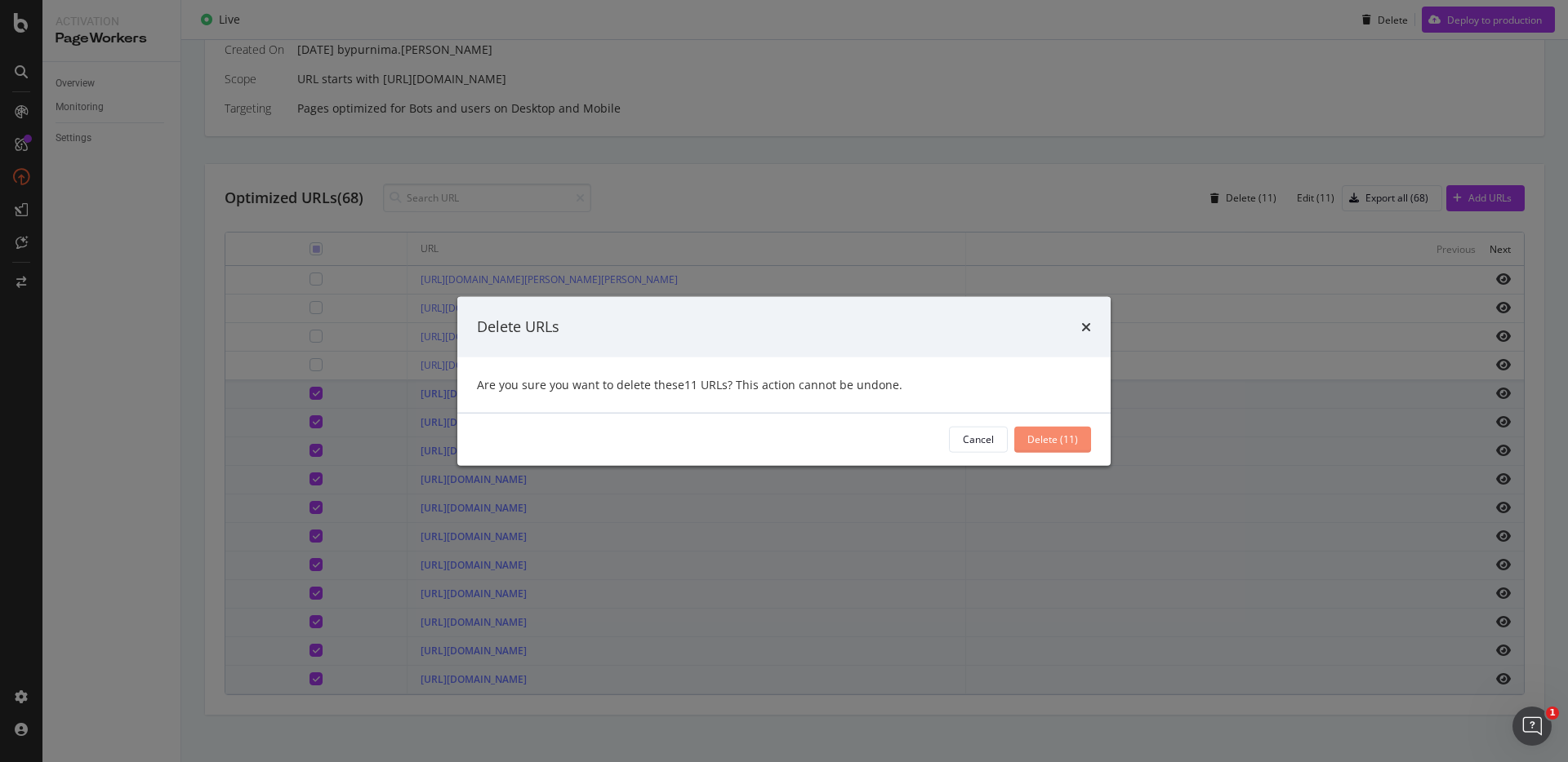
click at [1075, 441] on div "Delete (11)" at bounding box center [1052, 439] width 50 height 14
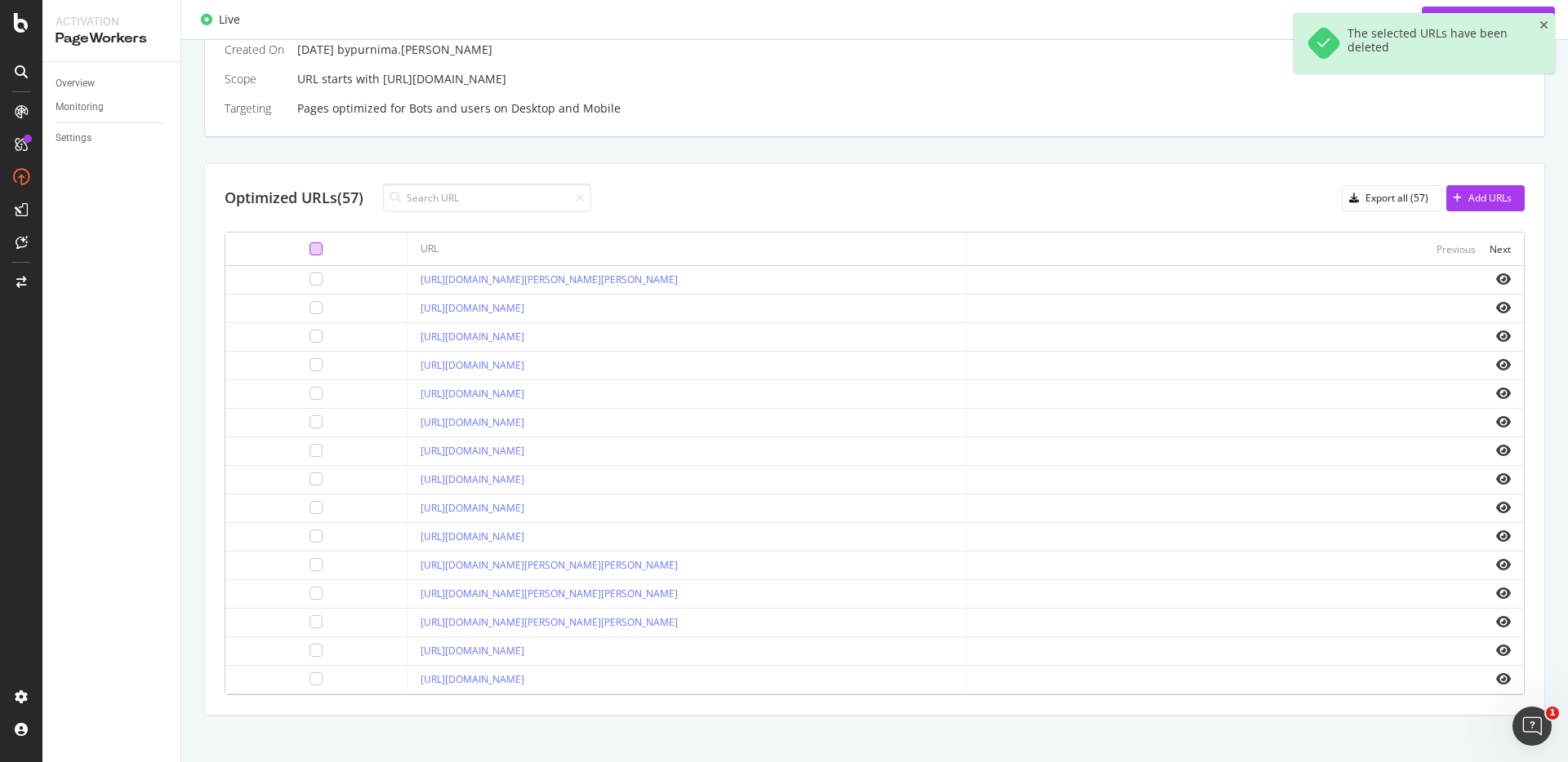
click at [309, 246] on div at bounding box center [315, 248] width 13 height 13
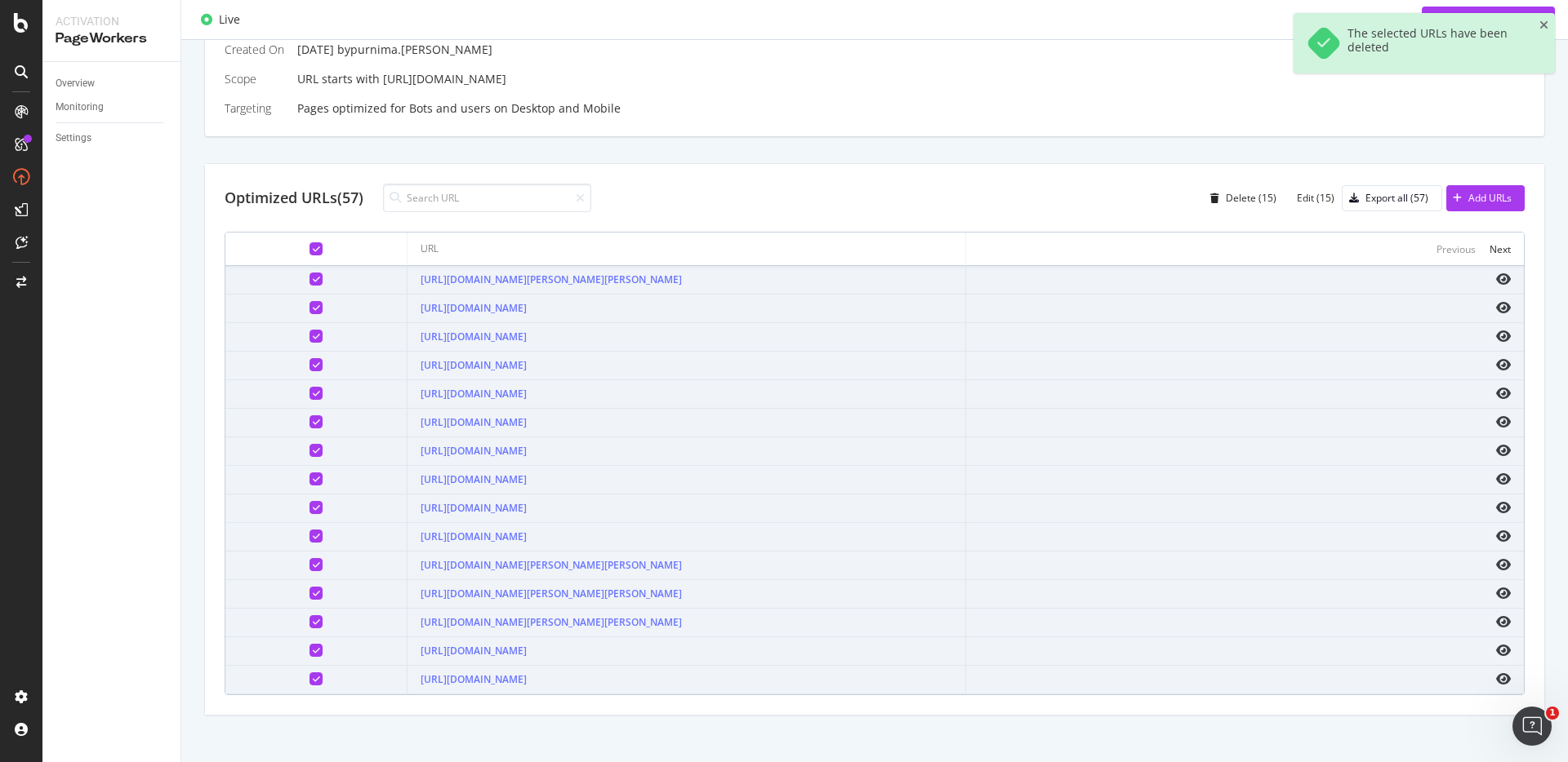
click at [309, 277] on div at bounding box center [315, 279] width 13 height 13
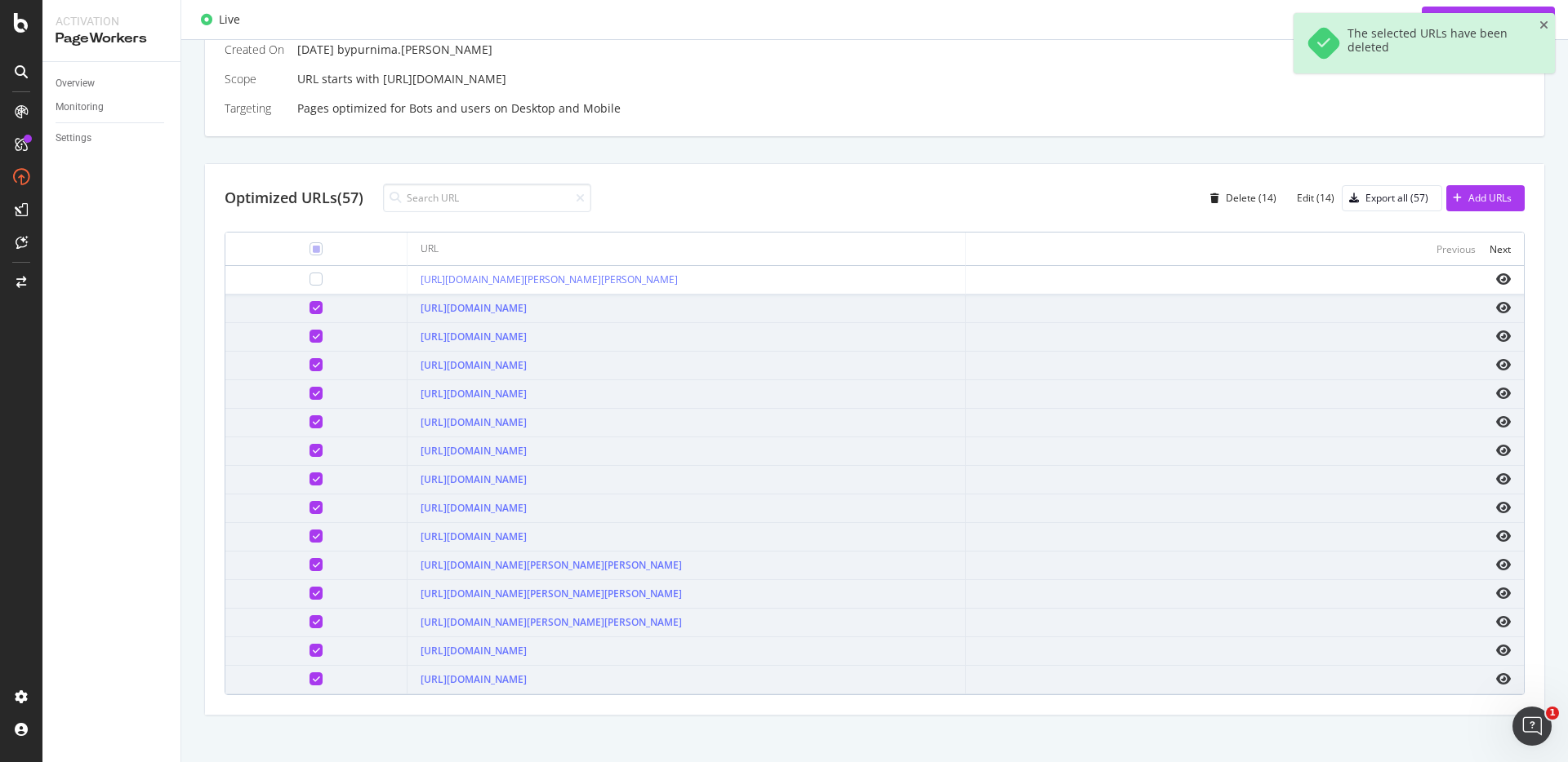
click at [309, 304] on div at bounding box center [315, 307] width 13 height 13
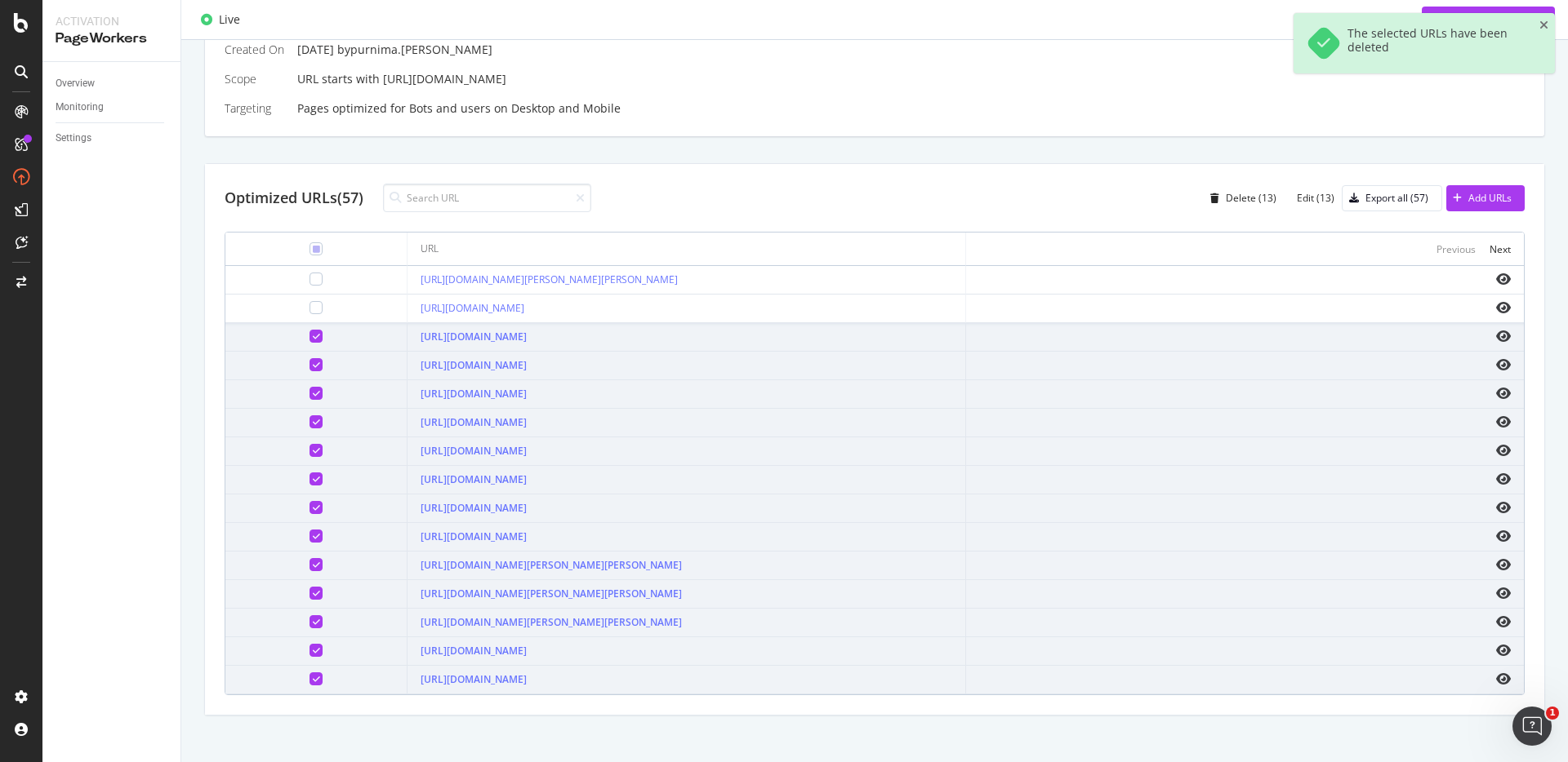
click at [309, 342] on div at bounding box center [315, 336] width 13 height 13
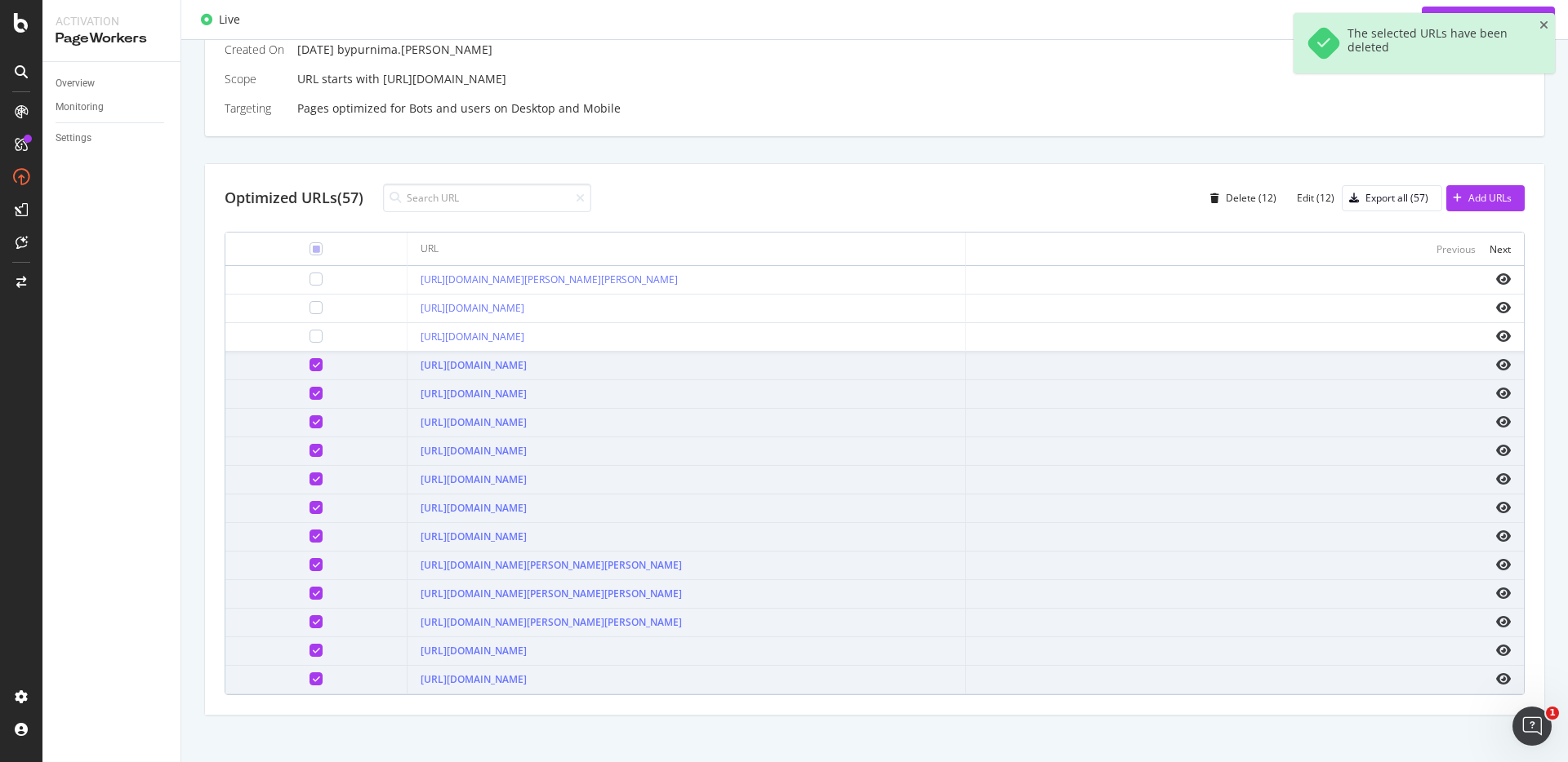
click at [312, 365] on icon at bounding box center [315, 364] width 7 height 8
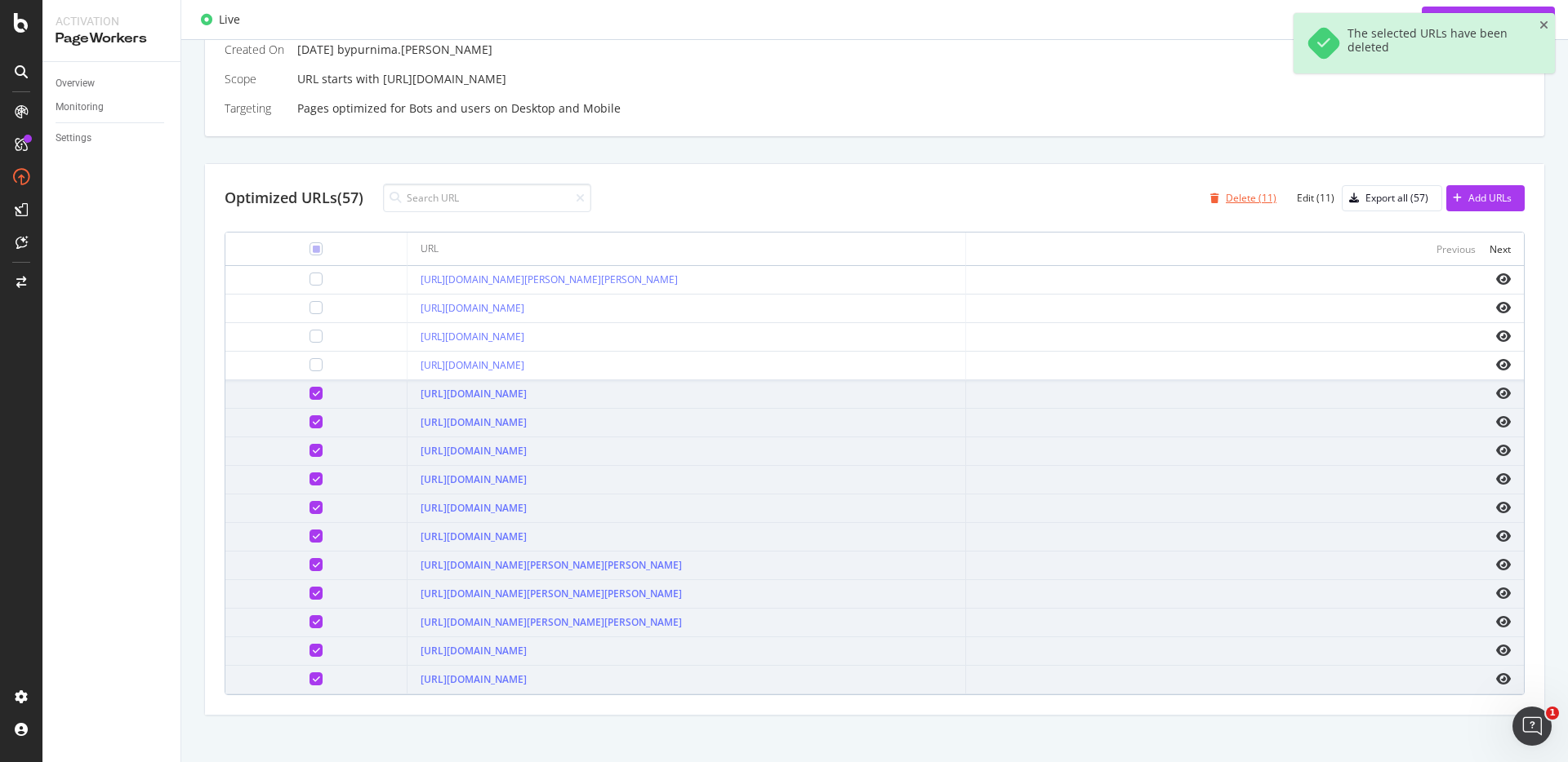
click at [1248, 193] on div "Delete (11)" at bounding box center [1250, 198] width 50 height 14
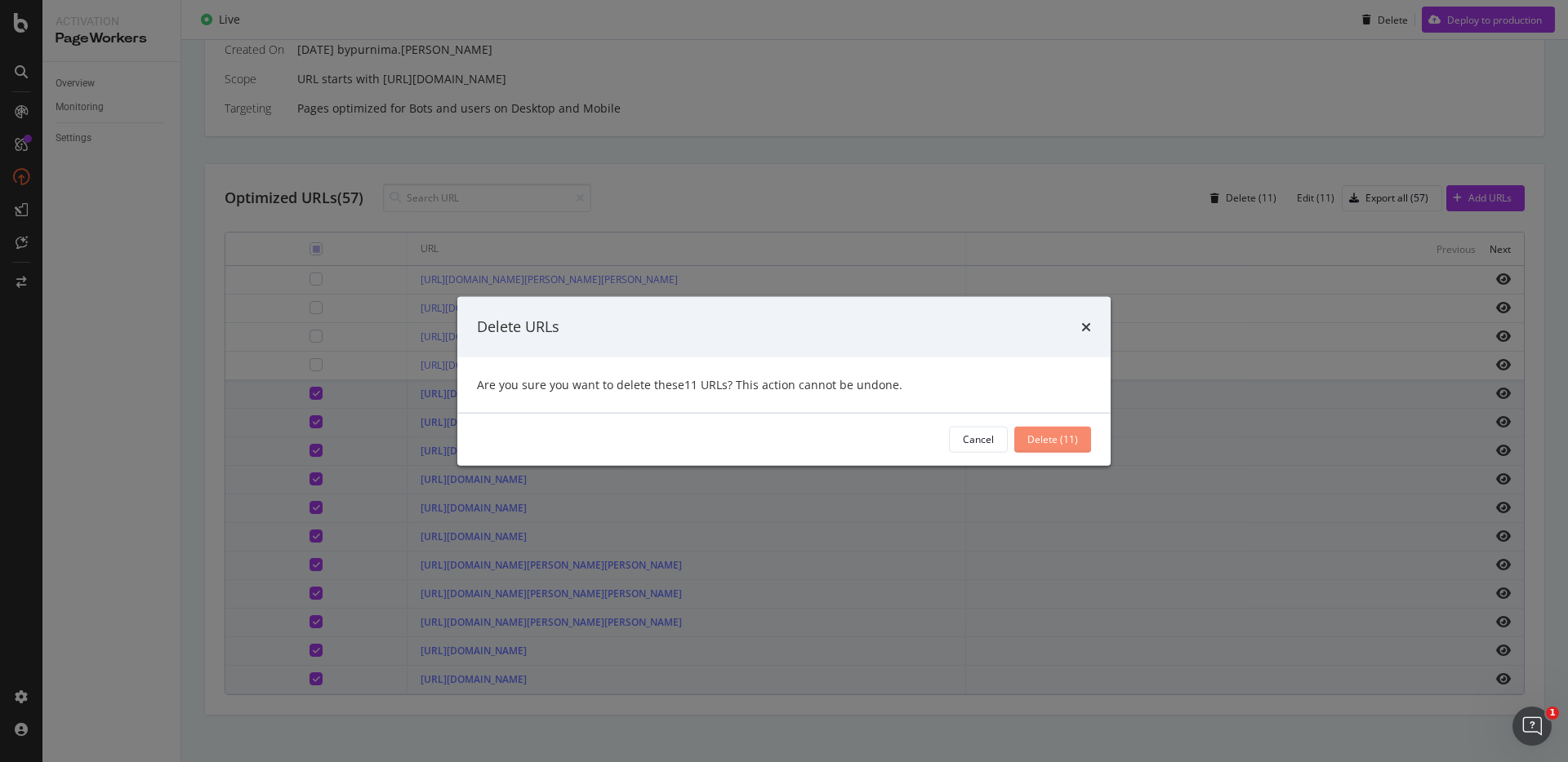
click at [1049, 446] on div "Delete (11)" at bounding box center [1052, 439] width 50 height 14
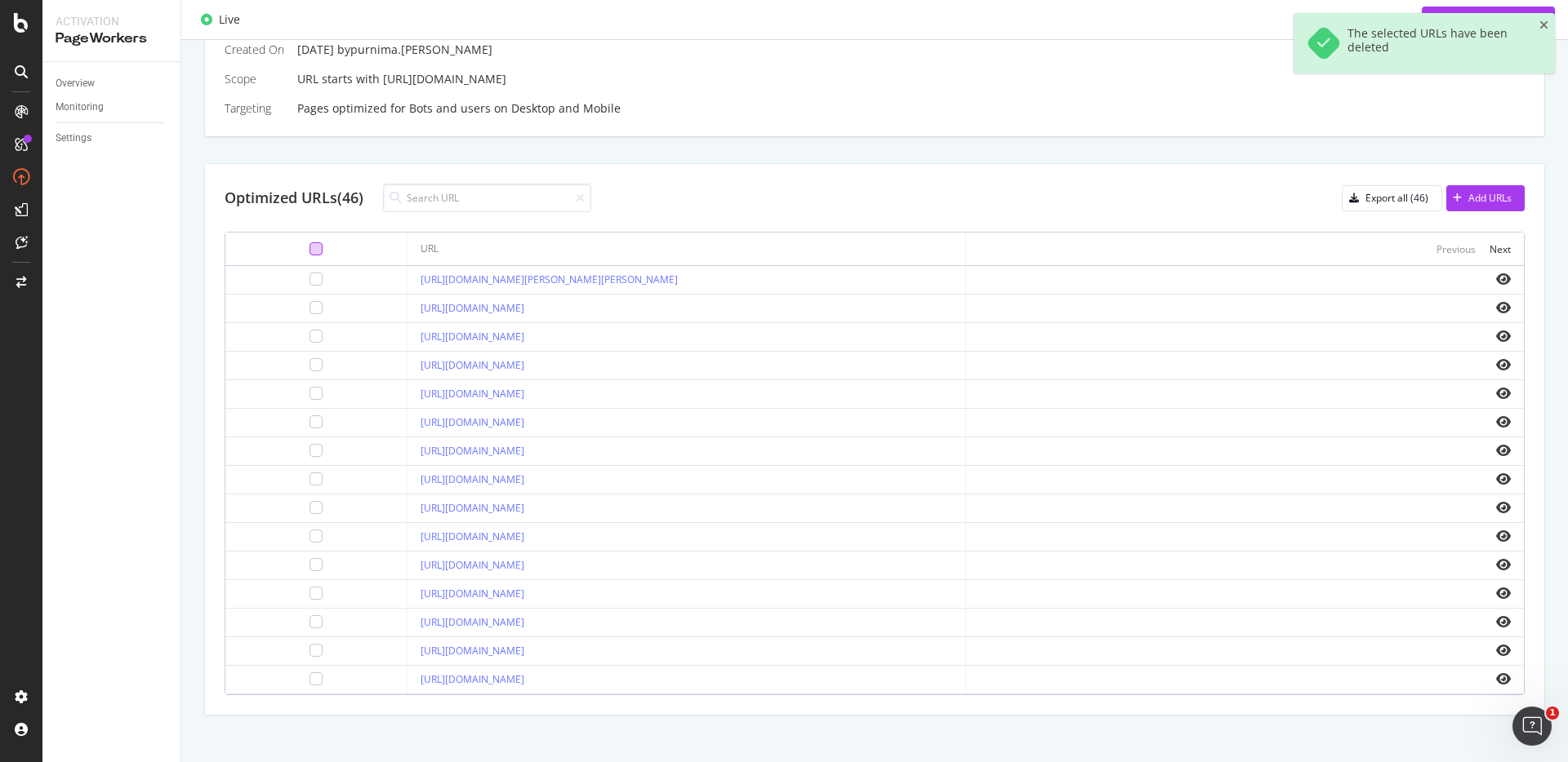
click at [309, 242] on div at bounding box center [315, 248] width 13 height 13
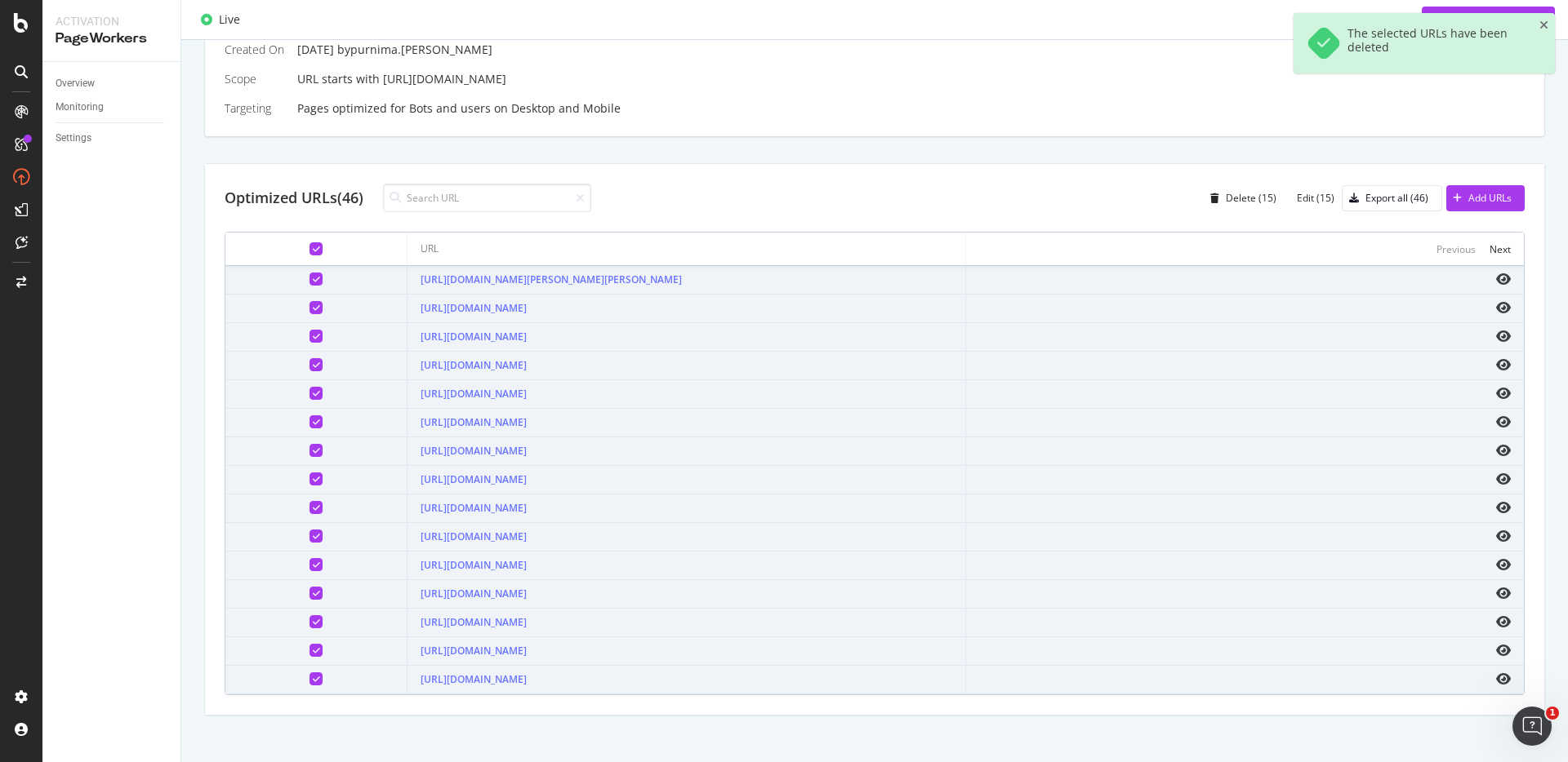
click at [312, 277] on icon at bounding box center [315, 279] width 7 height 8
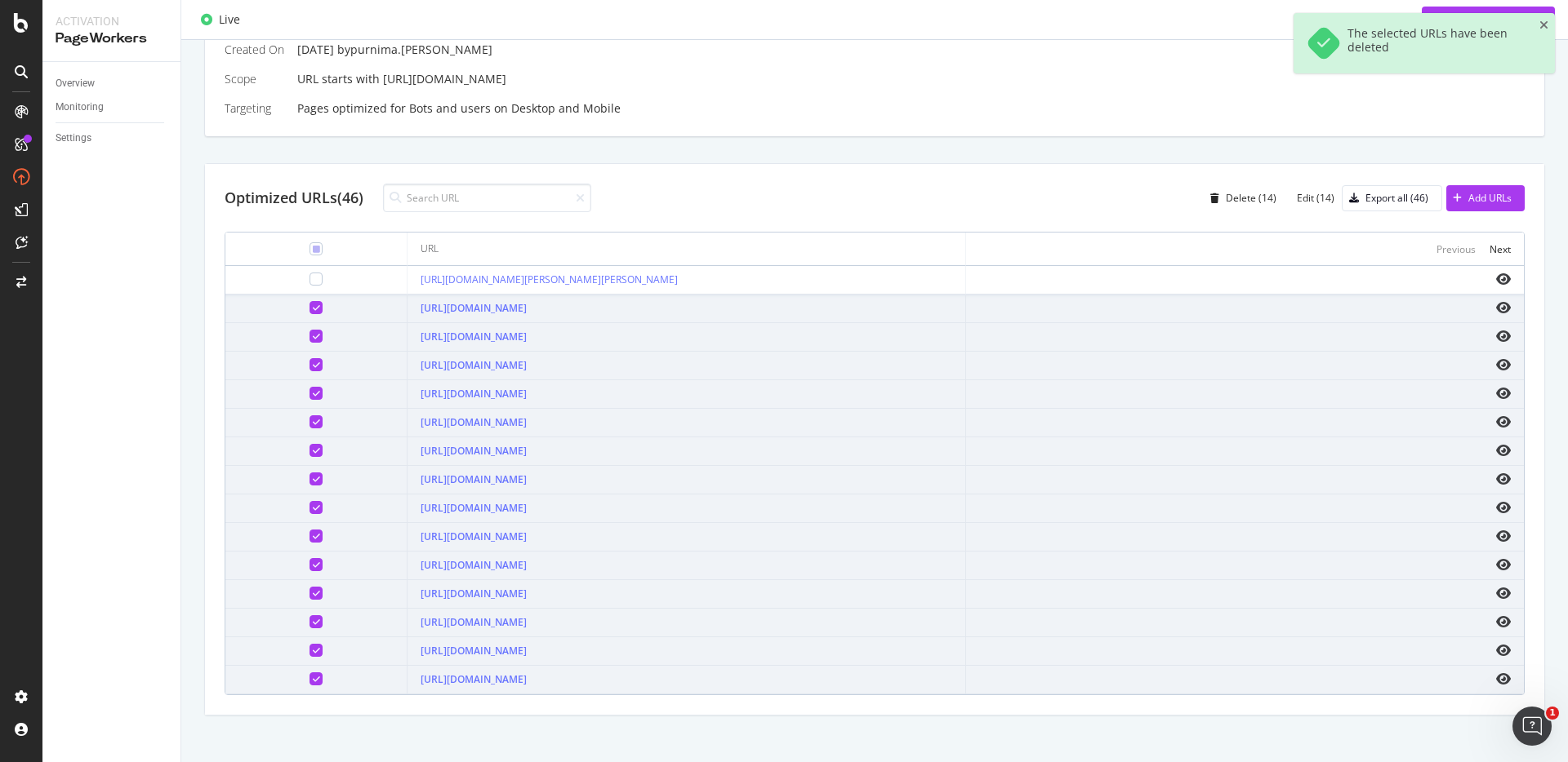
click at [312, 305] on icon at bounding box center [315, 307] width 7 height 8
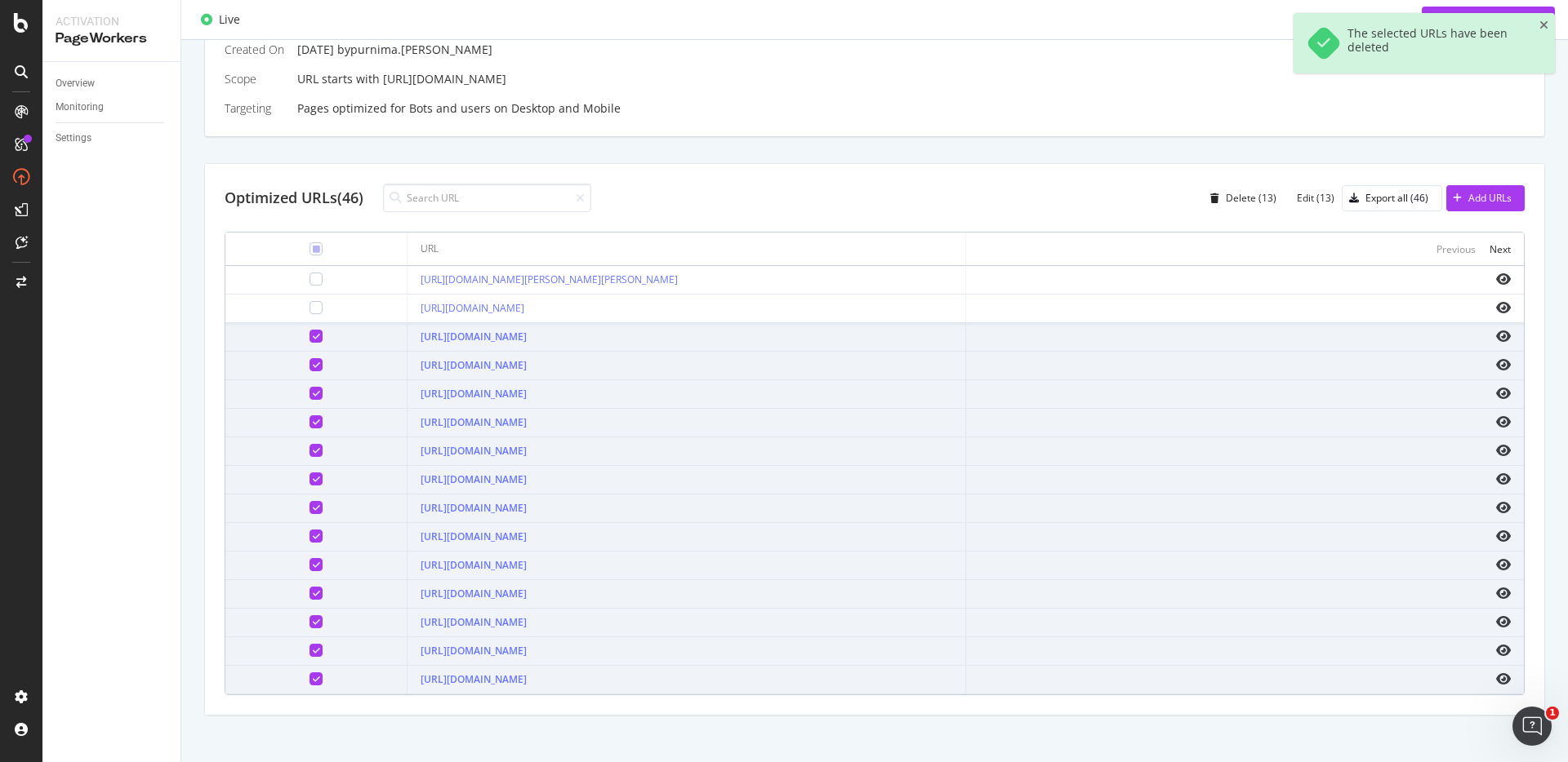
click at [312, 340] on icon at bounding box center [315, 336] width 7 height 8
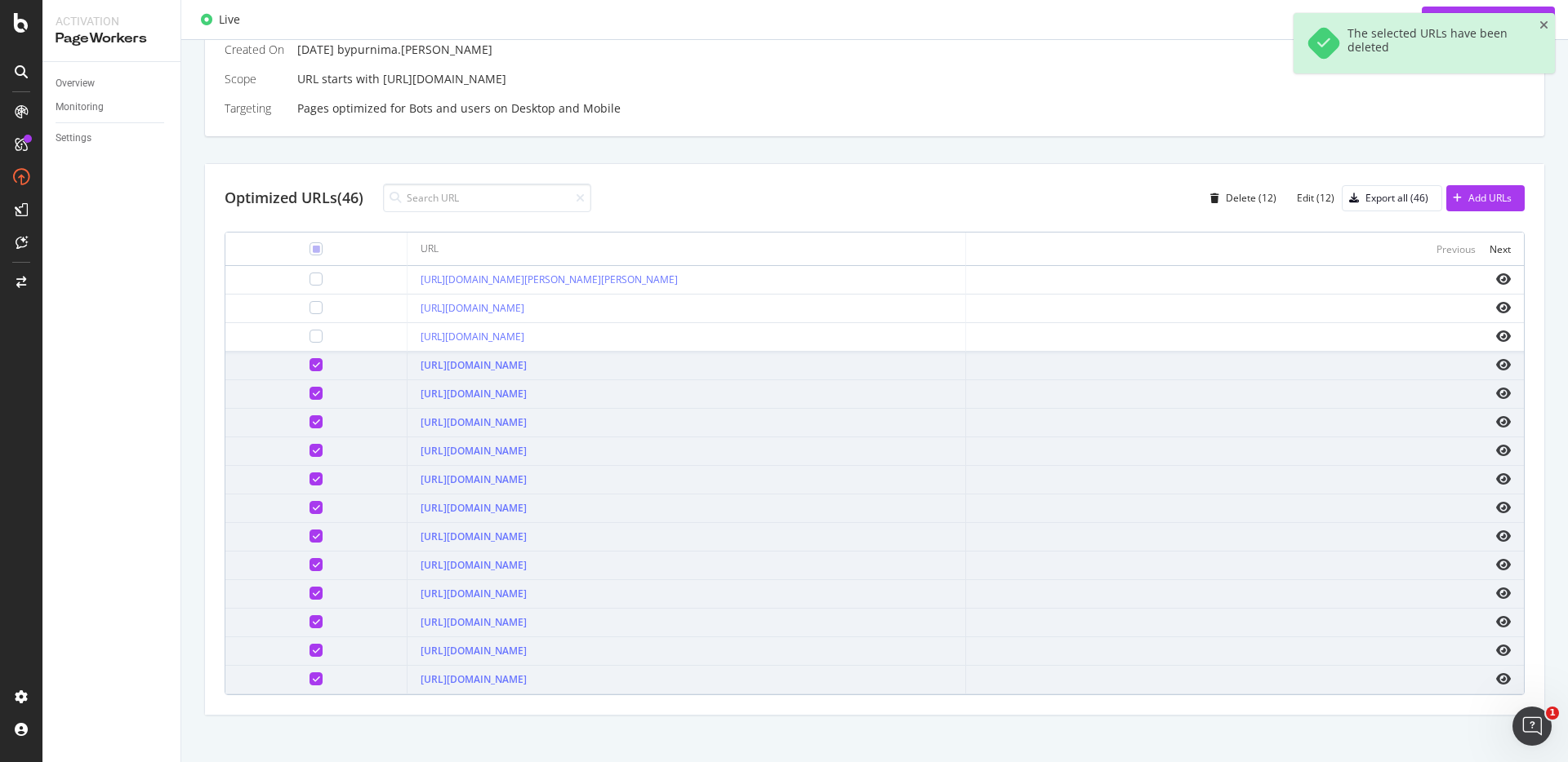
click at [312, 367] on icon at bounding box center [315, 364] width 7 height 8
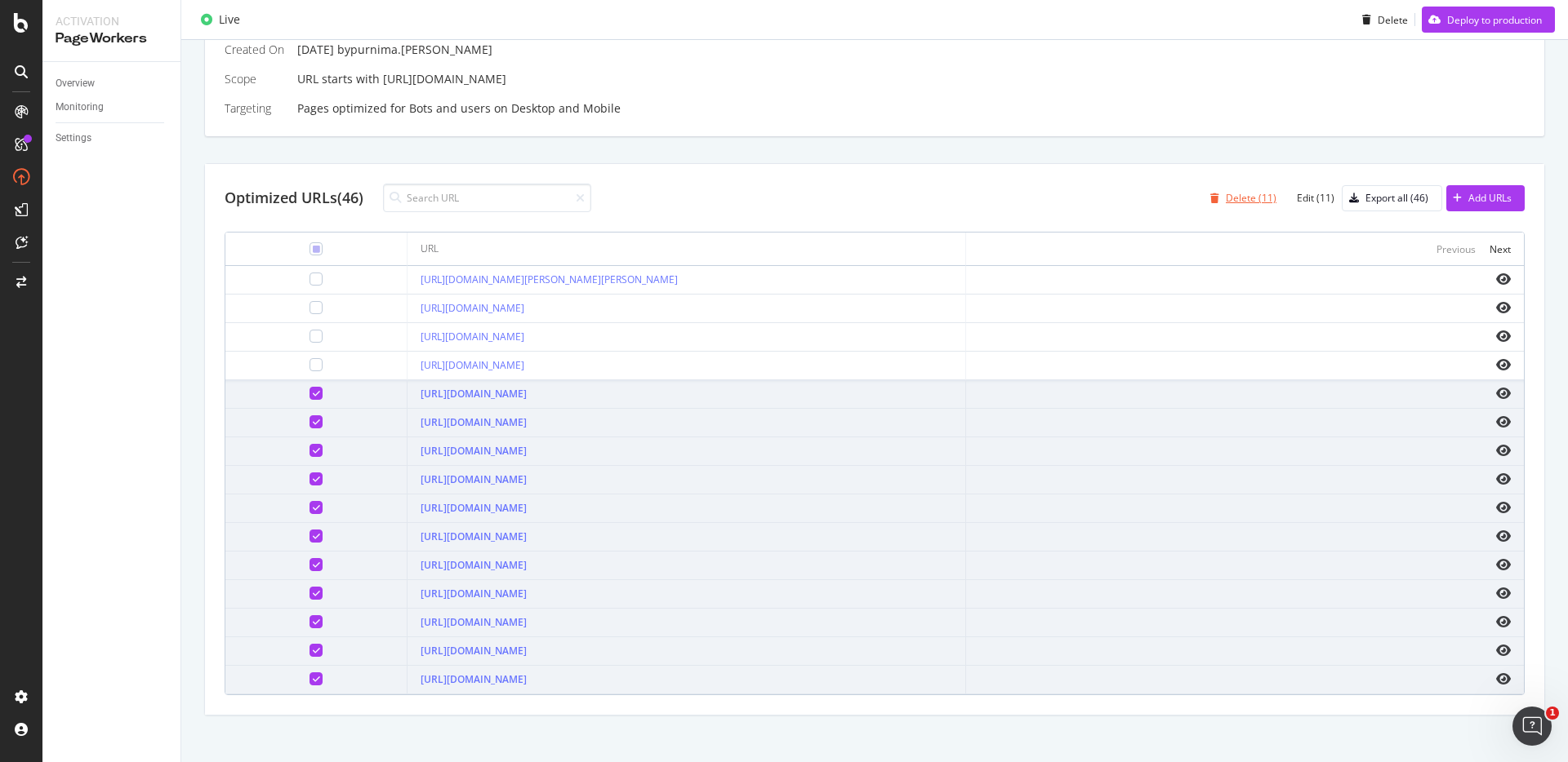
click at [1252, 204] on div "Delete (11)" at bounding box center [1250, 198] width 50 height 14
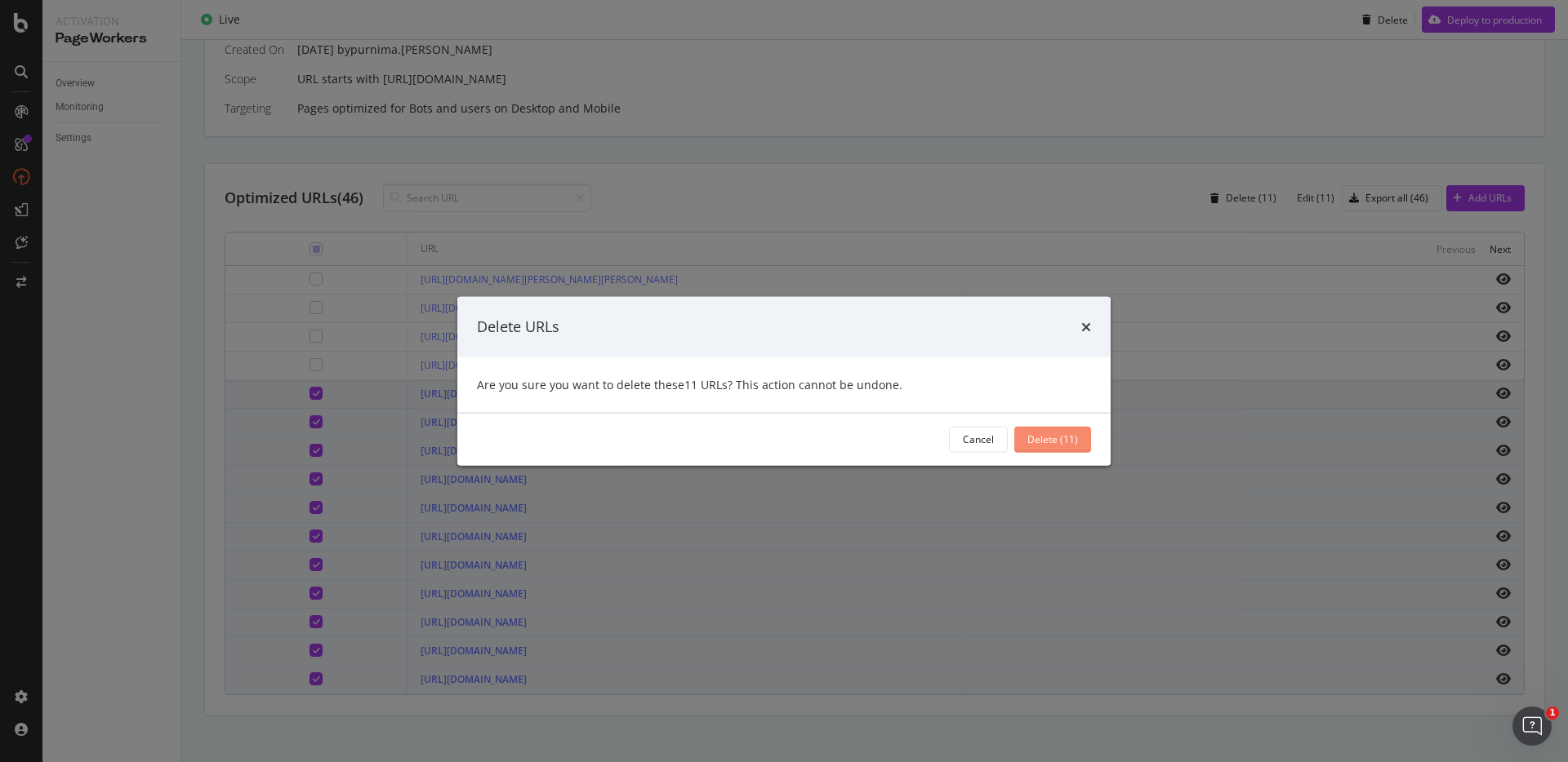
click at [1051, 439] on div "Delete (11)" at bounding box center [1052, 439] width 50 height 14
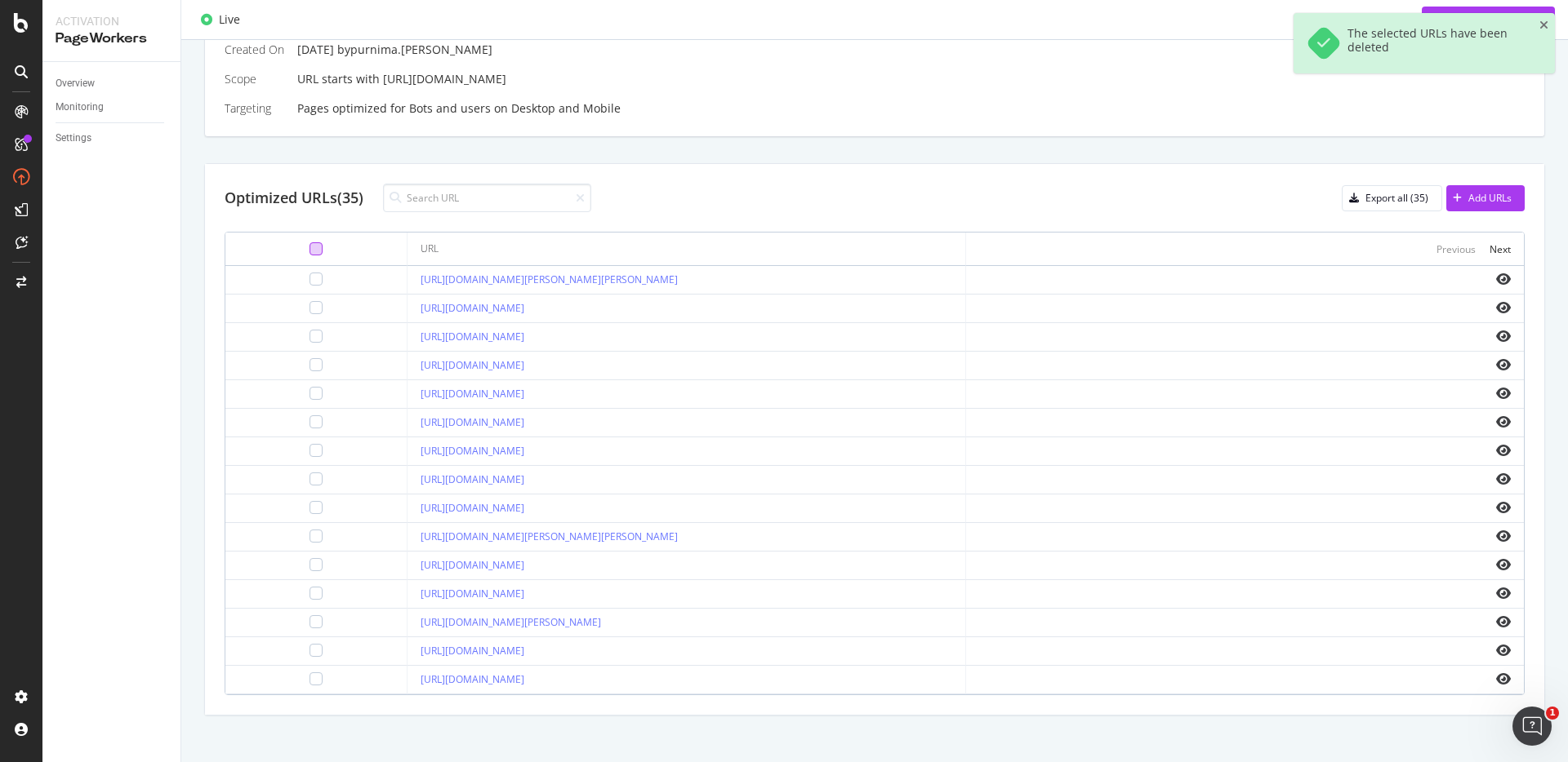
click at [309, 249] on div at bounding box center [315, 248] width 13 height 13
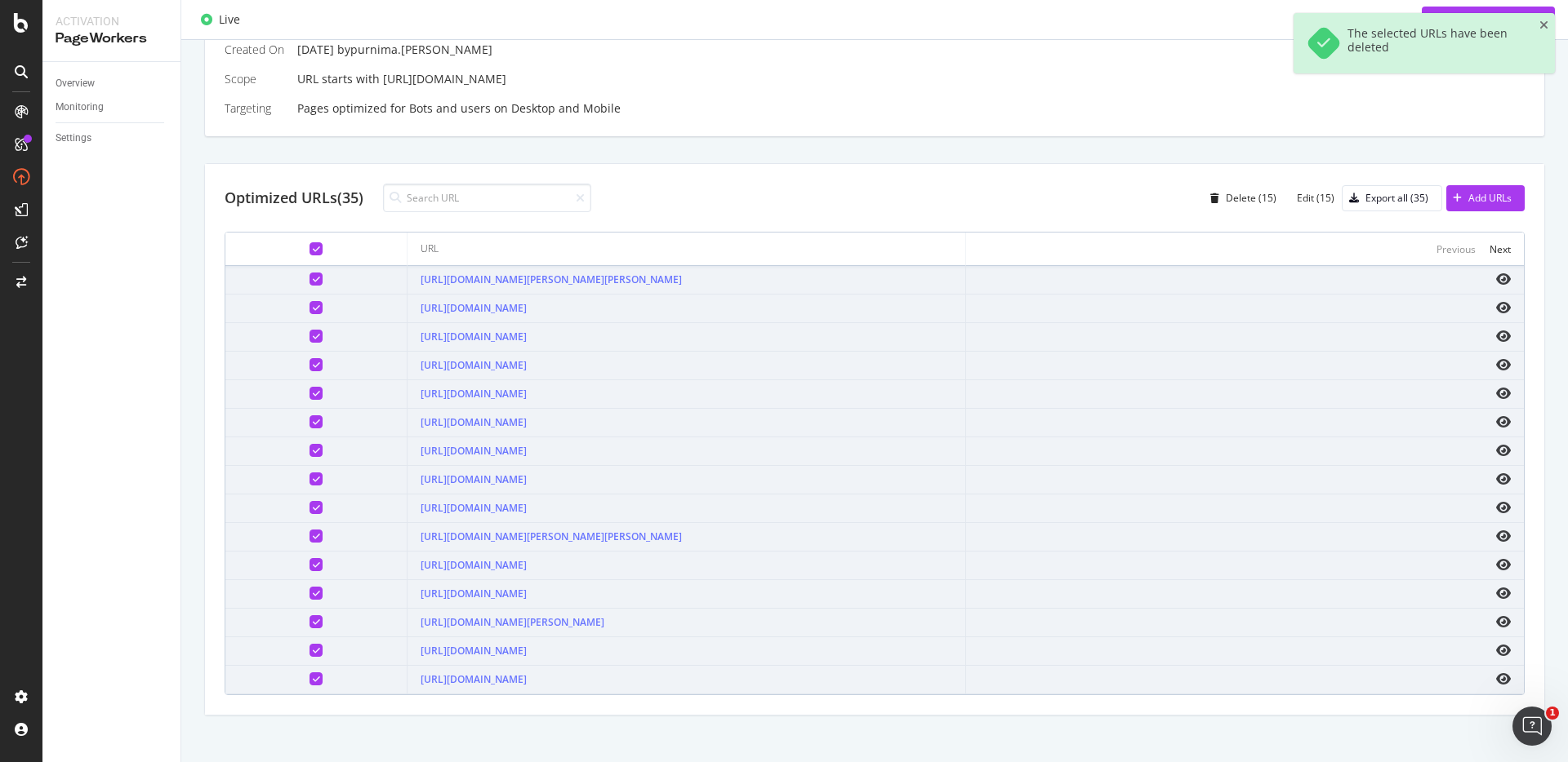
click at [312, 279] on icon at bounding box center [315, 279] width 7 height 8
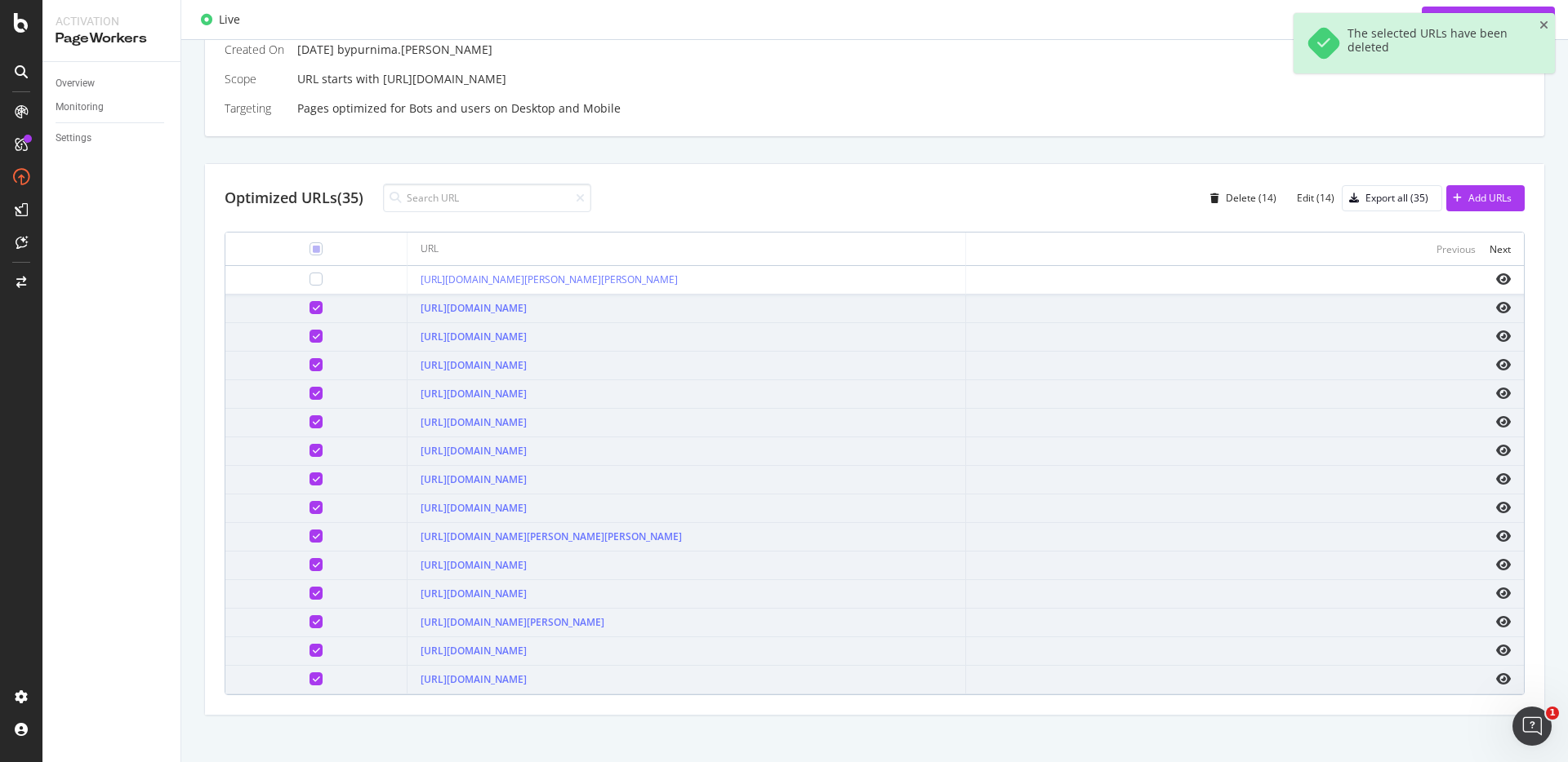
click at [312, 304] on icon at bounding box center [315, 307] width 7 height 8
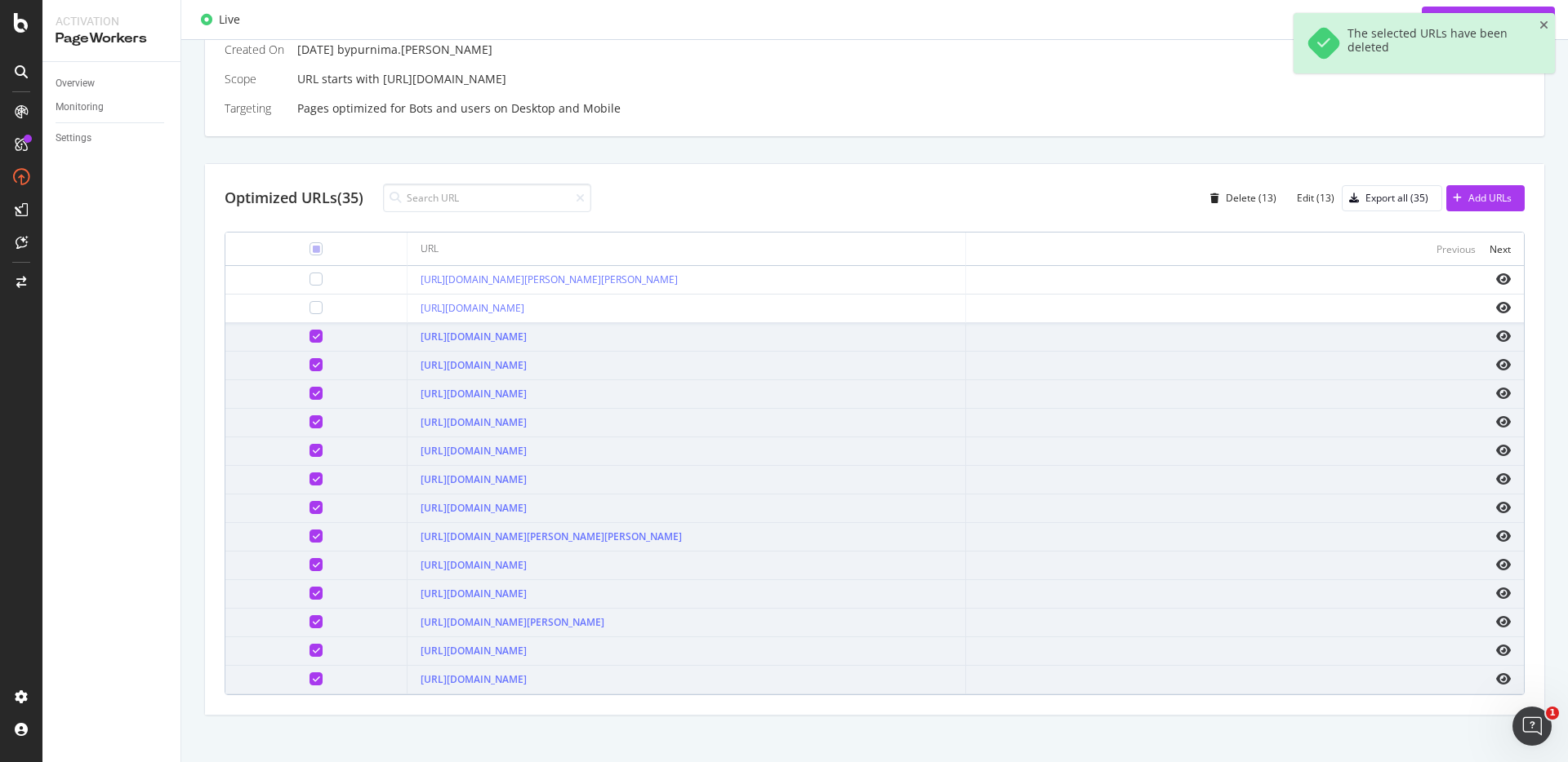
click at [312, 332] on icon at bounding box center [315, 336] width 7 height 8
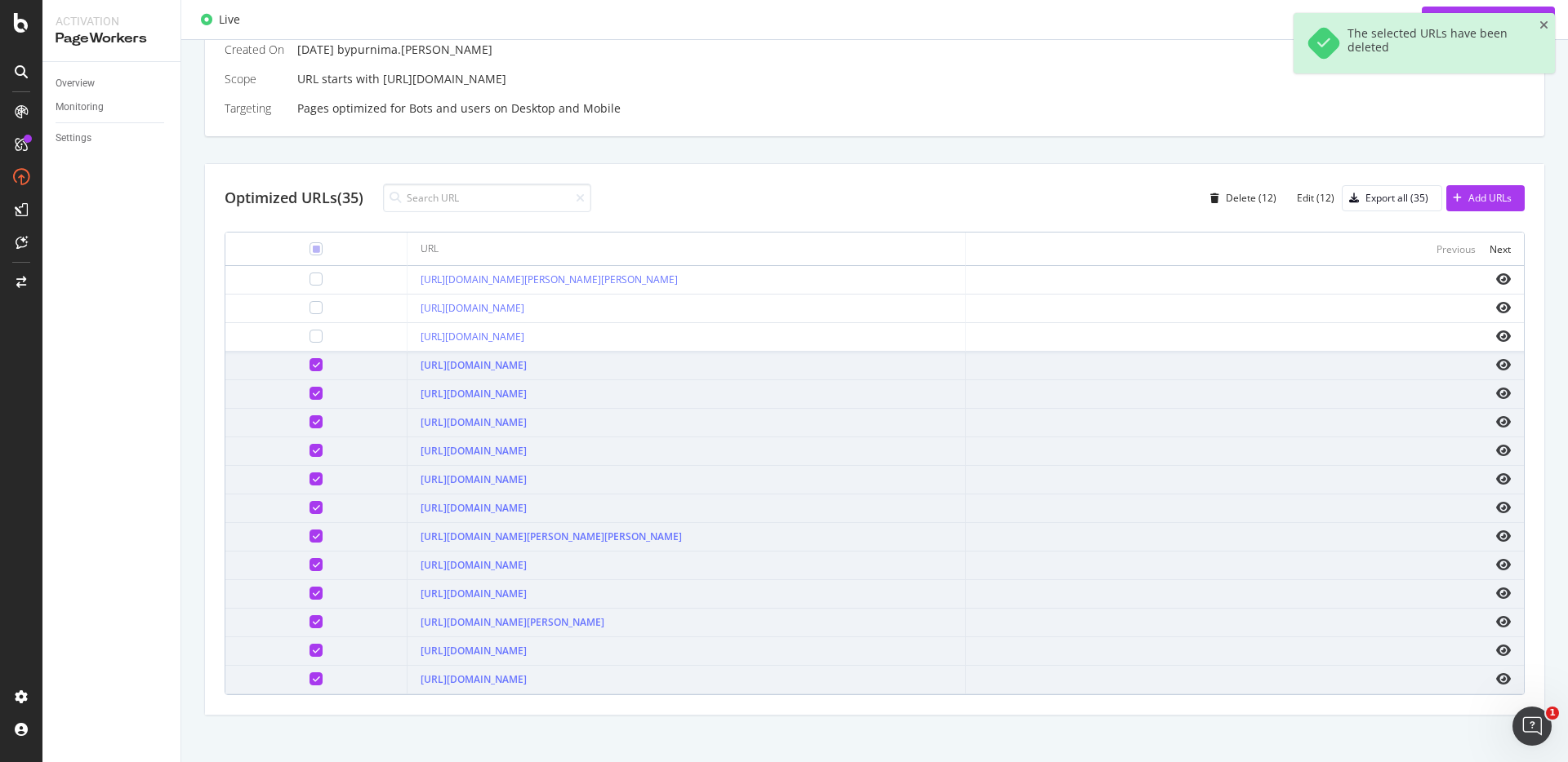
click at [309, 358] on div at bounding box center [315, 364] width 13 height 13
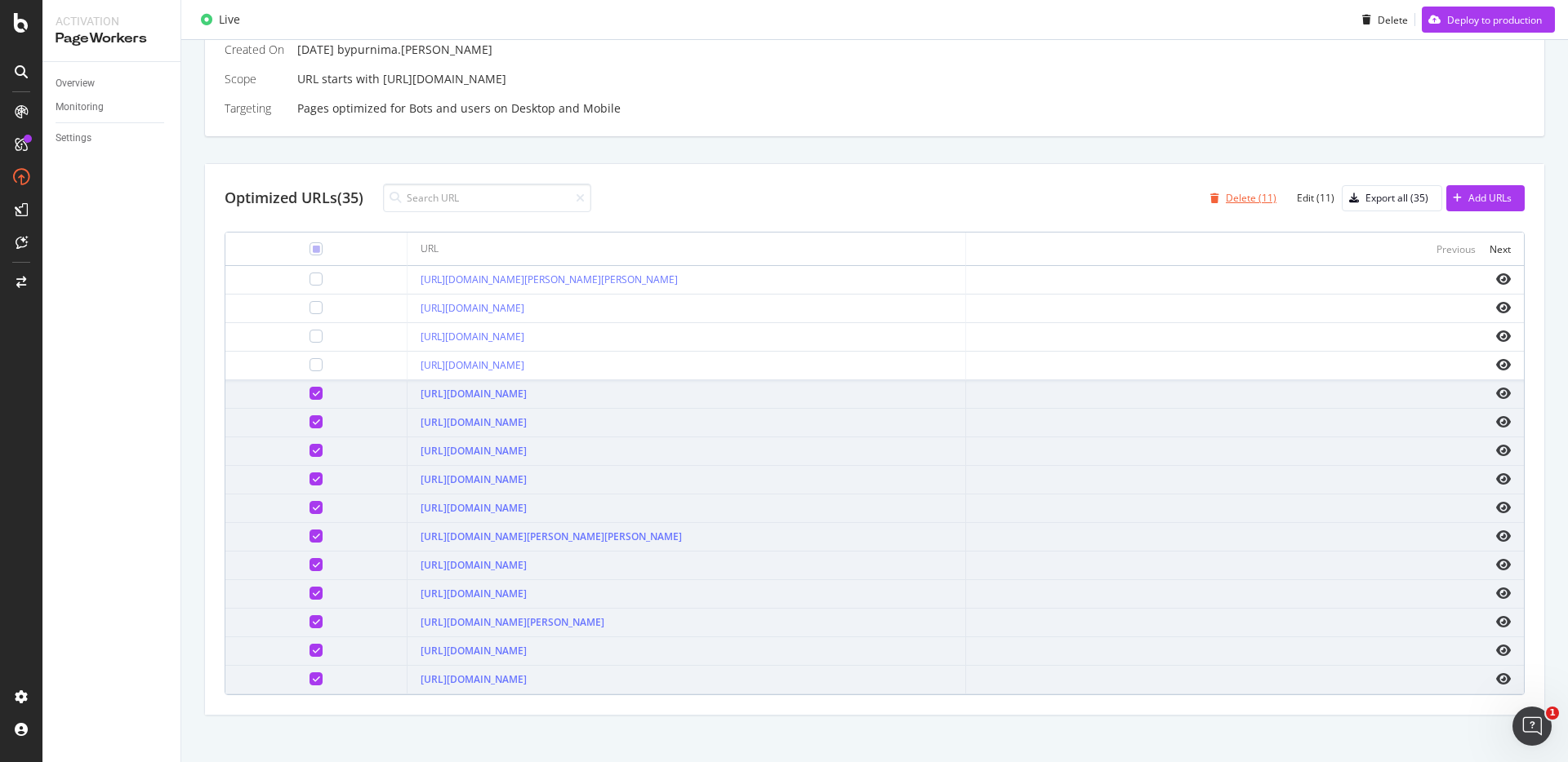
click at [1246, 199] on div "Delete (11)" at bounding box center [1250, 198] width 50 height 14
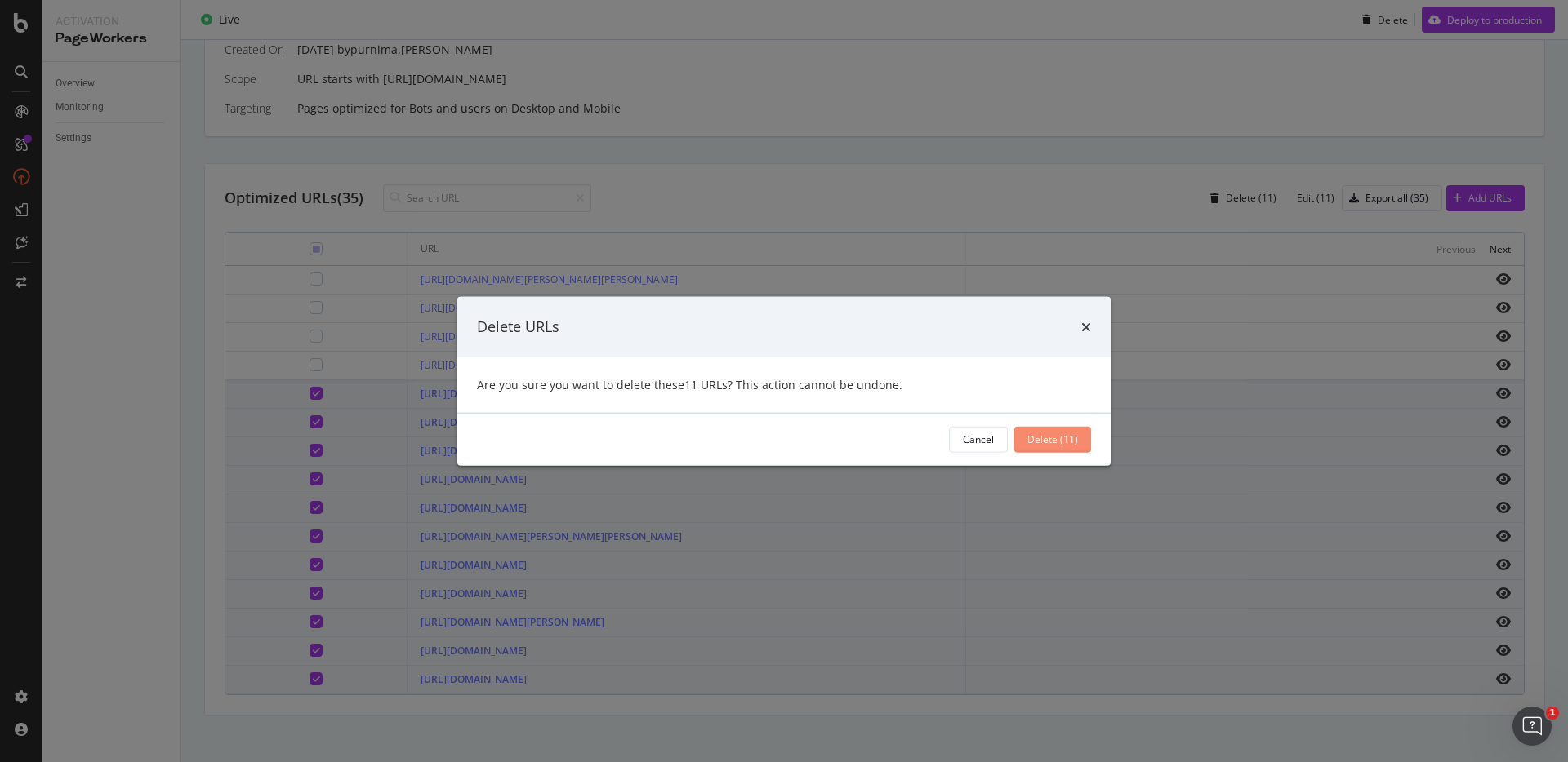
click at [1068, 433] on div "Delete (11)" at bounding box center [1052, 439] width 50 height 14
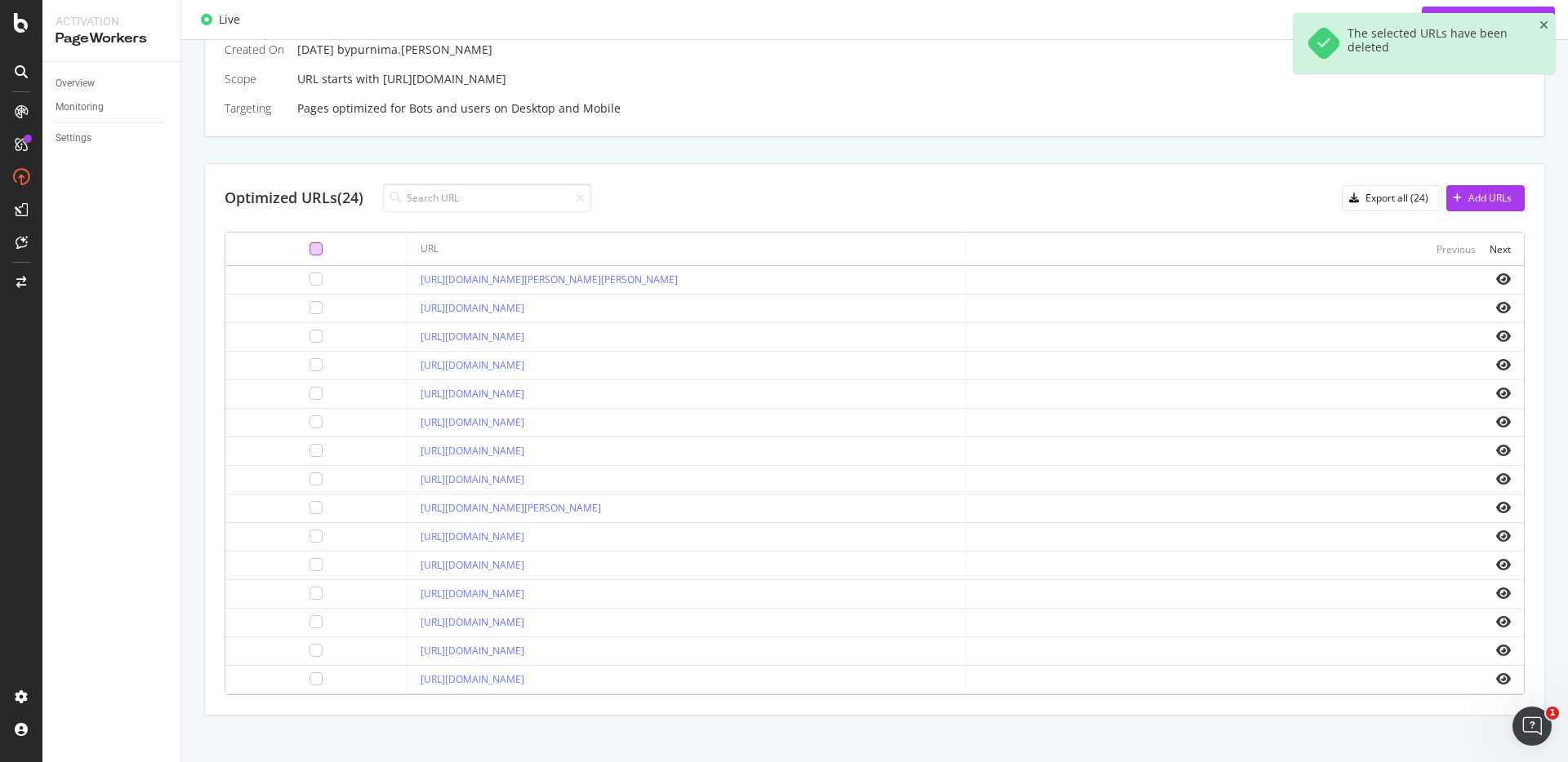
click at [309, 255] on div at bounding box center [315, 248] width 13 height 13
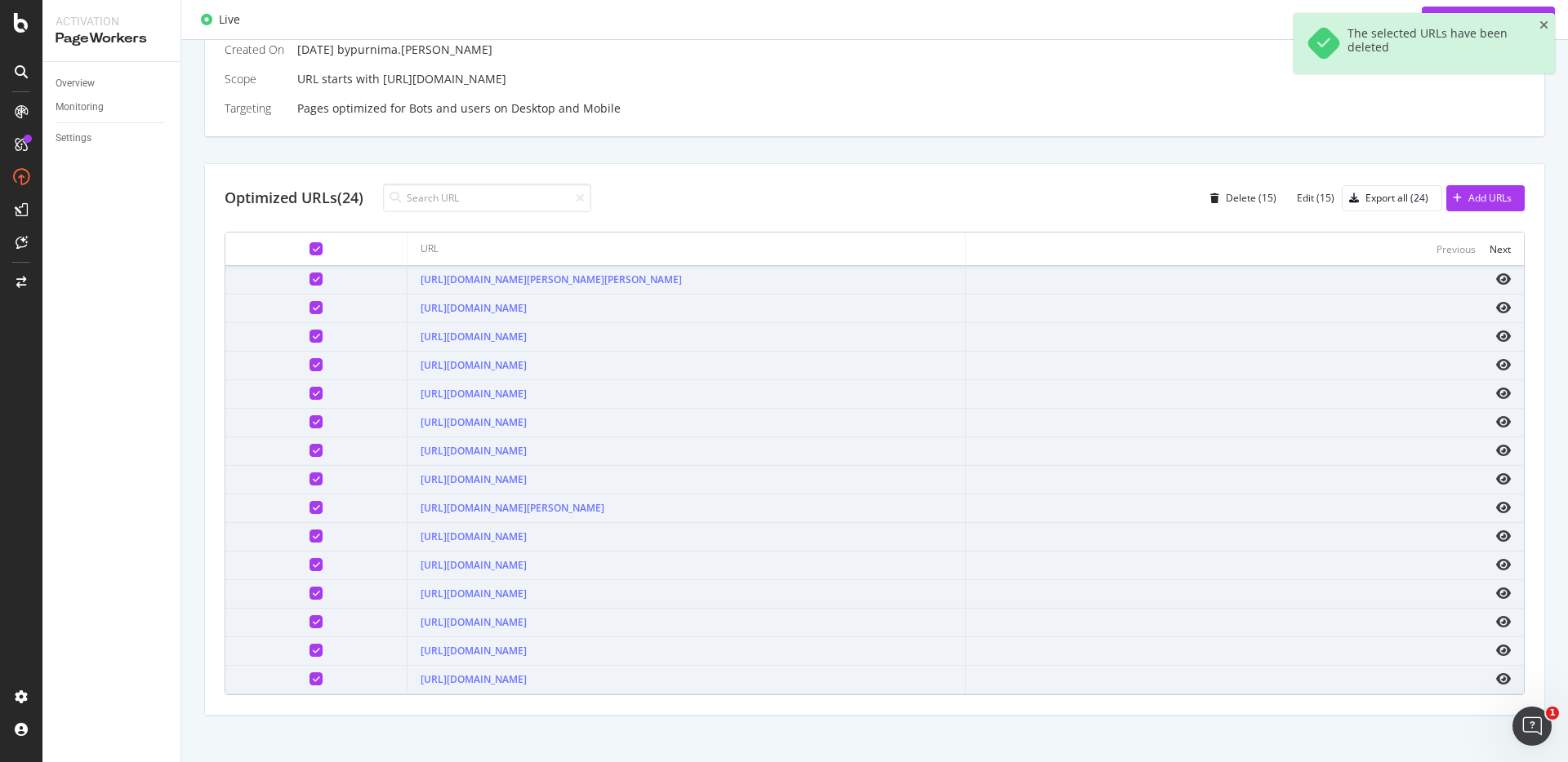
click at [289, 288] on td at bounding box center [316, 280] width 182 height 29
click at [312, 283] on icon at bounding box center [315, 279] width 7 height 8
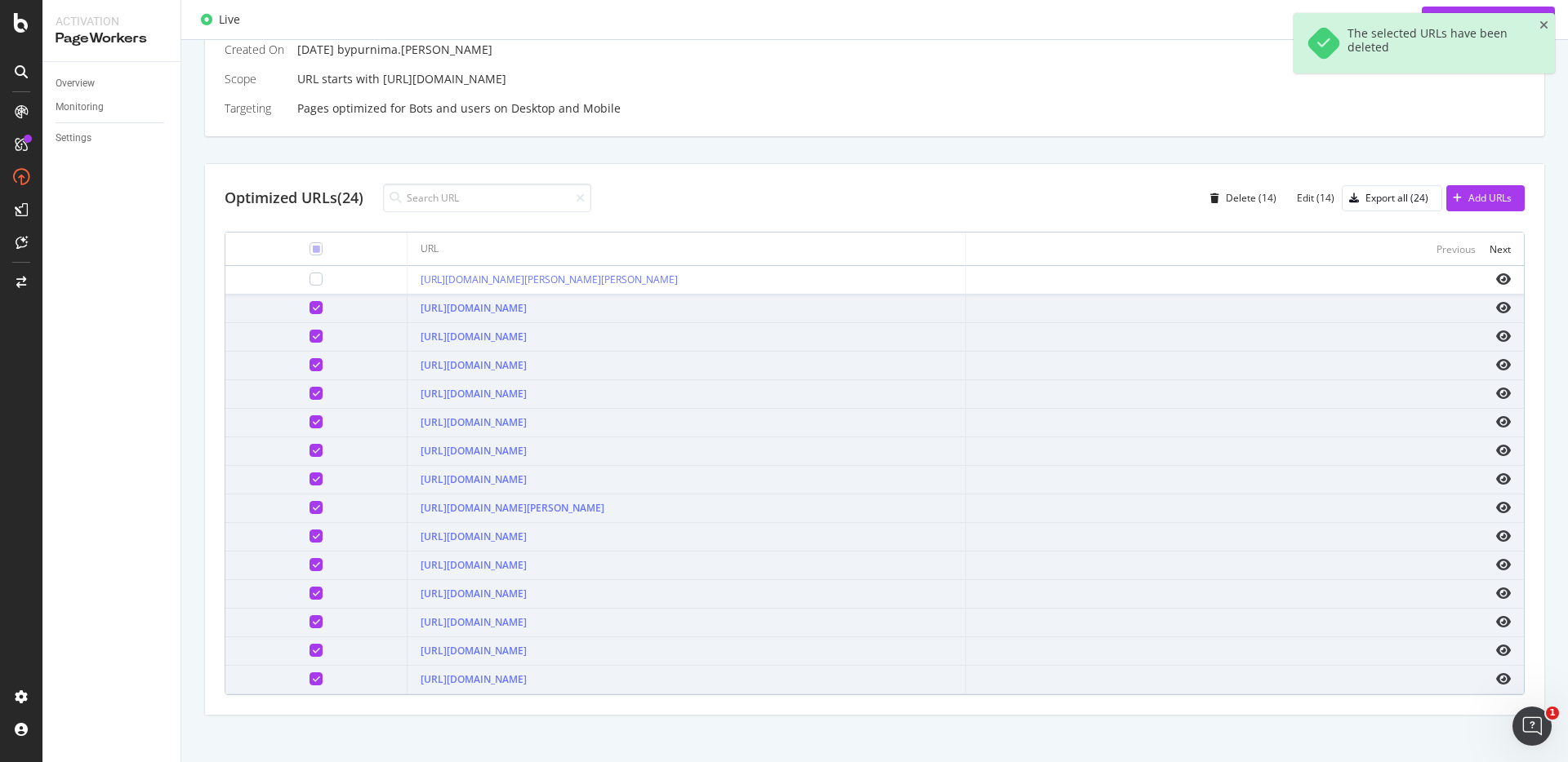
click at [309, 301] on div at bounding box center [315, 307] width 13 height 13
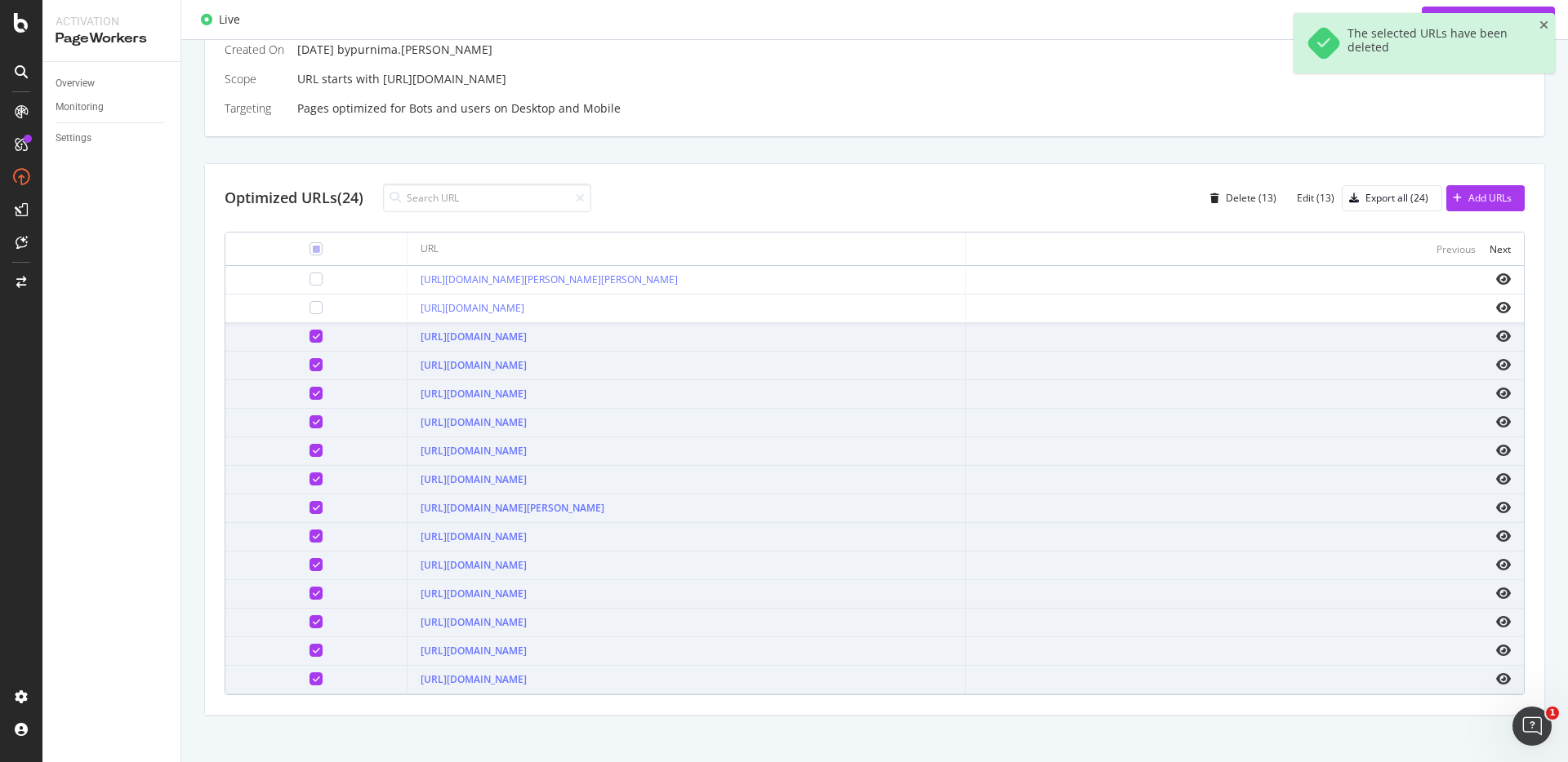
click at [309, 330] on div at bounding box center [315, 336] width 13 height 13
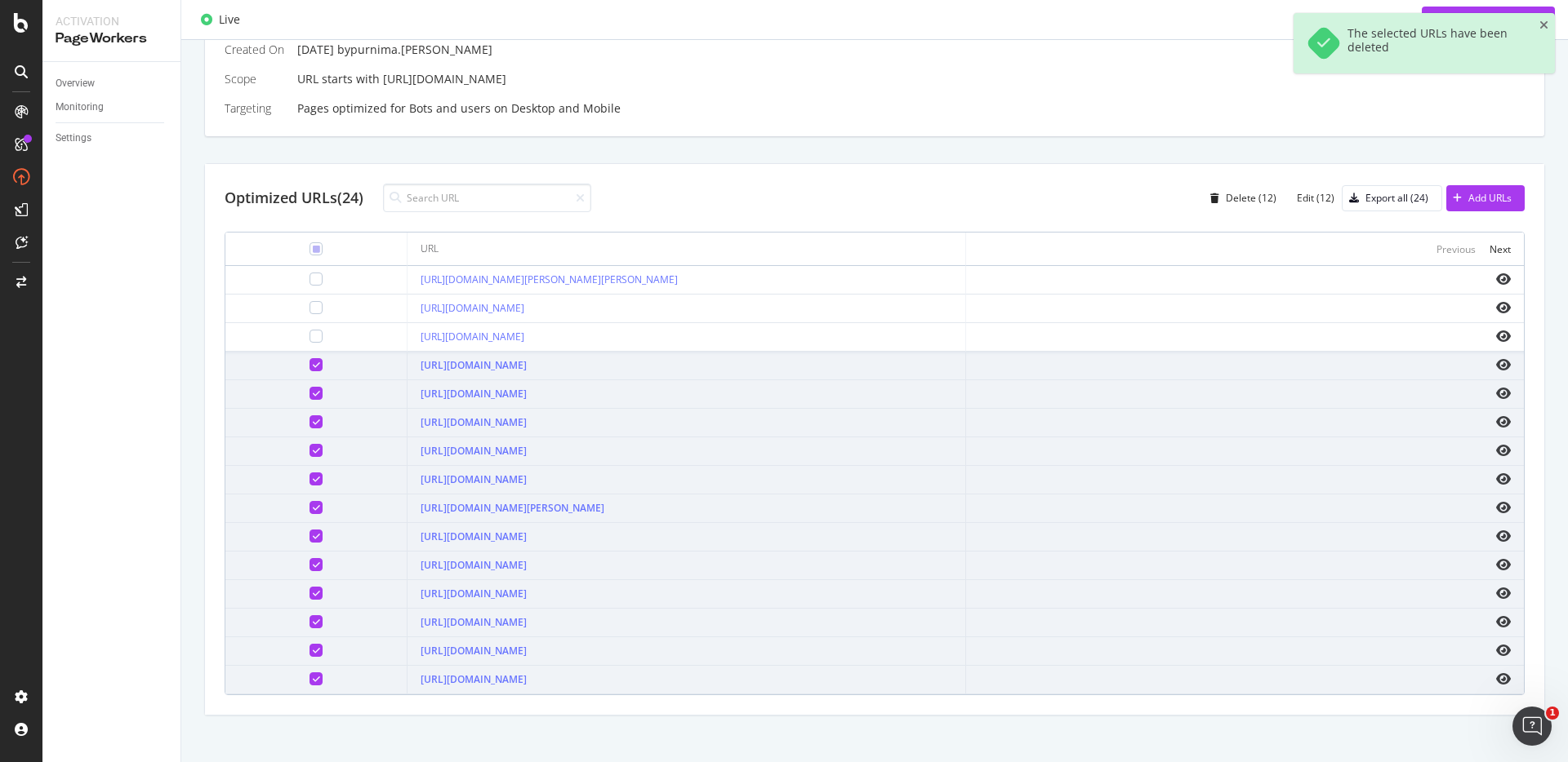
click at [312, 360] on icon at bounding box center [315, 364] width 7 height 8
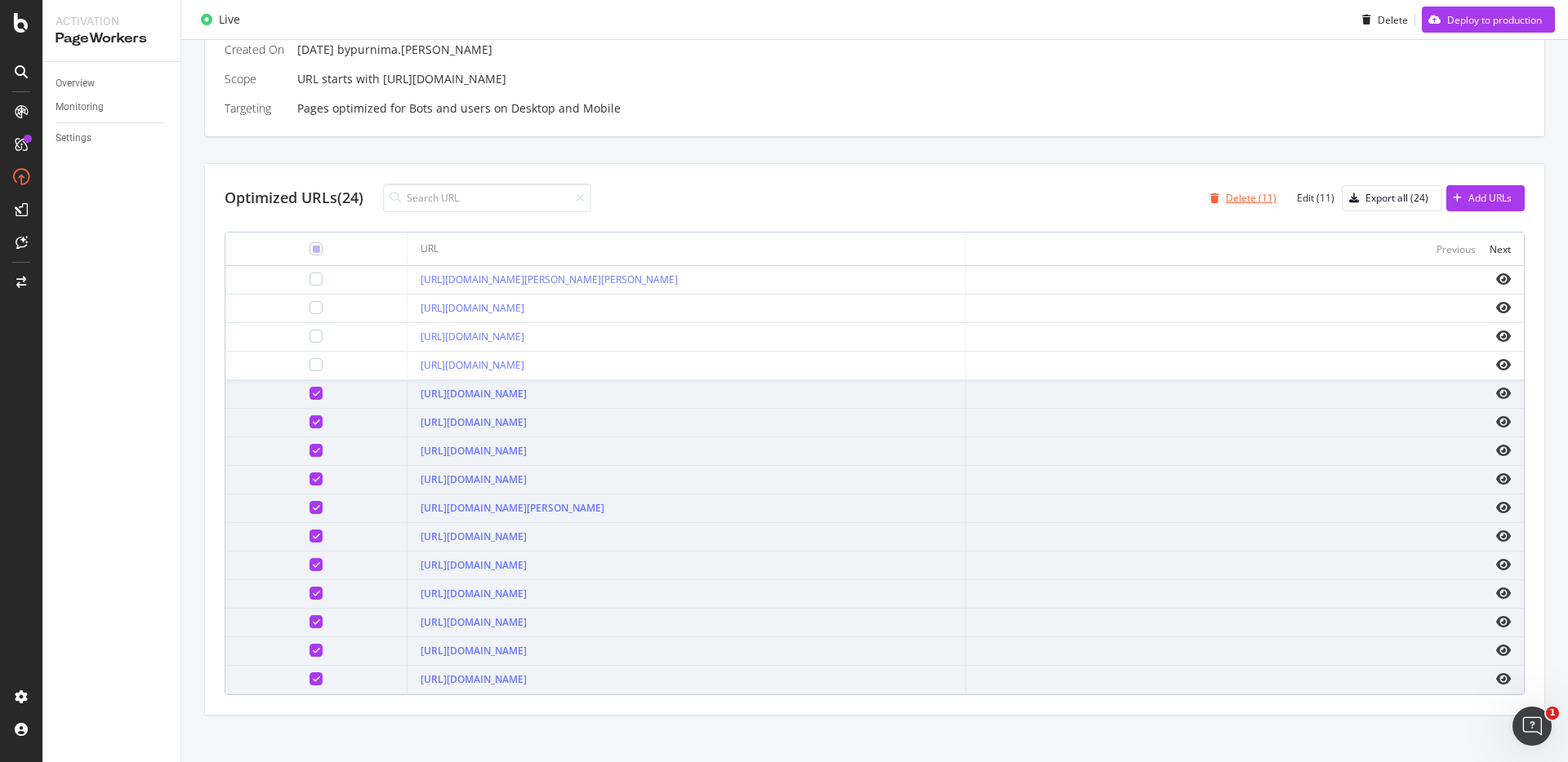
click at [1255, 206] on div "Delete (11)" at bounding box center [1240, 198] width 73 height 25
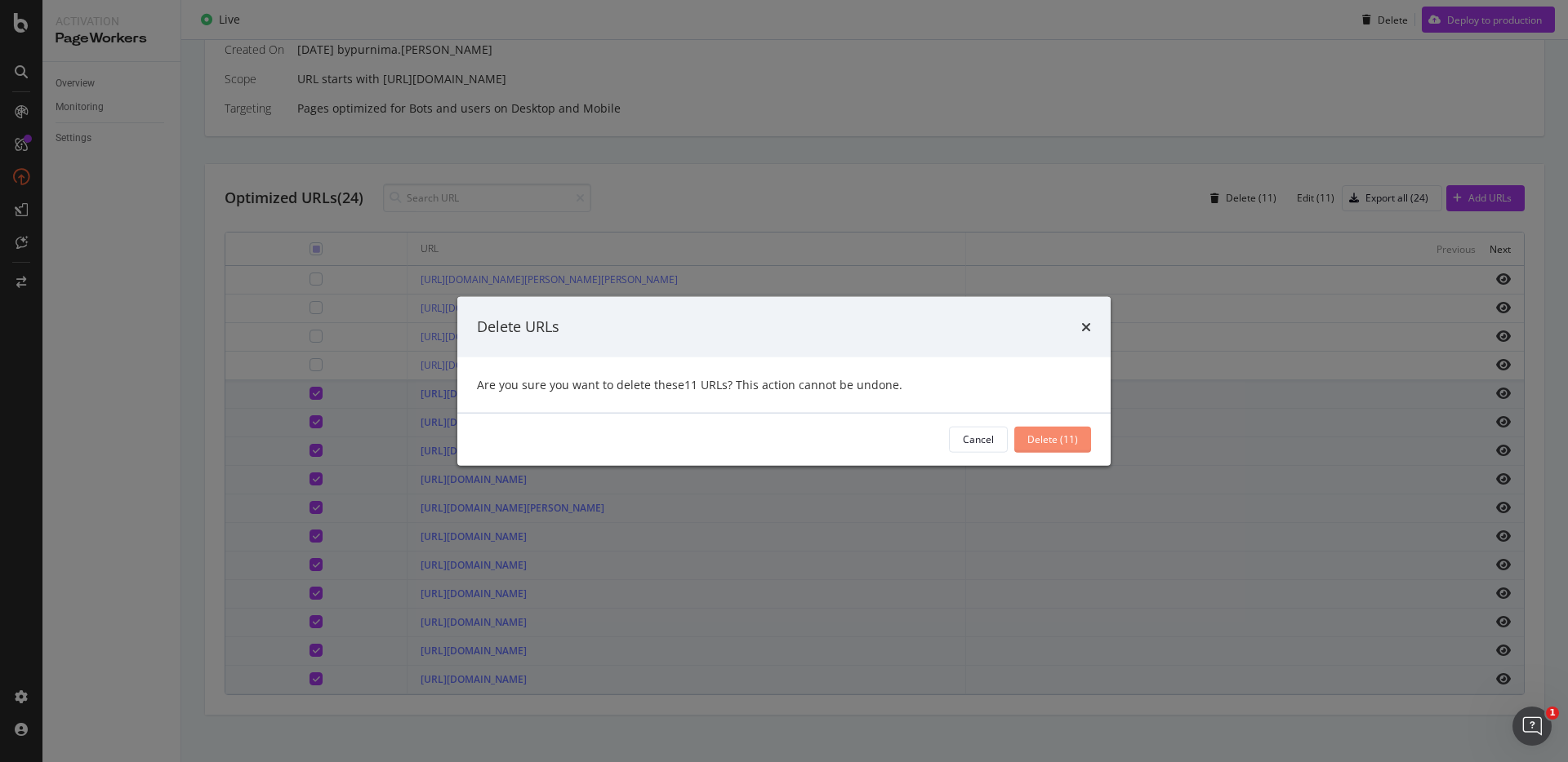
click at [1072, 436] on div "Delete (11)" at bounding box center [1052, 439] width 50 height 14
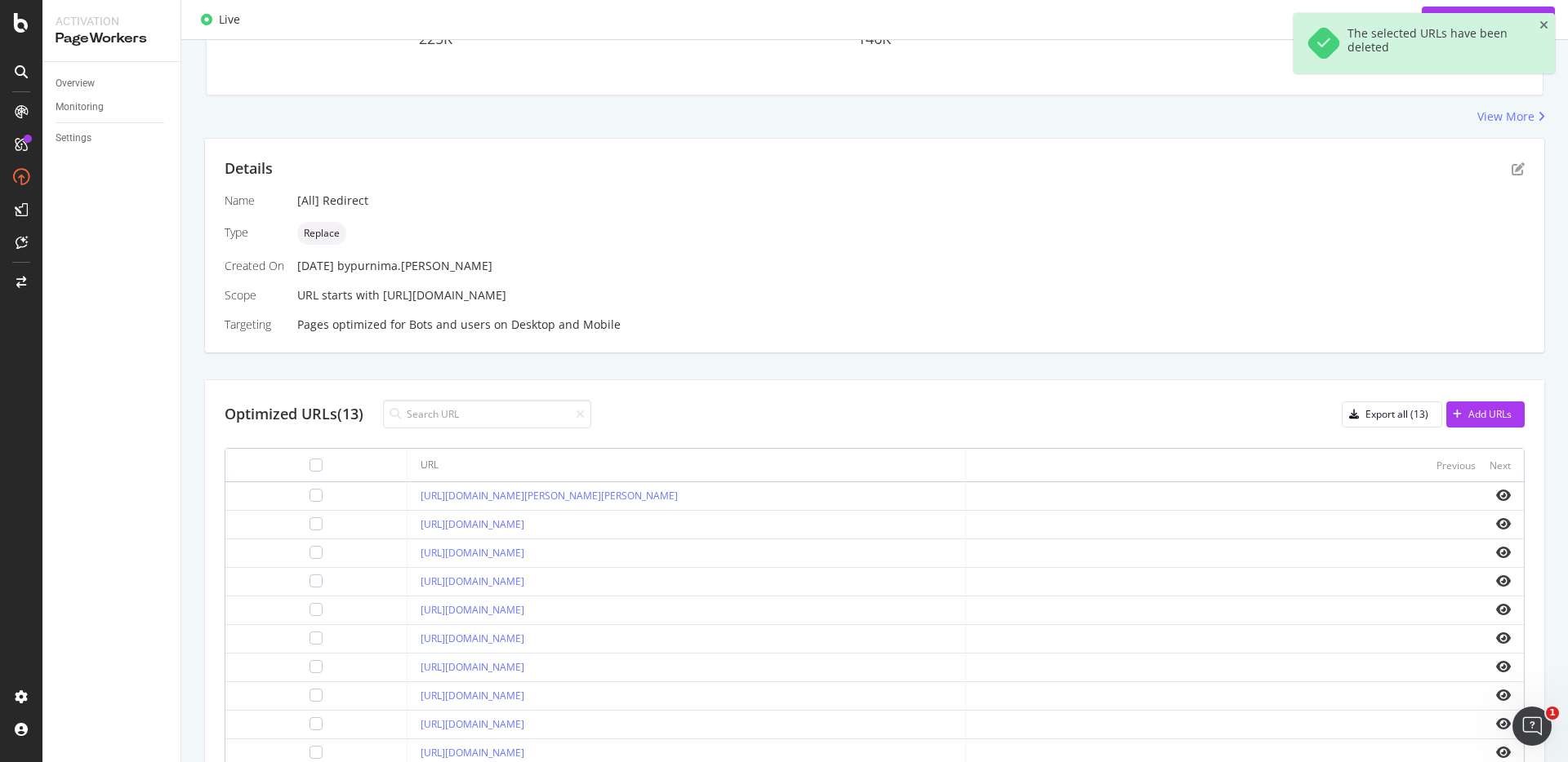
scroll to position [499, 0]
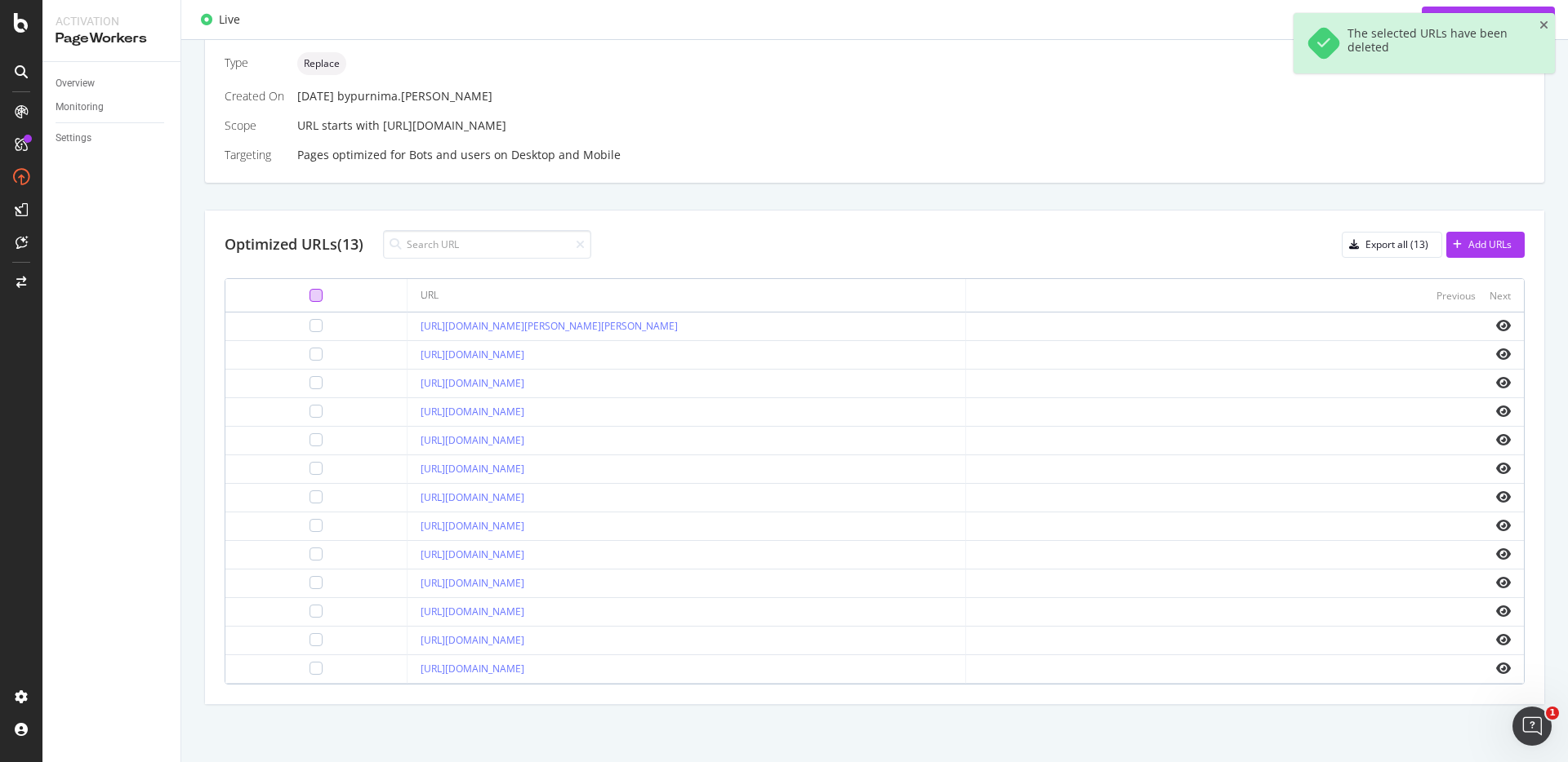
click at [309, 290] on div at bounding box center [315, 294] width 13 height 13
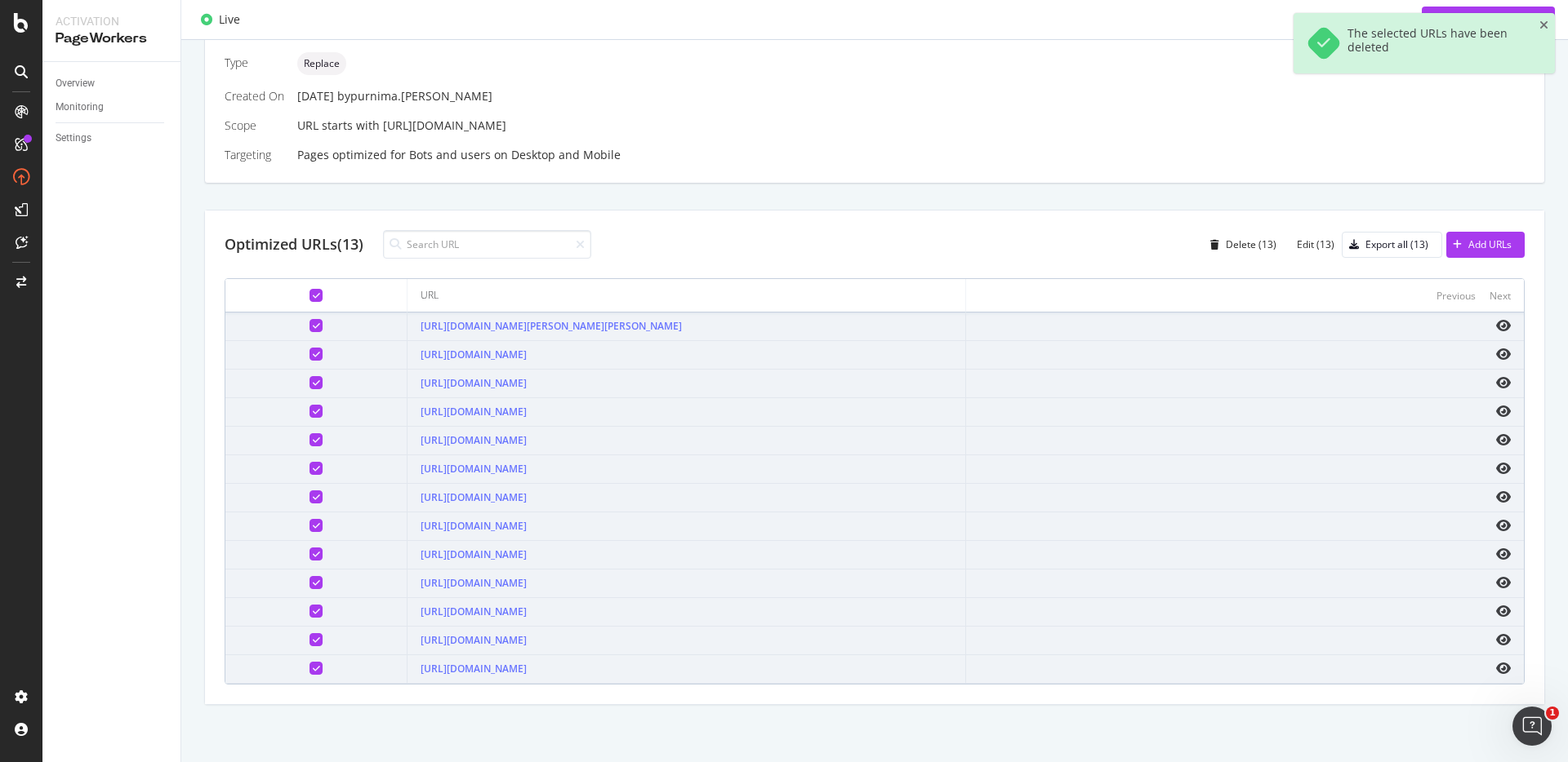
click at [309, 328] on div at bounding box center [315, 325] width 13 height 13
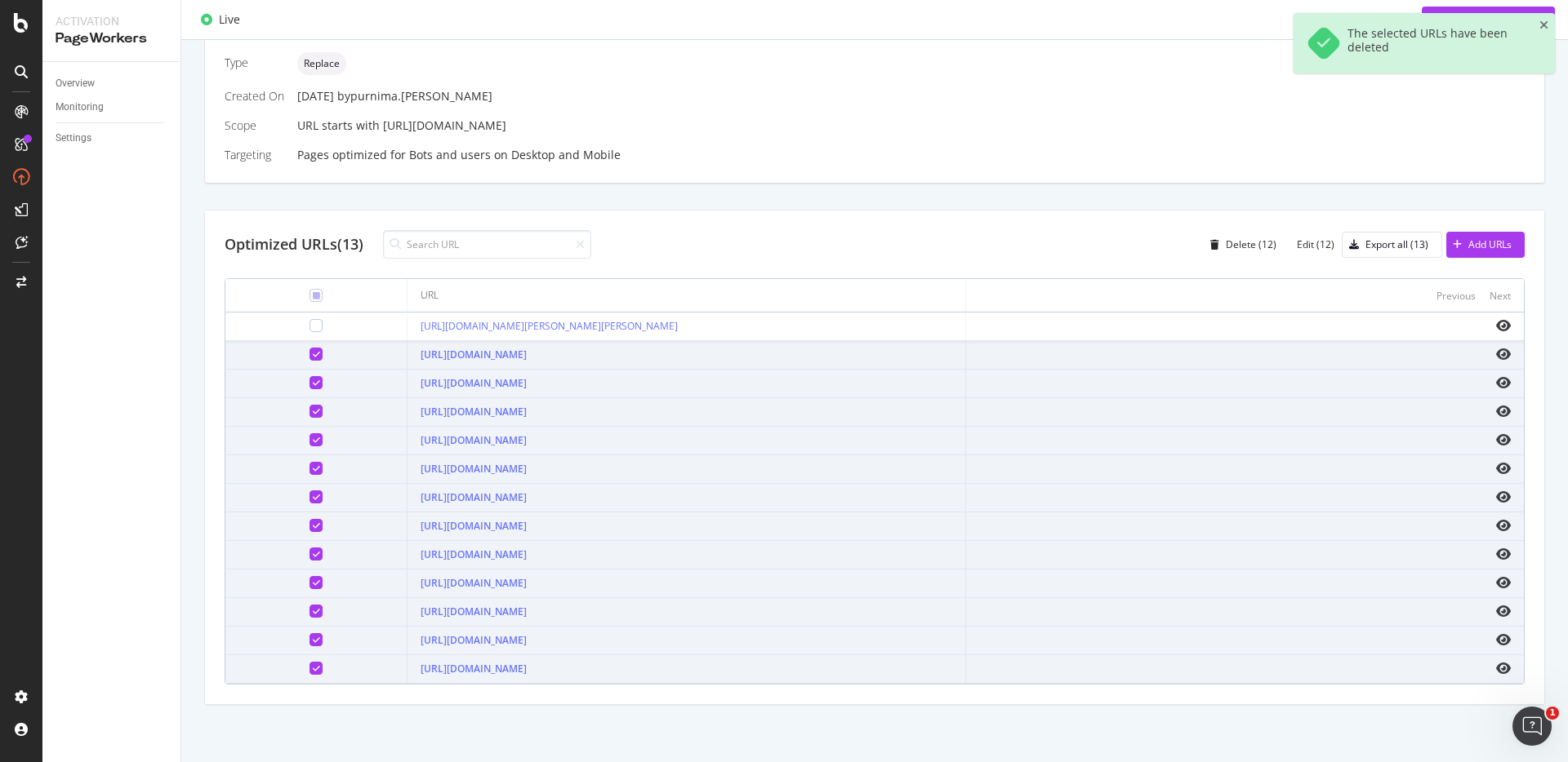
click at [291, 362] on td at bounding box center [316, 355] width 182 height 29
click at [309, 360] on div at bounding box center [315, 353] width 13 height 13
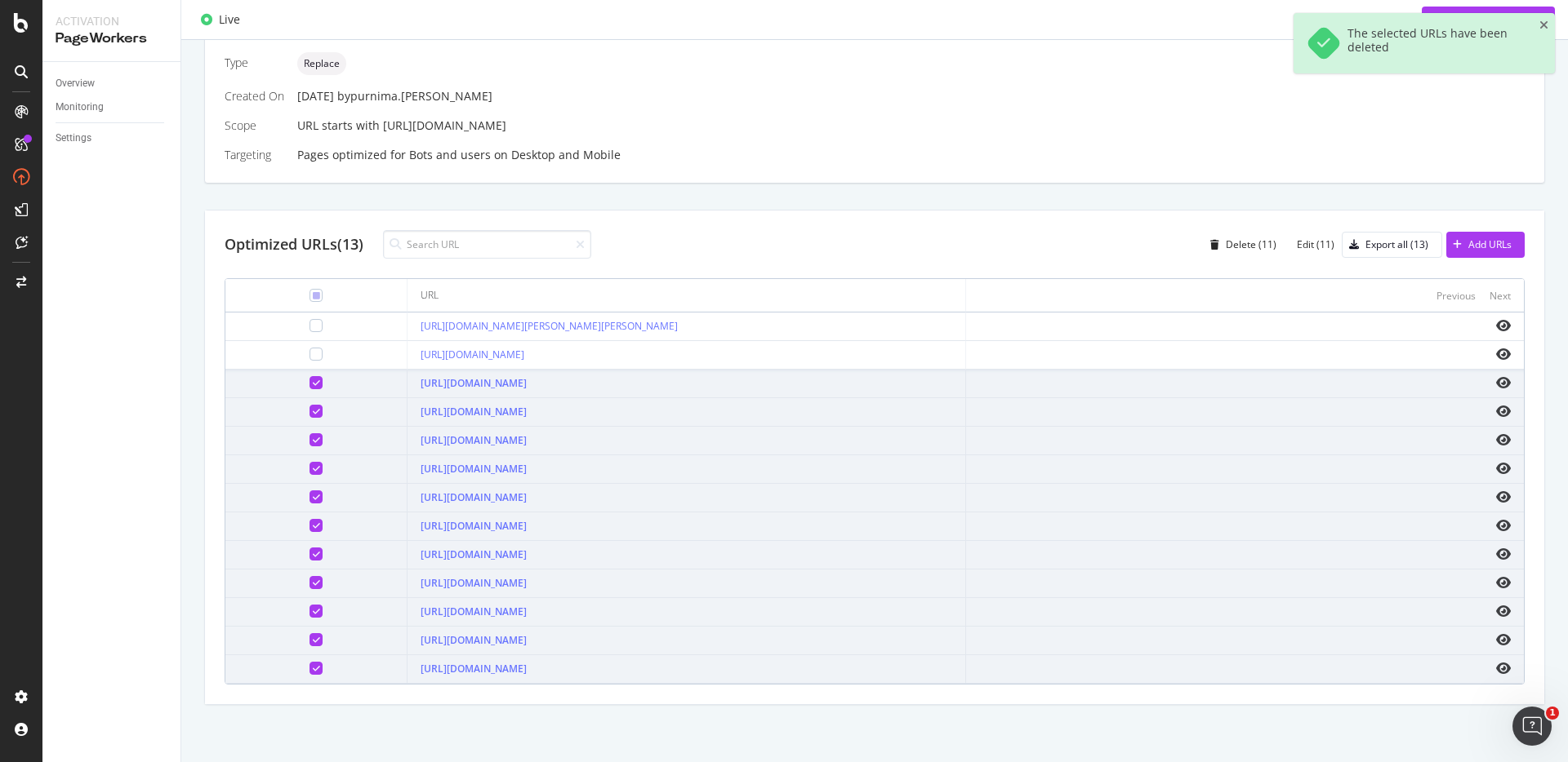
click at [309, 387] on div at bounding box center [315, 382] width 13 height 13
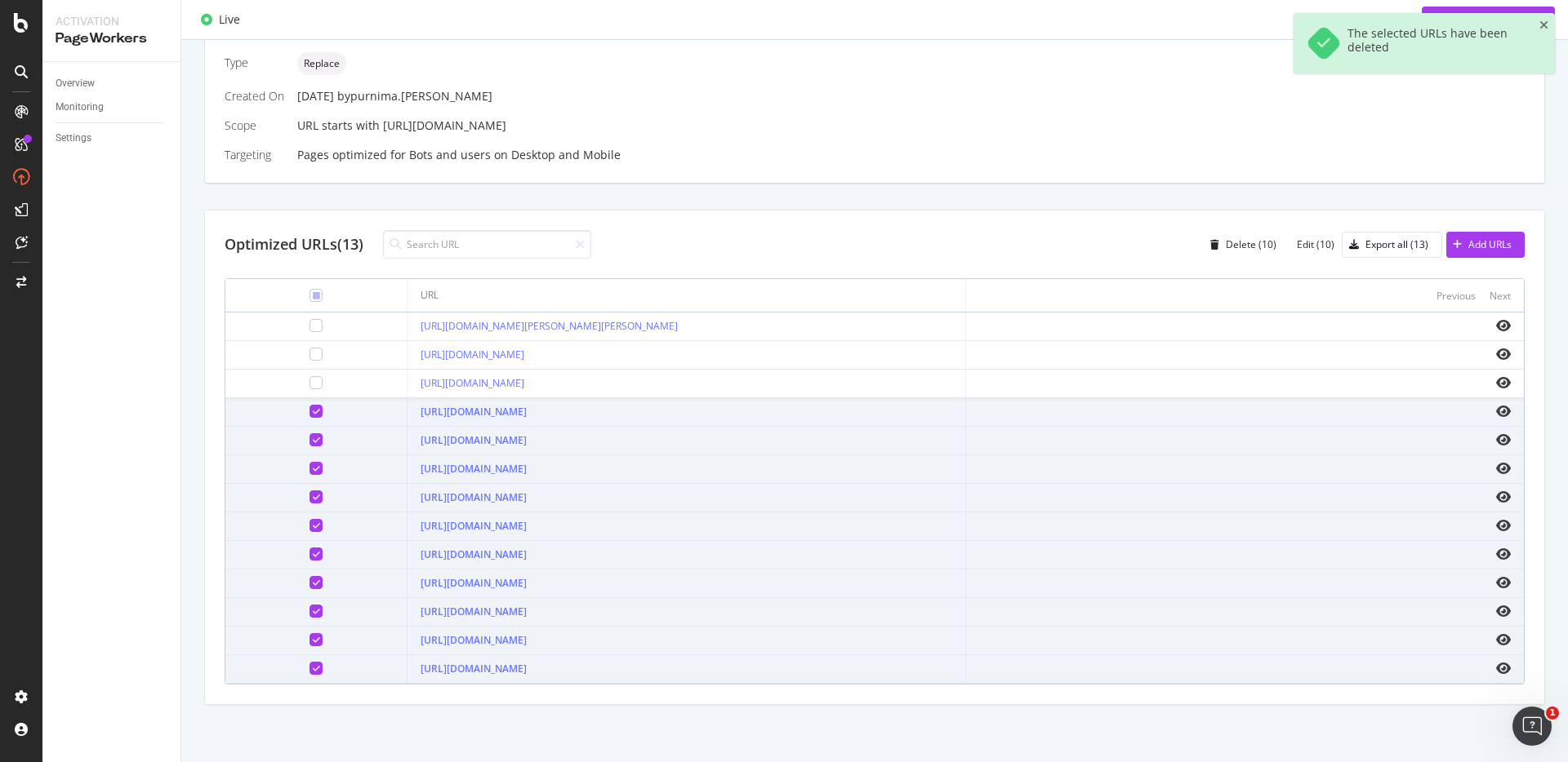
click at [312, 413] on icon at bounding box center [315, 412] width 7 height 8
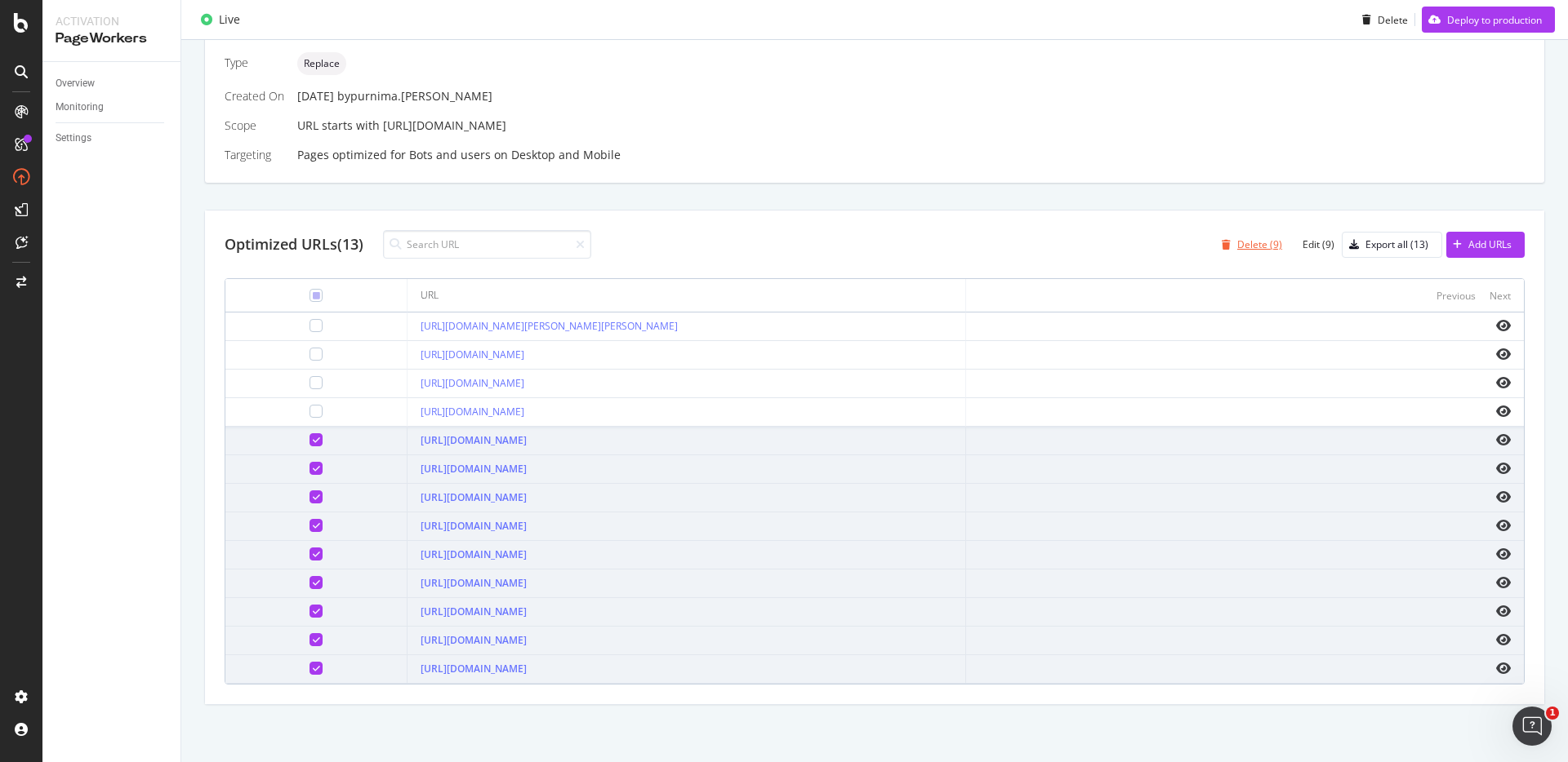
click at [1257, 244] on div "Delete (9)" at bounding box center [1260, 244] width 45 height 14
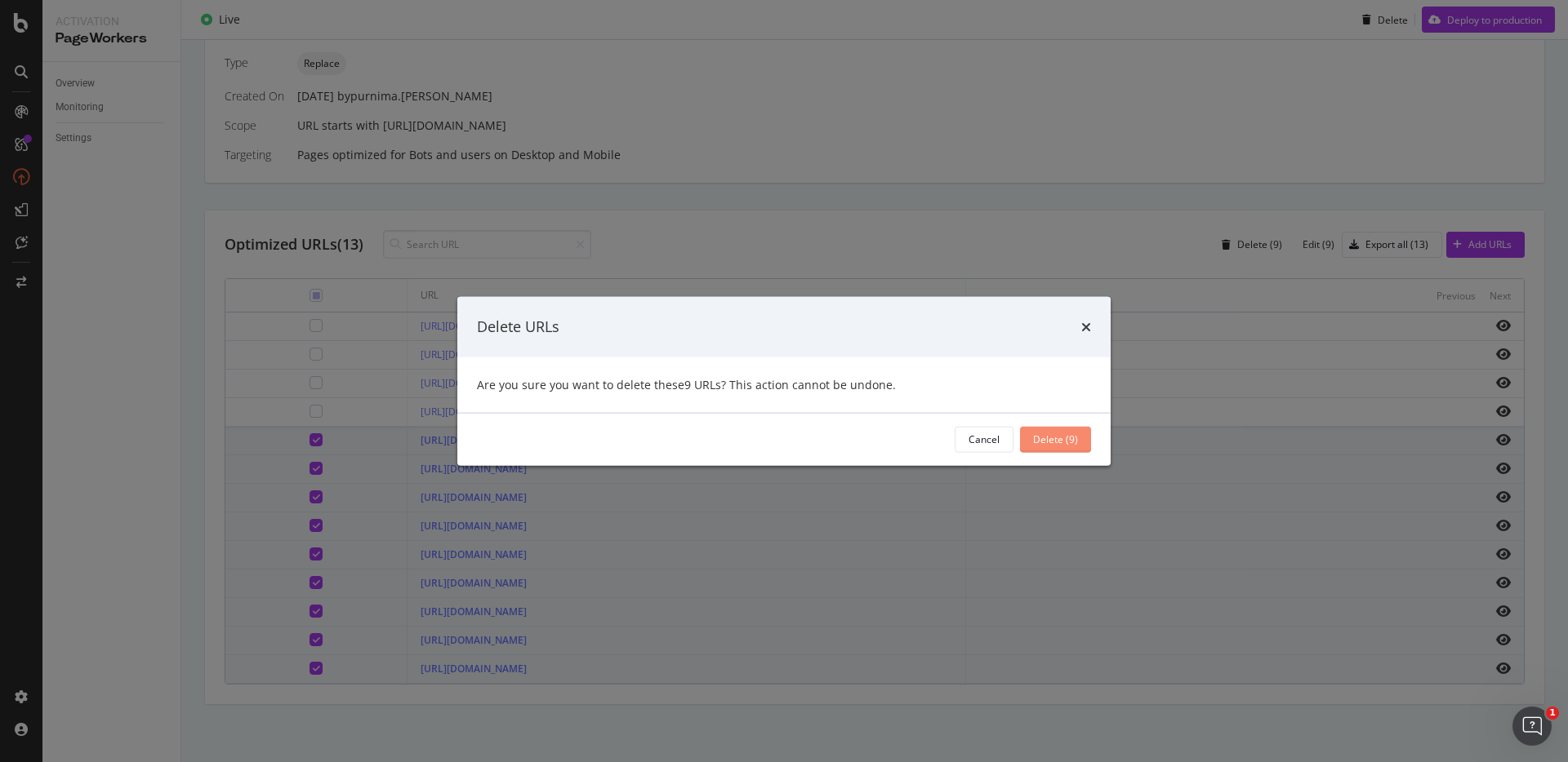
click at [1078, 439] on button "Delete (9)" at bounding box center [1055, 439] width 71 height 27
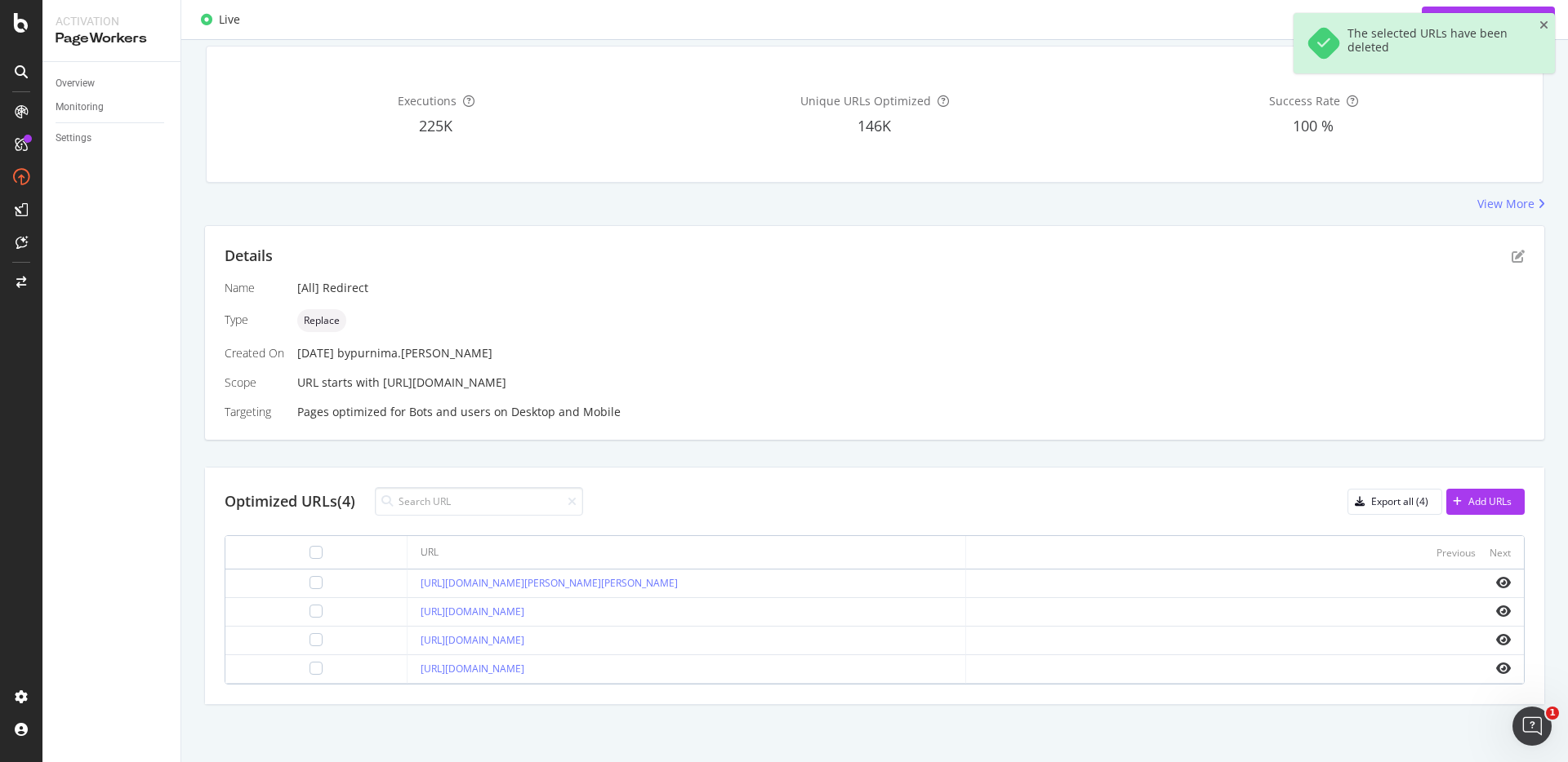
scroll to position [242, 0]
click at [820, 444] on div "Details Name [All] Redirect Type Replace Created On [DATE] by purnima.[PERSON_N…" at bounding box center [874, 465] width 1340 height 479
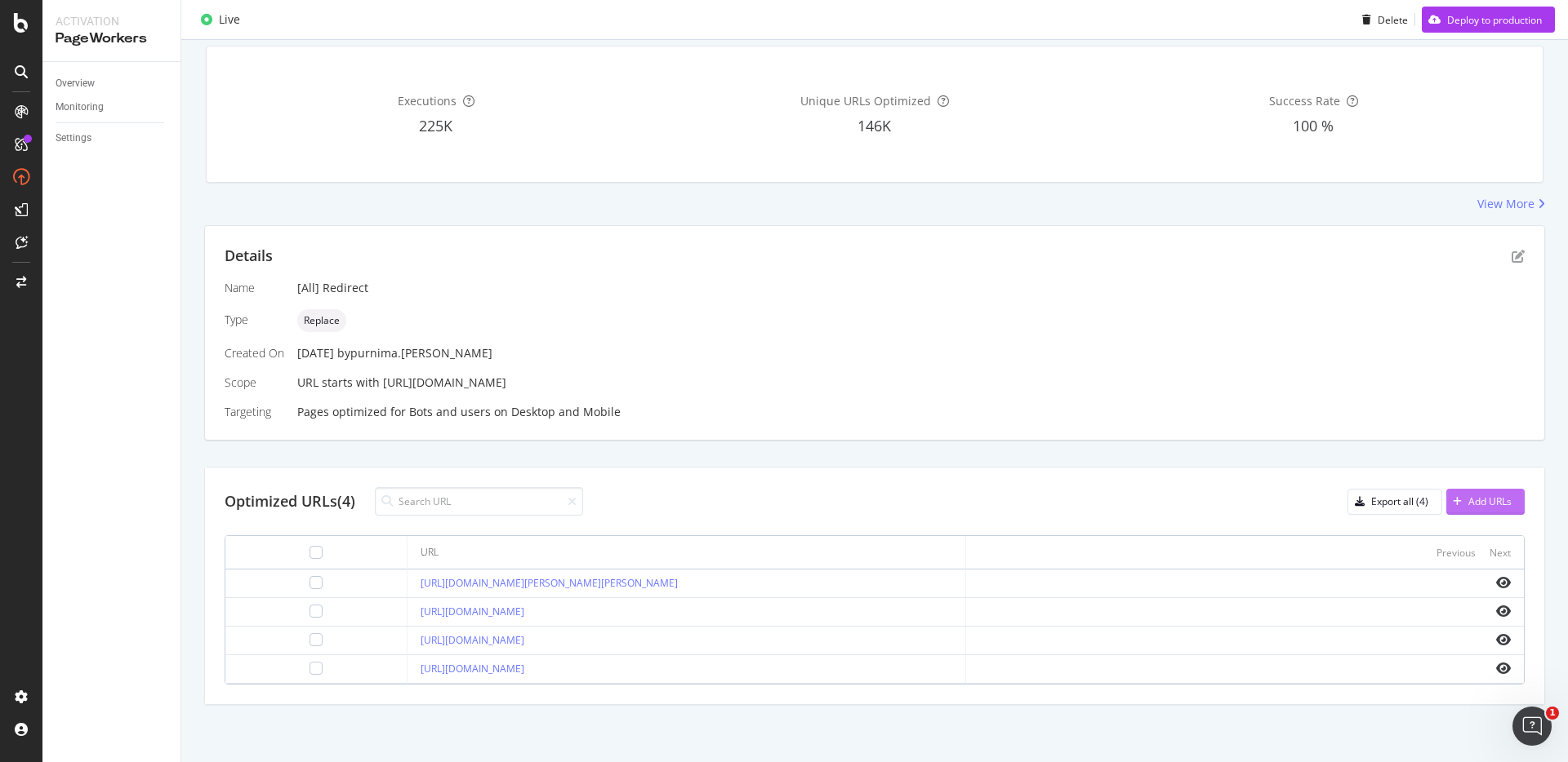
click at [1453, 506] on icon "button" at bounding box center [1457, 502] width 9 height 10
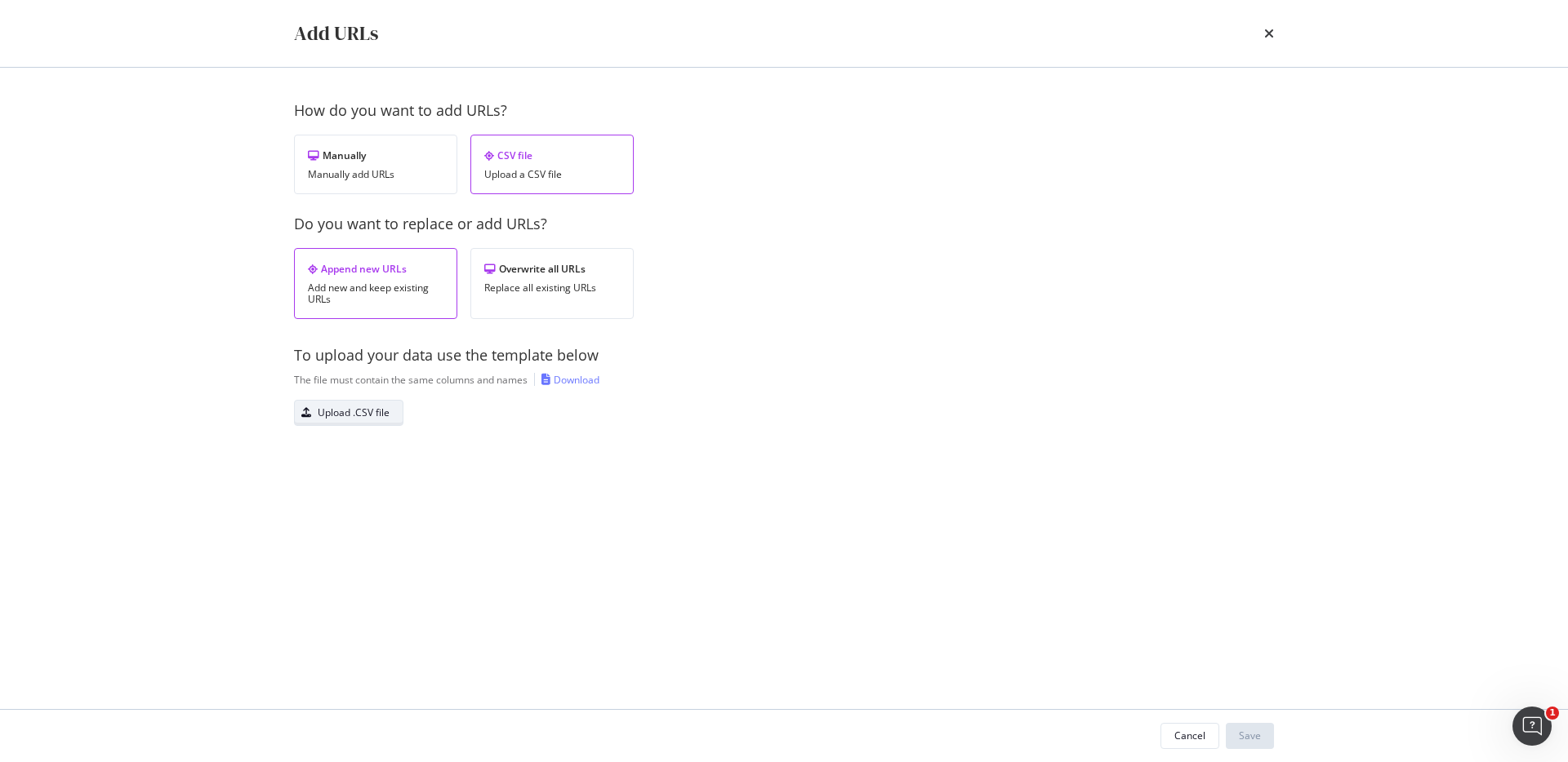
click at [354, 414] on div "Upload .CSV file" at bounding box center [353, 413] width 72 height 14
click at [369, 409] on div "Upload .CSV file" at bounding box center [353, 413] width 72 height 14
click at [1244, 745] on div "Save" at bounding box center [1250, 735] width 22 height 25
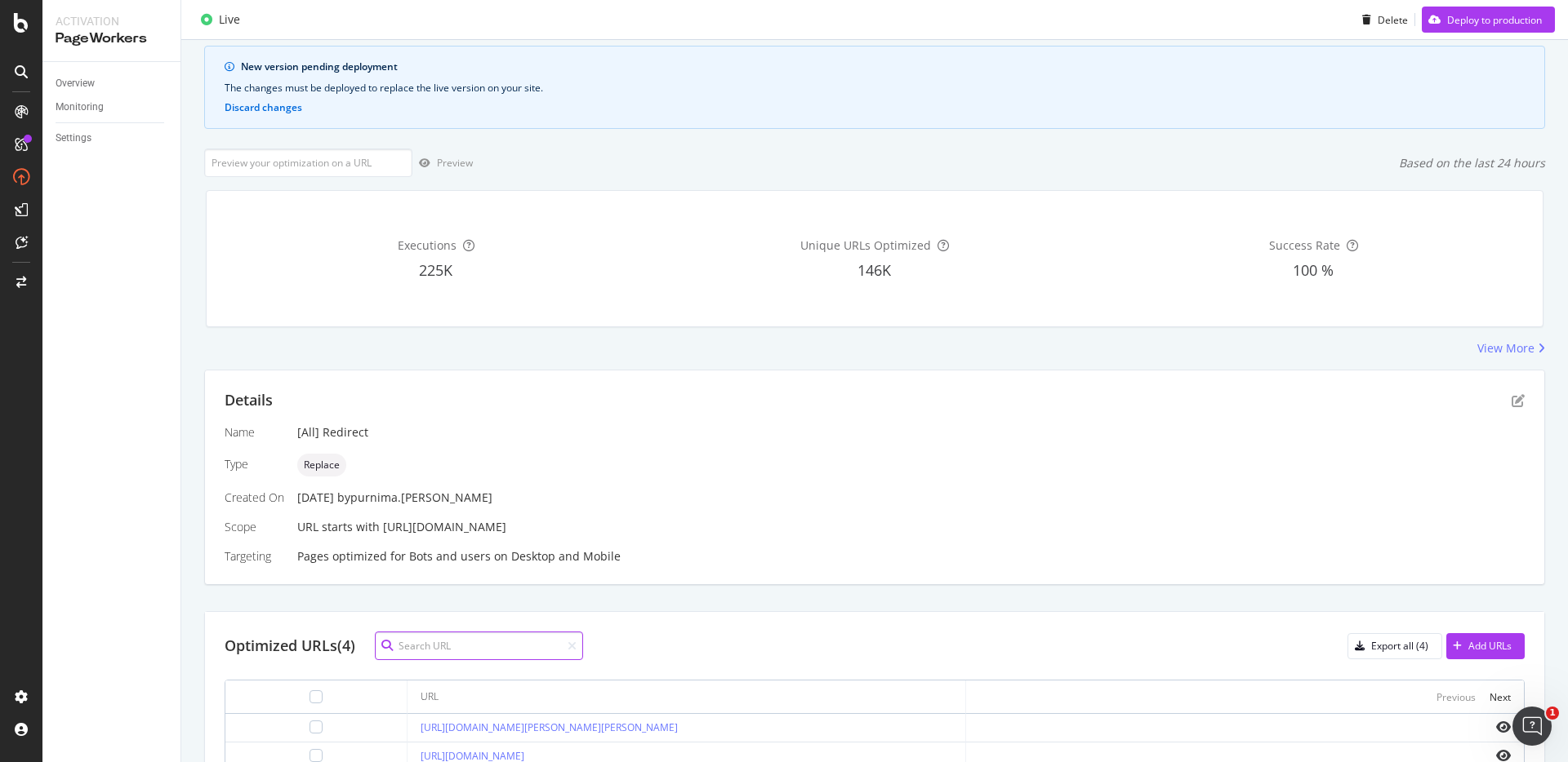
scroll to position [168, 0]
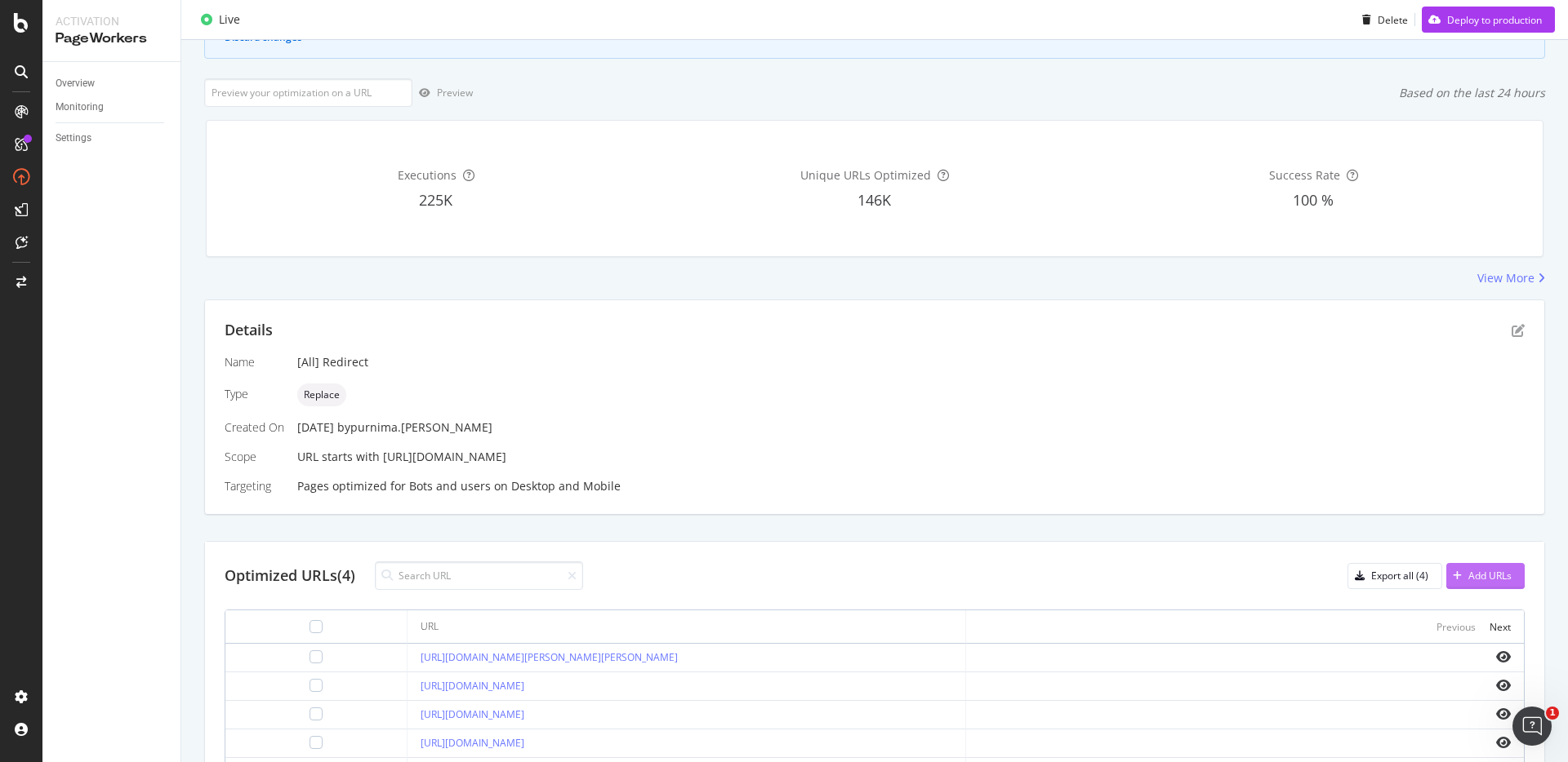
click at [1469, 570] on div "Add URLs" at bounding box center [1490, 576] width 43 height 14
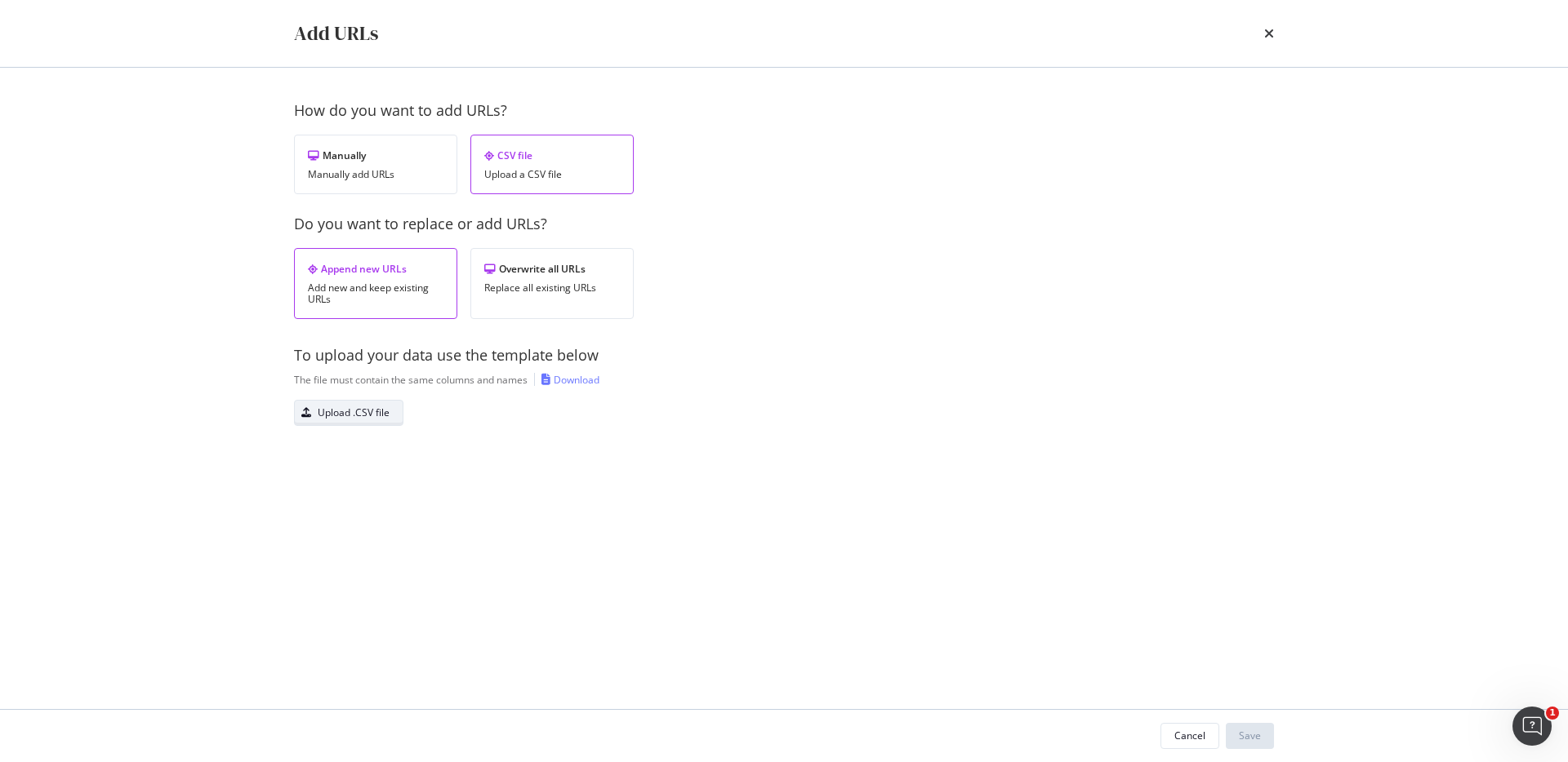
click at [369, 416] on div "Upload .CSV file" at bounding box center [353, 413] width 72 height 14
click at [1253, 731] on div "Save" at bounding box center [1250, 735] width 22 height 14
